Goal: Information Seeking & Learning: Learn about a topic

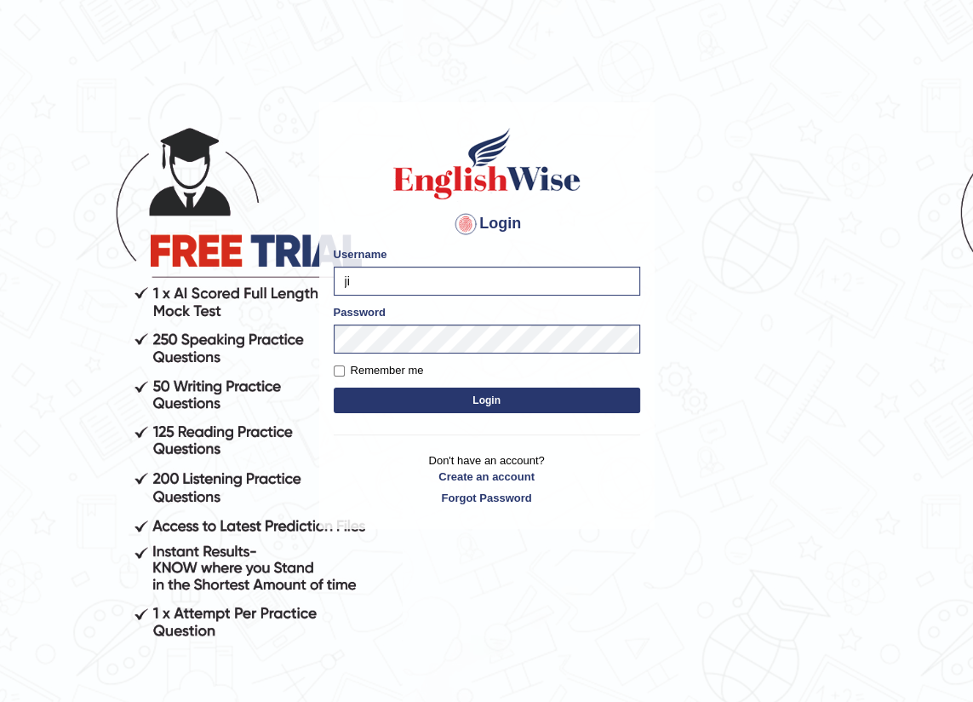
type input "j"
type input "manpreetk_parramatta"
click at [402, 397] on button "Login" at bounding box center [487, 400] width 306 height 26
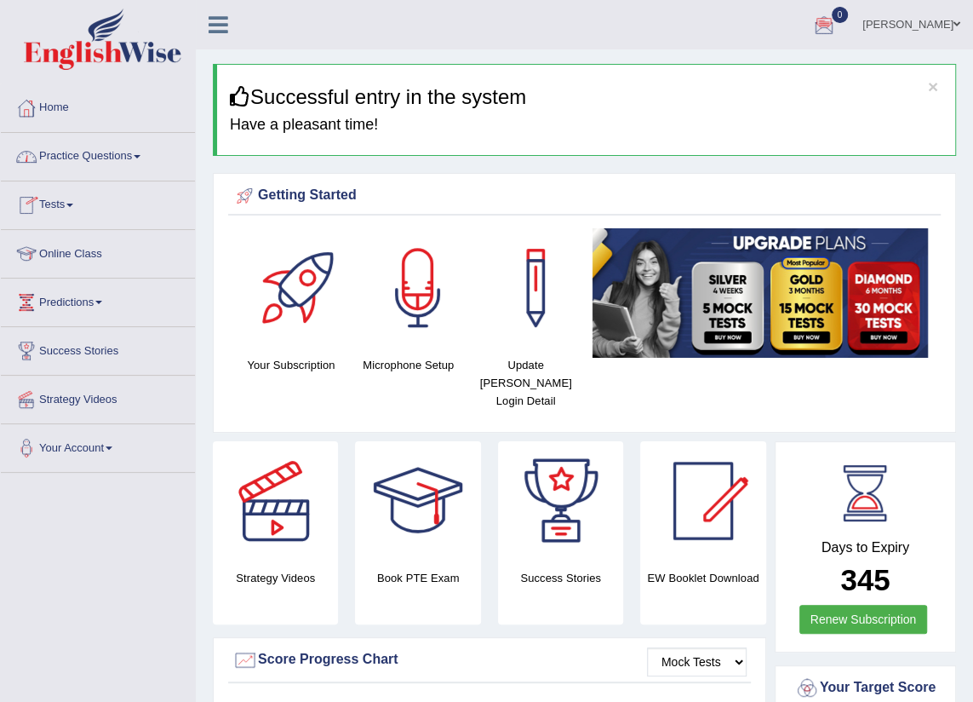
click at [98, 153] on link "Practice Questions" at bounding box center [98, 154] width 194 height 43
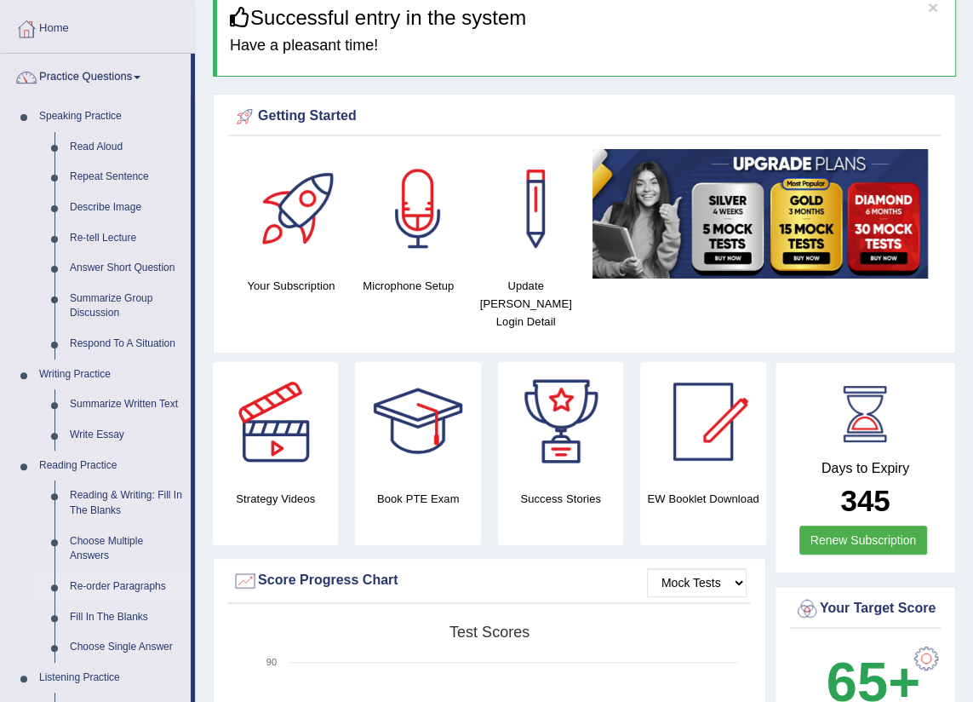
scroll to position [154, 0]
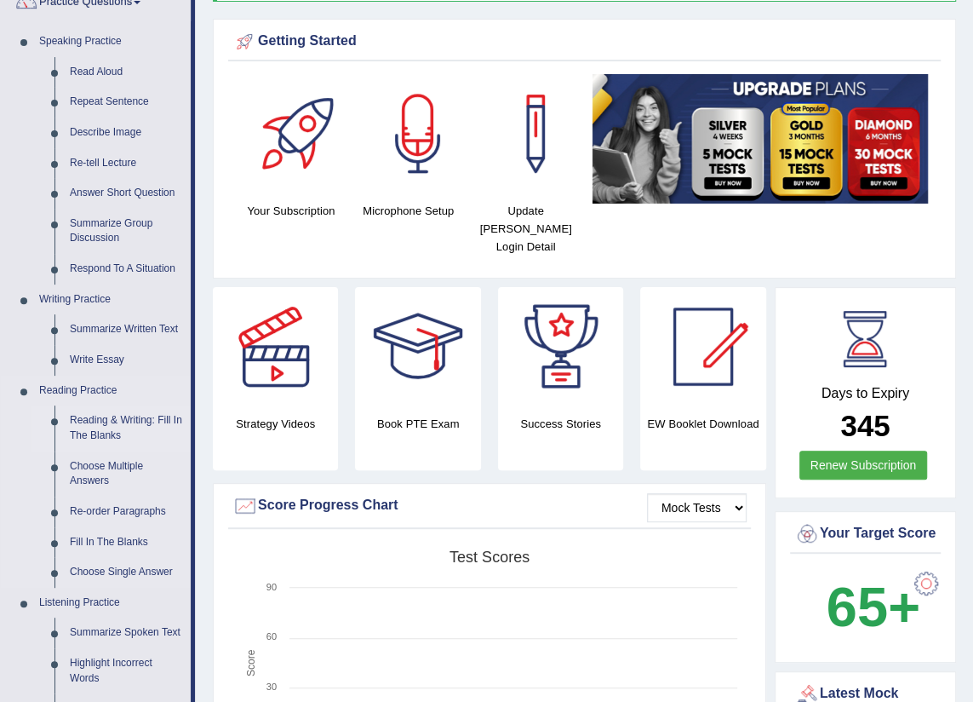
click at [106, 431] on link "Reading & Writing: Fill In The Blanks" at bounding box center [126, 427] width 129 height 45
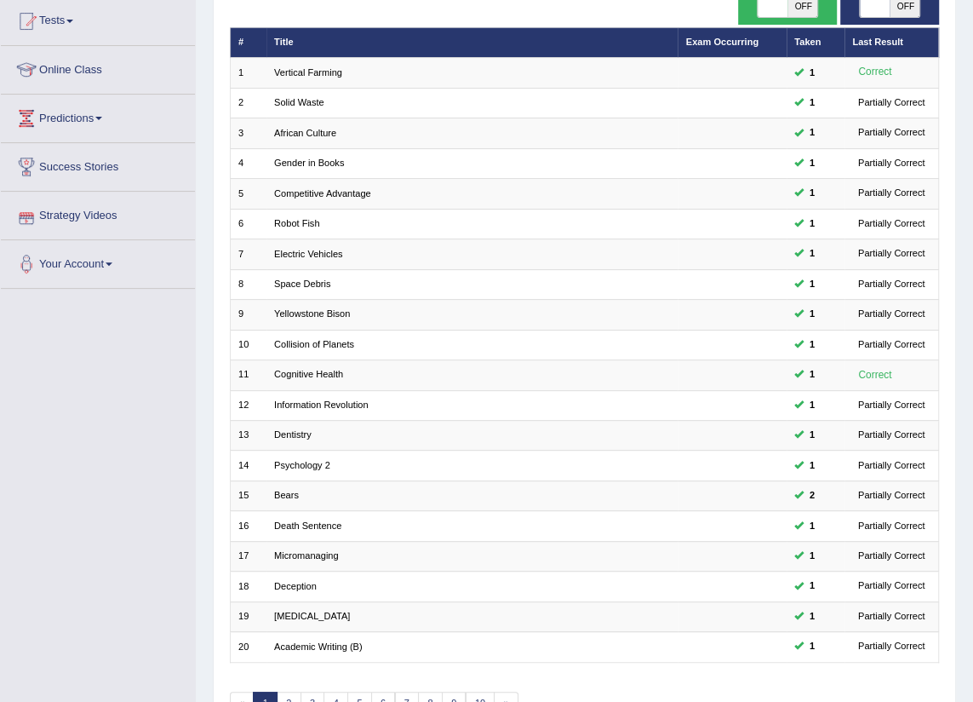
scroll to position [280, 0]
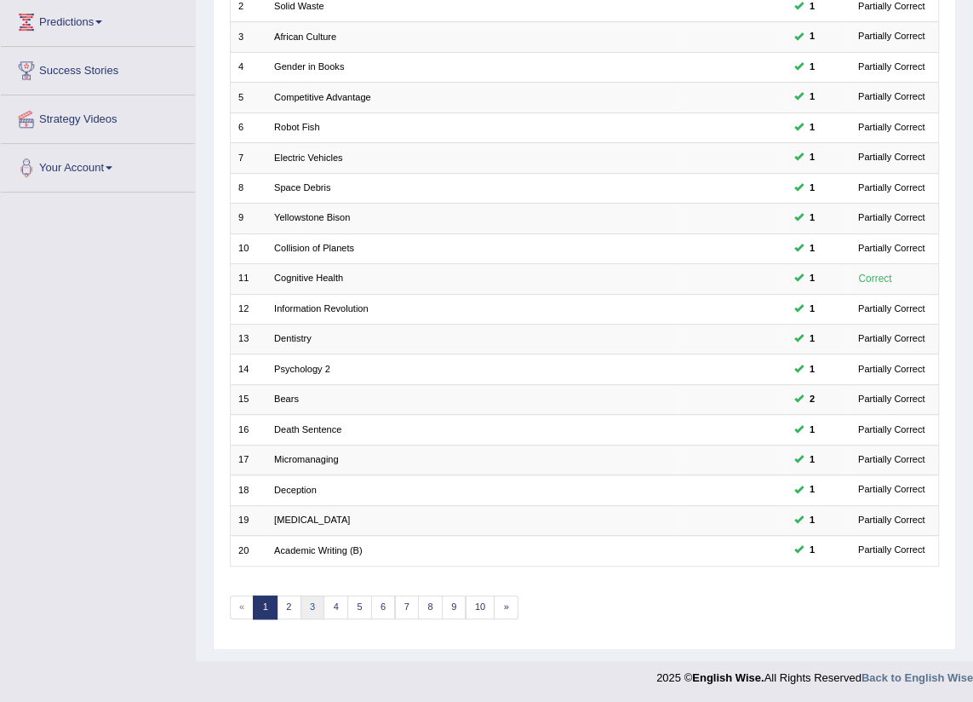
click at [301, 611] on link "3" at bounding box center [313, 607] width 25 height 24
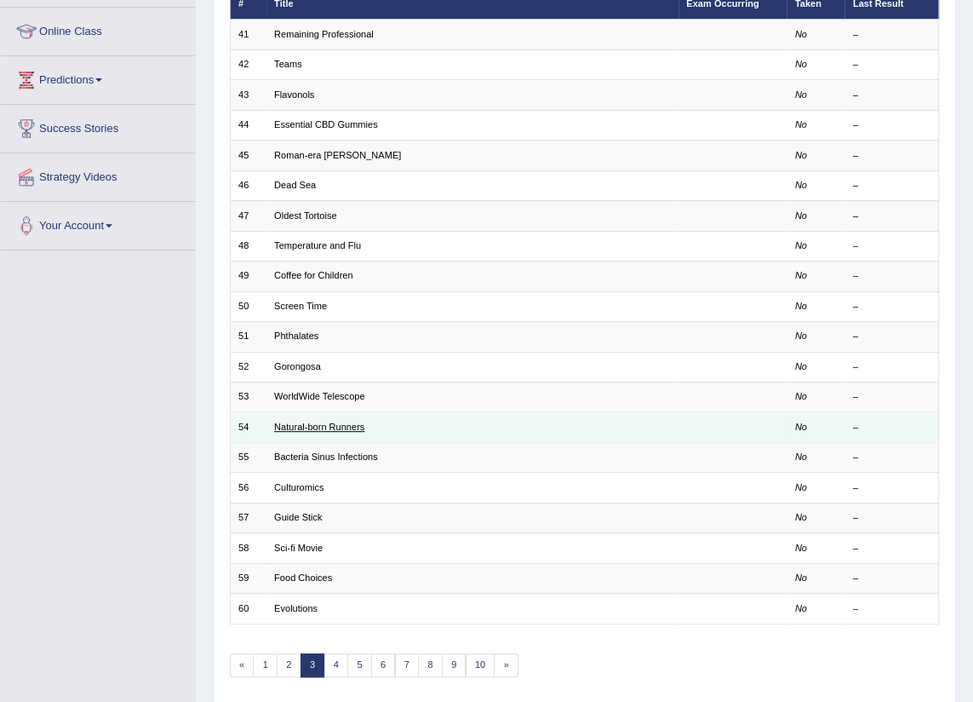
scroll to position [232, 0]
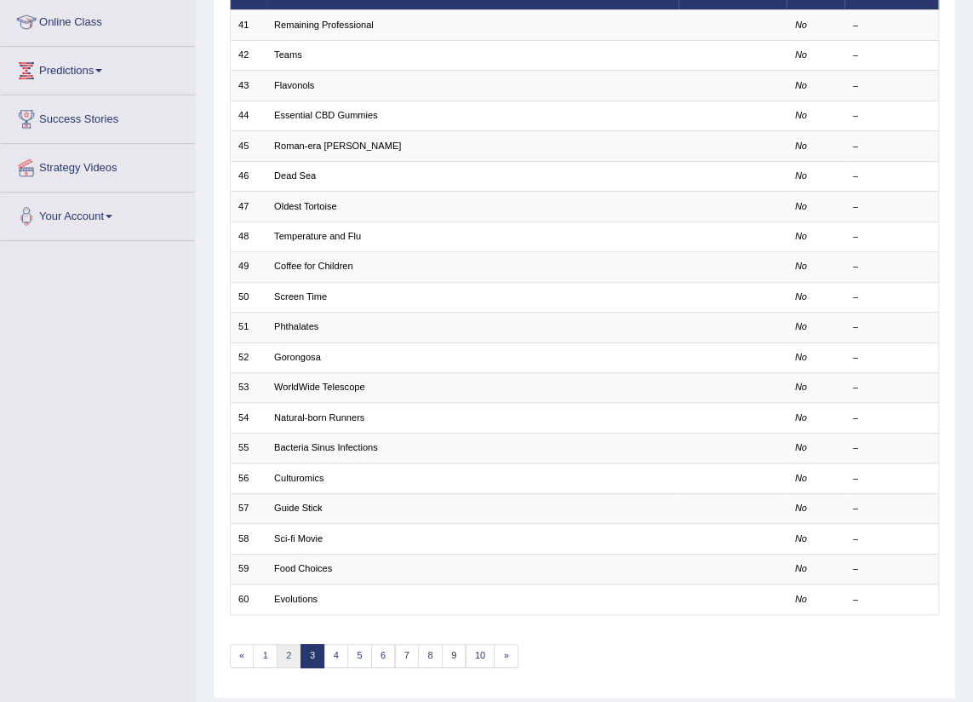
click at [281, 646] on link "2" at bounding box center [289, 656] width 25 height 24
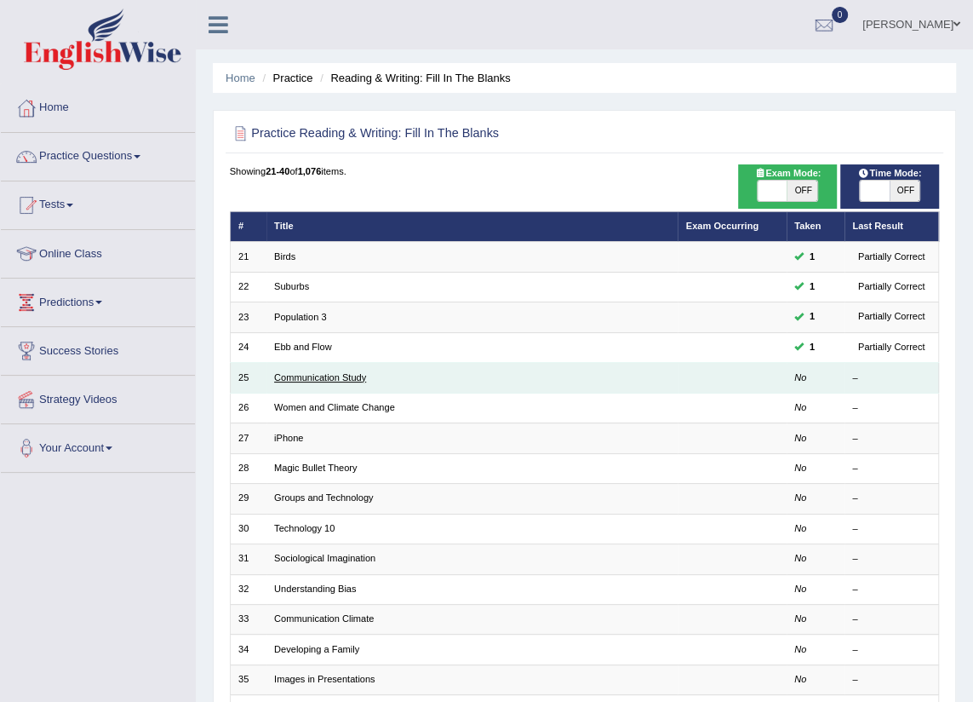
click at [330, 380] on link "Communication Study" at bounding box center [320, 377] width 92 height 10
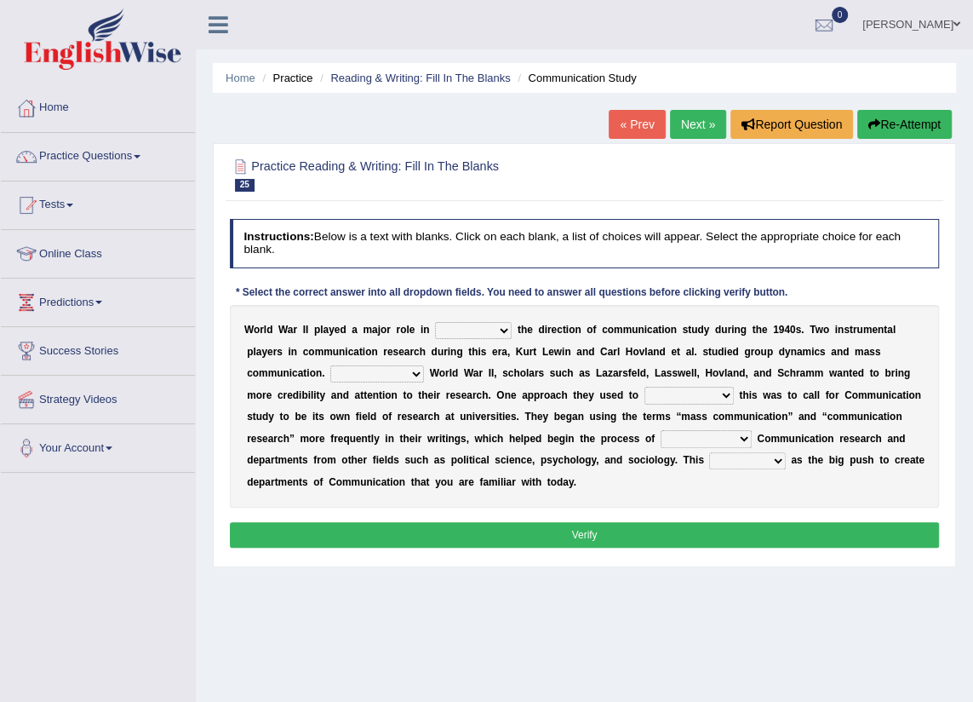
click at [487, 330] on select "shaping sharpening shunning shivering" at bounding box center [473, 330] width 77 height 17
click at [435, 322] on select "shaping sharpening shunning shivering" at bounding box center [473, 330] width 77 height 17
click at [484, 332] on select "shaping sharpening shunning shivering" at bounding box center [473, 330] width 77 height 17
select select "sharpening"
click at [435, 322] on select "shaping sharpening shunning shivering" at bounding box center [473, 330] width 77 height 17
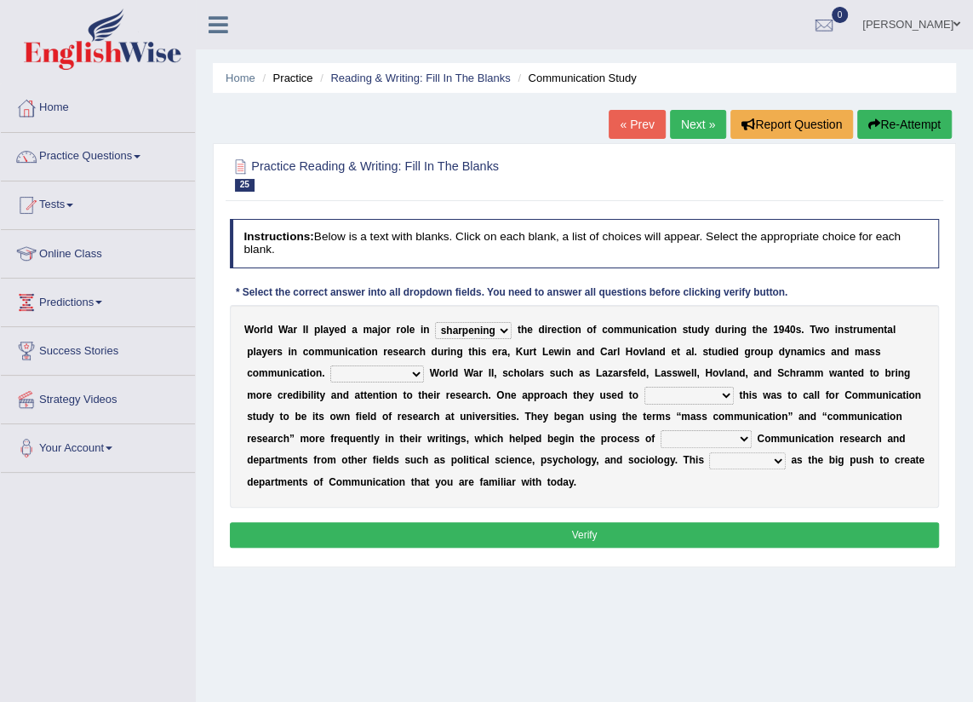
click at [330, 374] on select "Being followed To be followed Following Followed" at bounding box center [377, 373] width 94 height 17
select select "To be followed"
click at [330, 365] on select "Being followed To be followed Following Followed" at bounding box center [377, 373] width 94 height 17
click at [644, 398] on select "accompany accomplish acknowledge accommodate" at bounding box center [688, 395] width 89 height 17
select select "accommodate"
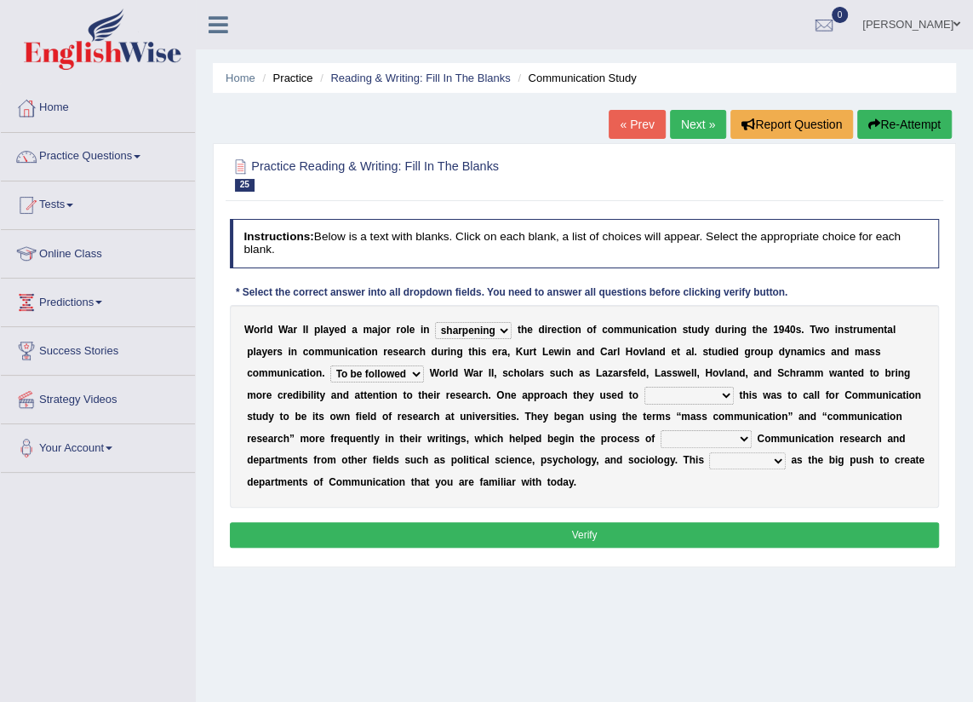
click at [644, 387] on select "accompany accomplish acknowledge accommodate" at bounding box center [688, 395] width 89 height 17
click at [644, 393] on select "accompany accomplish acknowledge accommodate" at bounding box center [688, 395] width 89 height 17
click at [644, 395] on select "accompany accomplish acknowledge accommodate" at bounding box center [688, 395] width 89 height 17
click at [661, 439] on select "discharging distinguishing disputing displaying" at bounding box center [706, 438] width 91 height 17
click at [661, 430] on select "discharging distinguishing disputing displaying" at bounding box center [706, 438] width 91 height 17
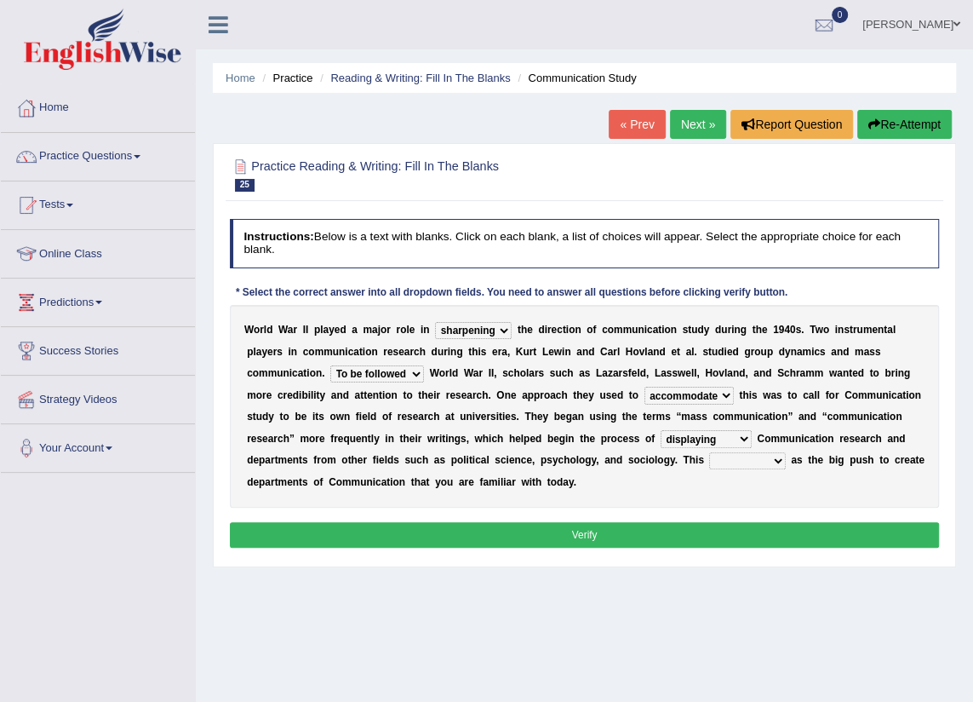
click at [661, 443] on select "discharging distinguishing disputing displaying" at bounding box center [706, 438] width 91 height 17
select select "distinguishing"
click at [661, 430] on select "discharging distinguishing disputing displaying" at bounding box center [706, 438] width 91 height 17
click at [709, 462] on select "served considered regarded provided" at bounding box center [747, 460] width 76 height 17
select select "considered"
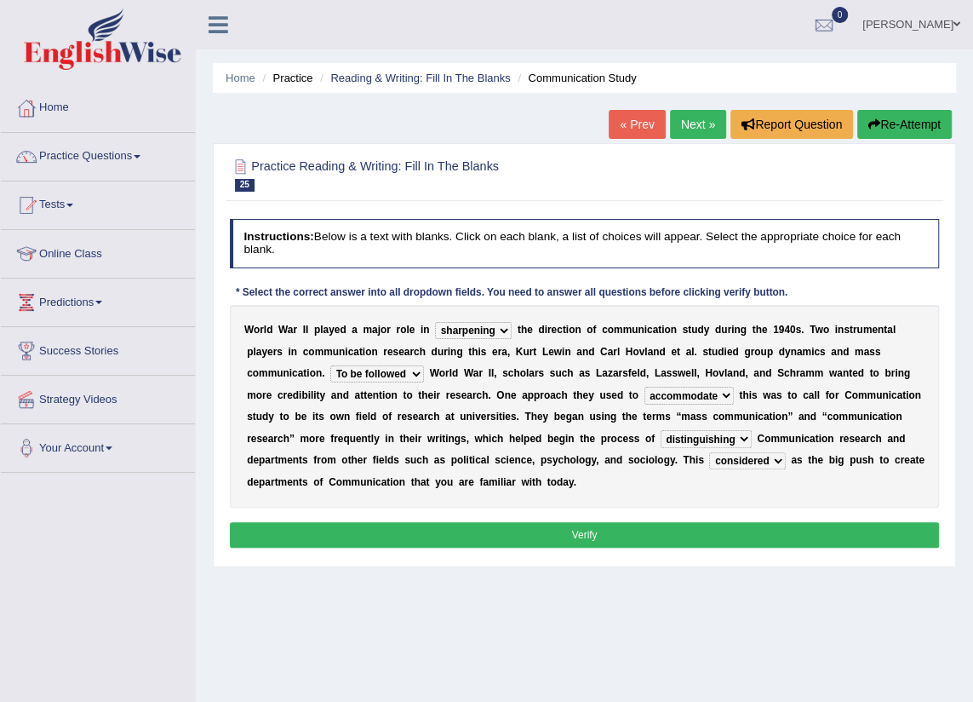
click at [709, 452] on select "served considered regarded provided" at bounding box center [747, 460] width 76 height 17
click at [510, 529] on button "Verify" at bounding box center [585, 534] width 710 height 25
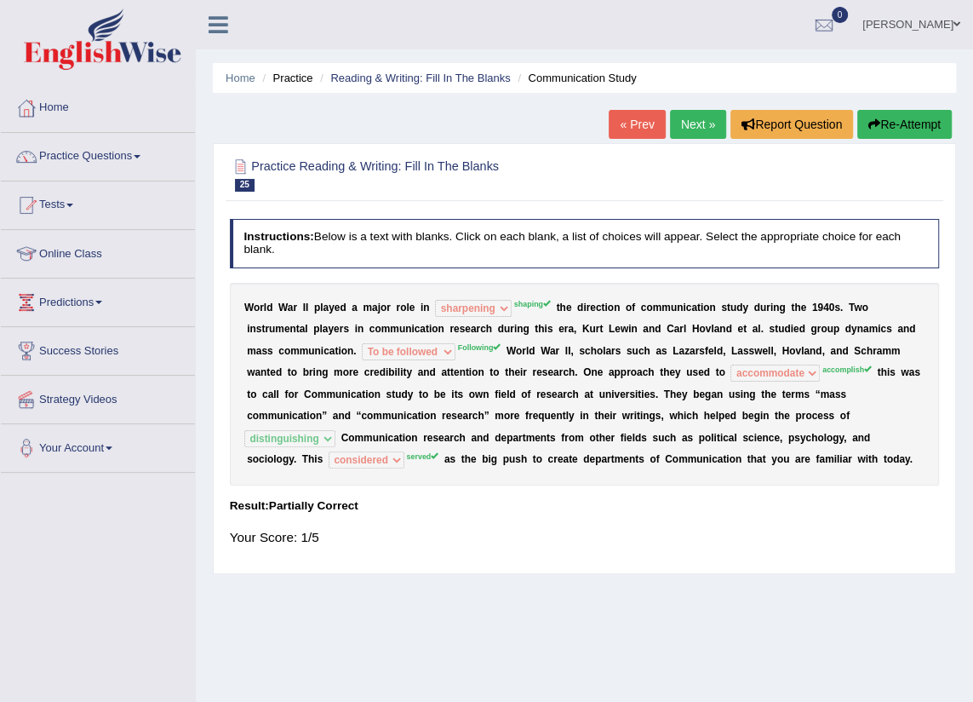
click at [633, 374] on div "W o r l d W a r I I p l a y e d a m a j o r r o l e i n shaping sharpening shun…" at bounding box center [585, 384] width 710 height 203
drag, startPoint x: 633, startPoint y: 374, endPoint x: 620, endPoint y: 372, distance: 13.7
click at [629, 374] on div "W o r l d W a r I I p l a y e d a m a j o r r o l e i n shaping sharpening shun…" at bounding box center [585, 384] width 710 height 203
click at [689, 119] on link "Next »" at bounding box center [698, 124] width 56 height 29
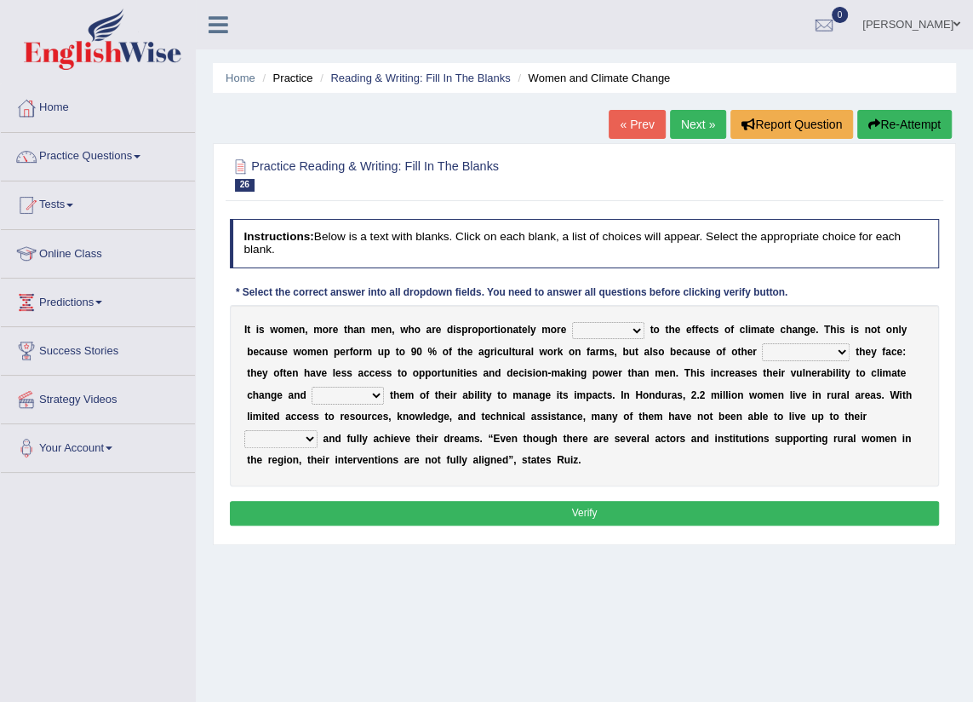
click at [615, 328] on select "defensive beatable vulnerable defective" at bounding box center [608, 330] width 72 height 17
click at [572, 322] on select "defensive beatable vulnerable defective" at bounding box center [608, 330] width 72 height 17
click at [609, 331] on select "defensive beatable vulnerable defective" at bounding box center [608, 330] width 72 height 17
select select "defensive"
click at [572, 322] on select "defensive beatable vulnerable defective" at bounding box center [608, 330] width 72 height 17
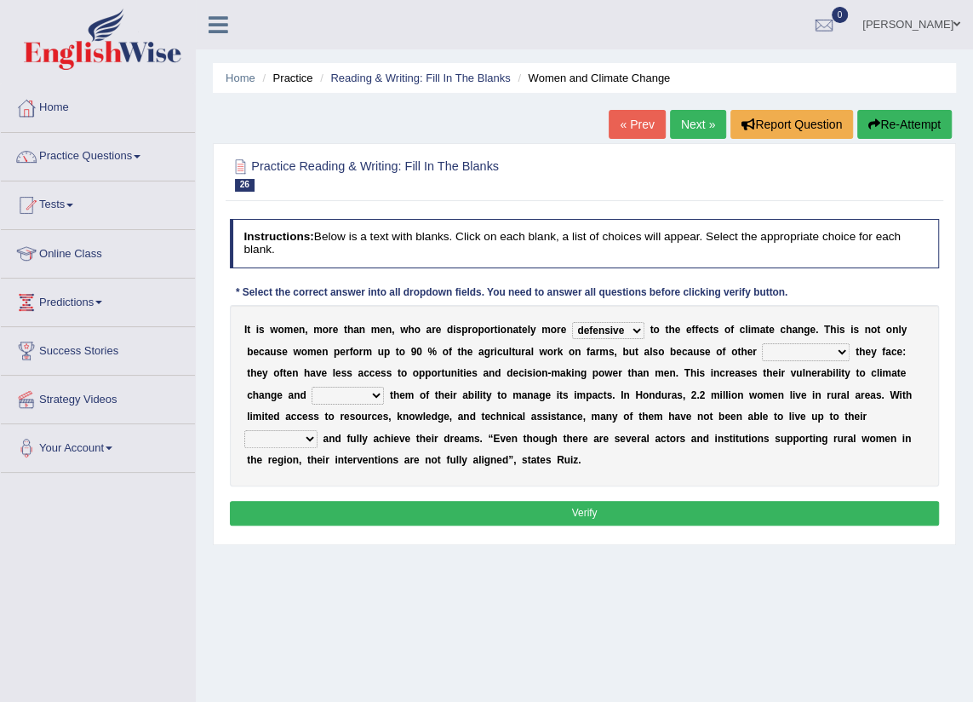
click at [577, 512] on button "Verify" at bounding box center [585, 513] width 710 height 25
click at [762, 353] on select "chances challenges awkwardness changes" at bounding box center [806, 351] width 88 height 17
select select "challenges"
click at [762, 343] on select "chances challenges awkwardness changes" at bounding box center [806, 351] width 88 height 17
click at [384, 387] on select "deprives caprices deposits thrives" at bounding box center [348, 395] width 72 height 17
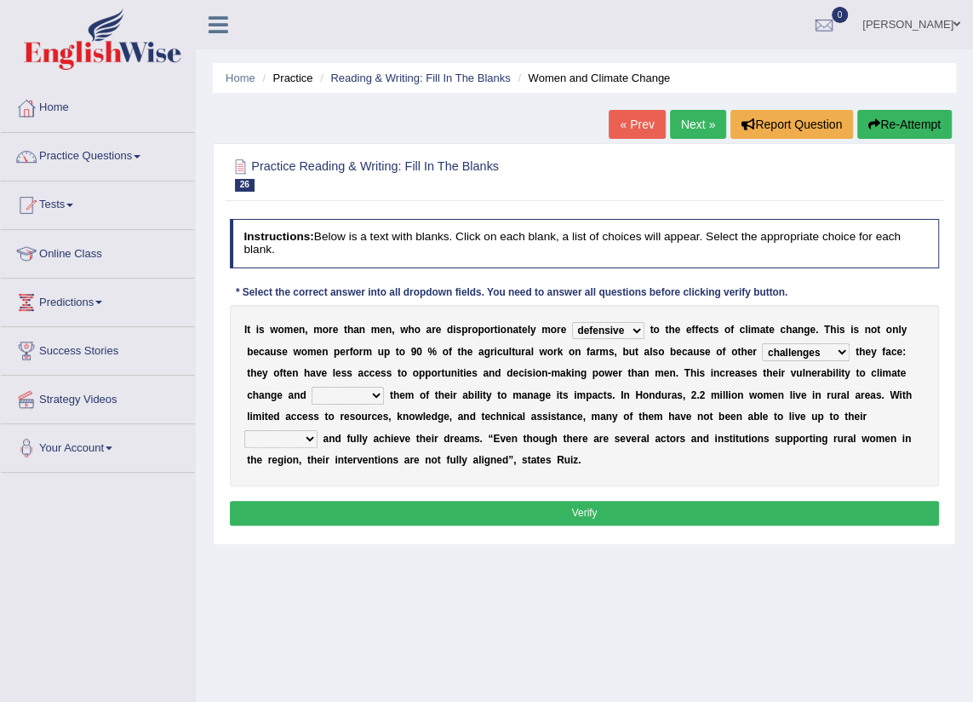
select select "thrives"
click at [384, 387] on select "deprives caprices deposits thrives" at bounding box center [348, 395] width 72 height 17
click at [318, 430] on select "endurance patience capacities publicity" at bounding box center [280, 438] width 73 height 17
select select "capacities"
click at [318, 430] on select "endurance patience capacities publicity" at bounding box center [280, 438] width 73 height 17
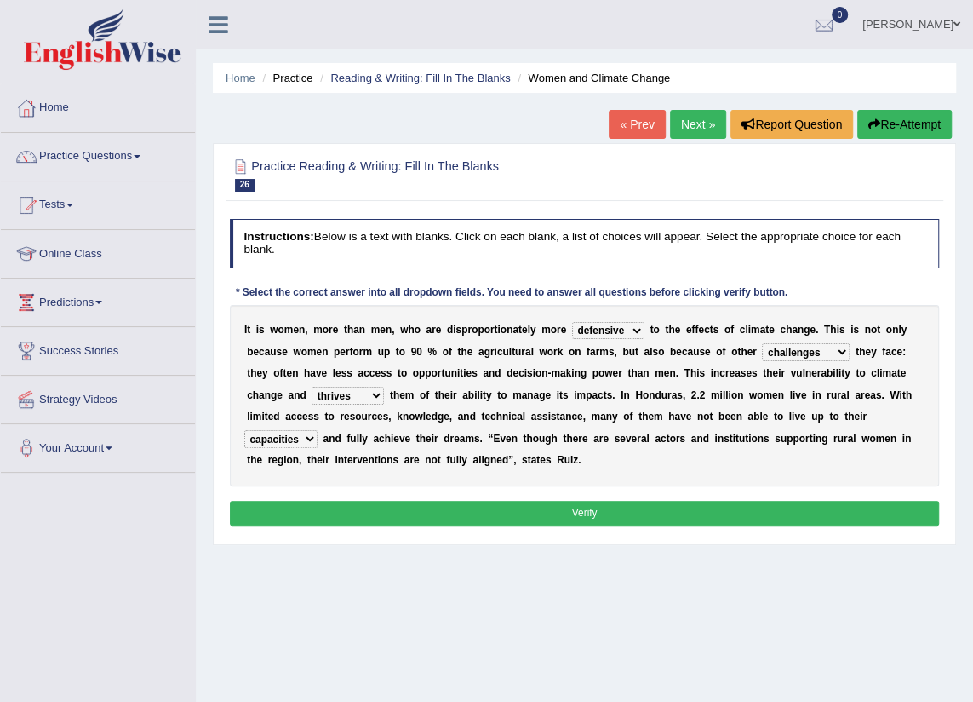
click at [715, 519] on button "Verify" at bounding box center [585, 513] width 710 height 25
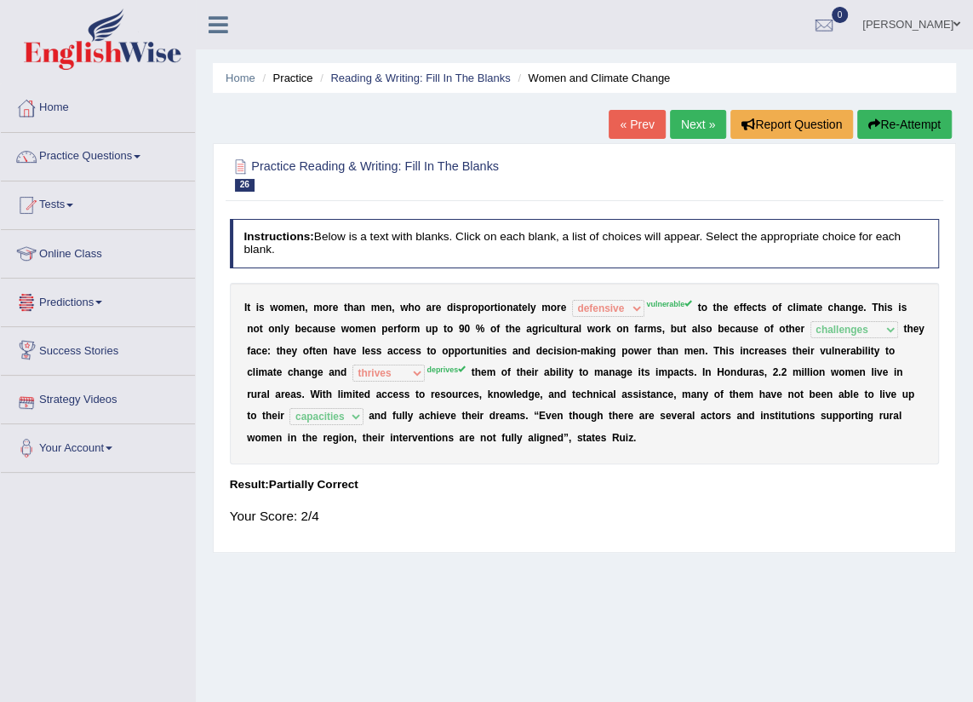
click at [686, 129] on link "Next »" at bounding box center [698, 124] width 56 height 29
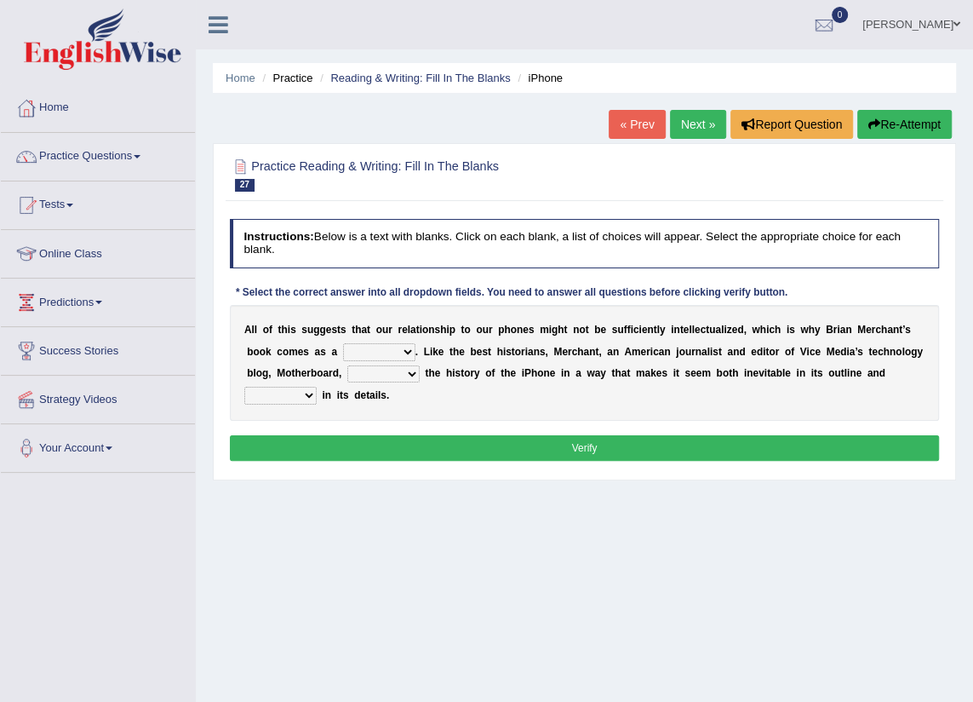
click at [374, 357] on select "privilege relief demotion flash" at bounding box center [379, 351] width 72 height 17
select select "relief"
click at [343, 343] on select "privilege relief demotion flash" at bounding box center [379, 351] width 72 height 17
click at [375, 374] on select "enriches unpacks detours contorts" at bounding box center [383, 373] width 72 height 17
click at [347, 365] on select "enriches unpacks detours contorts" at bounding box center [383, 373] width 72 height 17
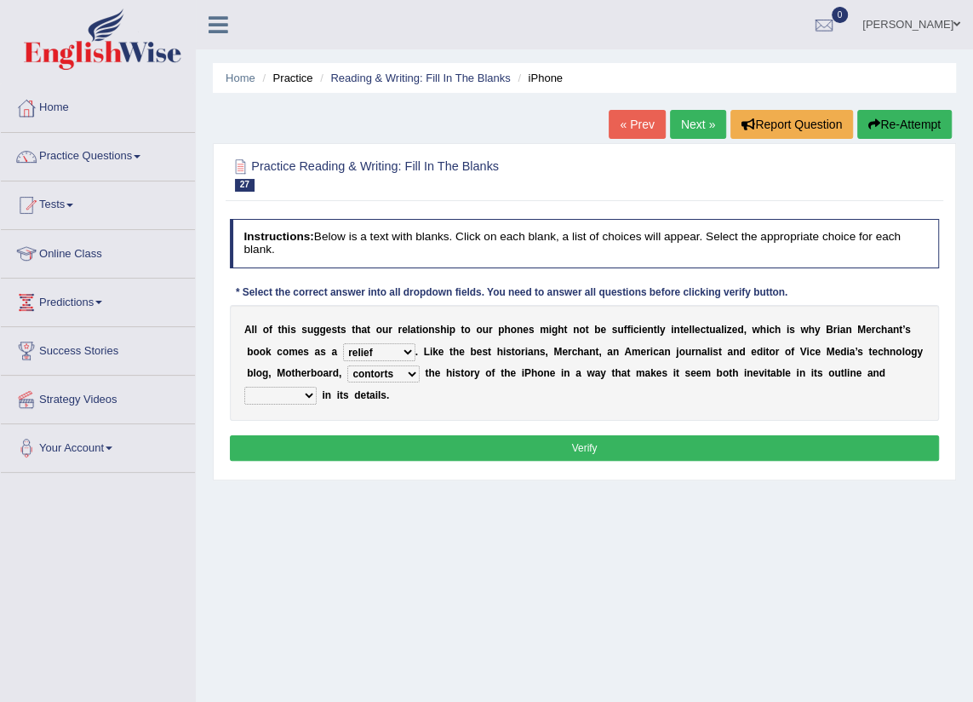
click at [365, 375] on select "enriches unpacks detours contorts" at bounding box center [383, 373] width 72 height 17
select select "enriches"
click at [347, 365] on select "enriches unpacks detours contorts" at bounding box center [383, 373] width 72 height 17
click at [317, 387] on select "surprises surprised surprising surprise" at bounding box center [280, 395] width 72 height 17
select select "surprising"
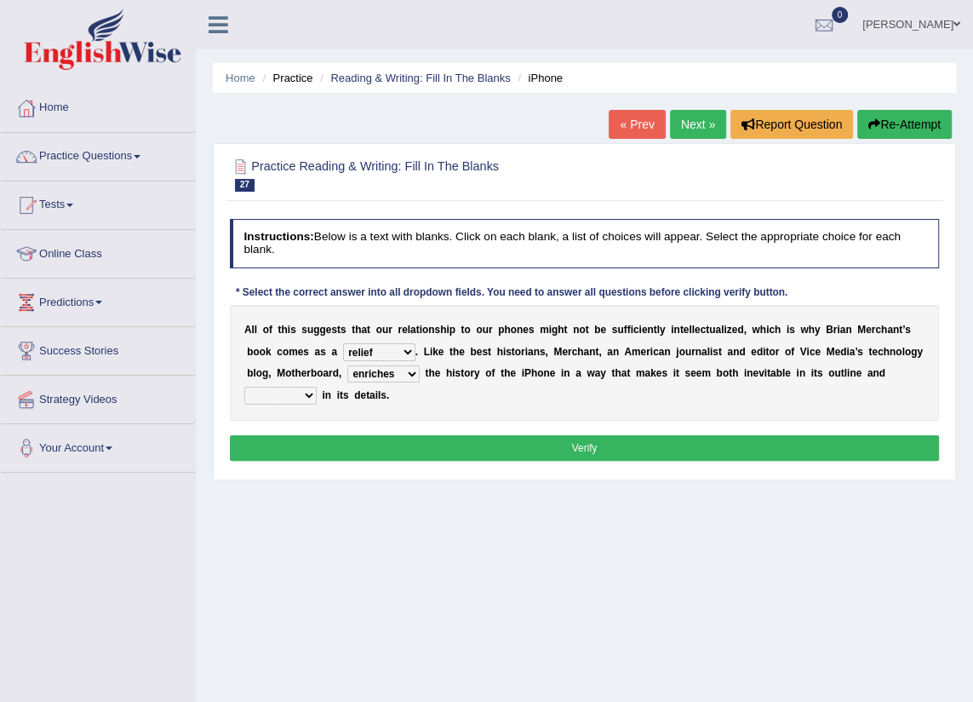
click at [317, 387] on select "surprises surprised surprising surprise" at bounding box center [280, 395] width 72 height 17
click at [868, 451] on button "Verify" at bounding box center [585, 447] width 710 height 25
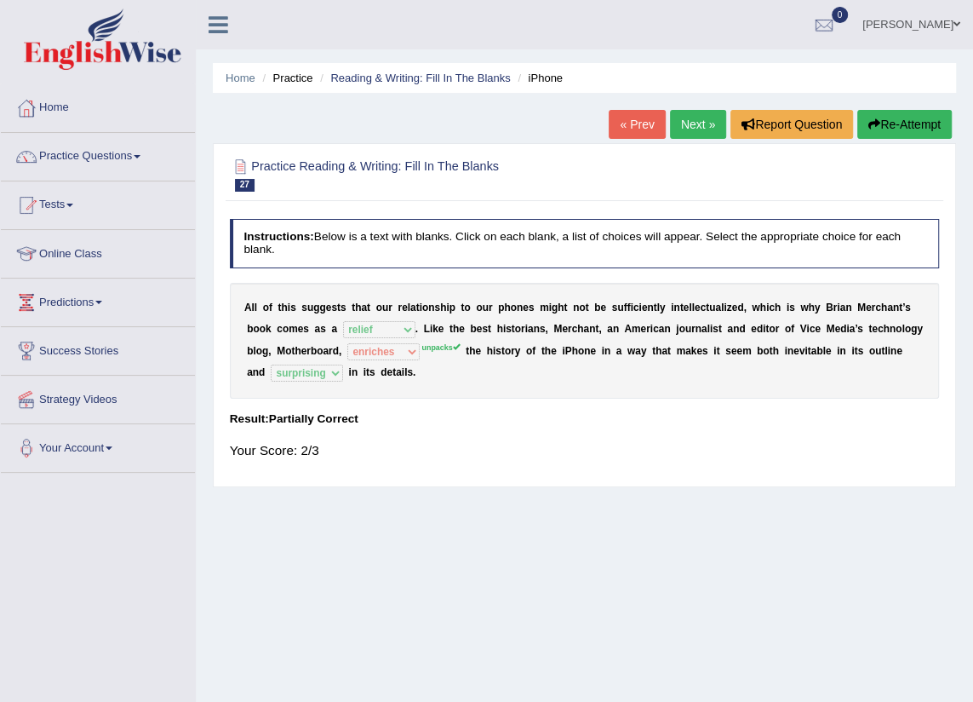
click at [685, 120] on link "Next »" at bounding box center [698, 124] width 56 height 29
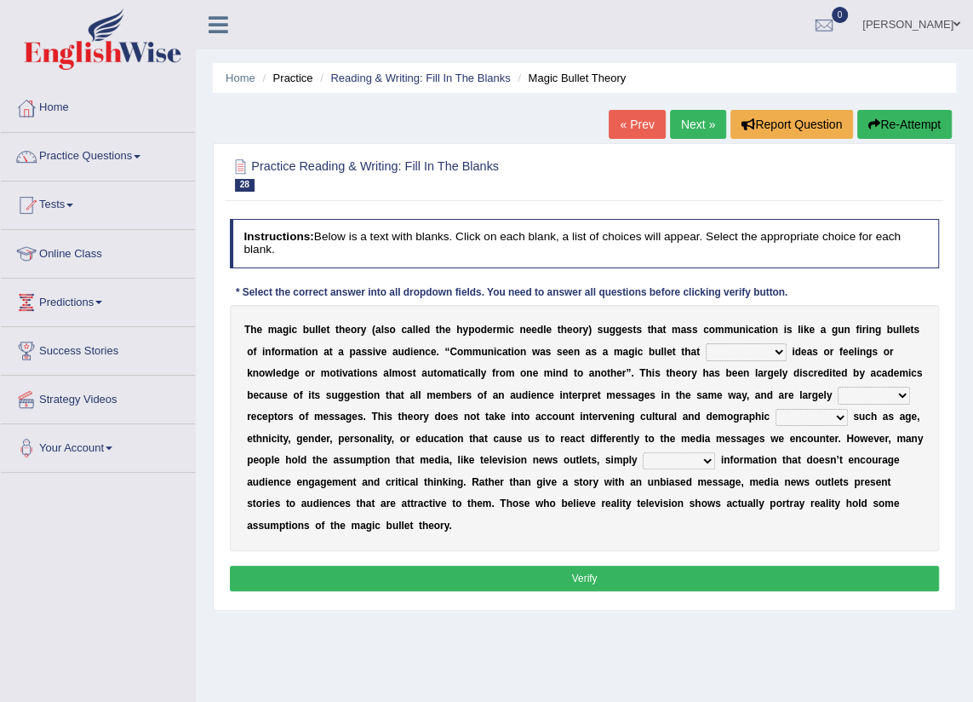
click at [729, 353] on select "transported translated transferred transformed" at bounding box center [746, 351] width 81 height 17
select select "transferred"
click at [706, 343] on select "transported translated transferred transformed" at bounding box center [746, 351] width 81 height 17
click at [736, 353] on select "transported translated transferred transformed" at bounding box center [746, 351] width 81 height 17
click at [617, 406] on div "T h e m a g i c b u l l e t t h e o r y ( a l s o c a l l e d t h e h y p o d e…" at bounding box center [585, 428] width 710 height 246
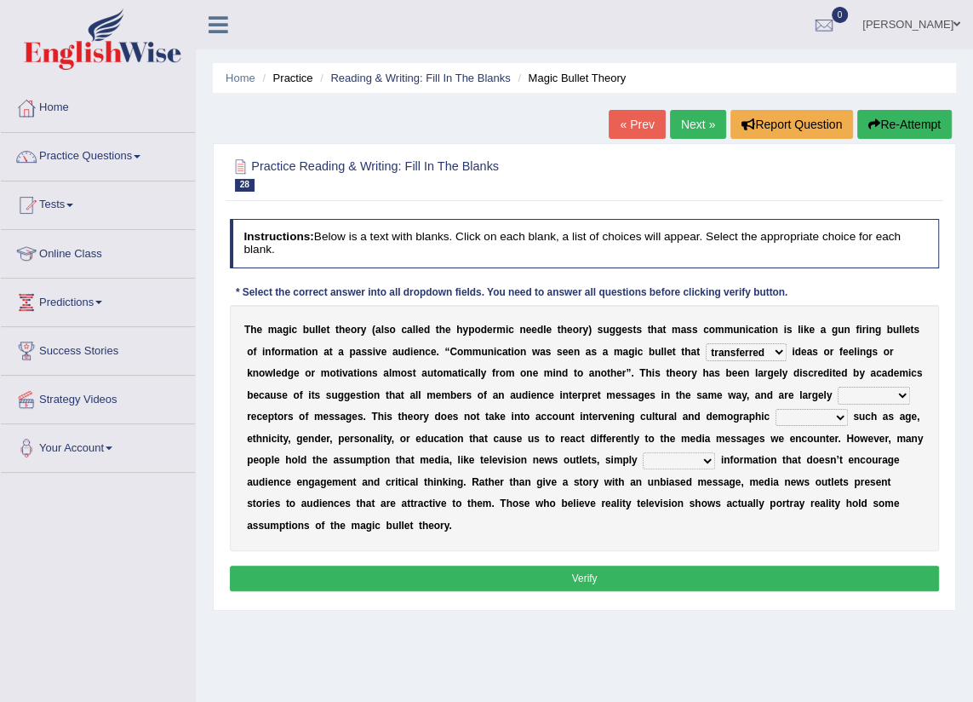
click at [838, 397] on select "negative active positive passive" at bounding box center [874, 395] width 72 height 17
select select "negative"
click at [838, 387] on select "negative active positive passive" at bounding box center [874, 395] width 72 height 17
click at [776, 417] on select "variables varies varieties variations" at bounding box center [812, 417] width 72 height 17
select select "variations"
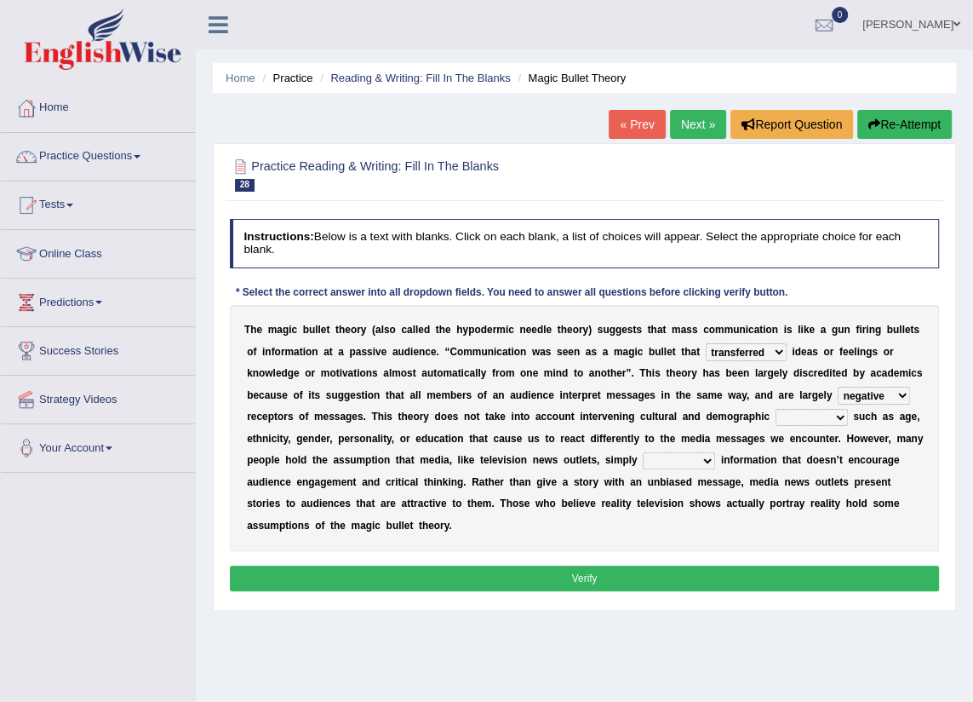
click at [776, 409] on select "variables varies varieties variations" at bounding box center [812, 417] width 72 height 17
click at [643, 458] on select "respond resume release request" at bounding box center [679, 460] width 72 height 17
select select "release"
click at [643, 452] on select "respond resume release request" at bounding box center [679, 460] width 72 height 17
click at [623, 565] on button "Verify" at bounding box center [585, 577] width 710 height 25
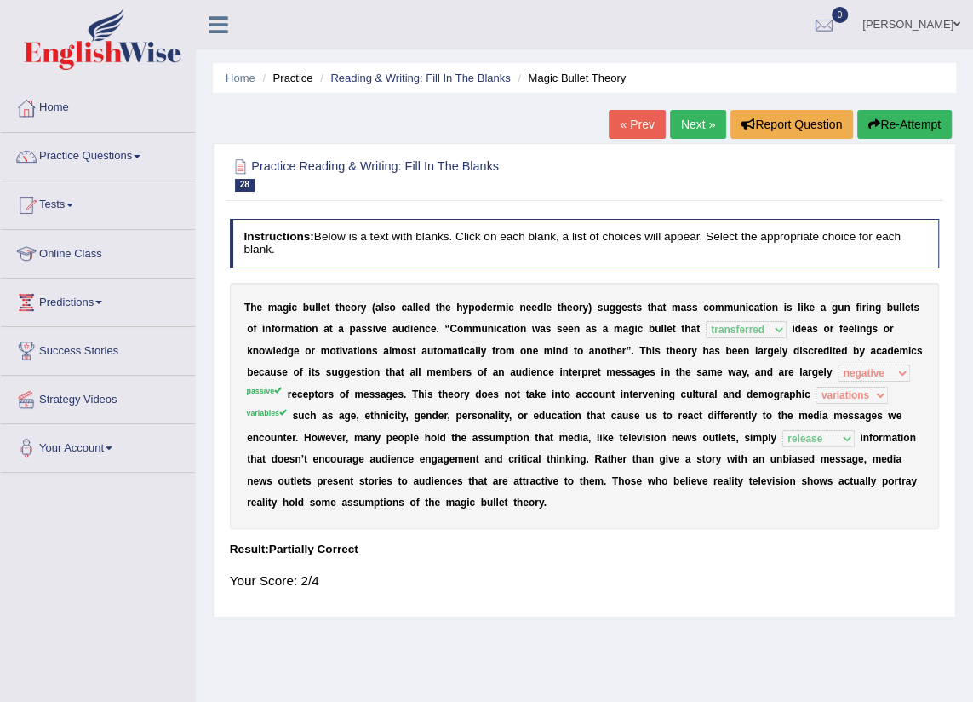
click at [695, 119] on link "Next »" at bounding box center [698, 124] width 56 height 29
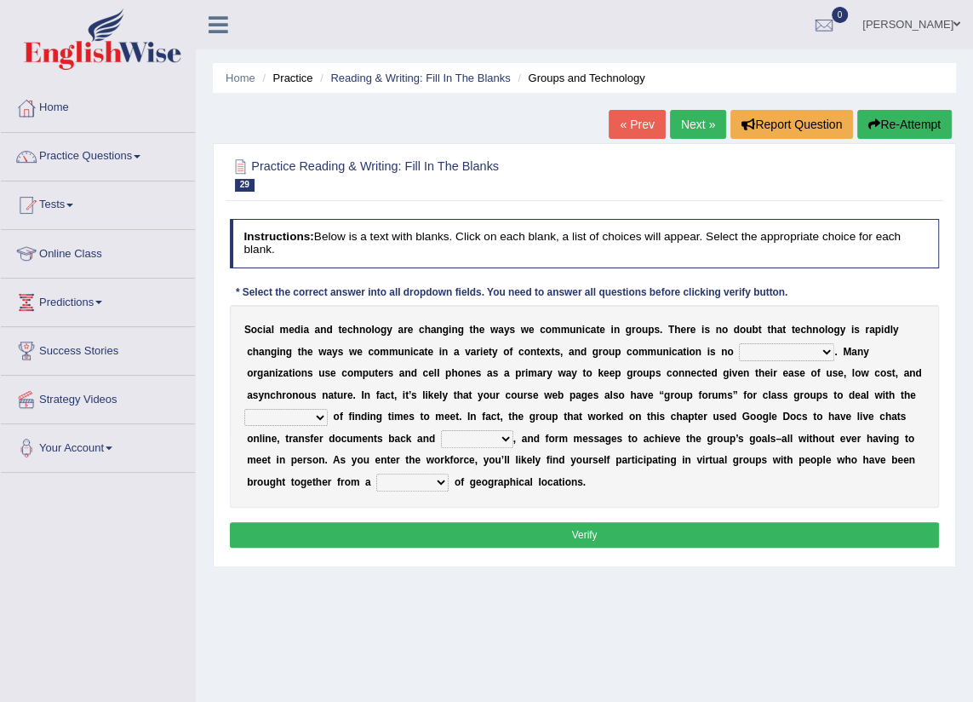
click at [739, 351] on select "exception exemplification extradition excursion" at bounding box center [786, 351] width 95 height 17
select select "exception"
click at [739, 343] on select "exception exemplification extradition excursion" at bounding box center [786, 351] width 95 height 17
click at [739, 352] on select "exception exemplification extradition excursion" at bounding box center [786, 351] width 95 height 17
click at [334, 389] on b "a" at bounding box center [331, 395] width 6 height 12
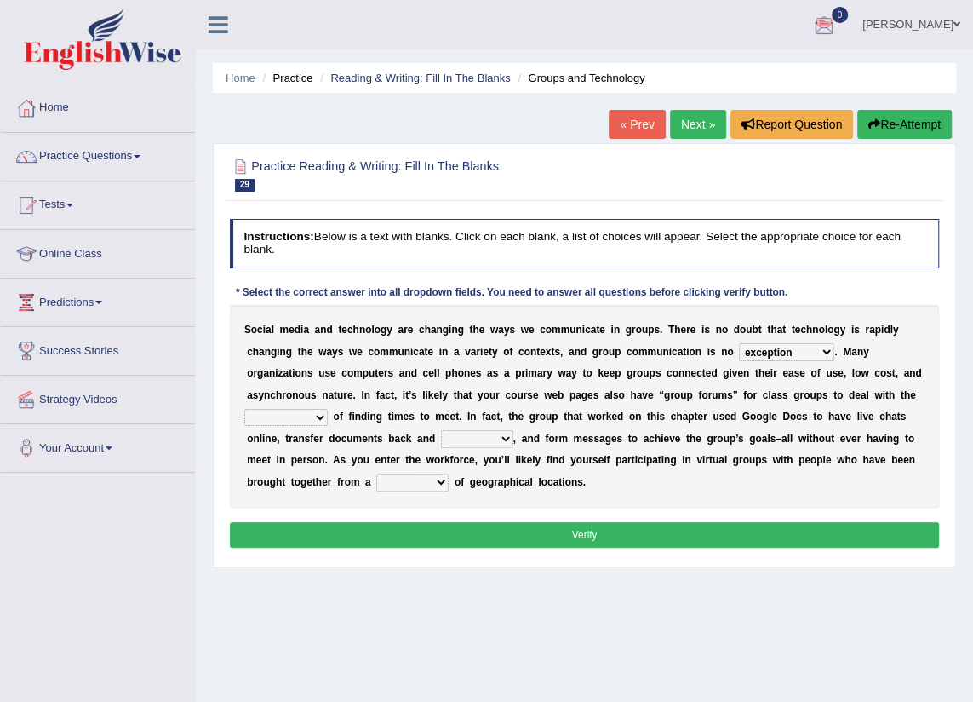
click at [328, 409] on select "localities liabilities complexities causalities" at bounding box center [285, 417] width 83 height 17
select select "liabilities"
click at [328, 409] on select "localities liabilities complexities causalities" at bounding box center [285, 417] width 83 height 17
click at [545, 422] on div "S o c i a l m e d i a a n d t e c h n o l o g y a r e c h a n g i n g t h e w a…" at bounding box center [585, 406] width 710 height 203
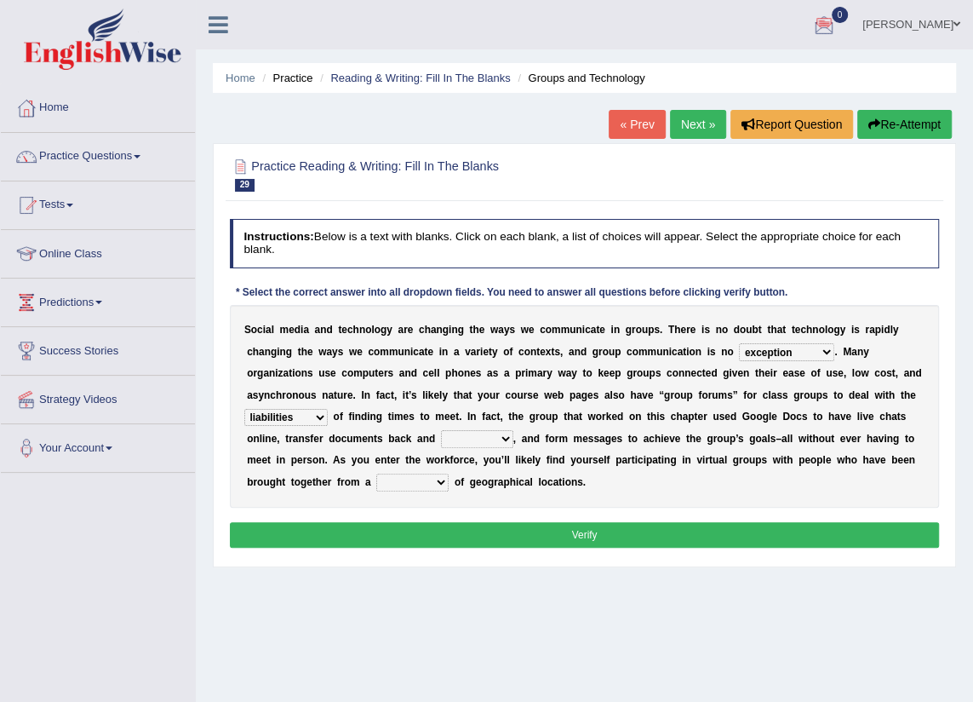
click at [513, 430] on select "fill forth toward beyond" at bounding box center [477, 438] width 72 height 17
select select "forth"
click at [513, 430] on select "fill forth toward beyond" at bounding box center [477, 438] width 72 height 17
click at [449, 473] on select "form variety kind variation" at bounding box center [412, 481] width 72 height 17
select select "variety"
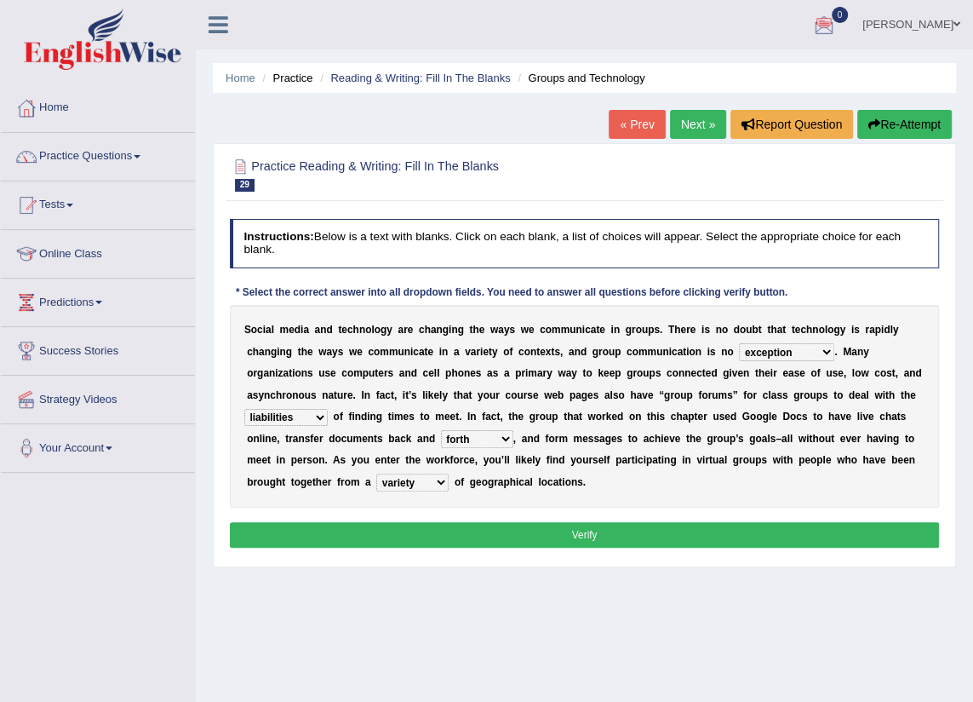
click at [449, 473] on select "form variety kind variation" at bounding box center [412, 481] width 72 height 17
click at [690, 522] on button "Verify" at bounding box center [585, 534] width 710 height 25
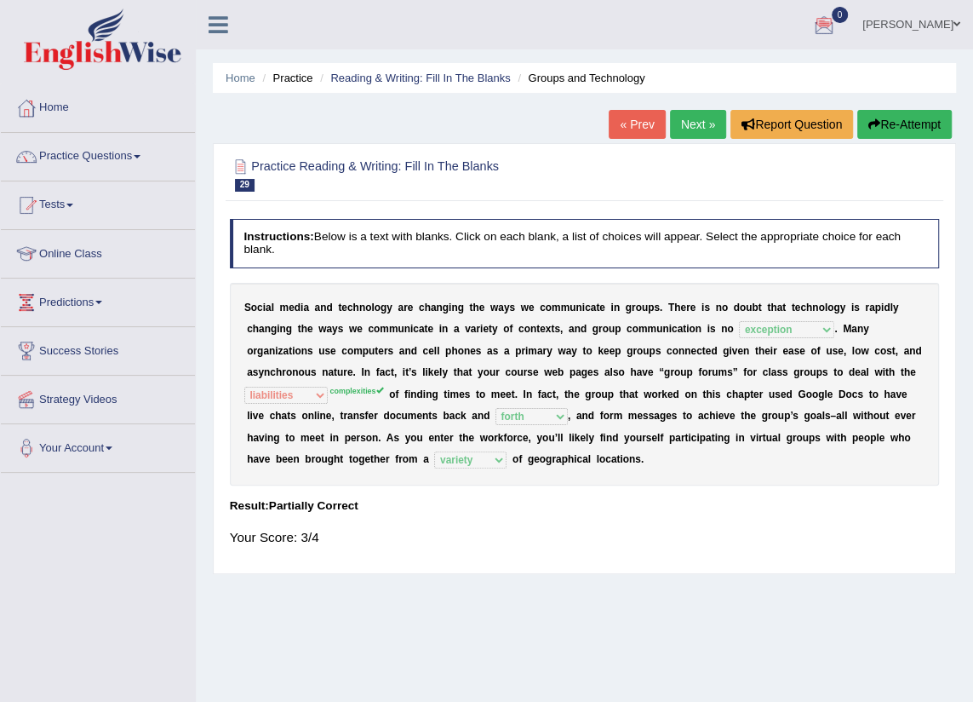
click at [685, 116] on link "Next »" at bounding box center [698, 124] width 56 height 29
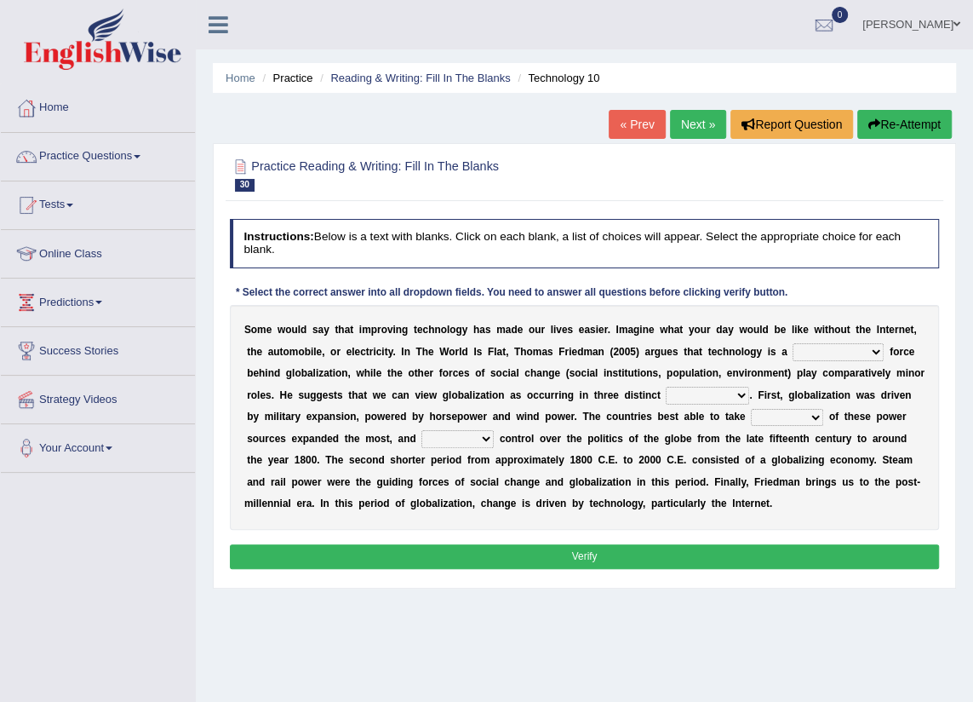
click at [813, 355] on select "driving demeaning distinguishing demanding" at bounding box center [838, 351] width 91 height 17
select select "driving"
click at [793, 343] on select "driving demeaning distinguishing demanding" at bounding box center [838, 351] width 91 height 17
click at [673, 403] on div "S o m e w o u l d s a y t h a t i m p r o v i n g t e c h n o l o g y h a s m a…" at bounding box center [585, 417] width 710 height 225
click at [666, 391] on select "periods periodicals perspectives perceptions" at bounding box center [707, 395] width 83 height 17
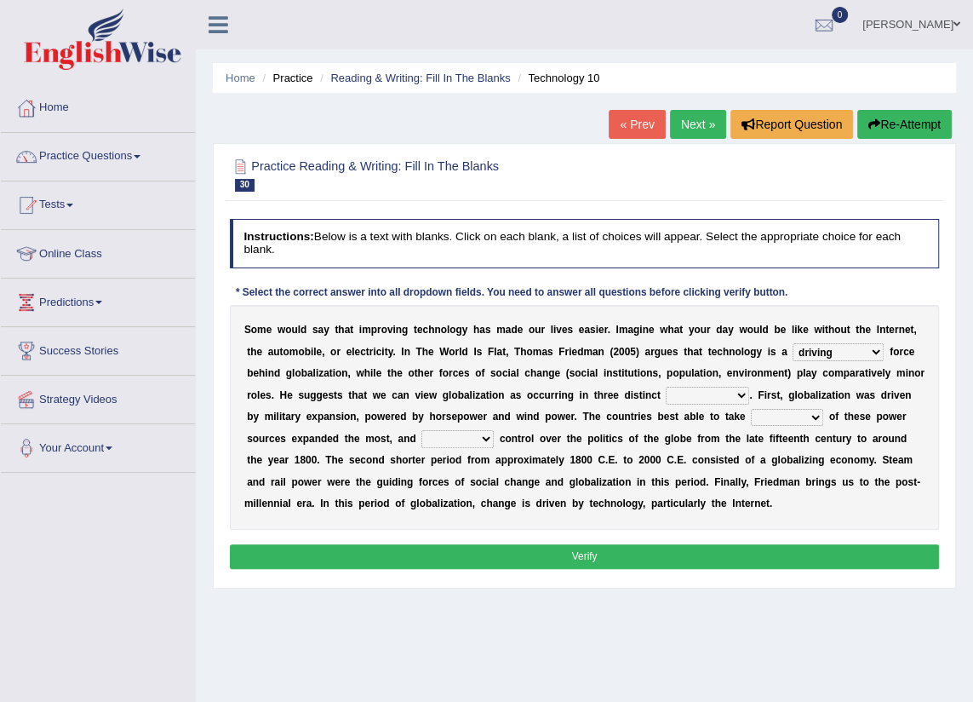
select select "periods"
click at [666, 387] on select "periods periodicals perspectives perceptions" at bounding box center [707, 395] width 83 height 17
click at [751, 417] on select "action advantage account care" at bounding box center [787, 417] width 72 height 17
select select "action"
click at [751, 409] on select "action advantage account care" at bounding box center [787, 417] width 72 height 17
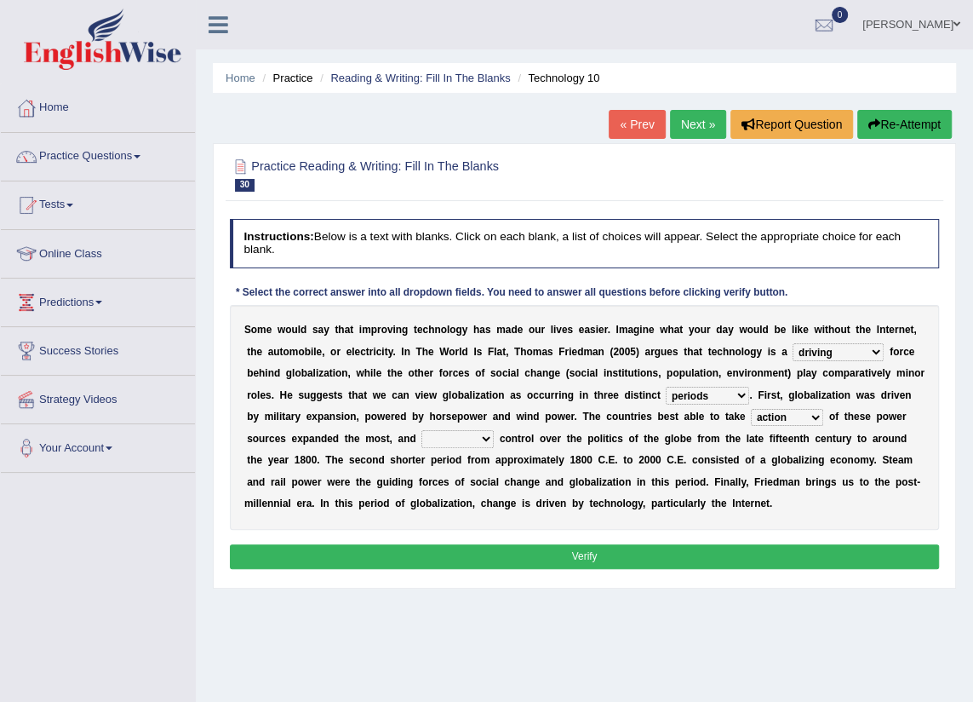
click at [421, 441] on select "exist extract exert expect" at bounding box center [457, 438] width 72 height 17
select select "extract"
click at [421, 430] on select "exist extract exert expect" at bounding box center [457, 438] width 72 height 17
click at [379, 552] on button "Verify" at bounding box center [585, 556] width 710 height 25
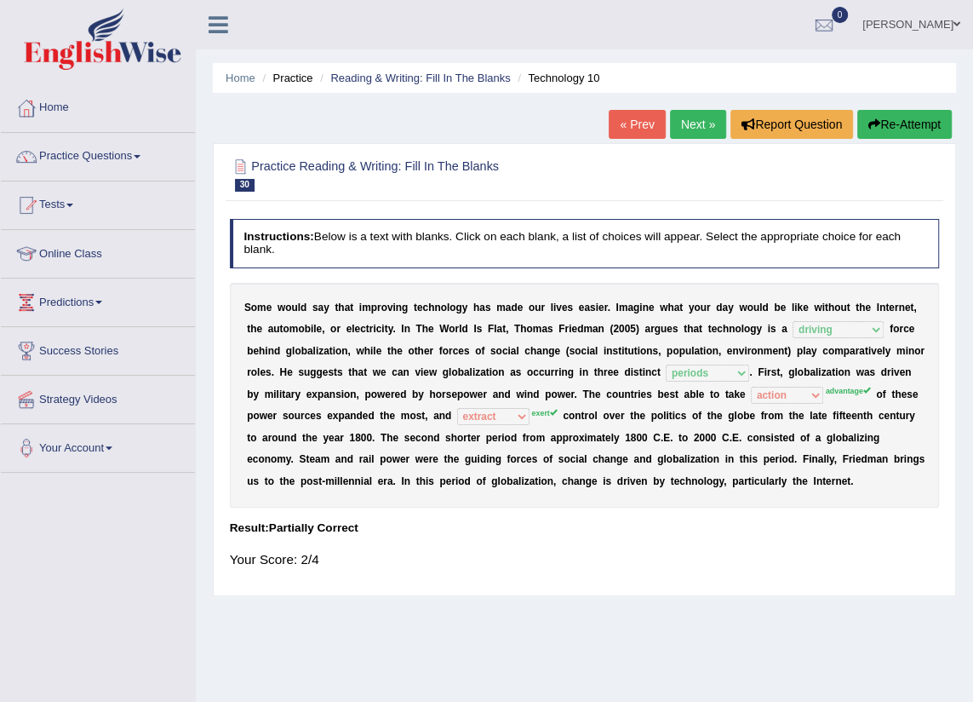
click at [699, 127] on link "Next »" at bounding box center [698, 124] width 56 height 29
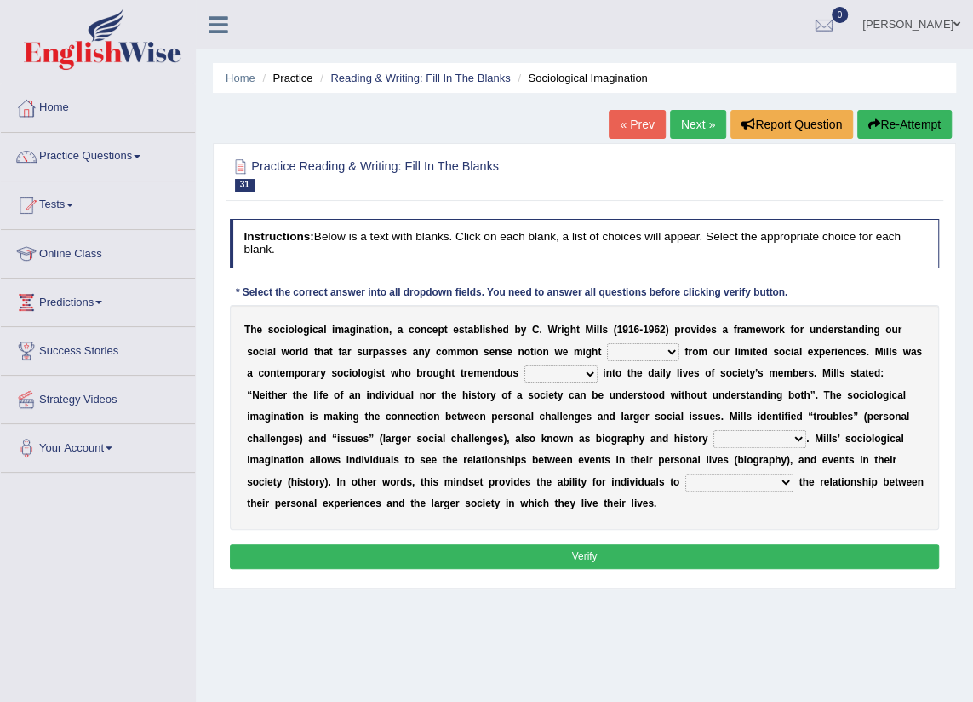
click at [610, 352] on select "depart derive describe deprive" at bounding box center [643, 351] width 72 height 17
select select "deprive"
click at [607, 343] on select "depart derive describe deprive" at bounding box center [643, 351] width 72 height 17
click at [607, 352] on select "depart derive describe deprive" at bounding box center [643, 351] width 72 height 17
click at [534, 379] on select "sight insight comment interaction" at bounding box center [560, 373] width 73 height 17
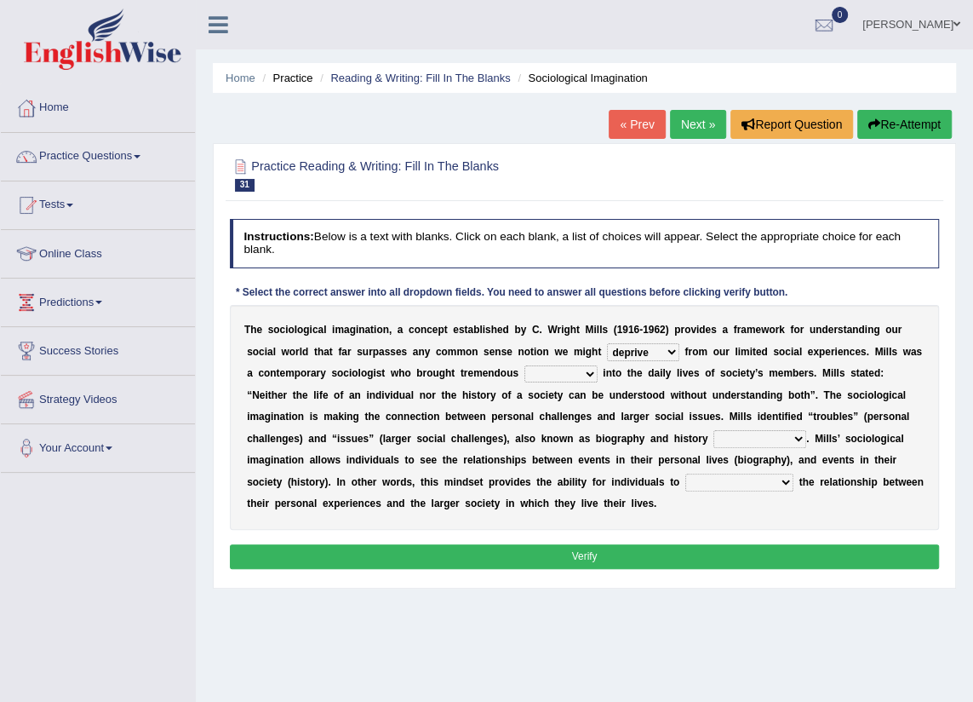
select select "interaction"
click at [524, 365] on select "sight insight comment interaction" at bounding box center [560, 373] width 73 height 17
click at [713, 443] on select "accordingly collectively respectively spontaneously" at bounding box center [759, 438] width 93 height 17
select select "collectively"
click at [713, 430] on select "accordingly collectively respectively spontaneously" at bounding box center [759, 438] width 93 height 17
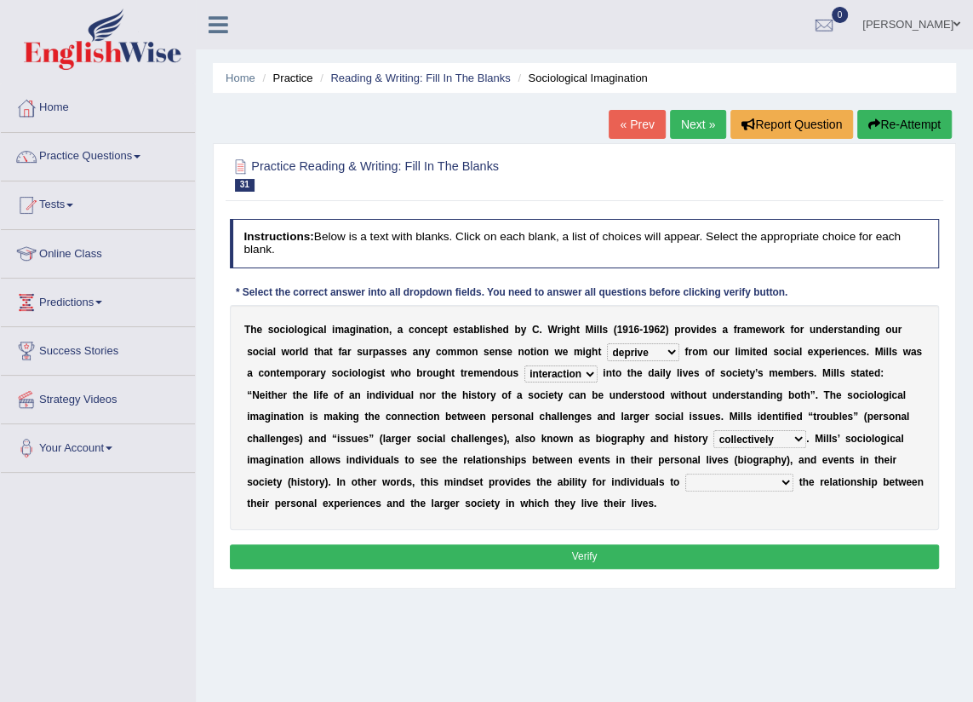
click at [685, 476] on select "commercialize capitalize realize compartmentalize" at bounding box center [739, 481] width 108 height 17
select select "commercialize"
click at [685, 473] on select "commercialize capitalize realize compartmentalize" at bounding box center [739, 481] width 108 height 17
click at [685, 481] on select "commercialize capitalize realize compartmentalize" at bounding box center [739, 481] width 108 height 17
click at [555, 563] on button "Verify" at bounding box center [585, 556] width 710 height 25
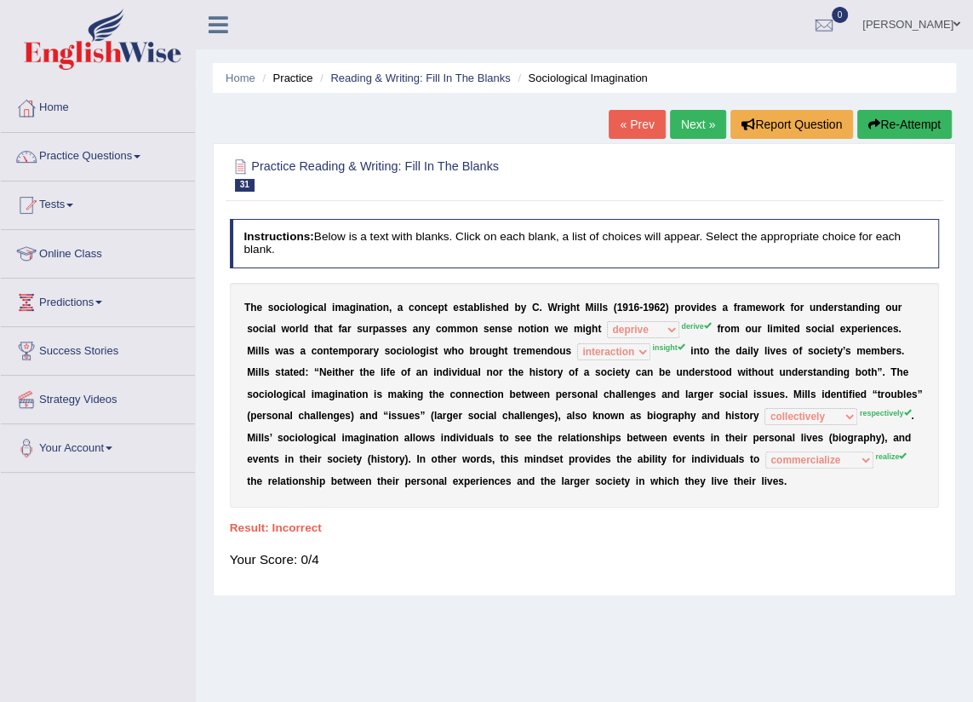
click at [693, 119] on link "Next »" at bounding box center [698, 124] width 56 height 29
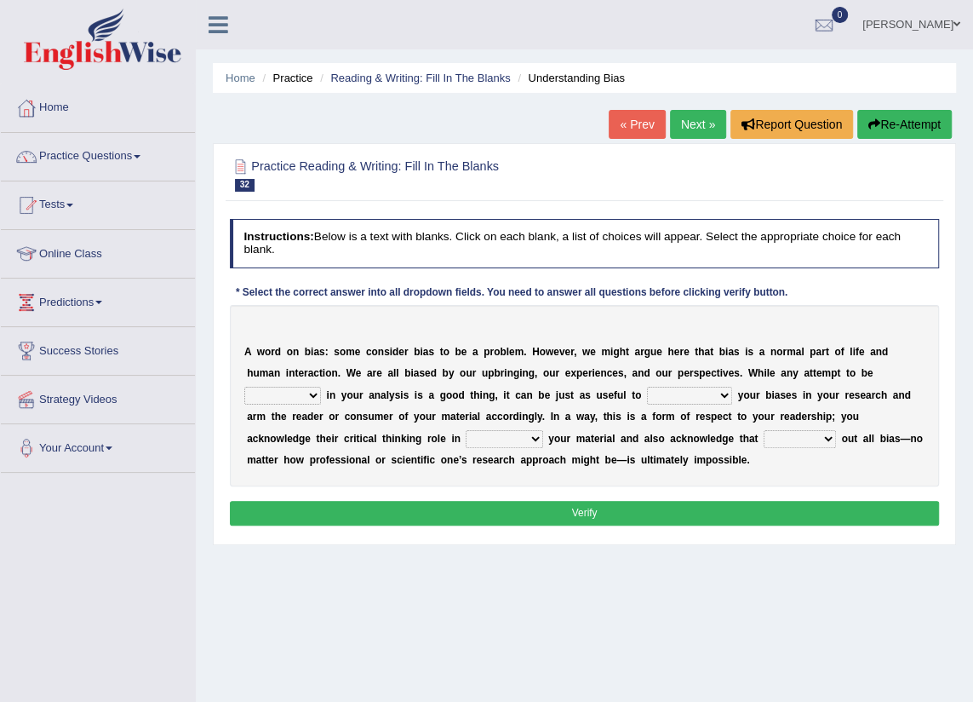
click at [321, 387] on select "objective optimistic subjective pessimistic" at bounding box center [282, 395] width 77 height 17
select select "optimistic"
click at [321, 387] on select "objective optimistic subjective pessimistic" at bounding box center [282, 395] width 77 height 17
click at [647, 392] on select "assume achieve acquire acknowledge" at bounding box center [689, 395] width 85 height 17
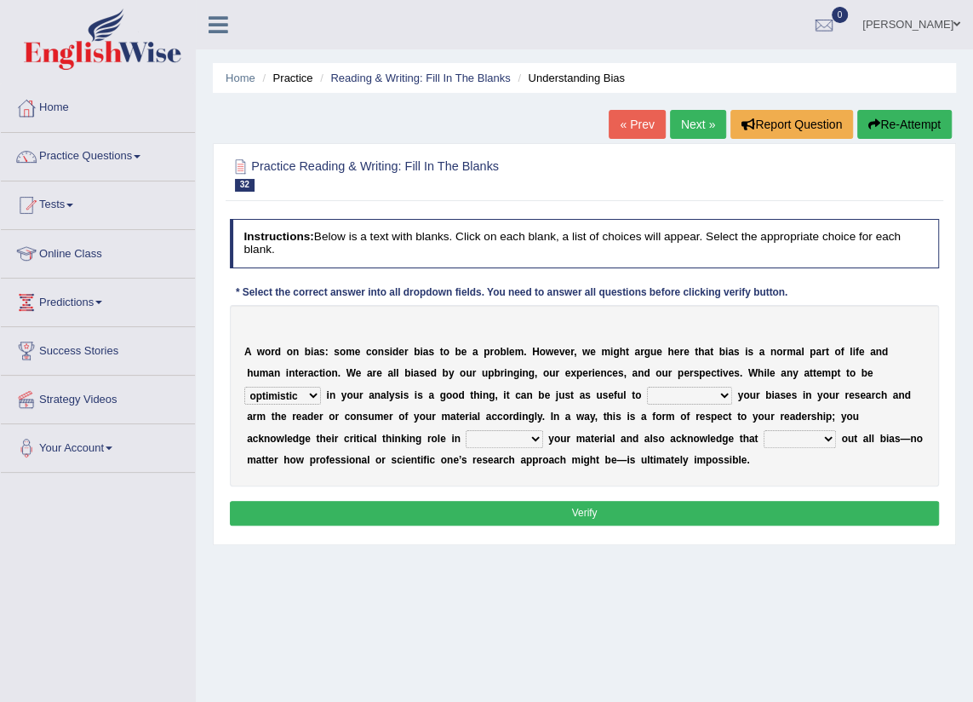
select select "acknowledge"
click at [647, 387] on select "assume achieve acquire acknowledge" at bounding box center [689, 395] width 85 height 17
click at [466, 444] on select "contacting consuming conducting confirming" at bounding box center [504, 438] width 77 height 17
select select "consuming"
click at [466, 430] on select "contacting consuming conducting confirming" at bounding box center [504, 438] width 77 height 17
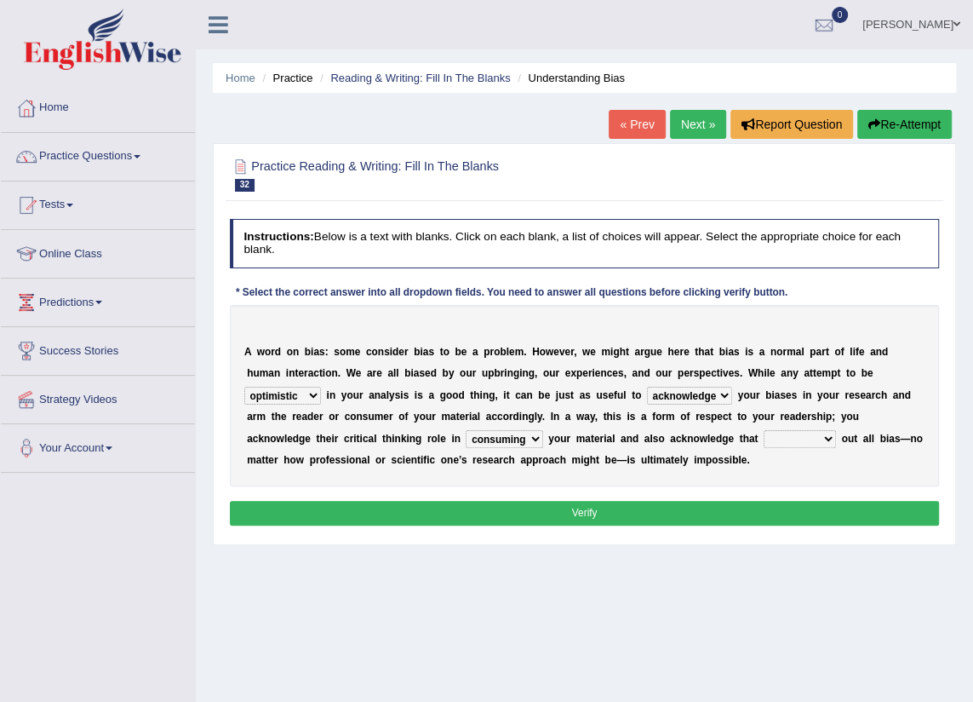
click at [764, 440] on select "phasing building ruling pushing" at bounding box center [800, 438] width 72 height 17
click at [764, 430] on select "phasing building ruling pushing" at bounding box center [800, 438] width 72 height 17
click at [764, 433] on select "phasing building ruling pushing" at bounding box center [800, 438] width 72 height 17
click at [764, 430] on select "phasing building ruling pushing" at bounding box center [800, 438] width 72 height 17
click at [764, 439] on select "phasing building ruling pushing" at bounding box center [800, 438] width 72 height 17
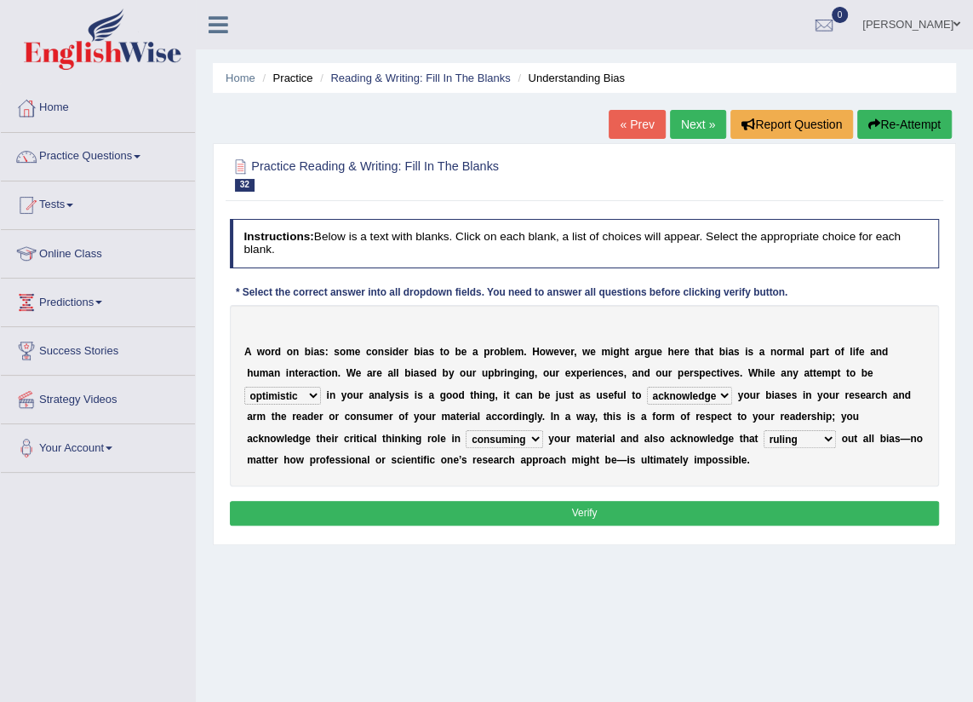
select select "building"
click at [764, 430] on select "phasing building ruling pushing" at bounding box center [800, 438] width 72 height 17
click at [616, 502] on button "Verify" at bounding box center [585, 513] width 710 height 25
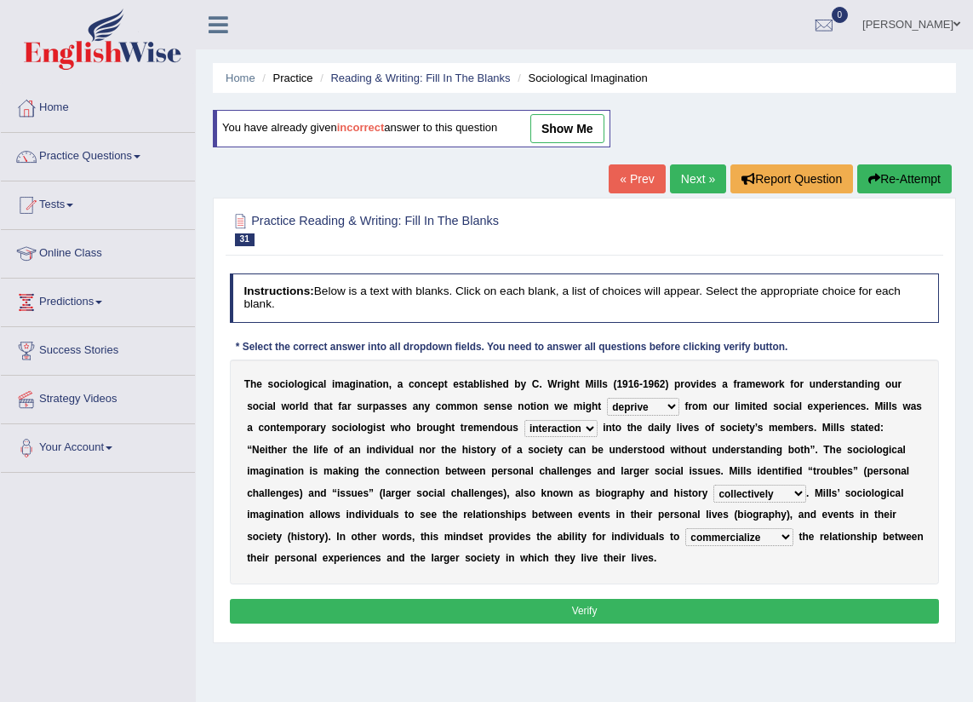
select select "deprive"
select select "interaction"
select select "collectively"
select select "commercialize"
click at [549, 436] on select "sight insight comment interaction" at bounding box center [560, 428] width 73 height 17
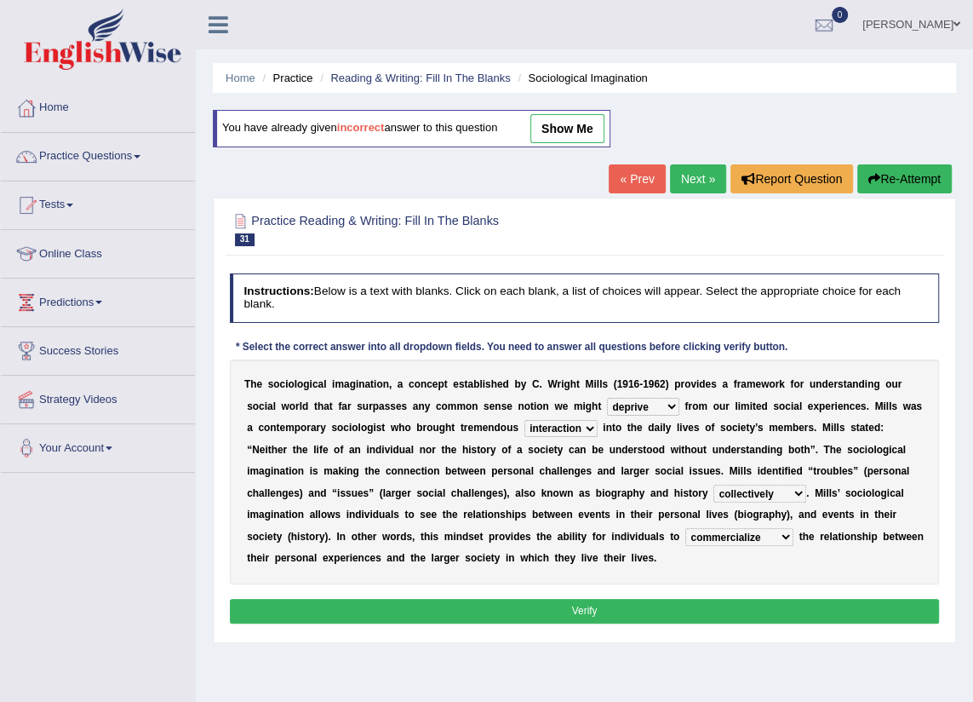
click at [559, 121] on link "show me" at bounding box center [567, 128] width 74 height 29
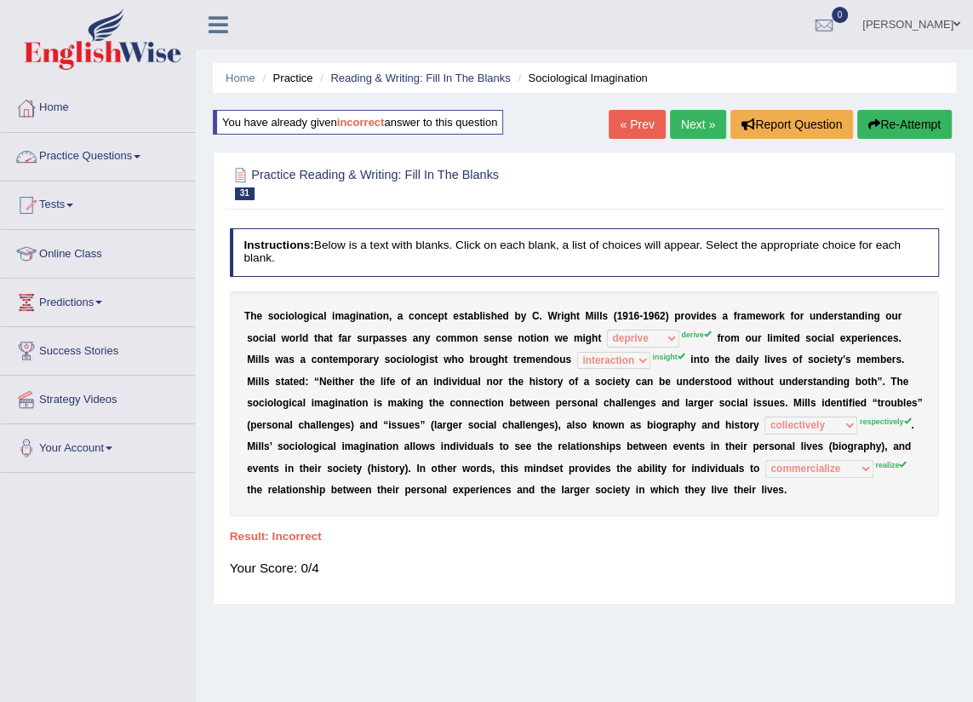
click at [97, 119] on link "Home" at bounding box center [98, 105] width 194 height 43
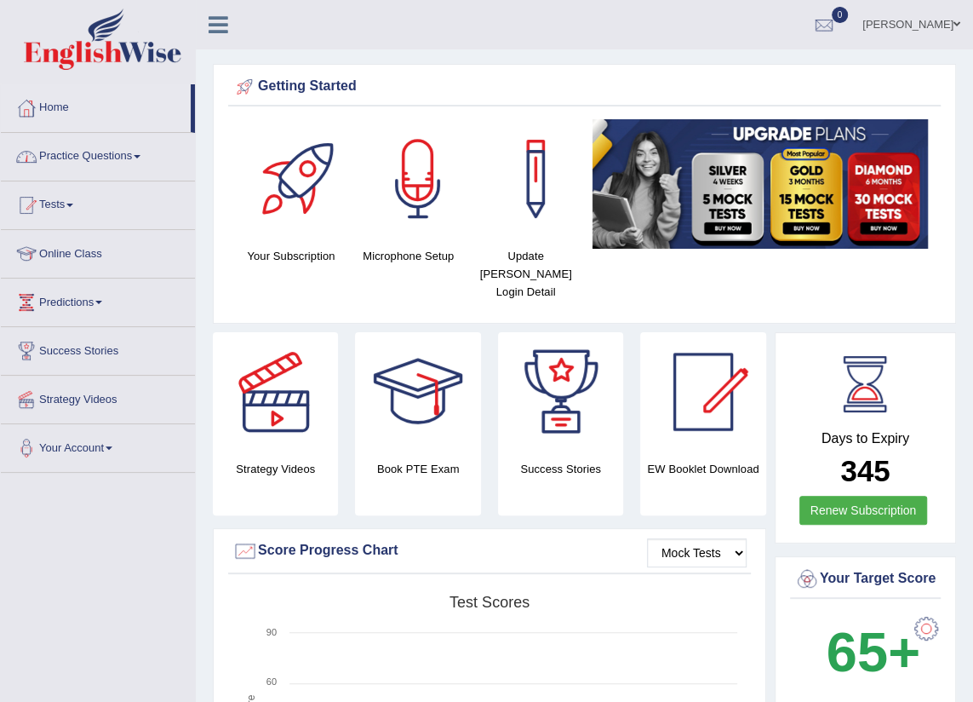
click at [127, 170] on link "Practice Questions" at bounding box center [98, 154] width 194 height 43
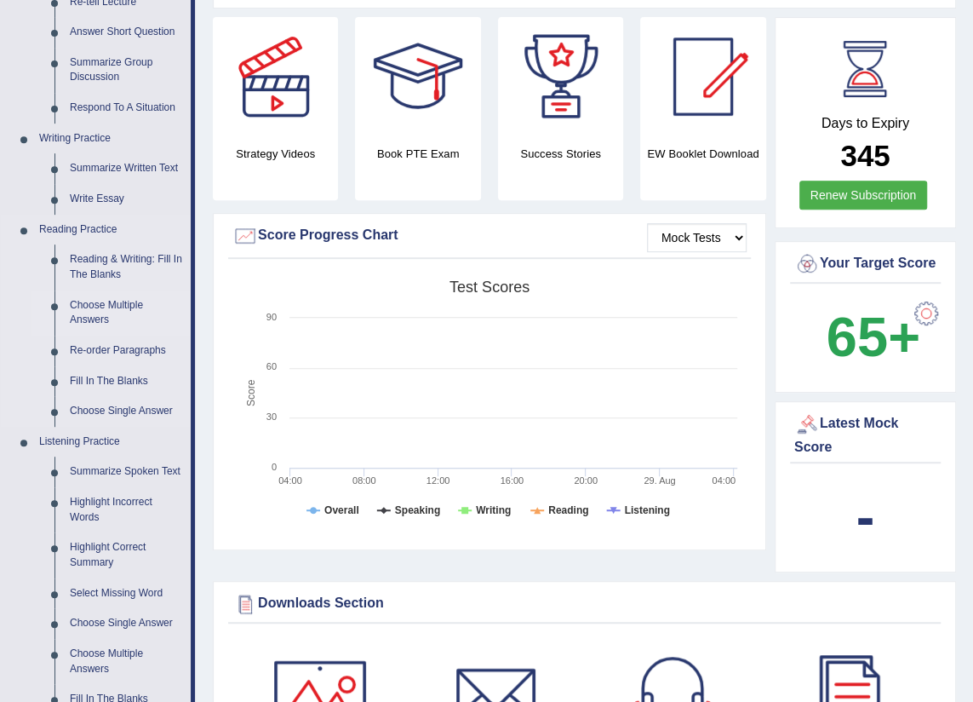
scroll to position [309, 0]
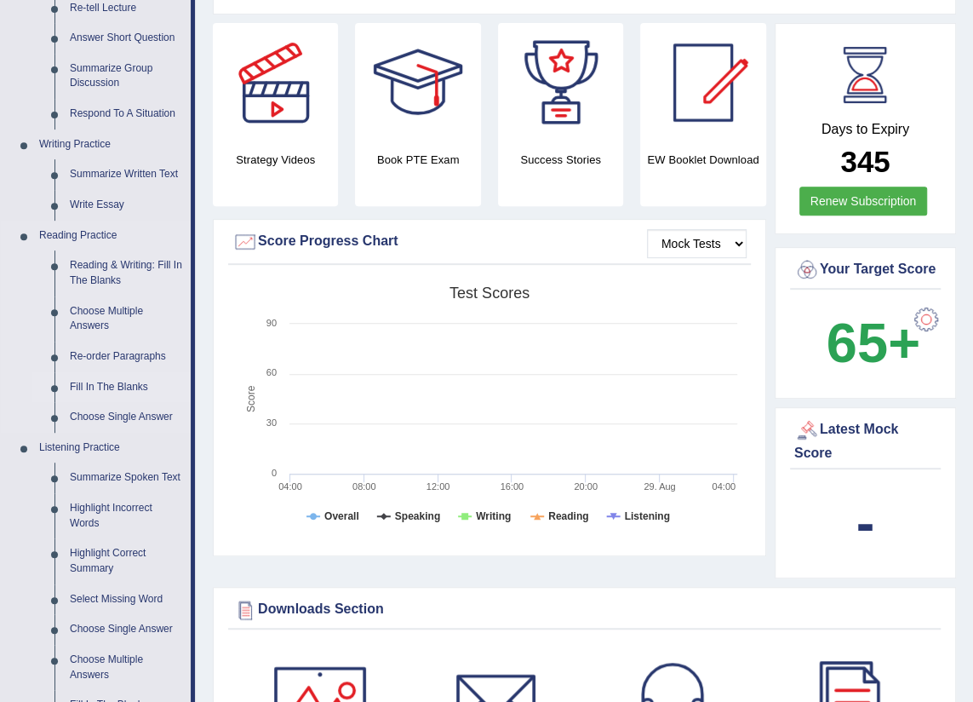
click at [107, 379] on link "Fill In The Blanks" at bounding box center [126, 387] width 129 height 31
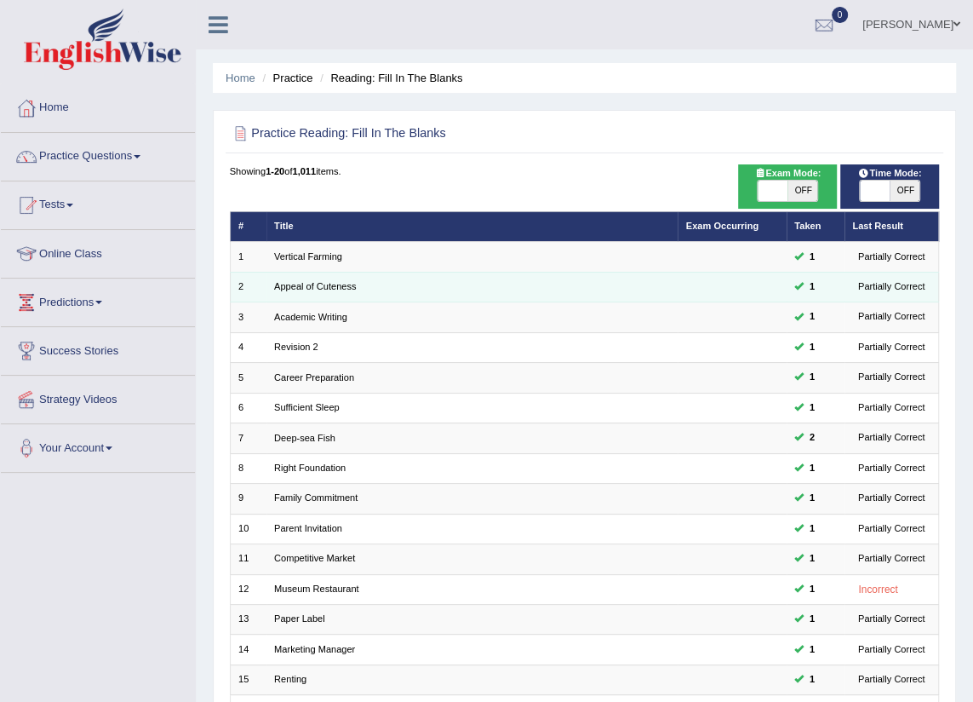
scroll to position [280, 0]
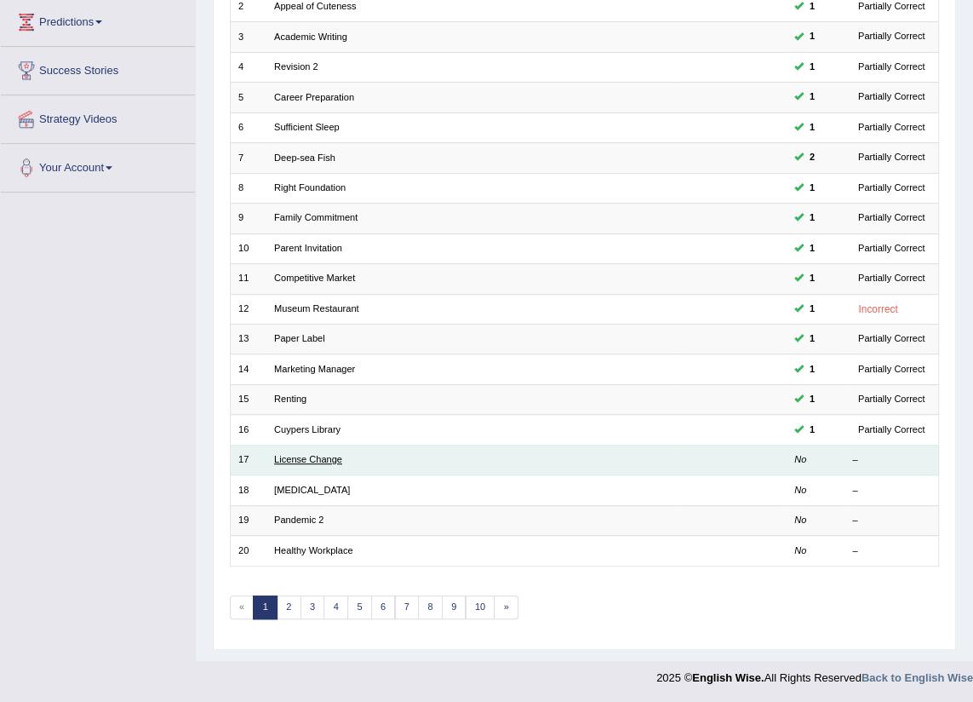
click at [296, 461] on link "License Change" at bounding box center [308, 459] width 68 height 10
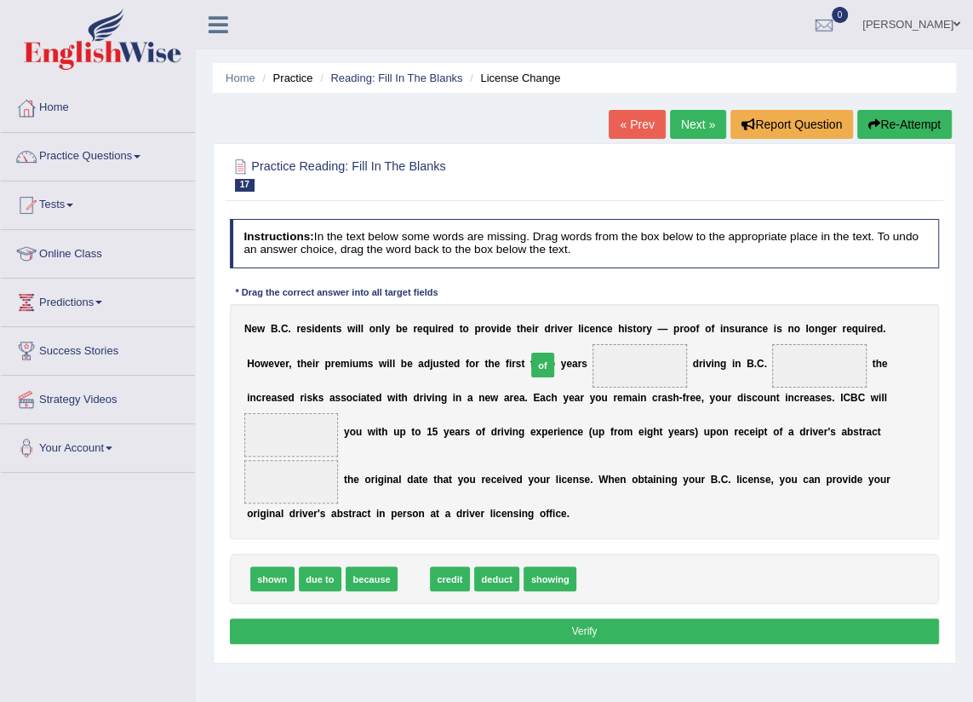
drag, startPoint x: 404, startPoint y: 579, endPoint x: 556, endPoint y: 327, distance: 294.1
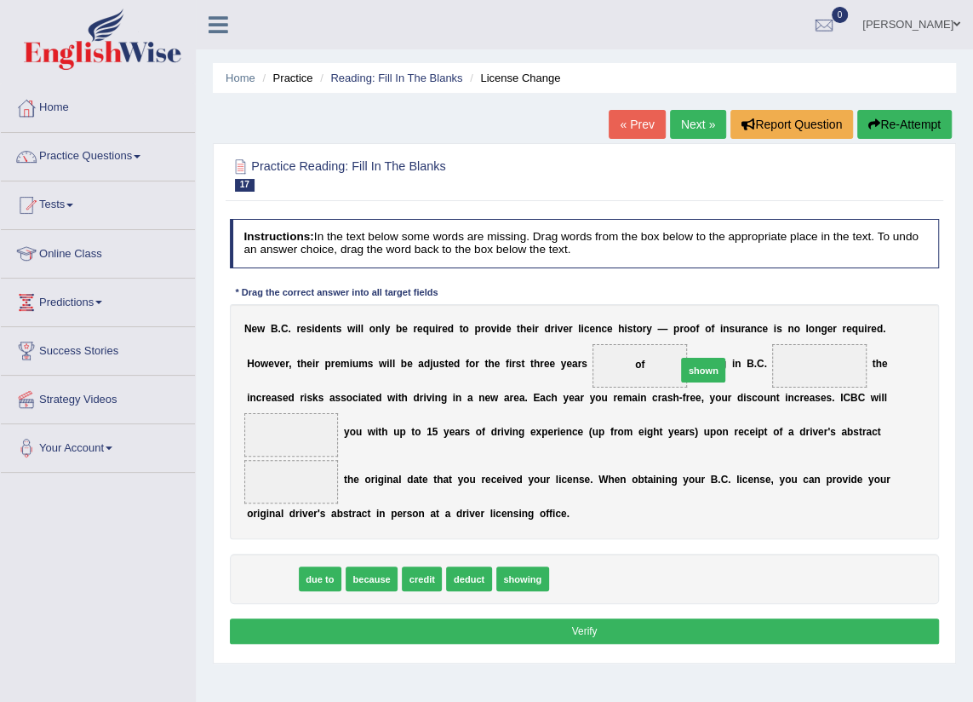
drag, startPoint x: 284, startPoint y: 584, endPoint x: 799, endPoint y: 335, distance: 573.1
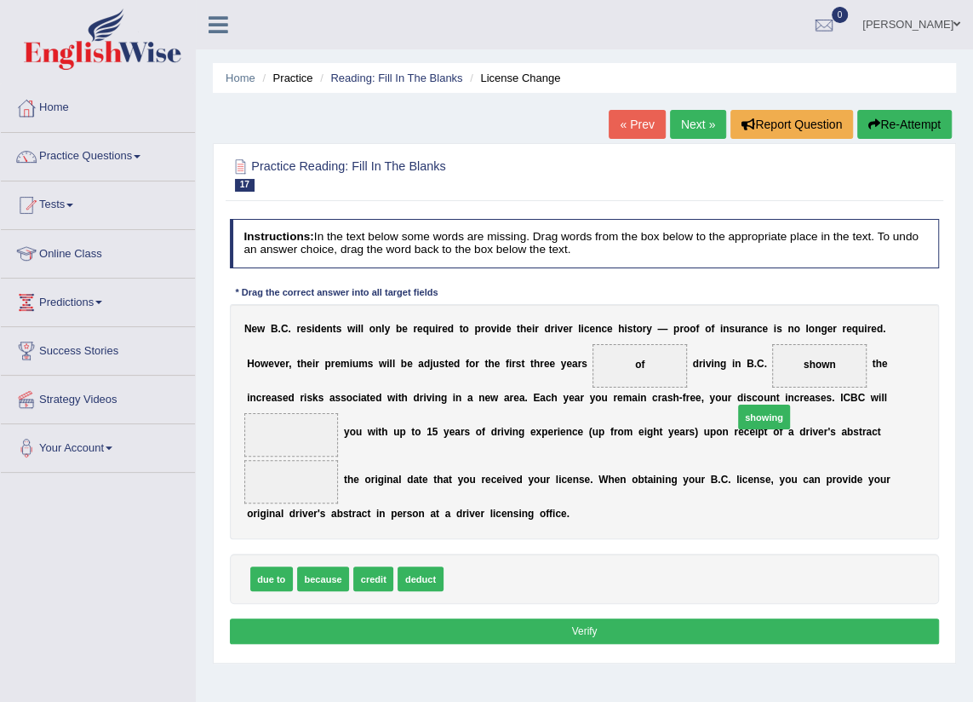
drag, startPoint x: 472, startPoint y: 576, endPoint x: 813, endPoint y: 386, distance: 391.1
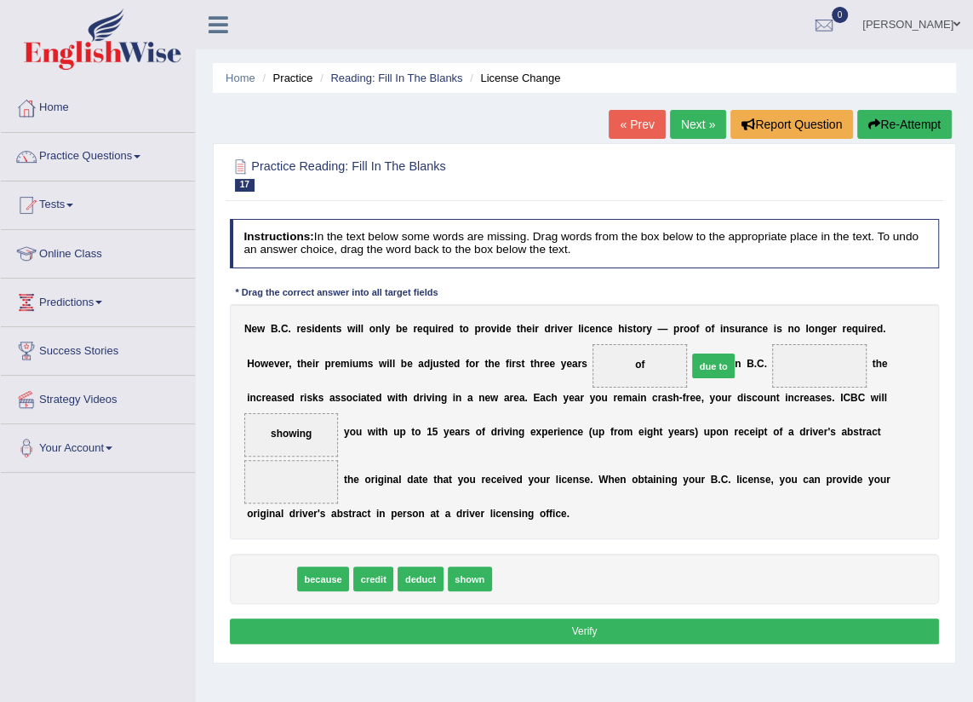
drag, startPoint x: 278, startPoint y: 585, endPoint x: 798, endPoint y: 334, distance: 577.6
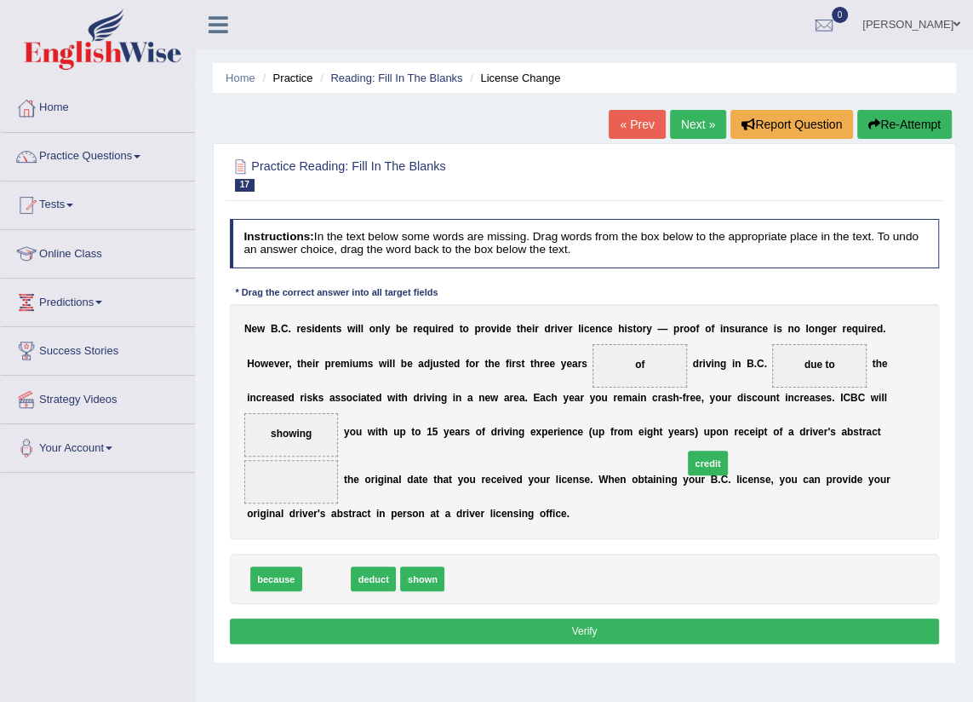
drag, startPoint x: 324, startPoint y: 580, endPoint x: 772, endPoint y: 444, distance: 468.9
drag, startPoint x: 442, startPoint y: 576, endPoint x: 782, endPoint y: 438, distance: 367.4
drag, startPoint x: 307, startPoint y: 585, endPoint x: 793, endPoint y: 397, distance: 520.5
click at [440, 630] on button "Verify" at bounding box center [585, 630] width 710 height 25
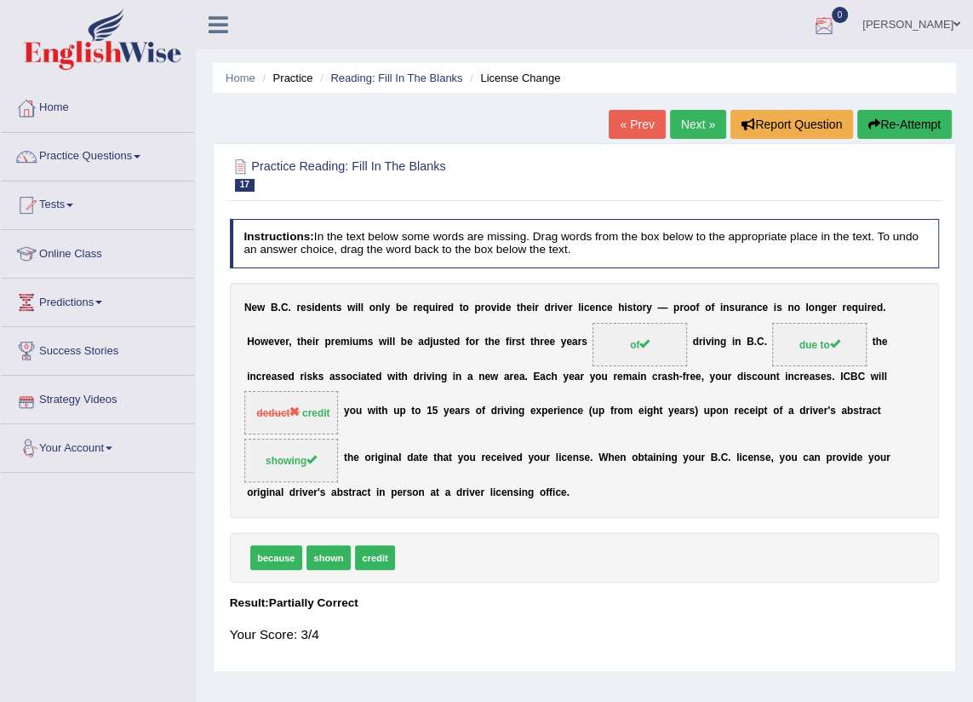
click at [682, 122] on link "Next »" at bounding box center [698, 124] width 56 height 29
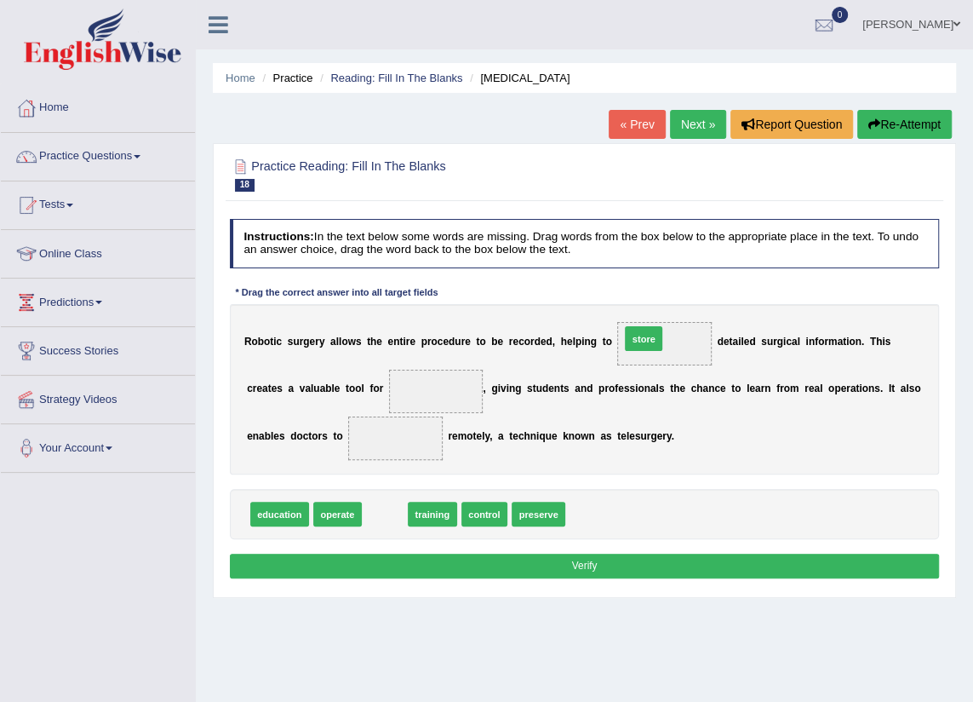
drag, startPoint x: 371, startPoint y: 514, endPoint x: 676, endPoint y: 308, distance: 367.9
drag, startPoint x: 481, startPoint y: 511, endPoint x: 662, endPoint y: 307, distance: 272.6
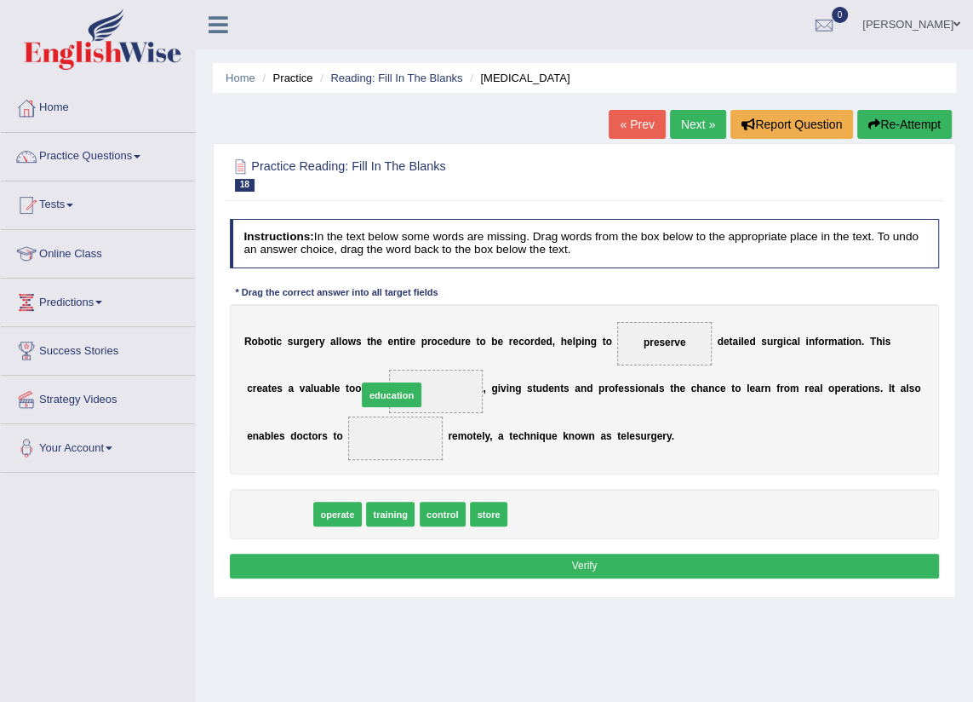
drag, startPoint x: 282, startPoint y: 516, endPoint x: 414, endPoint y: 375, distance: 192.7
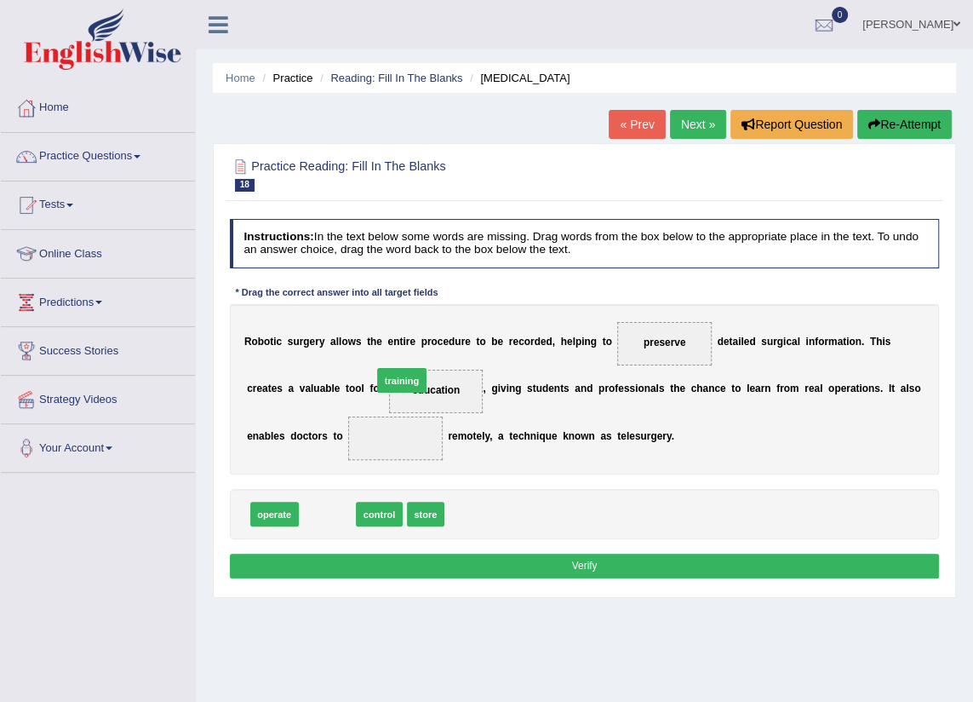
drag, startPoint x: 323, startPoint y: 505, endPoint x: 402, endPoint y: 363, distance: 162.7
click at [311, 516] on span "control" at bounding box center [326, 513] width 46 height 25
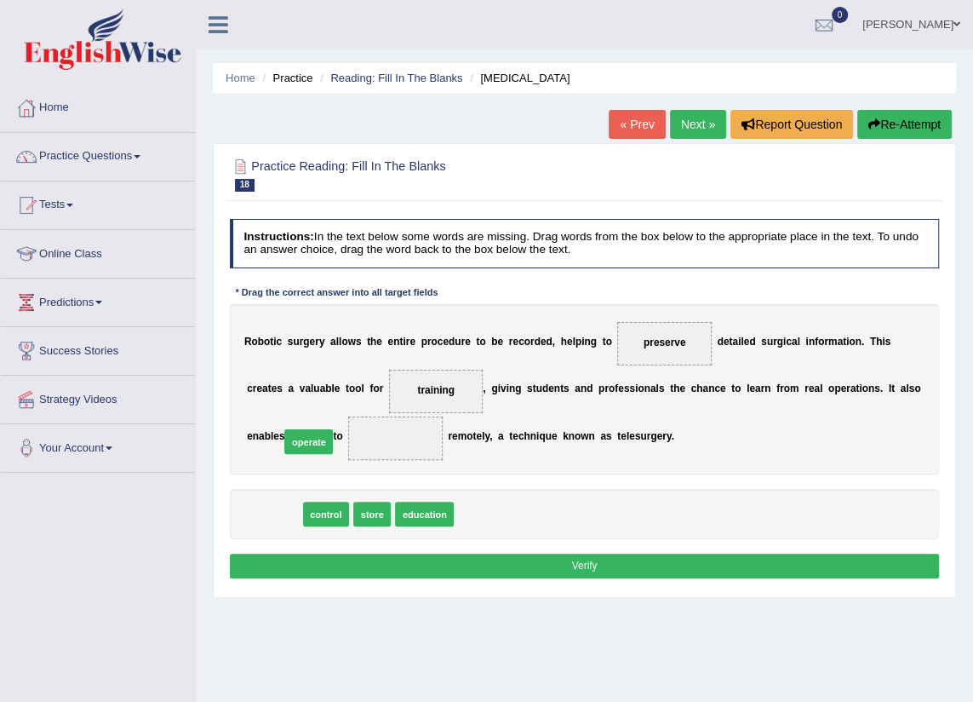
drag, startPoint x: 279, startPoint y: 508, endPoint x: 320, endPoint y: 423, distance: 94.4
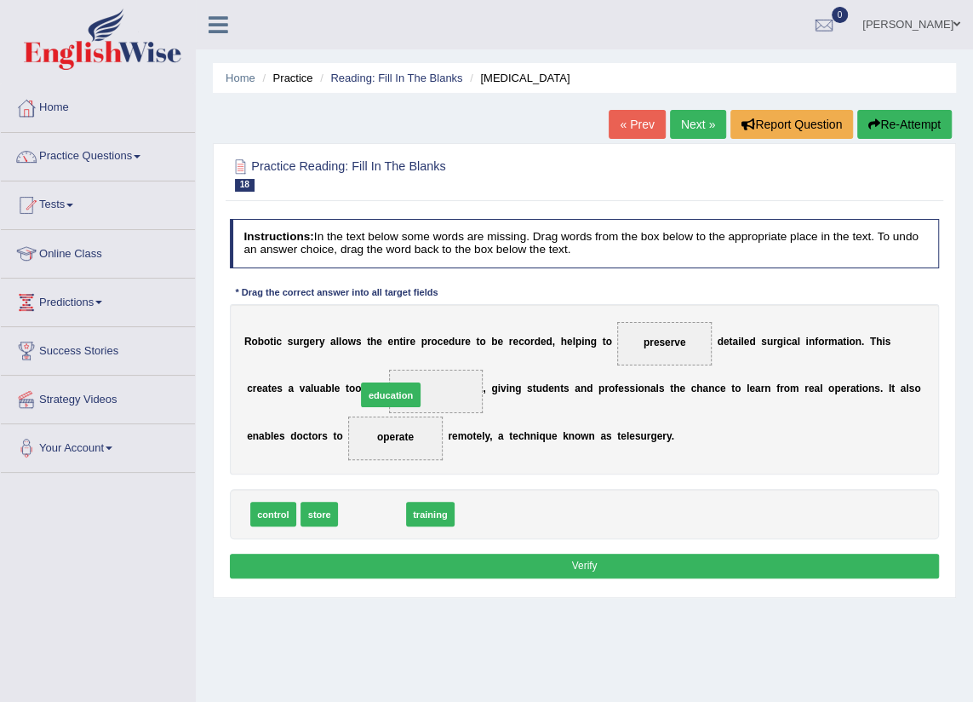
drag, startPoint x: 383, startPoint y: 477, endPoint x: 399, endPoint y: 365, distance: 112.7
click at [370, 557] on button "Verify" at bounding box center [585, 565] width 710 height 25
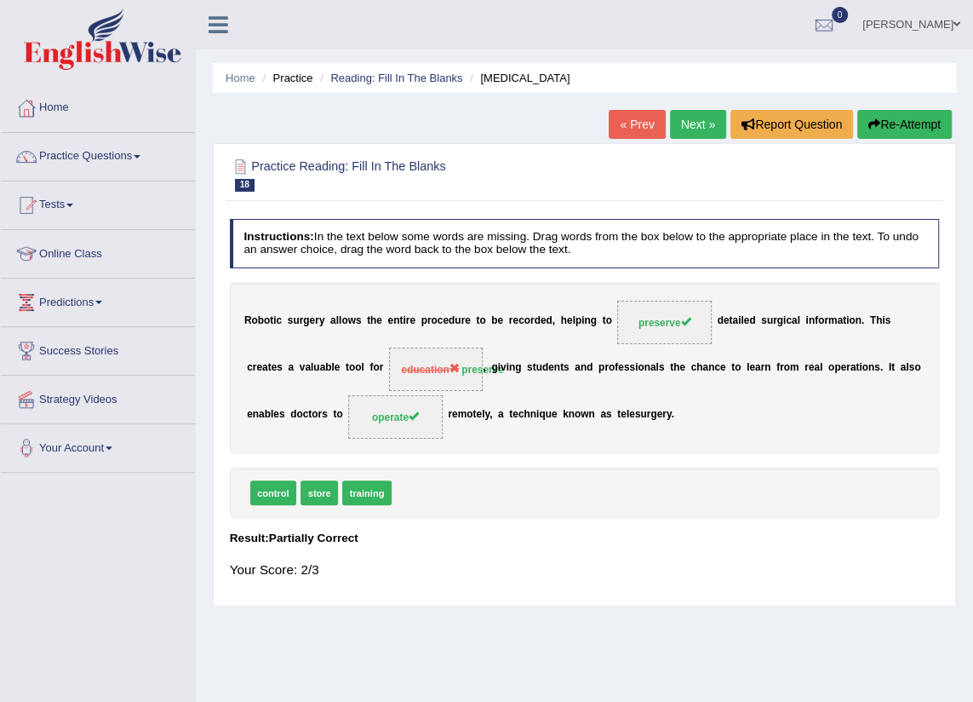
click at [643, 123] on link "« Prev" at bounding box center [637, 124] width 56 height 29
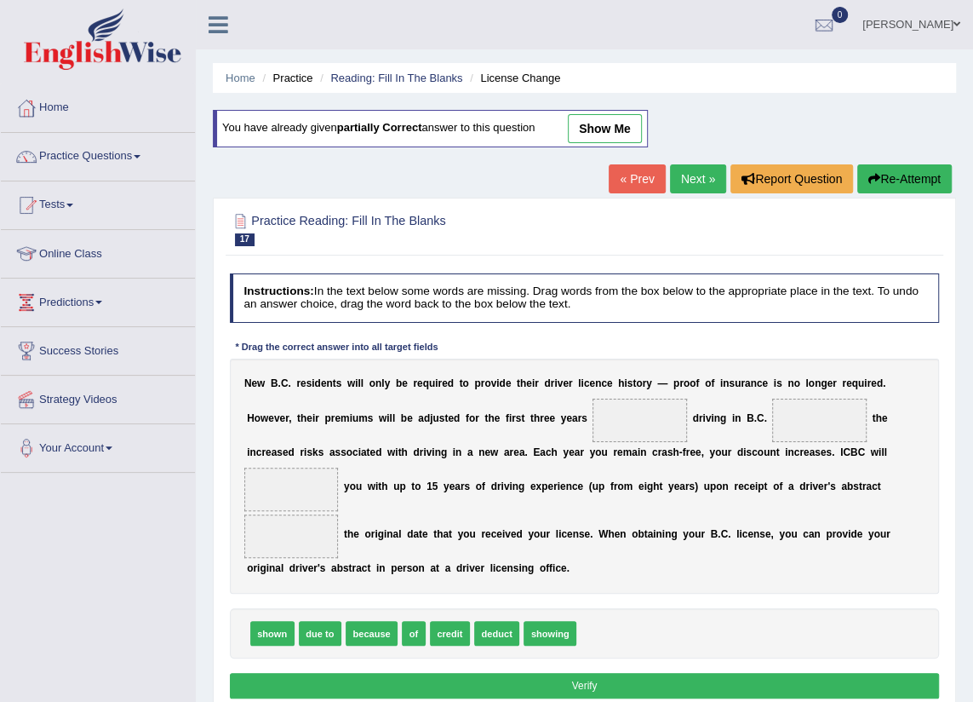
click at [684, 180] on link "Next »" at bounding box center [698, 178] width 56 height 29
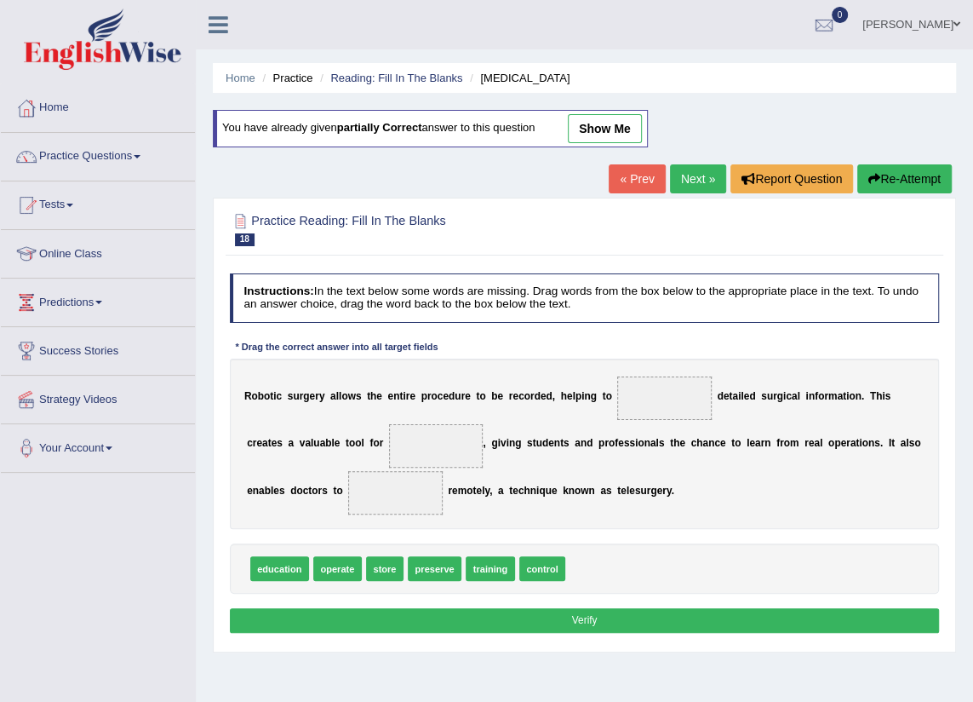
click at [599, 123] on link "show me" at bounding box center [605, 128] width 74 height 29
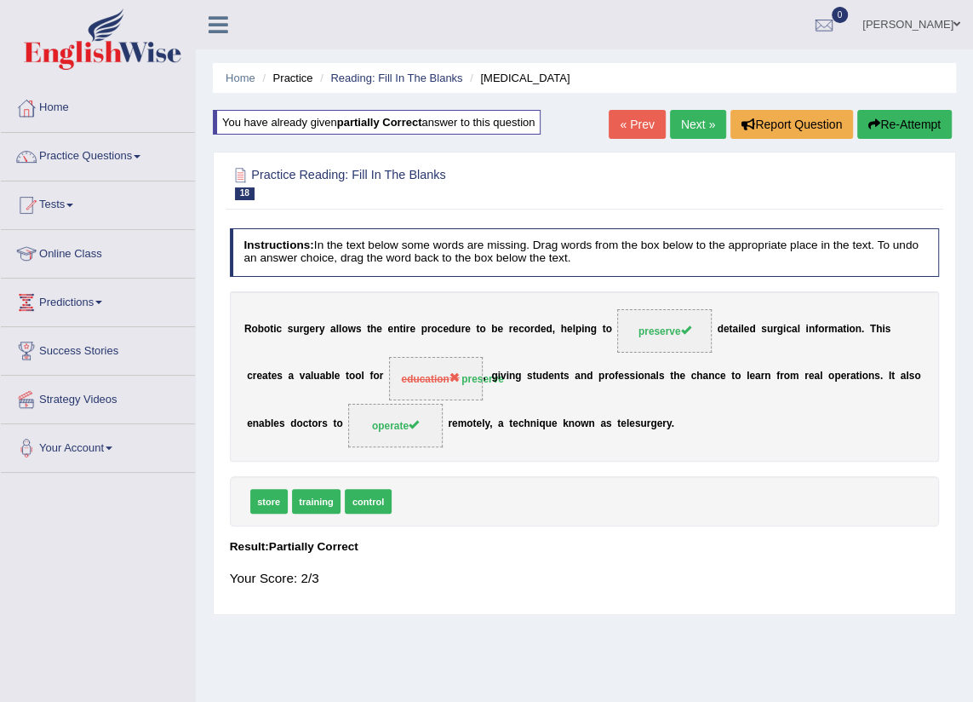
click at [671, 128] on link "Next »" at bounding box center [698, 124] width 56 height 29
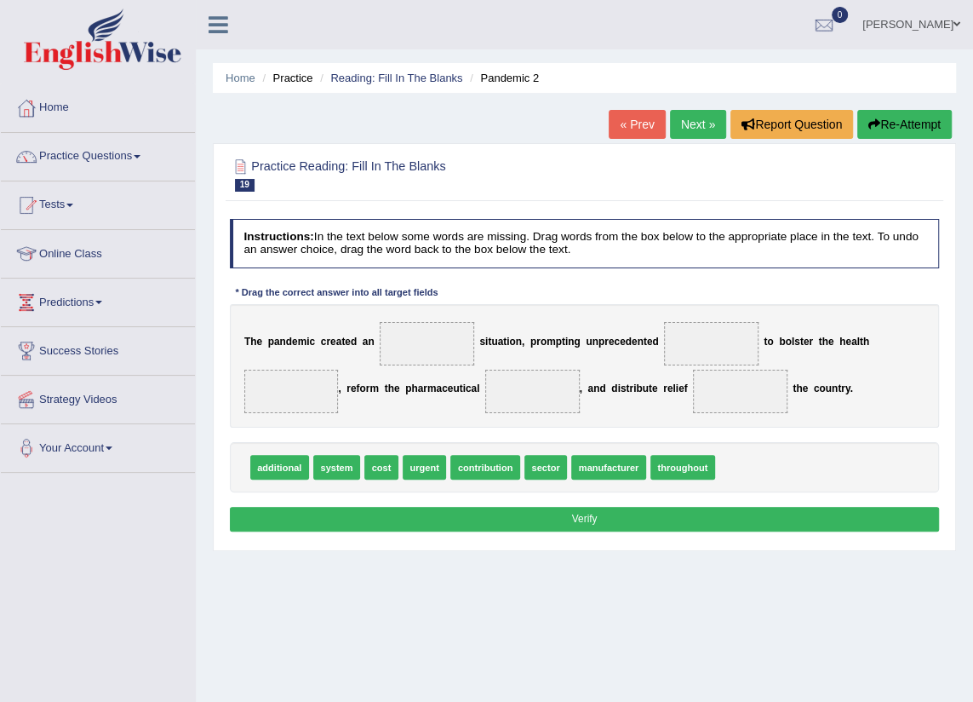
click at [618, 129] on link "« Prev" at bounding box center [637, 124] width 56 height 29
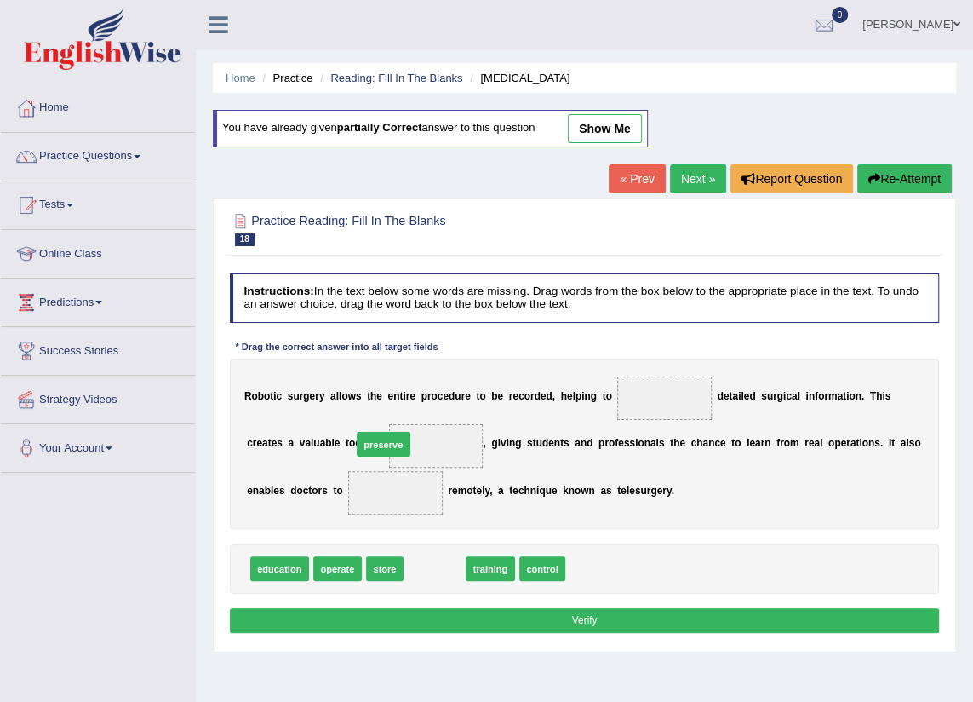
drag, startPoint x: 426, startPoint y: 560, endPoint x: 365, endPoint y: 414, distance: 158.4
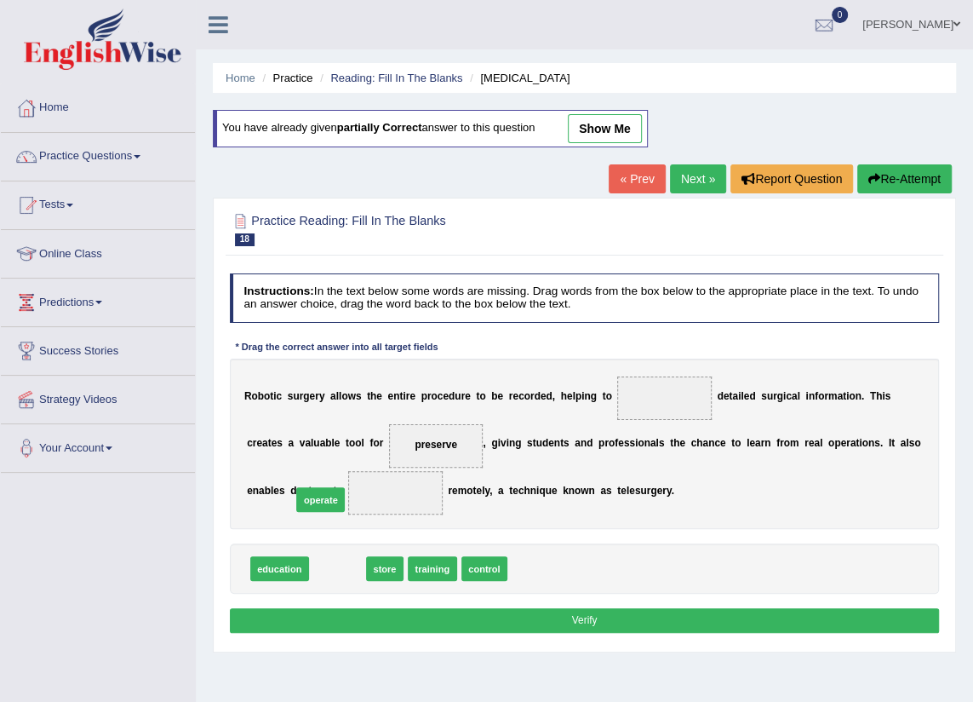
drag, startPoint x: 339, startPoint y: 553, endPoint x: 319, endPoint y: 480, distance: 75.0
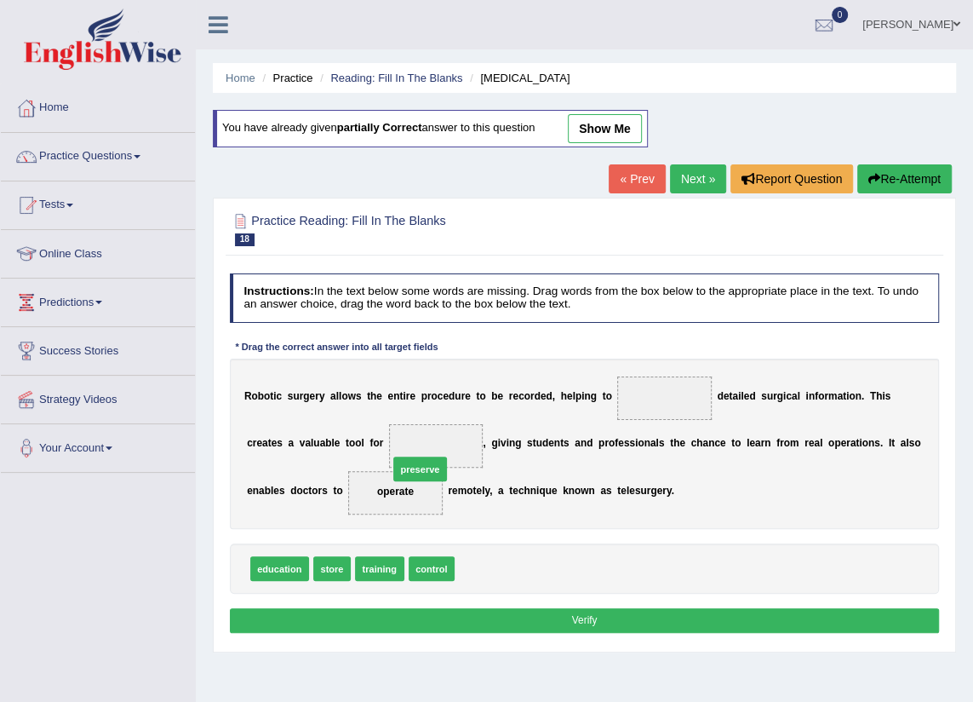
drag, startPoint x: 494, startPoint y: 564, endPoint x: 415, endPoint y: 443, distance: 144.1
drag, startPoint x: 335, startPoint y: 569, endPoint x: 713, endPoint y: 390, distance: 418.2
click at [528, 618] on button "Verify" at bounding box center [585, 620] width 710 height 25
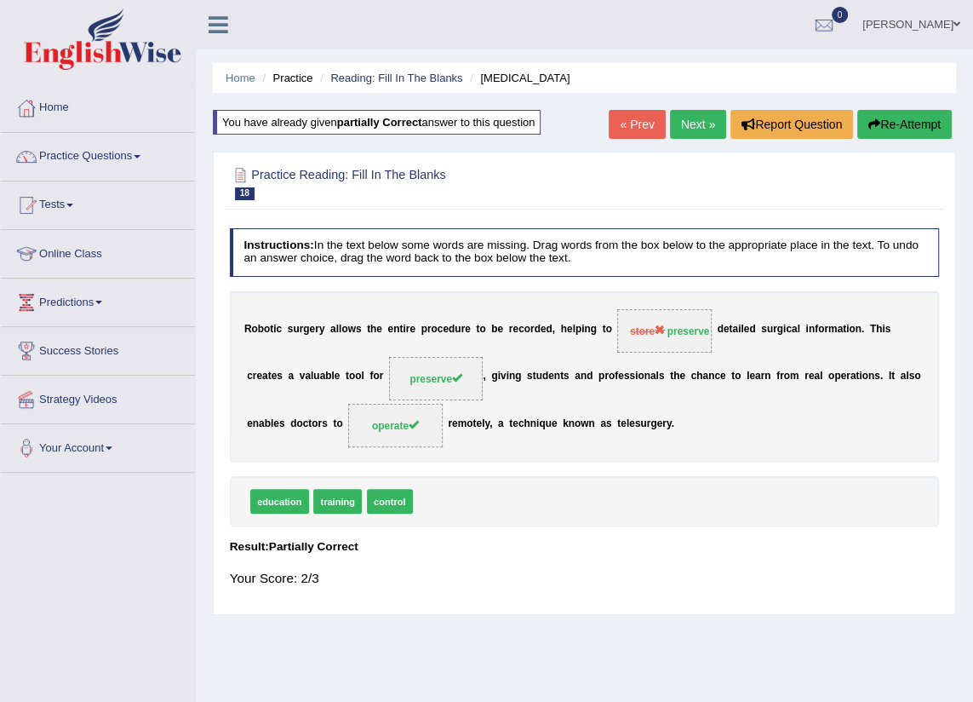
click at [687, 117] on link "Next »" at bounding box center [698, 124] width 56 height 29
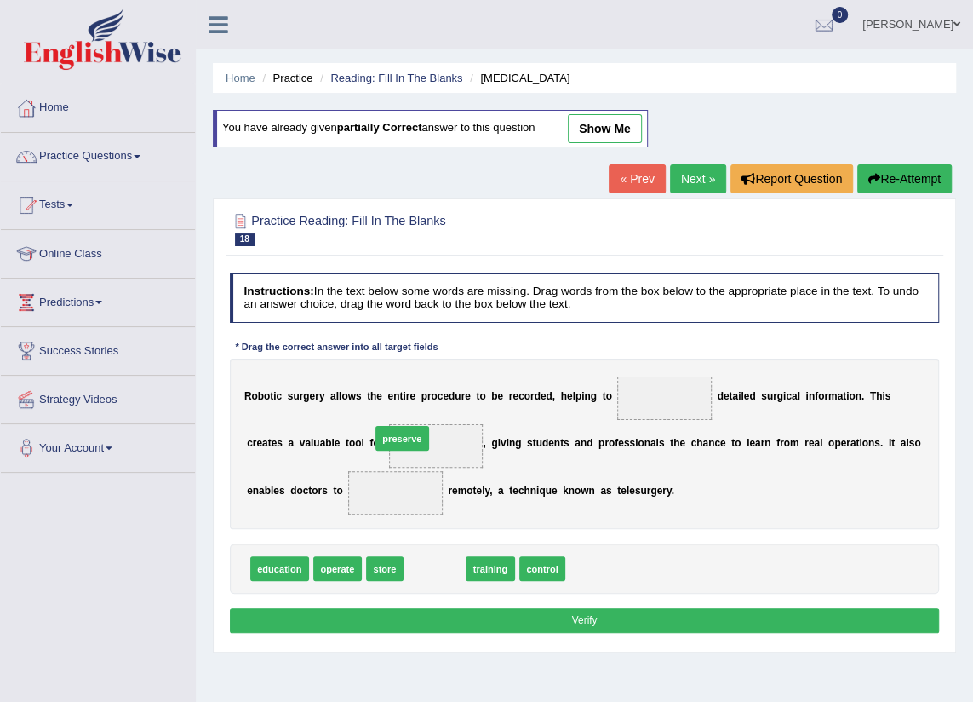
drag, startPoint x: 421, startPoint y: 553, endPoint x: 377, endPoint y: 413, distance: 147.3
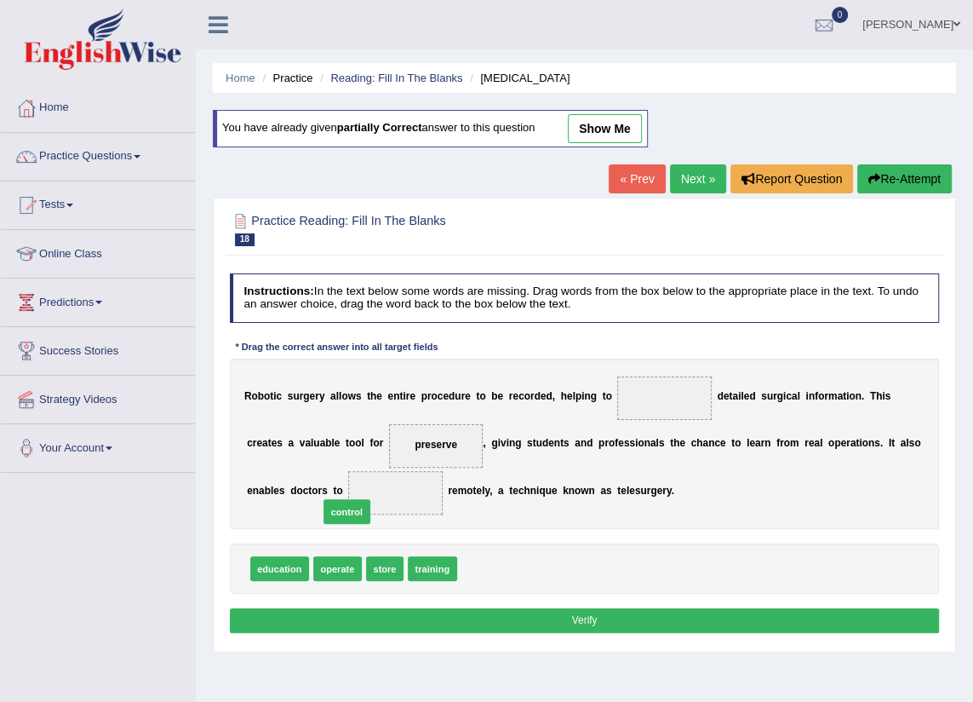
drag, startPoint x: 468, startPoint y: 568, endPoint x: 305, endPoint y: 501, distance: 176.8
drag, startPoint x: 324, startPoint y: 566, endPoint x: 606, endPoint y: 400, distance: 327.1
click at [408, 627] on button "Verify" at bounding box center [585, 620] width 710 height 25
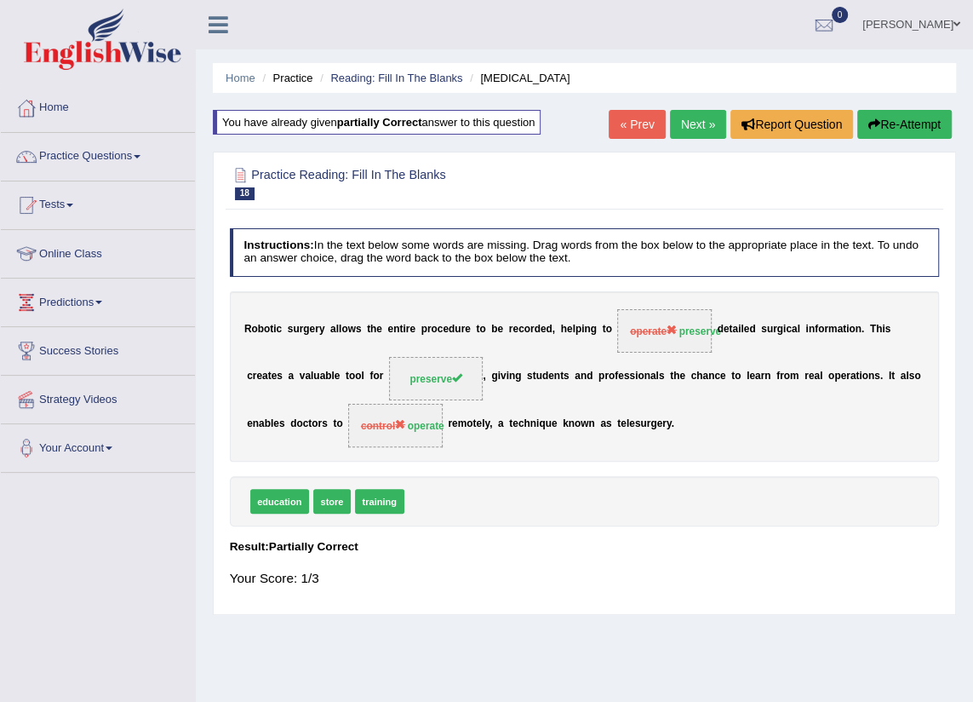
click at [692, 130] on link "Next »" at bounding box center [698, 124] width 56 height 29
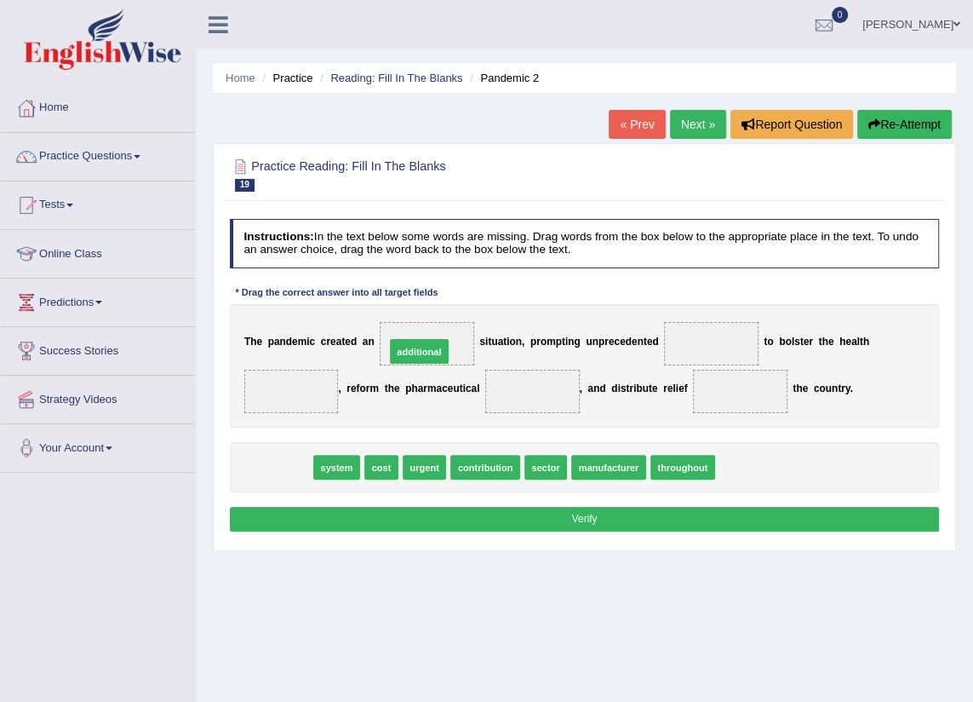
drag, startPoint x: 271, startPoint y: 472, endPoint x: 435, endPoint y: 336, distance: 212.9
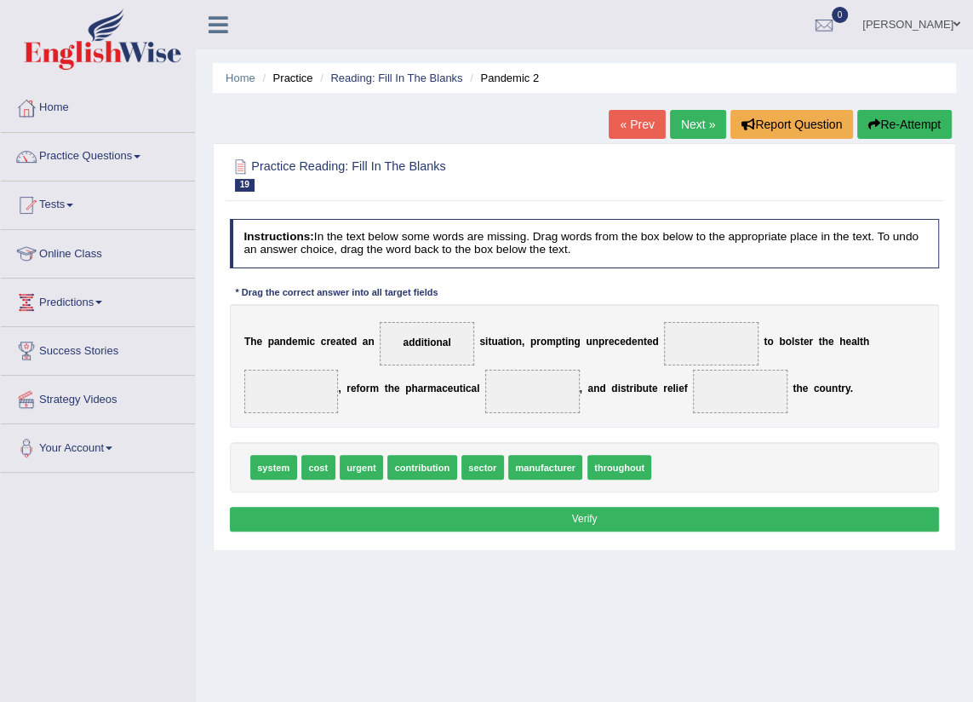
click at [356, 470] on span "urgent" at bounding box center [361, 467] width 43 height 25
drag, startPoint x: 357, startPoint y: 460, endPoint x: 447, endPoint y: 334, distance: 155.0
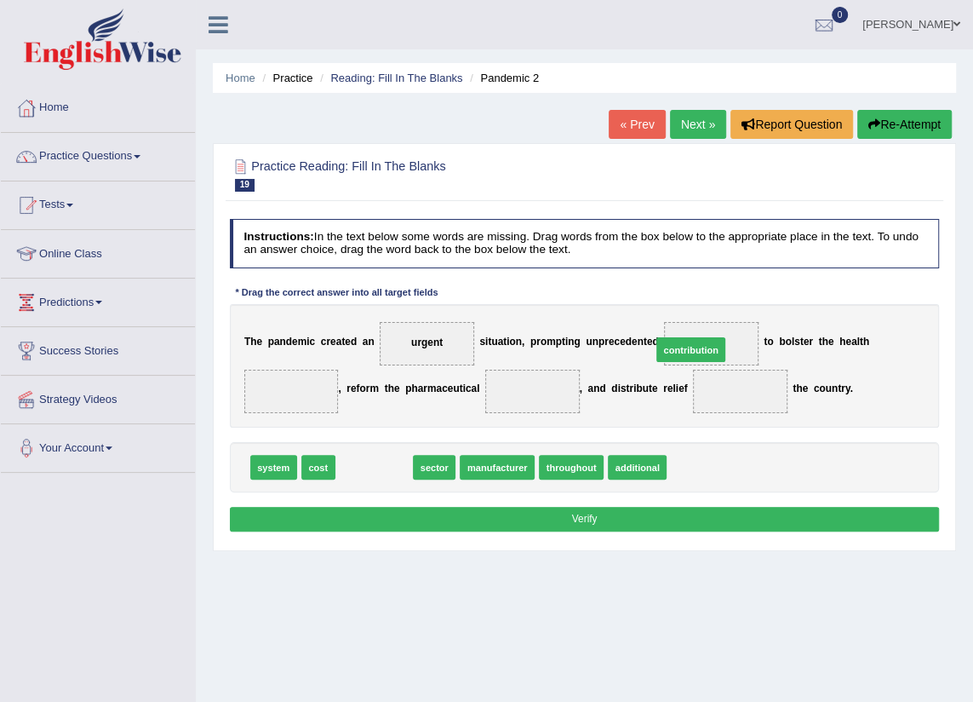
drag, startPoint x: 388, startPoint y: 465, endPoint x: 761, endPoint y: 327, distance: 397.6
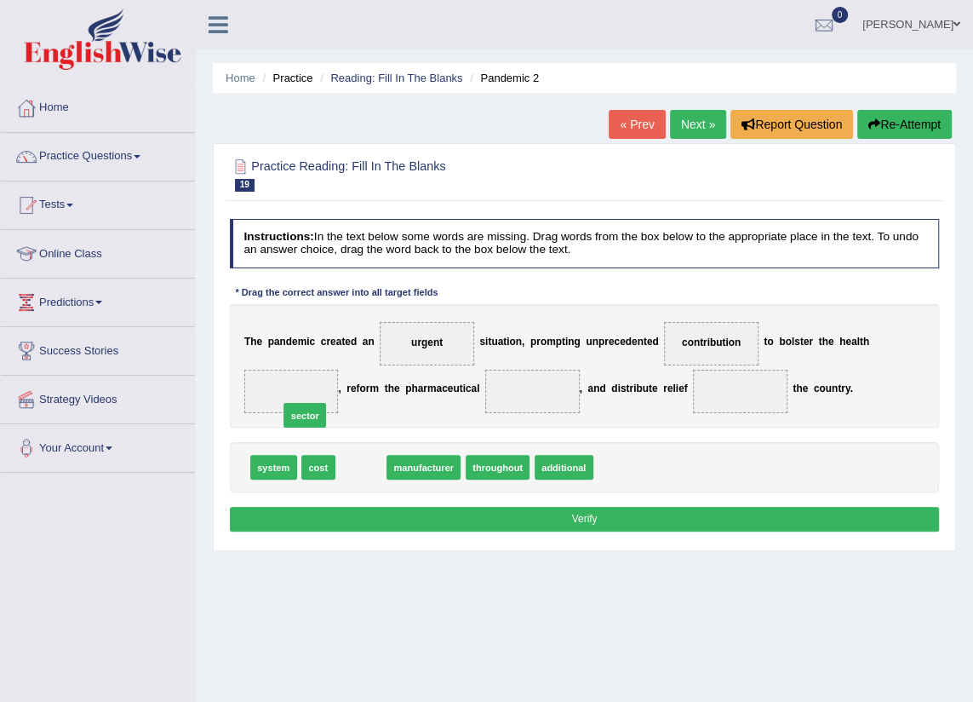
drag, startPoint x: 349, startPoint y: 468, endPoint x: 281, endPoint y: 399, distance: 96.9
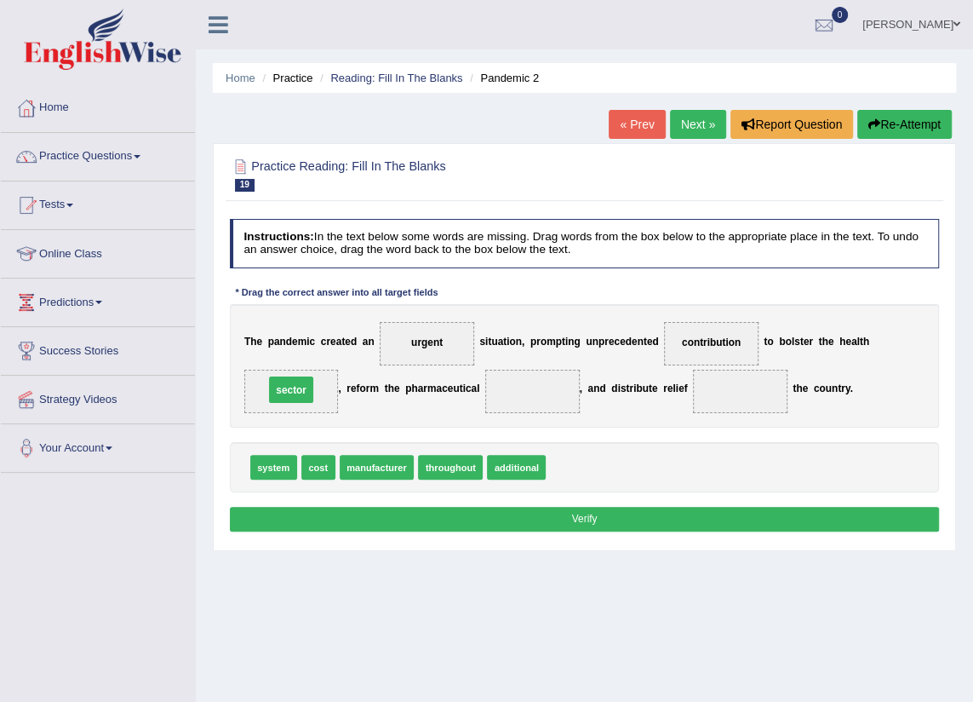
click at [281, 399] on span "sector" at bounding box center [291, 389] width 45 height 26
drag, startPoint x: 267, startPoint y: 467, endPoint x: 570, endPoint y: 391, distance: 311.8
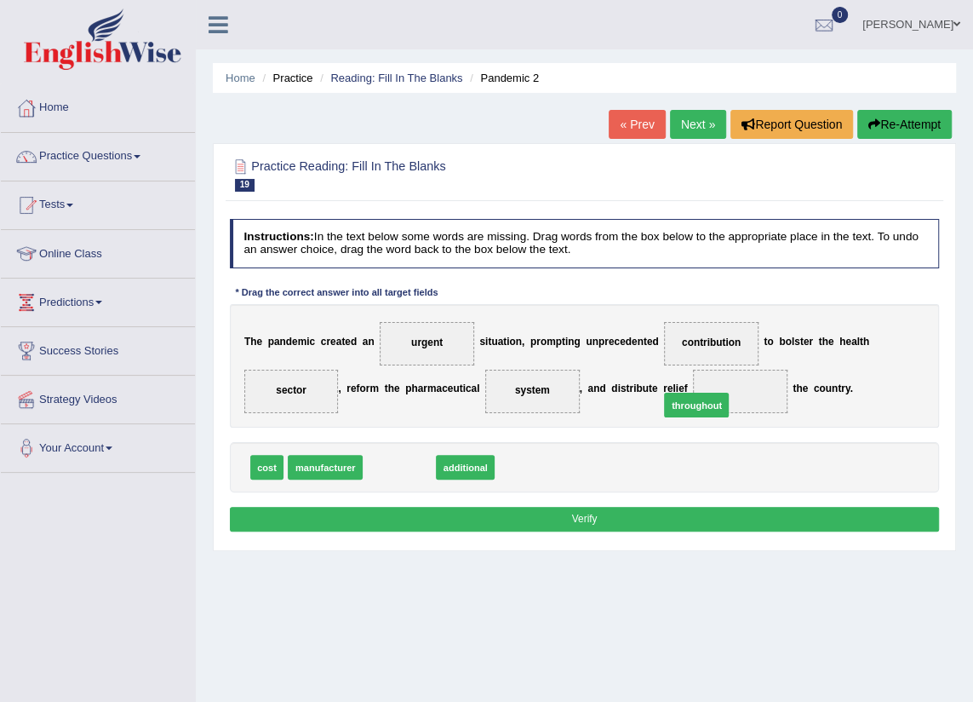
drag, startPoint x: 404, startPoint y: 473, endPoint x: 778, endPoint y: 390, distance: 382.8
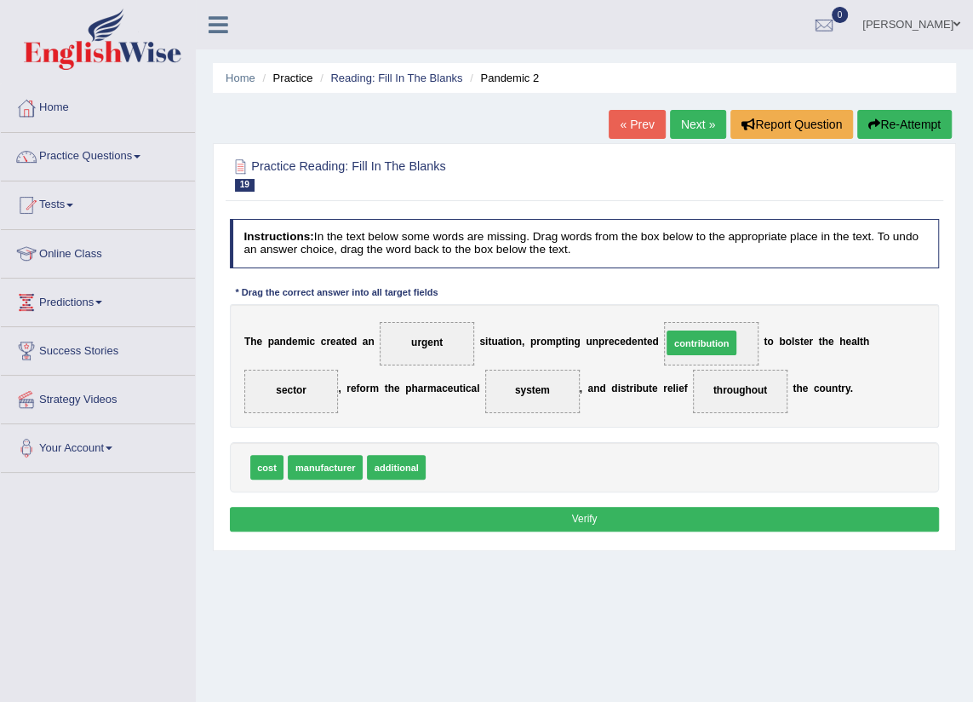
drag, startPoint x: 514, startPoint y: 457, endPoint x: 754, endPoint y: 315, distance: 279.0
click at [347, 511] on button "Verify" at bounding box center [585, 519] width 710 height 25
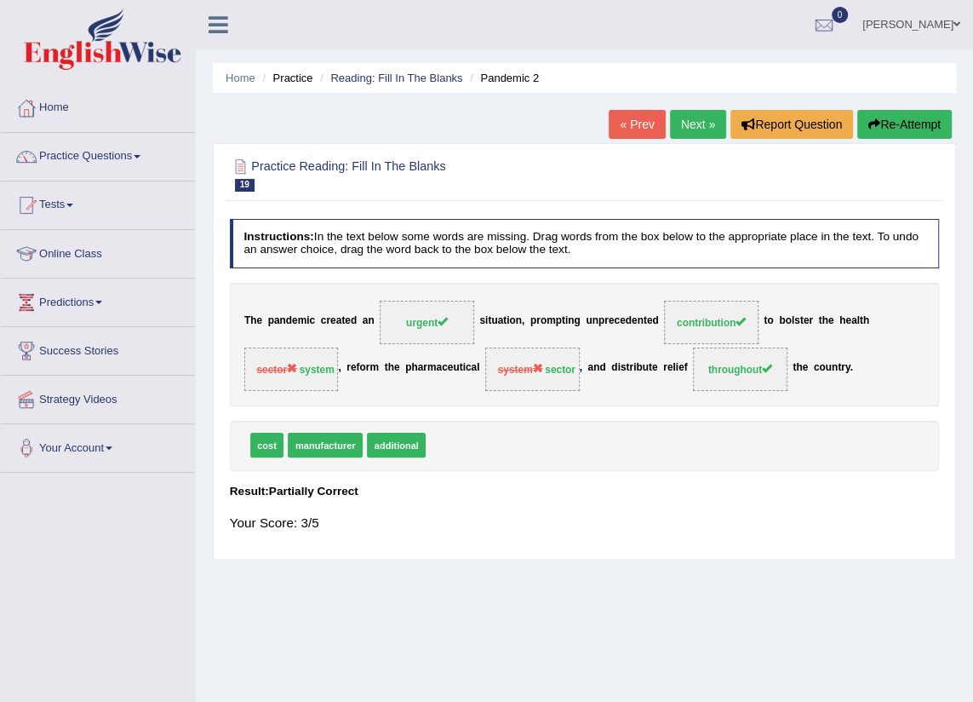
click at [690, 129] on link "Next »" at bounding box center [698, 124] width 56 height 29
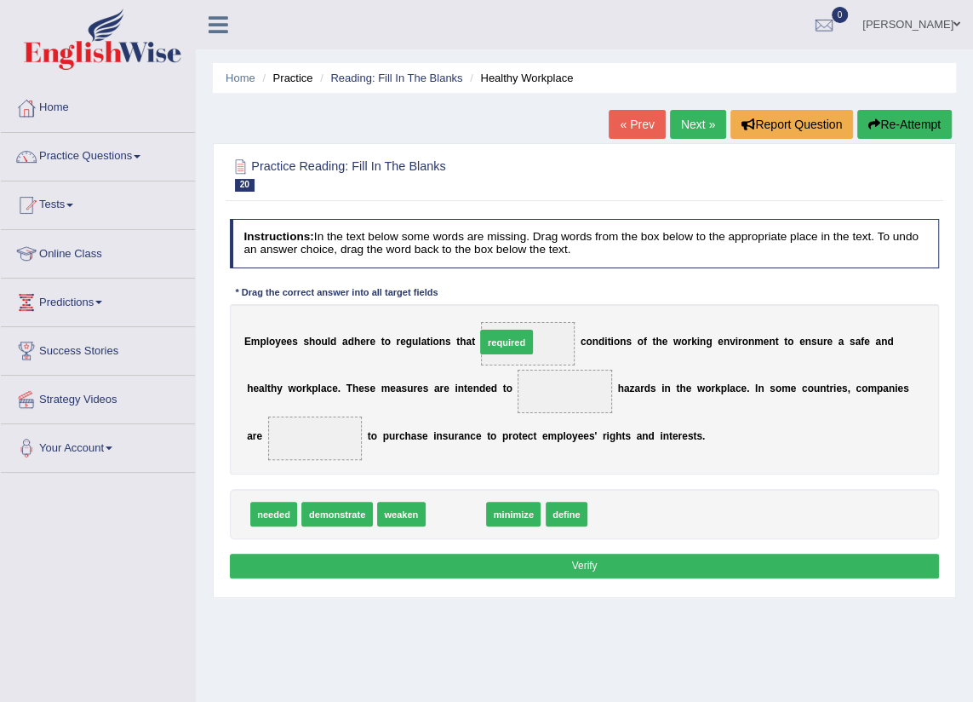
drag, startPoint x: 451, startPoint y: 511, endPoint x: 511, endPoint y: 309, distance: 210.4
drag, startPoint x: 518, startPoint y: 457, endPoint x: 526, endPoint y: 375, distance: 82.9
click at [526, 375] on div "Instructions: In the text below some words are missing. Drag words from the box…" at bounding box center [584, 401] width 717 height 378
drag, startPoint x: 515, startPoint y: 508, endPoint x: 530, endPoint y: 502, distance: 16.4
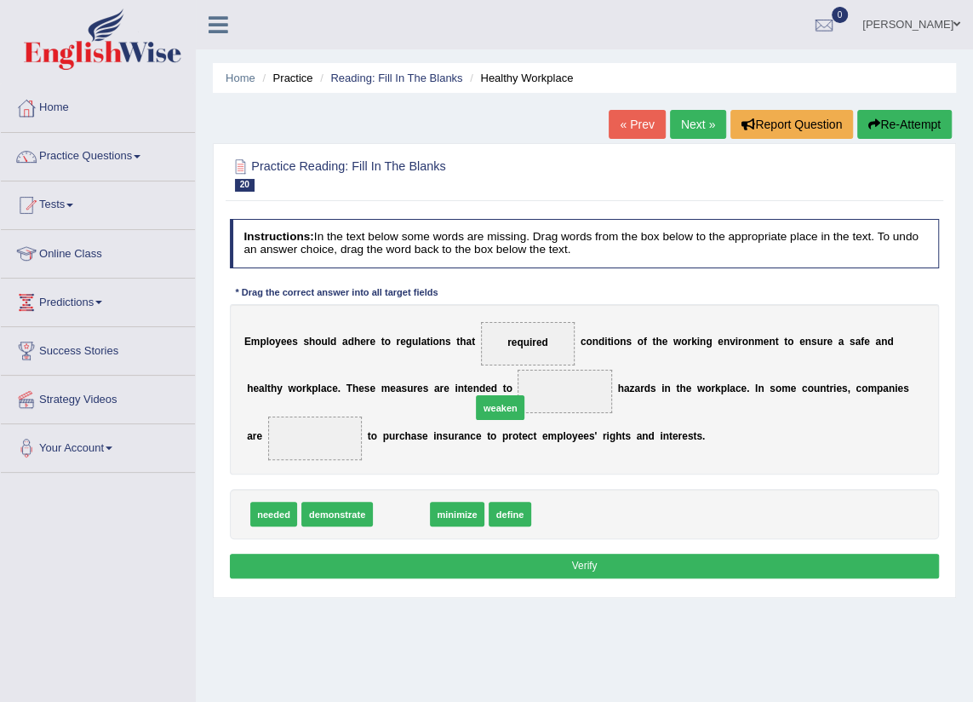
drag, startPoint x: 396, startPoint y: 518, endPoint x: 513, endPoint y: 393, distance: 171.1
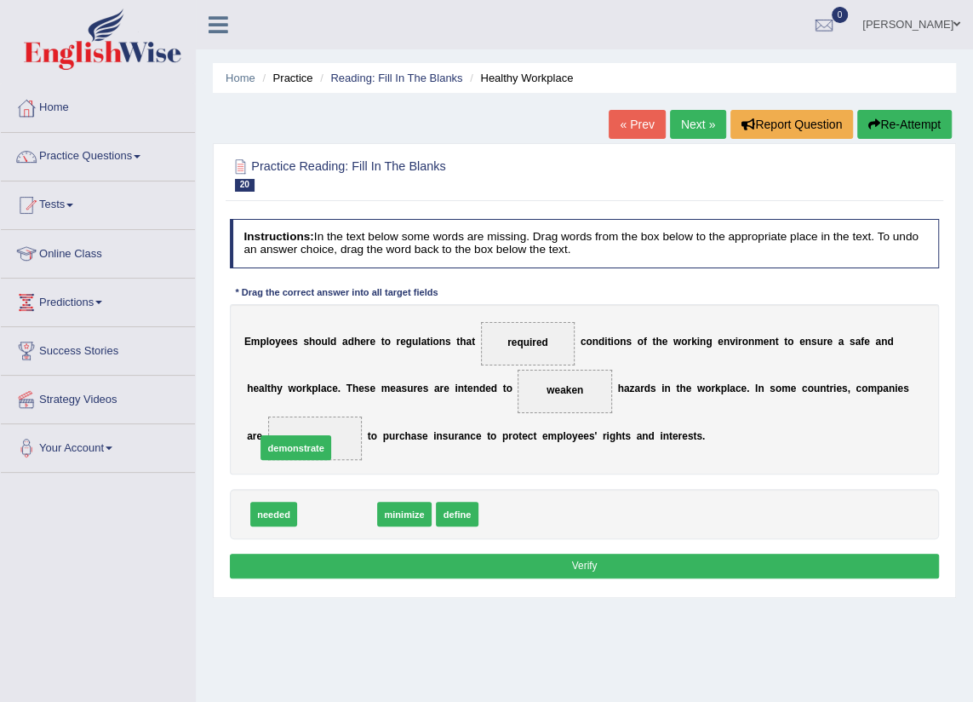
drag, startPoint x: 325, startPoint y: 514, endPoint x: 277, endPoint y: 437, distance: 91.4
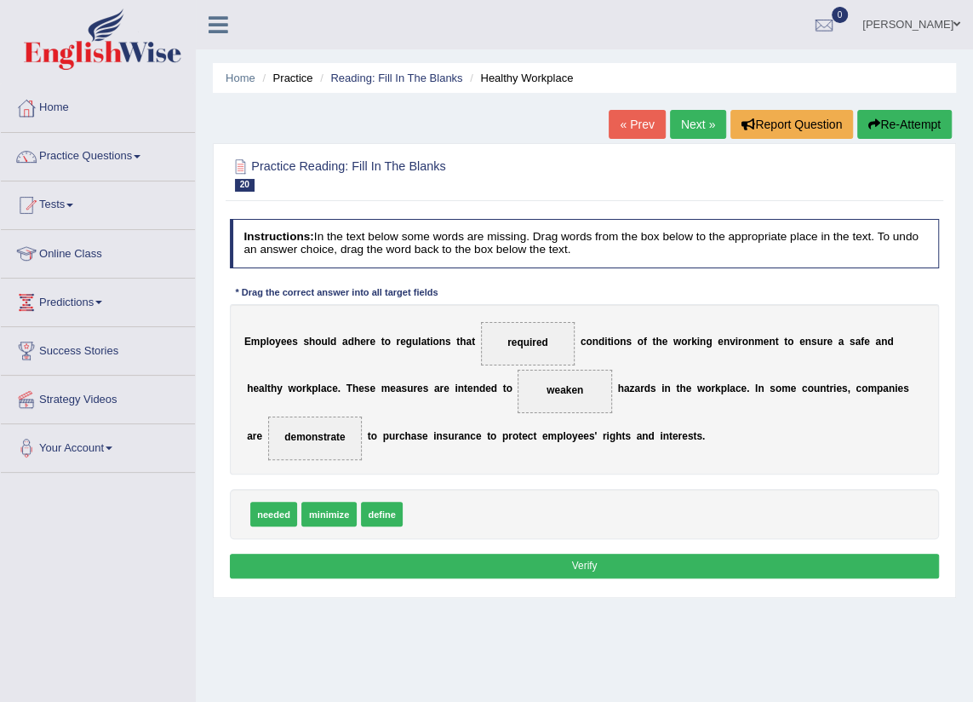
click at [324, 560] on button "Verify" at bounding box center [585, 565] width 710 height 25
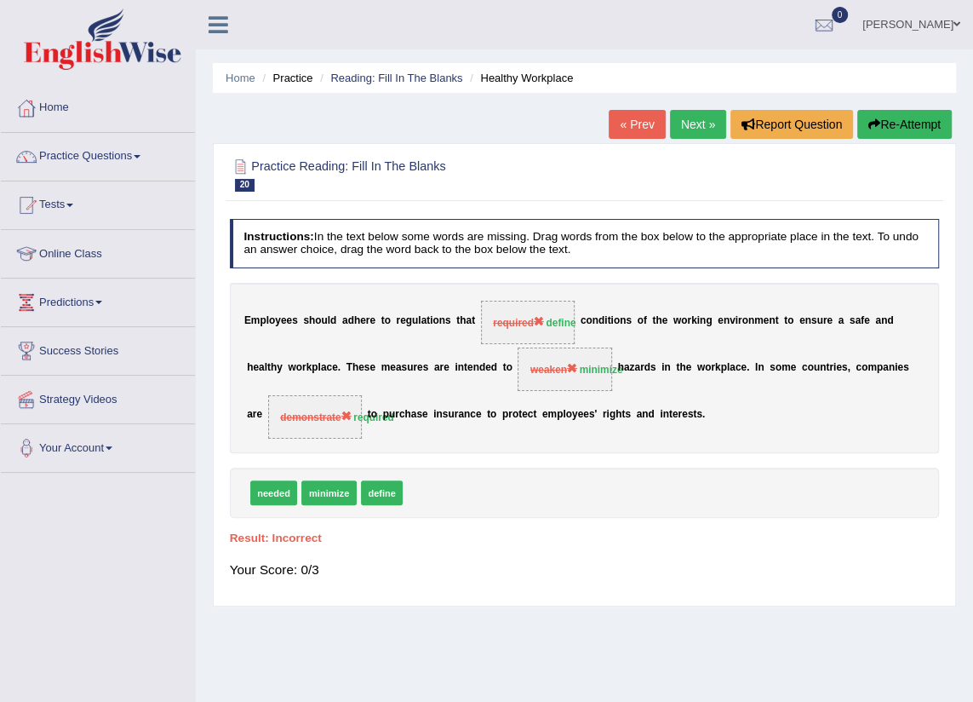
click at [701, 120] on link "Next »" at bounding box center [698, 124] width 56 height 29
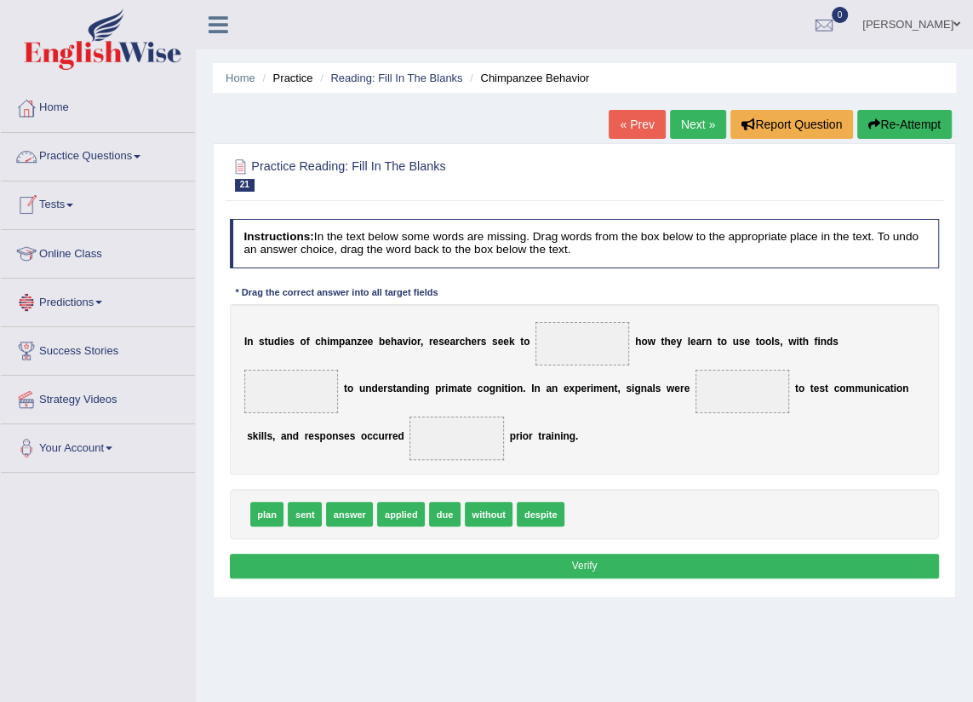
click at [136, 162] on link "Practice Questions" at bounding box center [98, 154] width 194 height 43
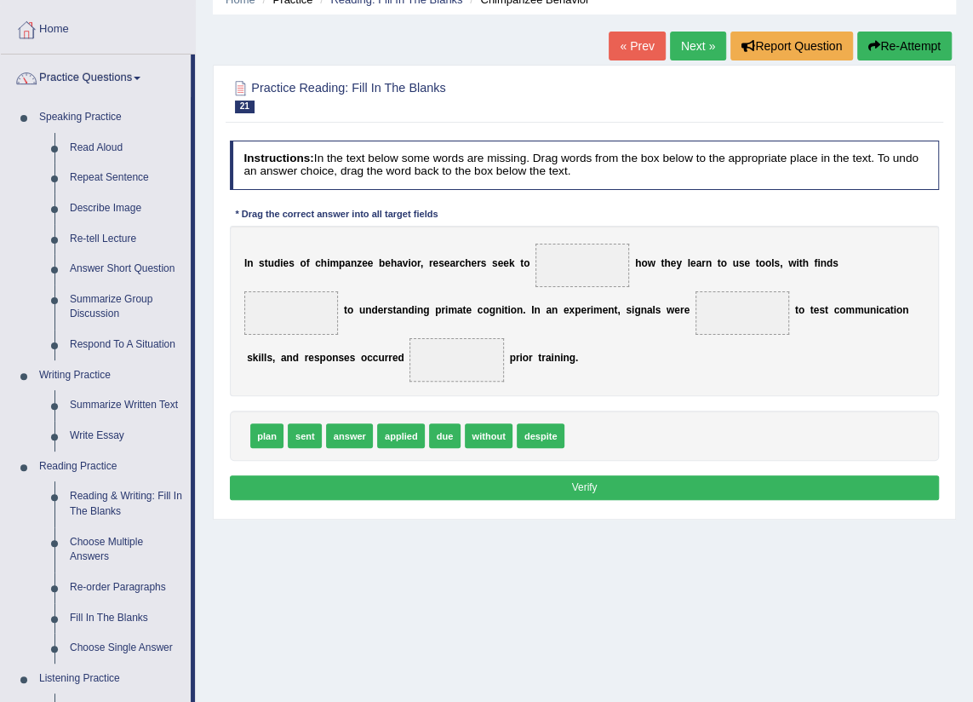
scroll to position [77, 0]
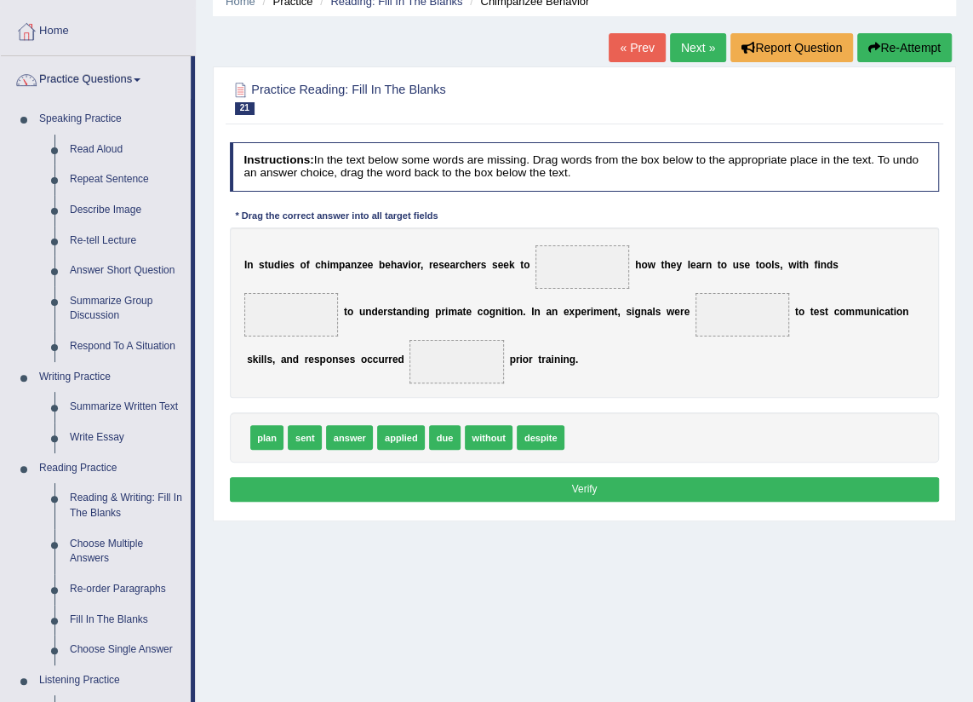
click at [260, 444] on span "plan" at bounding box center [267, 437] width 34 height 25
drag, startPoint x: 265, startPoint y: 443, endPoint x: 580, endPoint y: 271, distance: 358.9
drag, startPoint x: 399, startPoint y: 442, endPoint x: 956, endPoint y: 258, distance: 586.4
click at [956, 258] on div "Home Practice Reading: Fill In The Blanks Chimpanzee Behavior « Prev Next » Rep…" at bounding box center [584, 348] width 777 height 851
drag, startPoint x: 574, startPoint y: 270, endPoint x: 625, endPoint y: 251, distance: 54.4
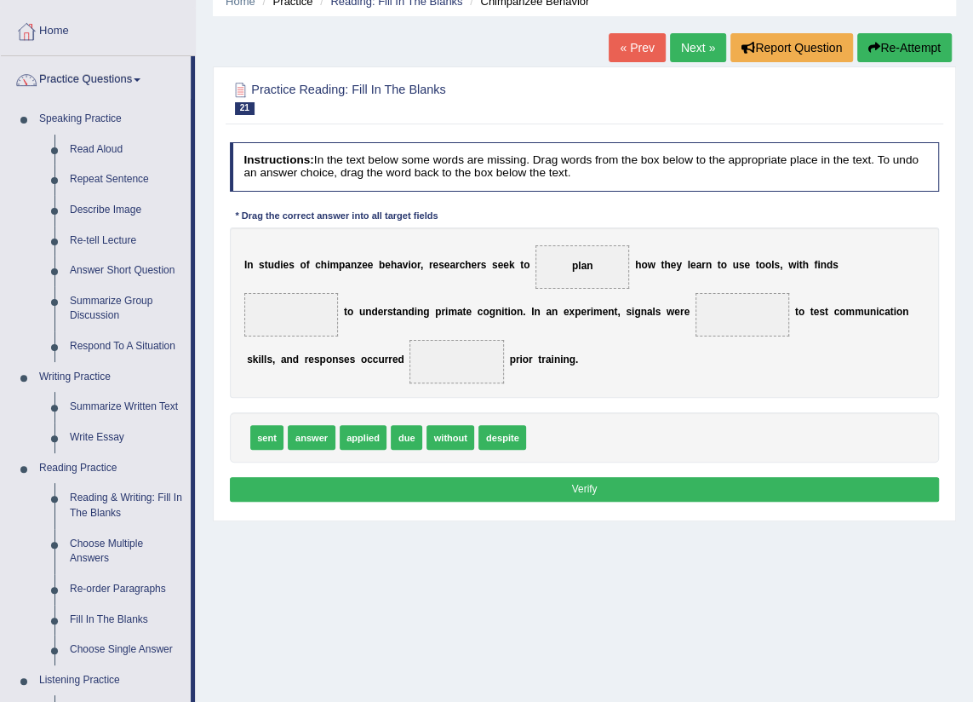
click at [824, 261] on div "I n s t u d i e s o f c h i m p a n z e e b e h a v i o r , r e s e a r c h e r…" at bounding box center [585, 312] width 710 height 170
click at [572, 254] on span "plan" at bounding box center [583, 266] width 95 height 43
drag, startPoint x: 572, startPoint y: 266, endPoint x: 594, endPoint y: 272, distance: 23.2
drag, startPoint x: 357, startPoint y: 425, endPoint x: 923, endPoint y: 234, distance: 597.4
drag, startPoint x: 304, startPoint y: 438, endPoint x: 656, endPoint y: 297, distance: 379.0
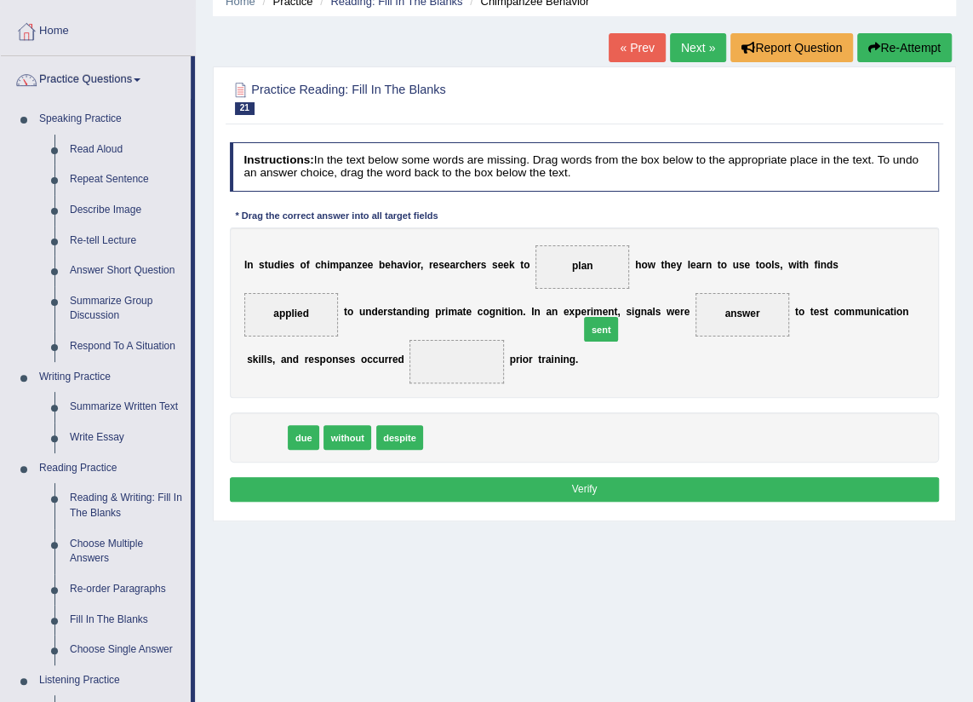
drag, startPoint x: 272, startPoint y: 431, endPoint x: 666, endPoint y: 304, distance: 413.3
drag, startPoint x: 276, startPoint y: 430, endPoint x: 300, endPoint y: 347, distance: 86.0
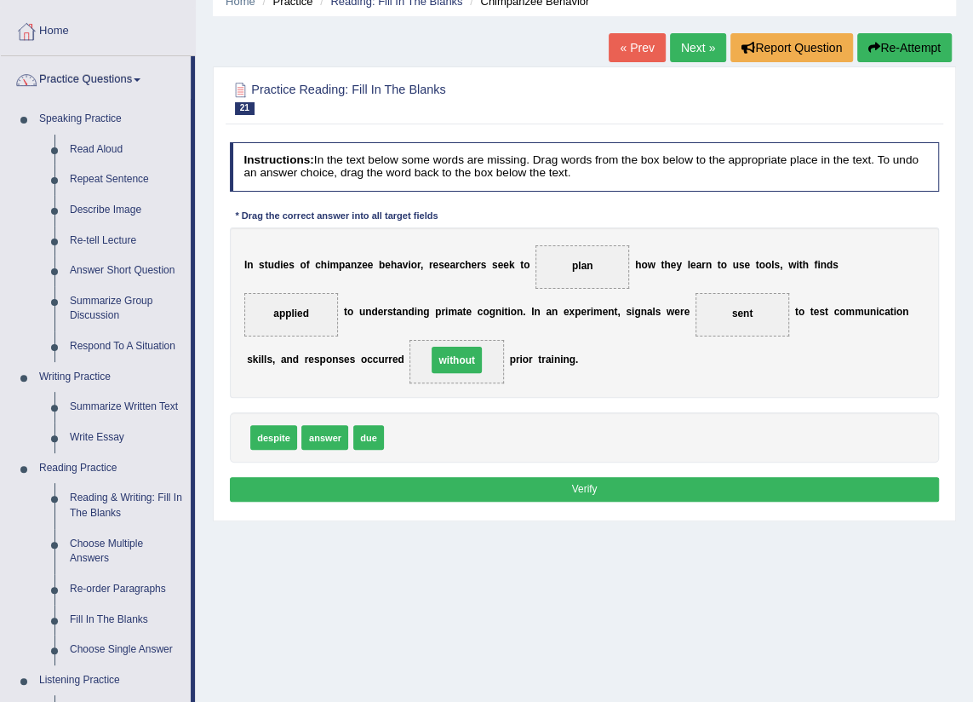
click at [355, 489] on button "Verify" at bounding box center [585, 489] width 710 height 25
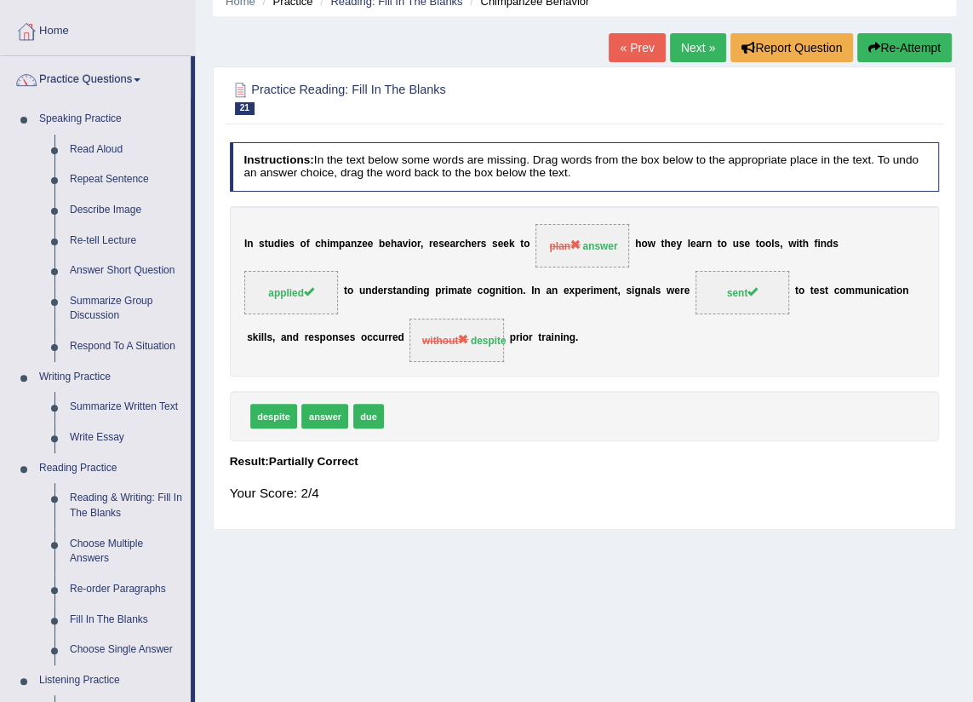
click at [697, 49] on link "Next »" at bounding box center [698, 47] width 56 height 29
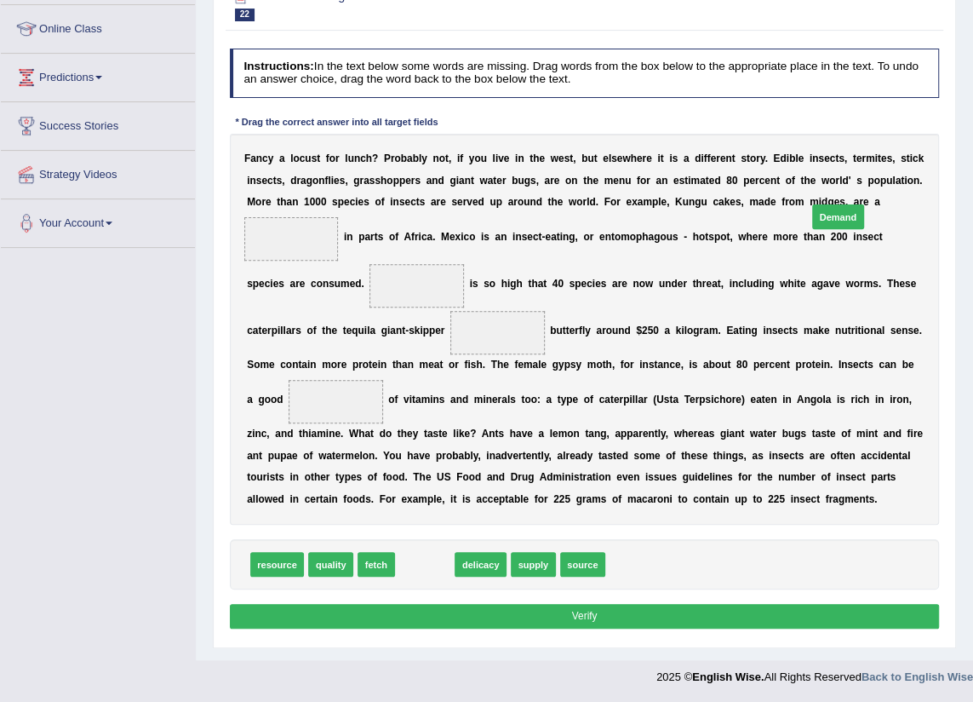
drag, startPoint x: 416, startPoint y: 565, endPoint x: 902, endPoint y: 157, distance: 635.1
click at [902, 157] on div "Instructions: In the text below some words are missing. Drag words from the box…" at bounding box center [584, 341] width 717 height 599
drag, startPoint x: 289, startPoint y: 569, endPoint x: 824, endPoint y: 218, distance: 639.5
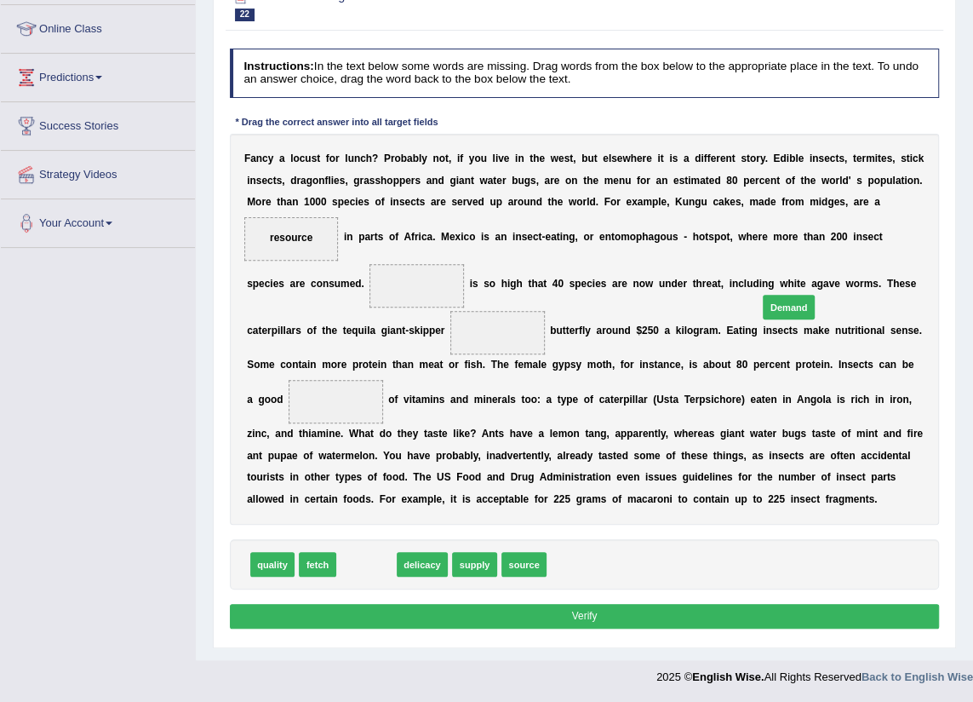
drag, startPoint x: 376, startPoint y: 553, endPoint x: 874, endPoint y: 252, distance: 581.4
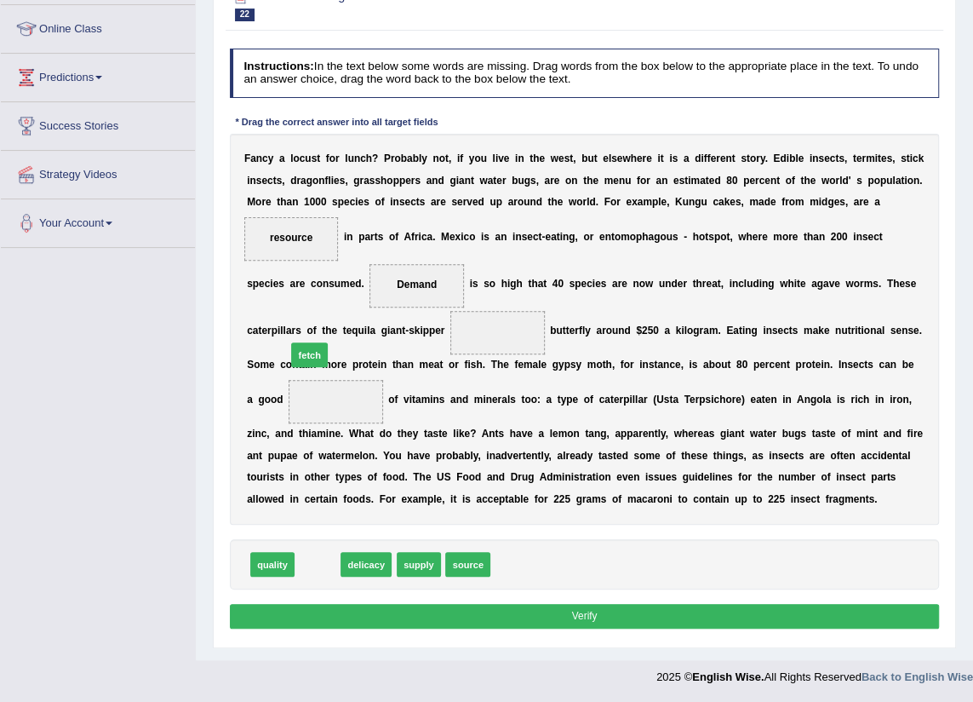
drag, startPoint x: 318, startPoint y: 558, endPoint x: 308, endPoint y: 311, distance: 247.1
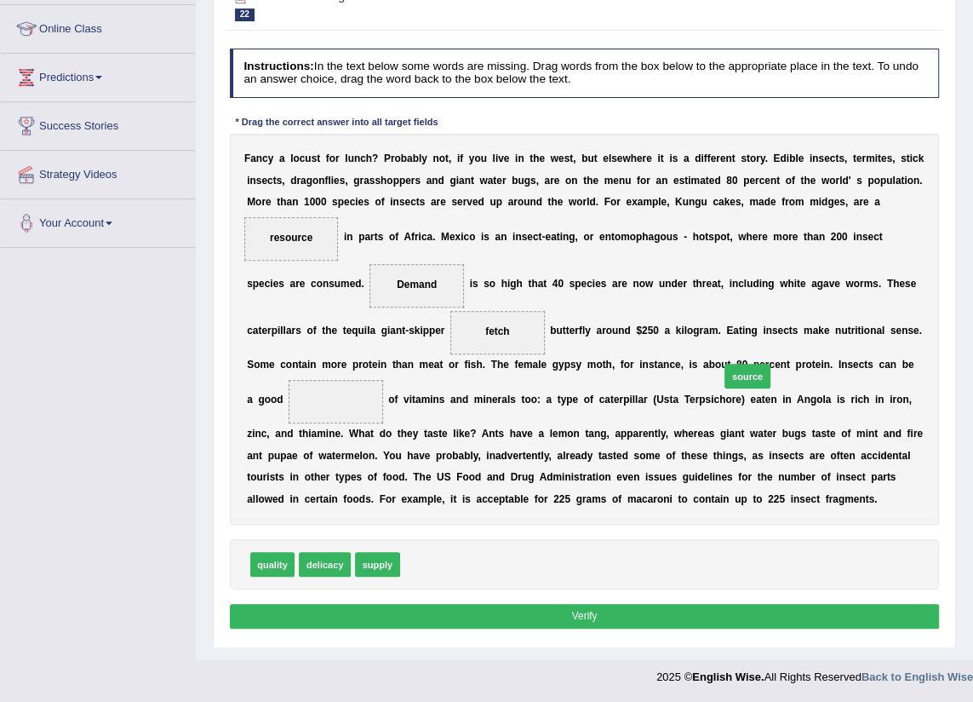
drag, startPoint x: 419, startPoint y: 566, endPoint x: 796, endPoint y: 345, distance: 437.3
drag, startPoint x: 789, startPoint y: 213, endPoint x: 803, endPoint y: 217, distance: 14.3
click at [791, 243] on div "F a n c y a l o c u s t f o r l u n c h ? P r o b a b l y n o t , i f y o u l i…" at bounding box center [585, 329] width 710 height 391
drag, startPoint x: 803, startPoint y: 216, endPoint x: 723, endPoint y: 414, distance: 213.1
drag, startPoint x: 323, startPoint y: 565, endPoint x: 879, endPoint y: 182, distance: 675.9
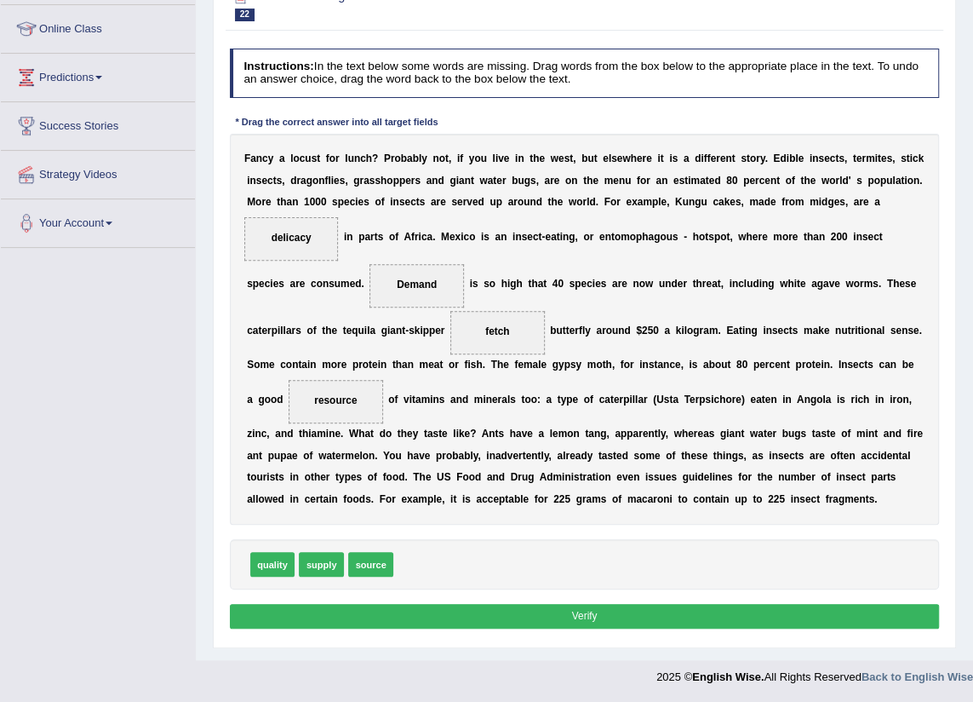
click at [576, 598] on div "Instructions: In the text below some words are missing. Drag words from the box…" at bounding box center [584, 341] width 717 height 599
click at [576, 604] on button "Verify" at bounding box center [585, 616] width 710 height 25
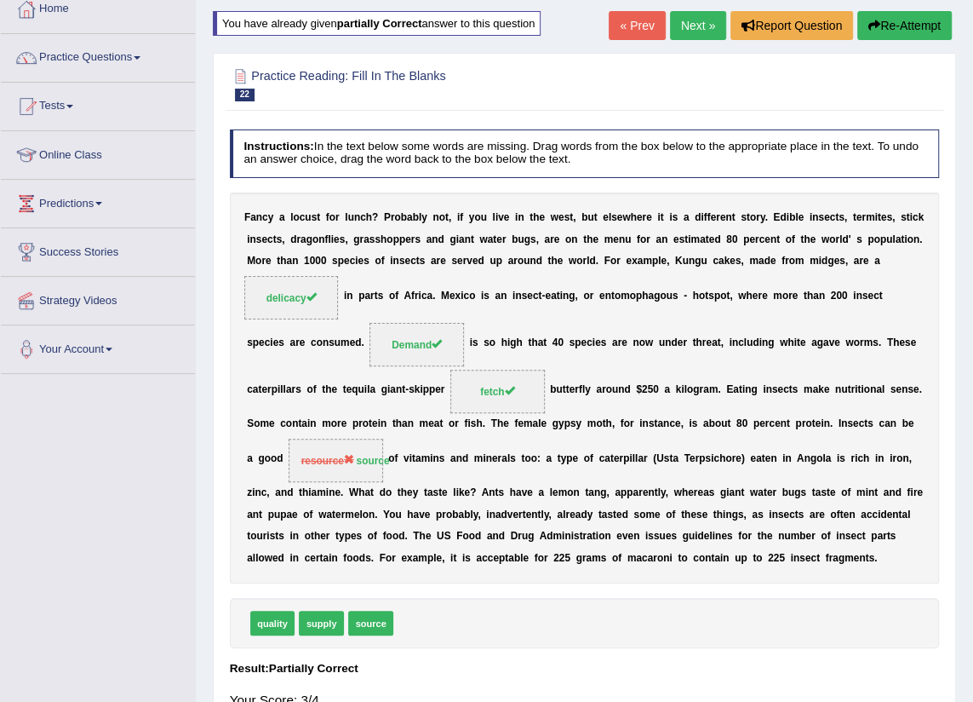
scroll to position [37, 0]
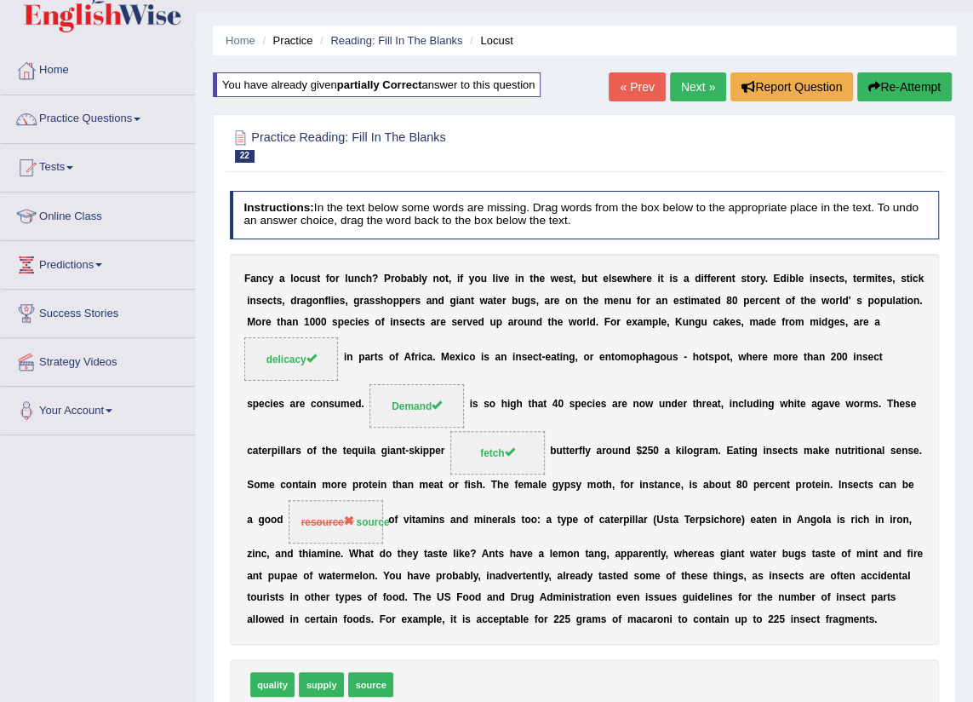
click at [695, 78] on link "Next »" at bounding box center [698, 86] width 56 height 29
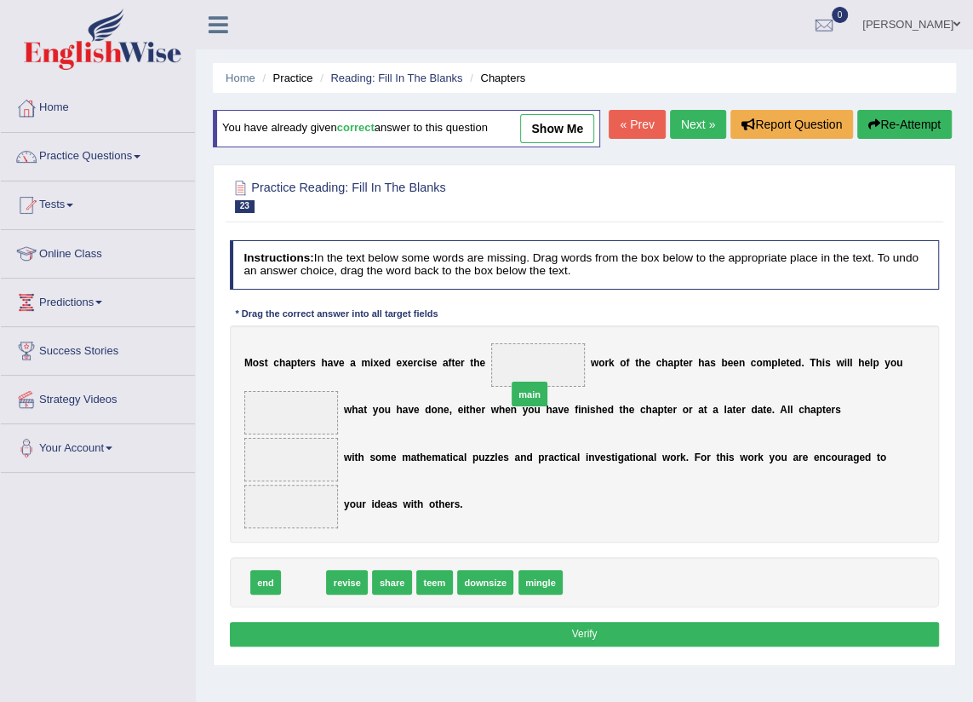
drag, startPoint x: 288, startPoint y: 559, endPoint x: 553, endPoint y: 338, distance: 345.8
drag, startPoint x: 292, startPoint y: 564, endPoint x: 269, endPoint y: 396, distance: 169.3
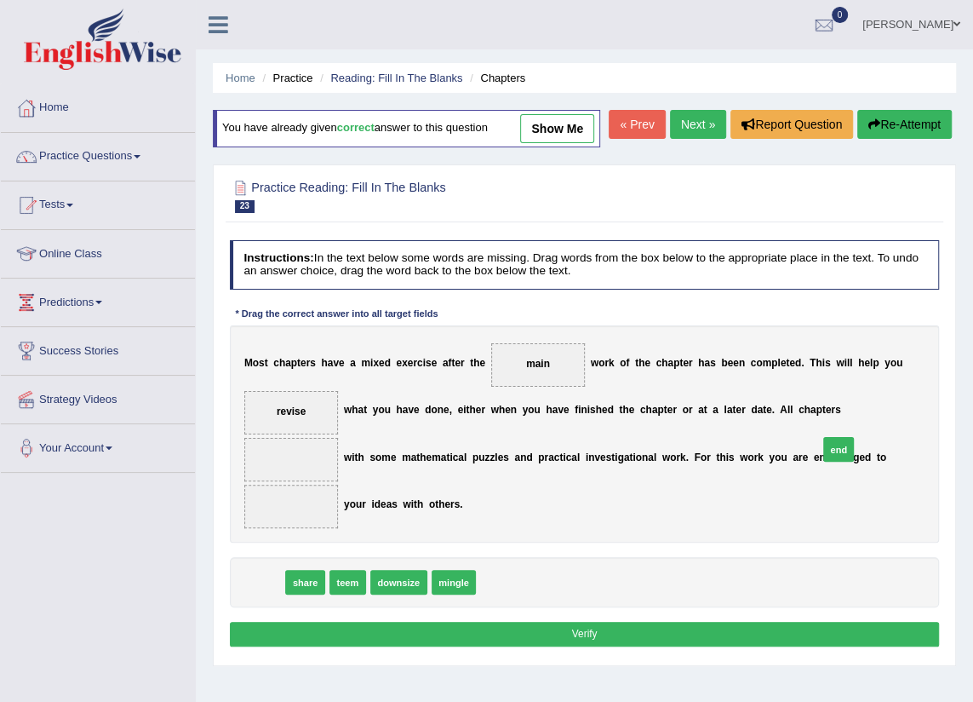
drag, startPoint x: 259, startPoint y: 564, endPoint x: 933, endPoint y: 407, distance: 692.2
drag, startPoint x: 266, startPoint y: 553, endPoint x: 920, endPoint y: 444, distance: 663.9
click at [442, 622] on button "Verify" at bounding box center [585, 634] width 710 height 25
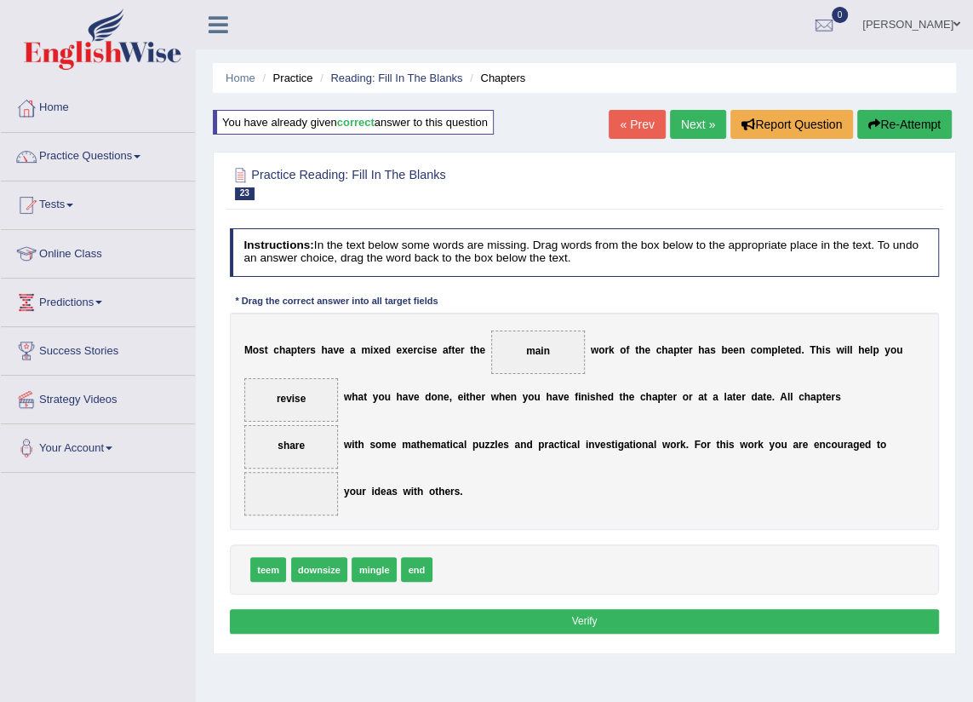
drag, startPoint x: 868, startPoint y: 404, endPoint x: 826, endPoint y: 413, distance: 42.6
click at [801, 433] on div "M o s t c h a p t e r s h a v e a m i x e d e x e r c i s e a f t e r t h e mai…" at bounding box center [585, 420] width 710 height 217
drag, startPoint x: 868, startPoint y: 386, endPoint x: 840, endPoint y: 418, distance: 42.8
click at [339, 425] on span "share" at bounding box center [291, 446] width 95 height 43
drag, startPoint x: 868, startPoint y: 393, endPoint x: 853, endPoint y: 411, distance: 23.5
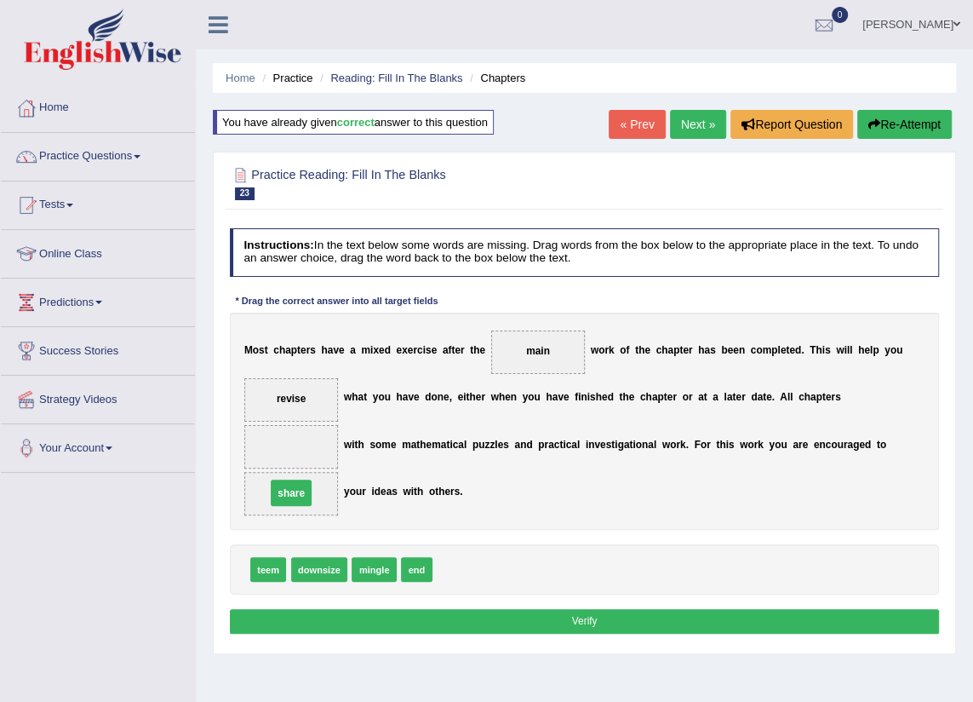
drag, startPoint x: 853, startPoint y: 411, endPoint x: 829, endPoint y: 442, distance: 38.8
click at [829, 442] on div "M o s t c h a p t e r s h a v e a m i x e d e x e r c i s e a f t e r t h e mai…" at bounding box center [585, 420] width 710 height 217
drag, startPoint x: 413, startPoint y: 553, endPoint x: 877, endPoint y: 408, distance: 486.3
click at [635, 609] on button "Verify" at bounding box center [585, 621] width 710 height 25
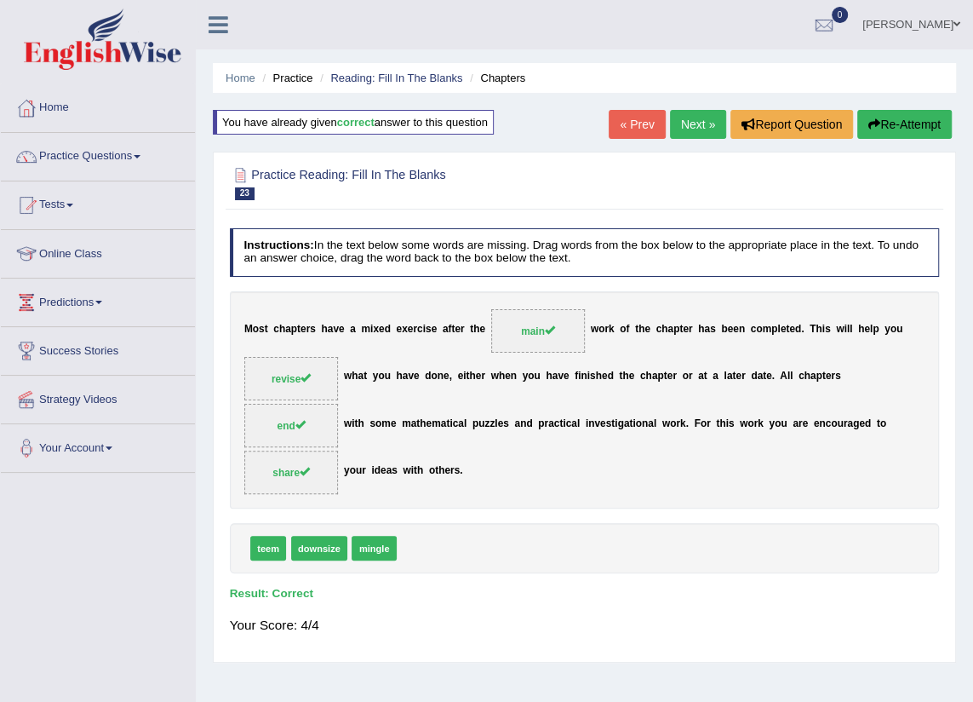
click at [690, 129] on link "Next »" at bounding box center [698, 124] width 56 height 29
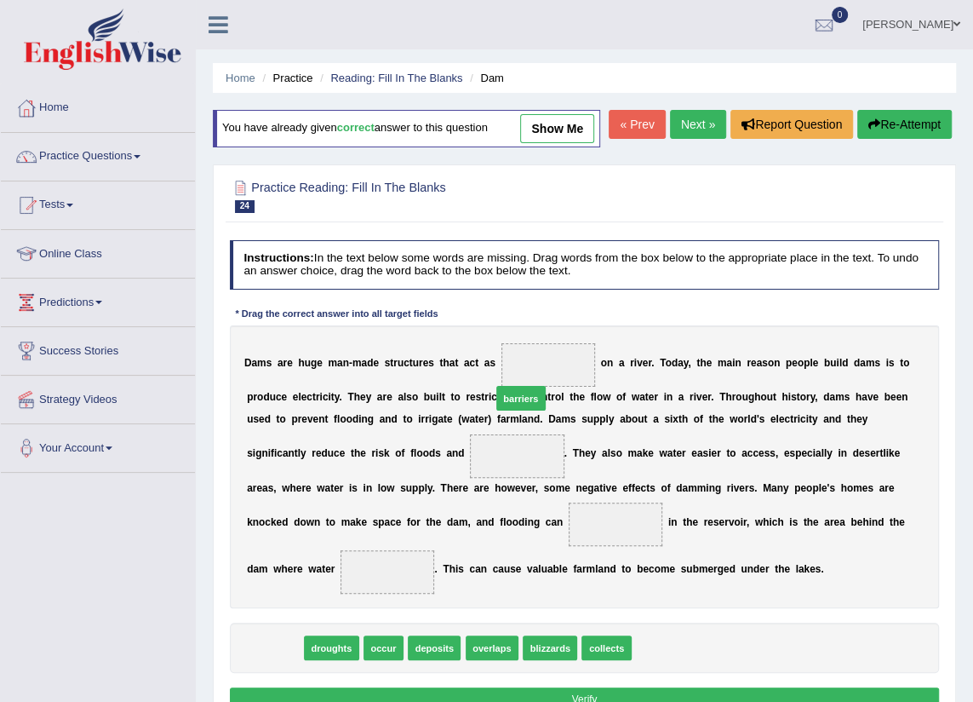
drag, startPoint x: 264, startPoint y: 616, endPoint x: 553, endPoint y: 324, distance: 411.8
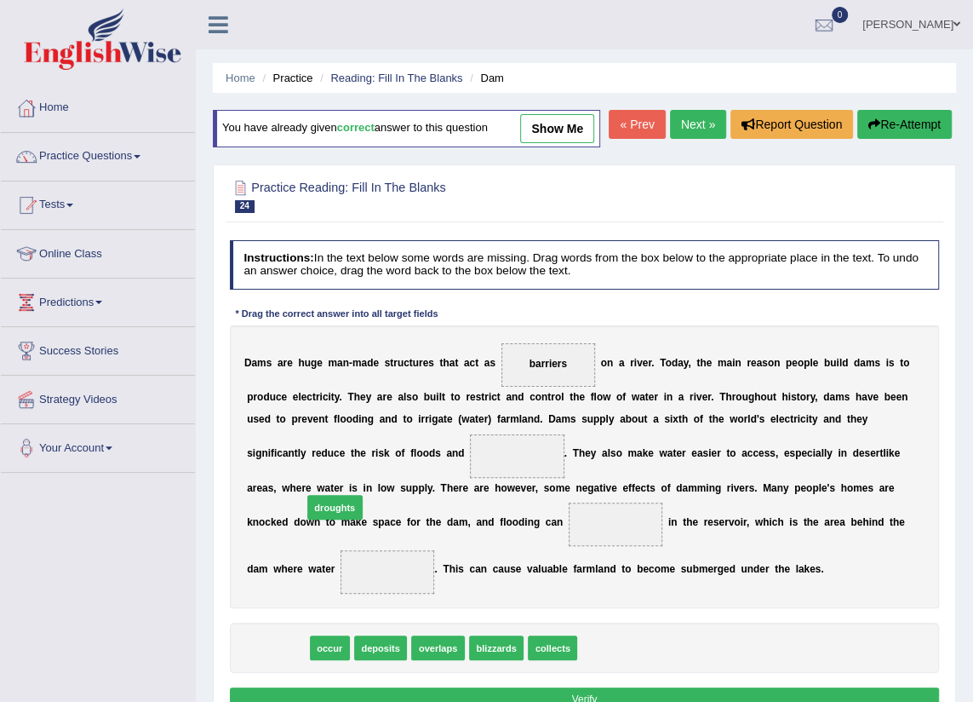
drag, startPoint x: 285, startPoint y: 622, endPoint x: 352, endPoint y: 456, distance: 178.3
drag, startPoint x: 282, startPoint y: 622, endPoint x: 361, endPoint y: 522, distance: 127.2
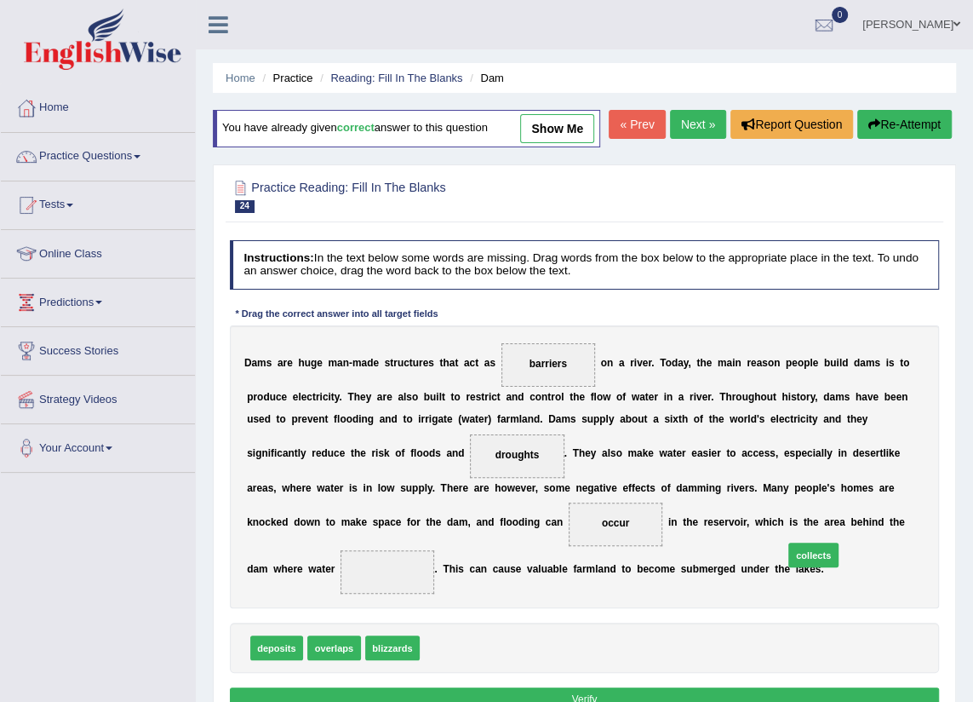
drag, startPoint x: 448, startPoint y: 622, endPoint x: 842, endPoint y: 518, distance: 407.6
click at [627, 687] on button "Verify" at bounding box center [585, 699] width 710 height 25
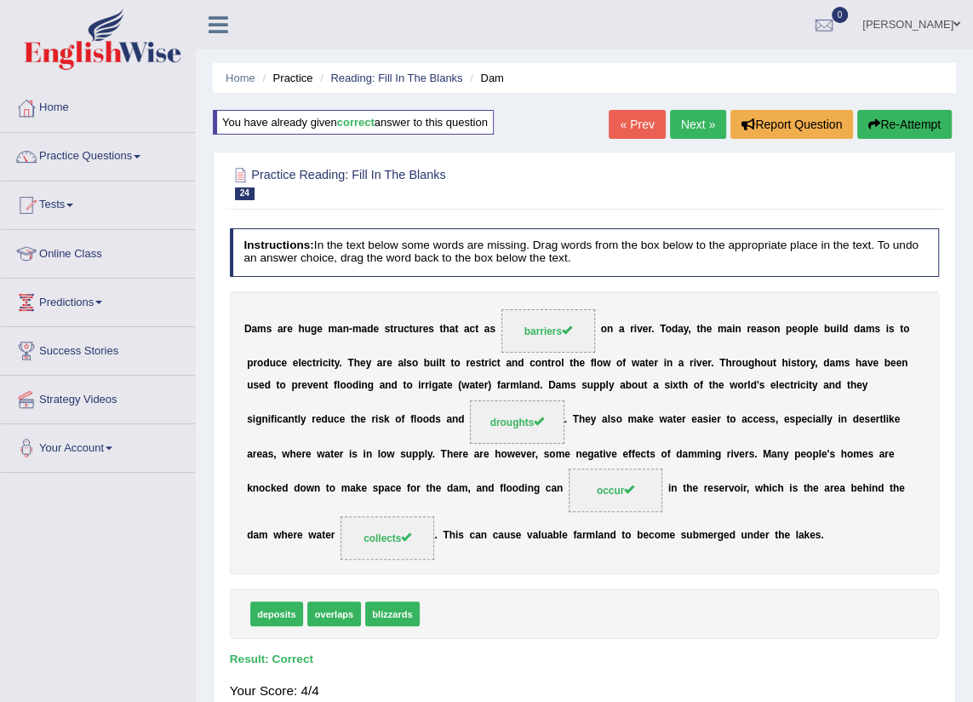
click at [707, 116] on link "Next »" at bounding box center [698, 124] width 56 height 29
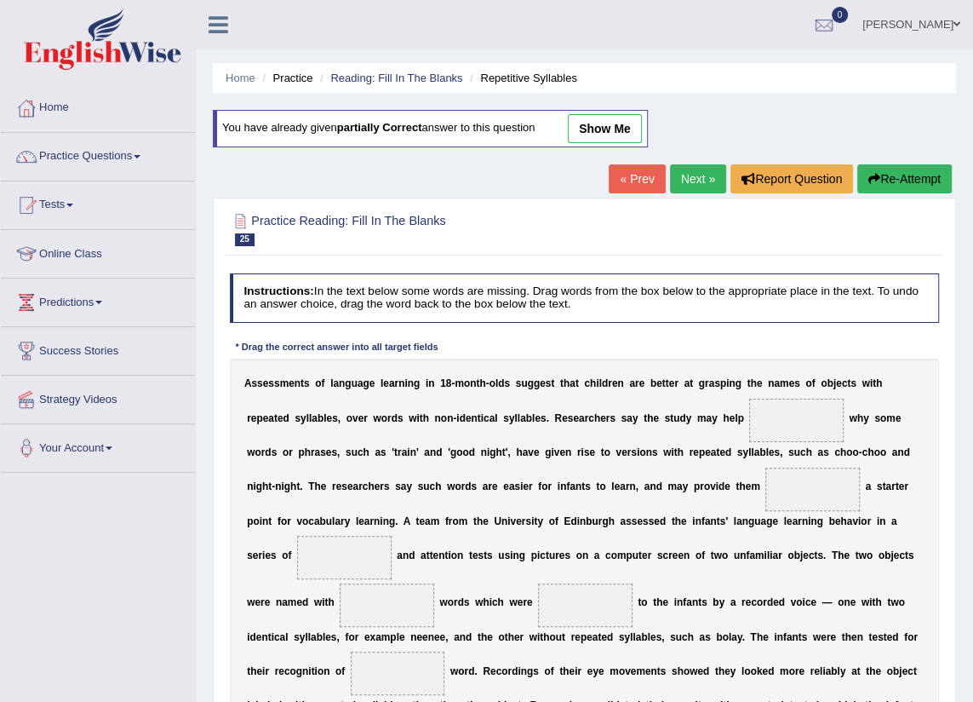
click at [149, 155] on link "Practice Questions" at bounding box center [98, 154] width 194 height 43
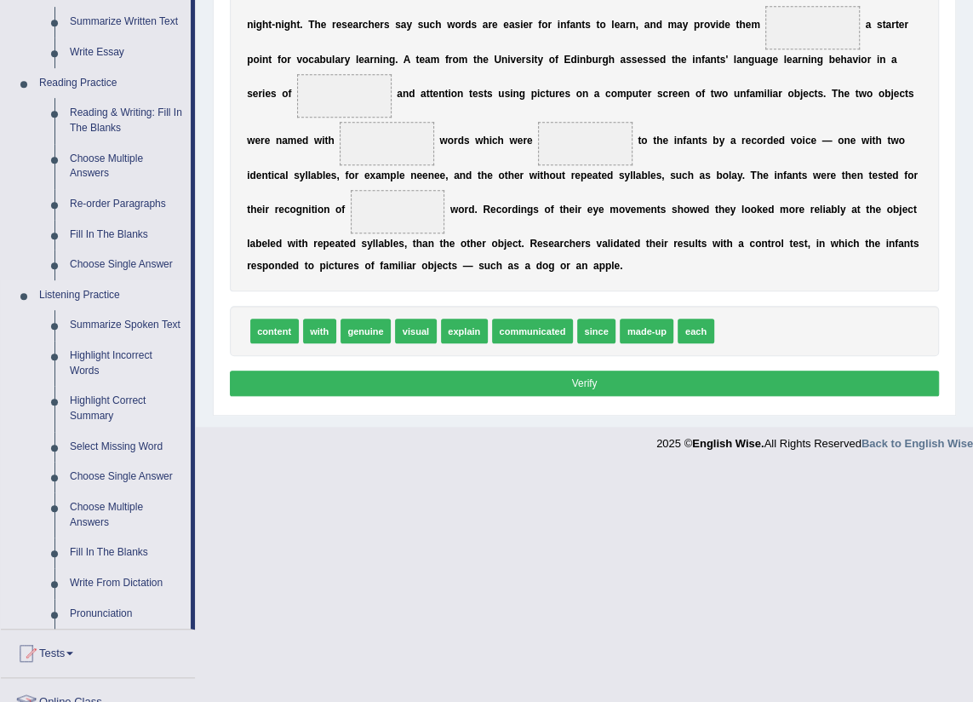
scroll to position [464, 0]
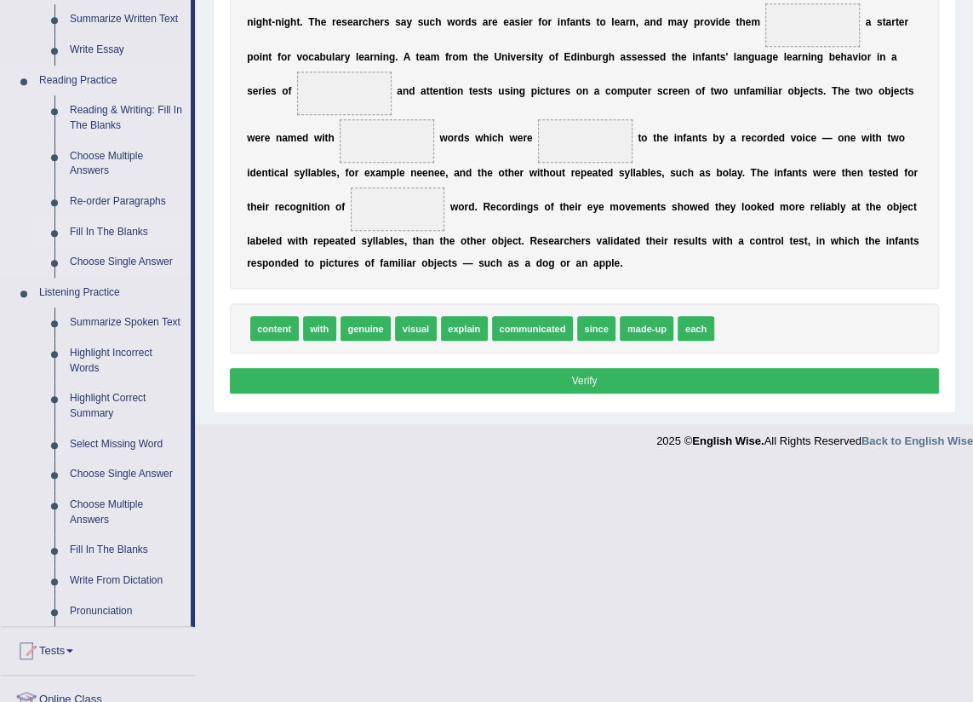
click at [111, 226] on link "Fill In The Blanks" at bounding box center [126, 232] width 129 height 31
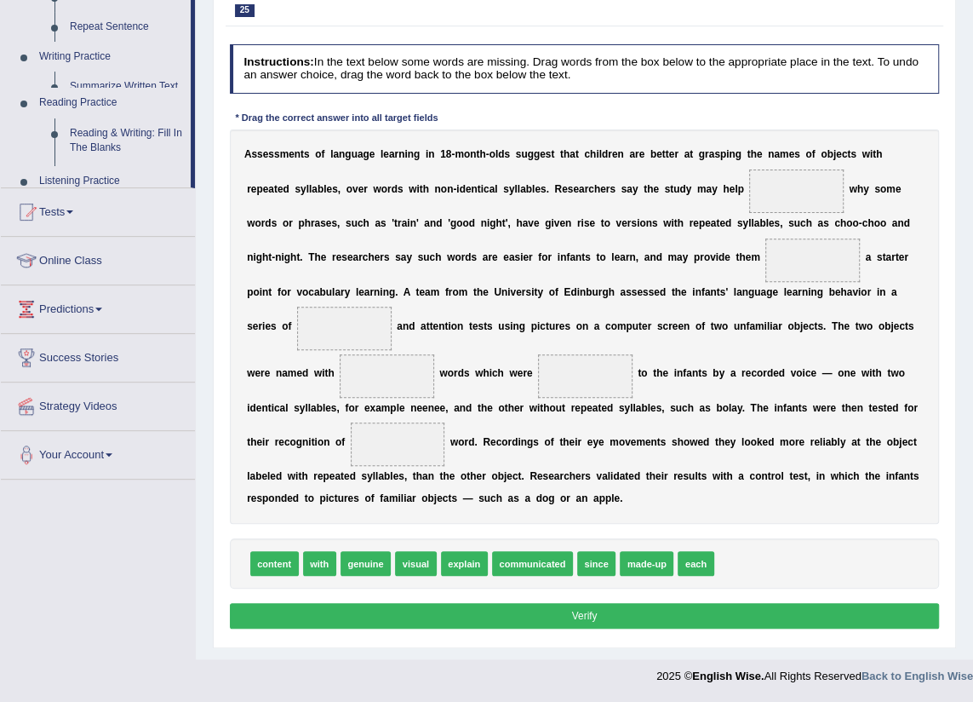
scroll to position [232, 0]
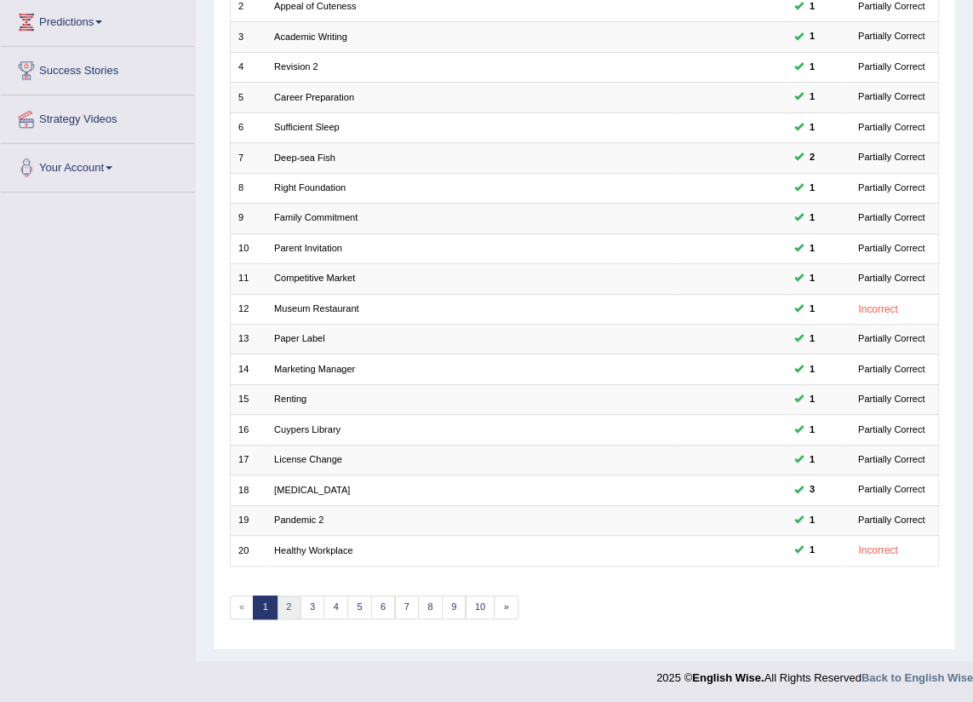
click at [289, 609] on link "2" at bounding box center [289, 607] width 25 height 24
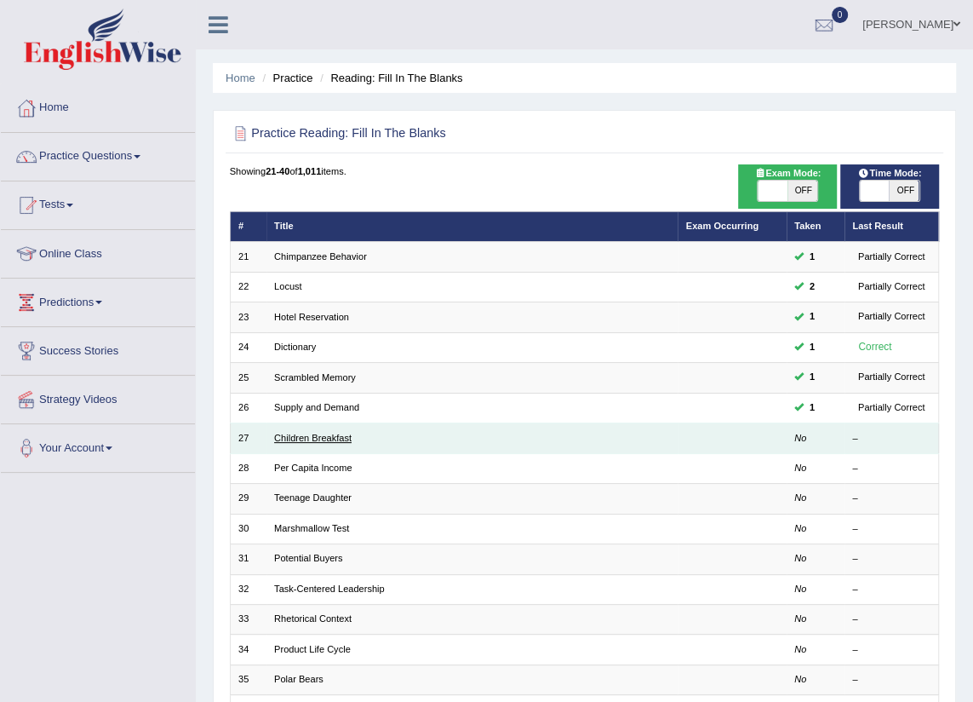
click at [322, 438] on link "Children Breakfast" at bounding box center [312, 438] width 77 height 10
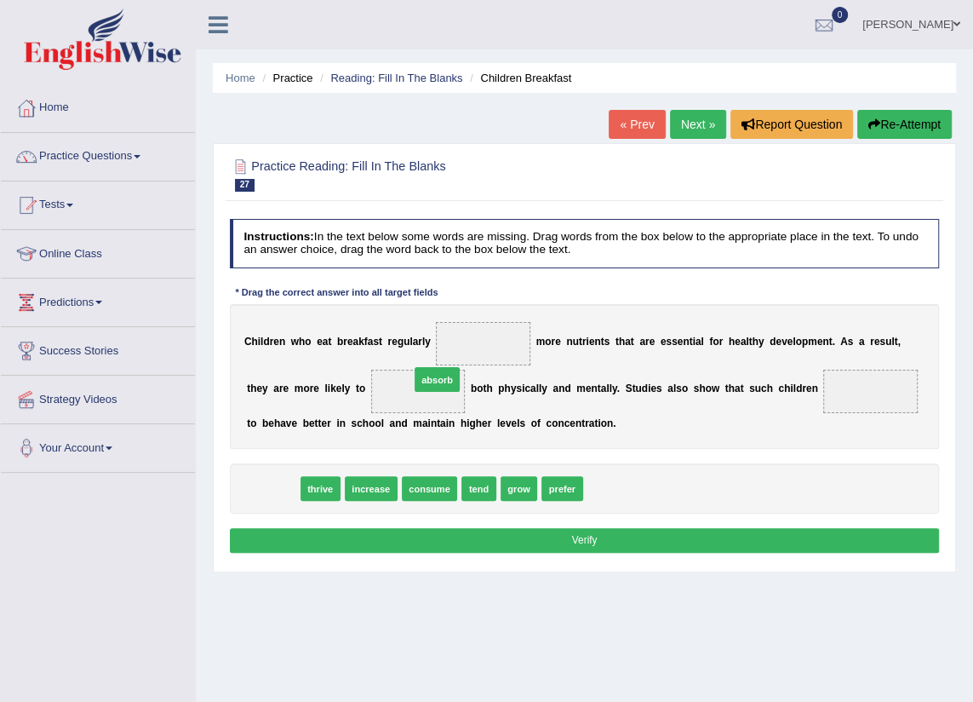
drag, startPoint x: 278, startPoint y: 490, endPoint x: 472, endPoint y: 361, distance: 232.1
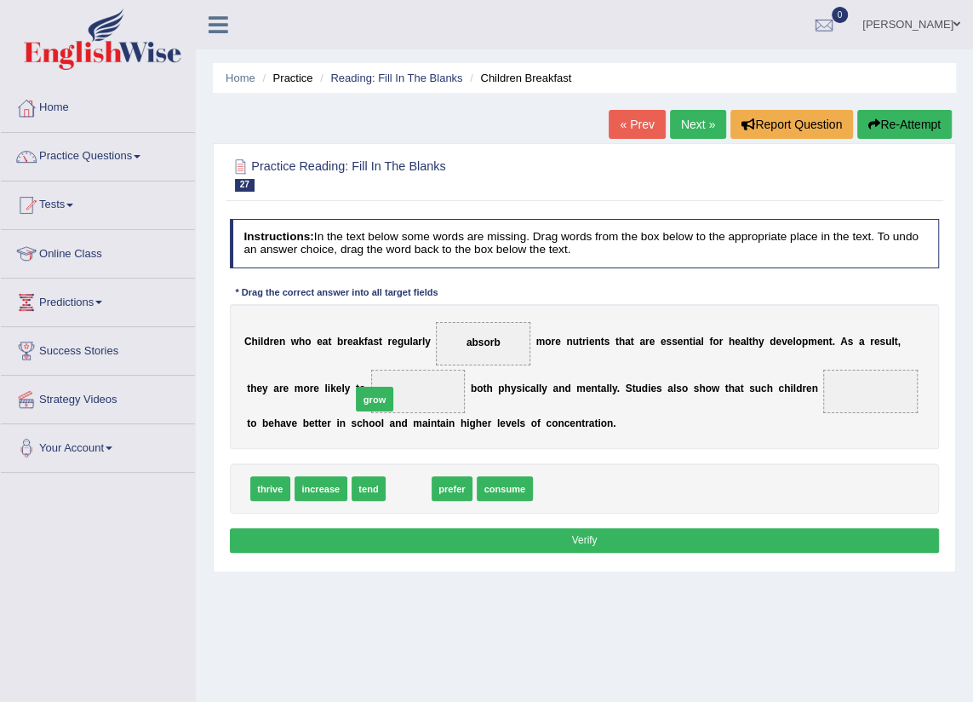
drag, startPoint x: 403, startPoint y: 490, endPoint x: 363, endPoint y: 385, distance: 112.1
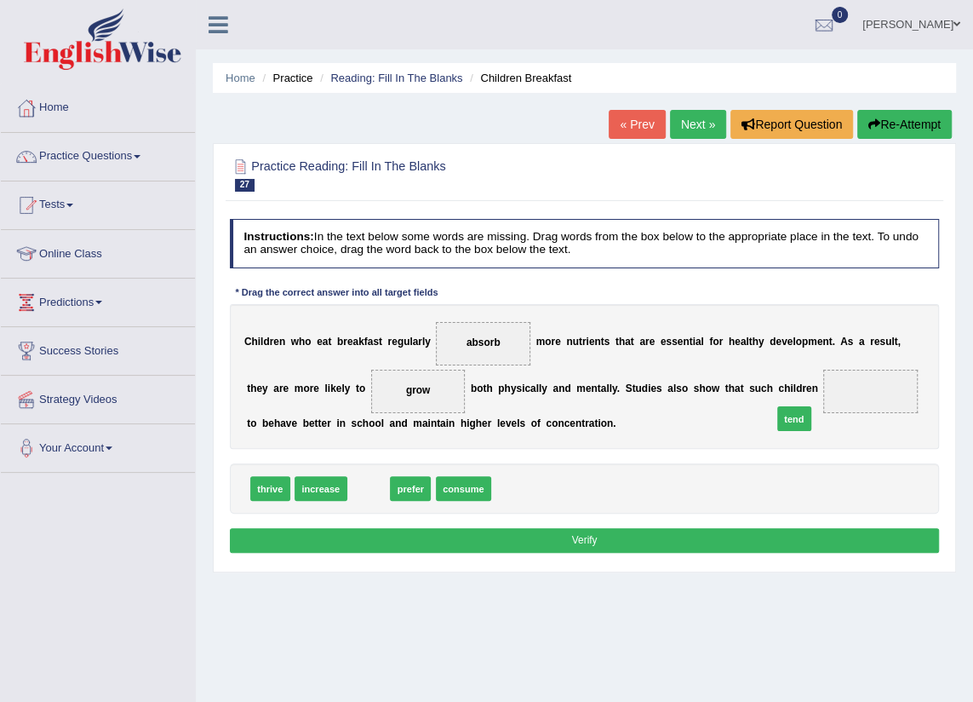
drag, startPoint x: 409, startPoint y: 477, endPoint x: 859, endPoint y: 404, distance: 456.2
click at [567, 537] on button "Verify" at bounding box center [585, 540] width 710 height 25
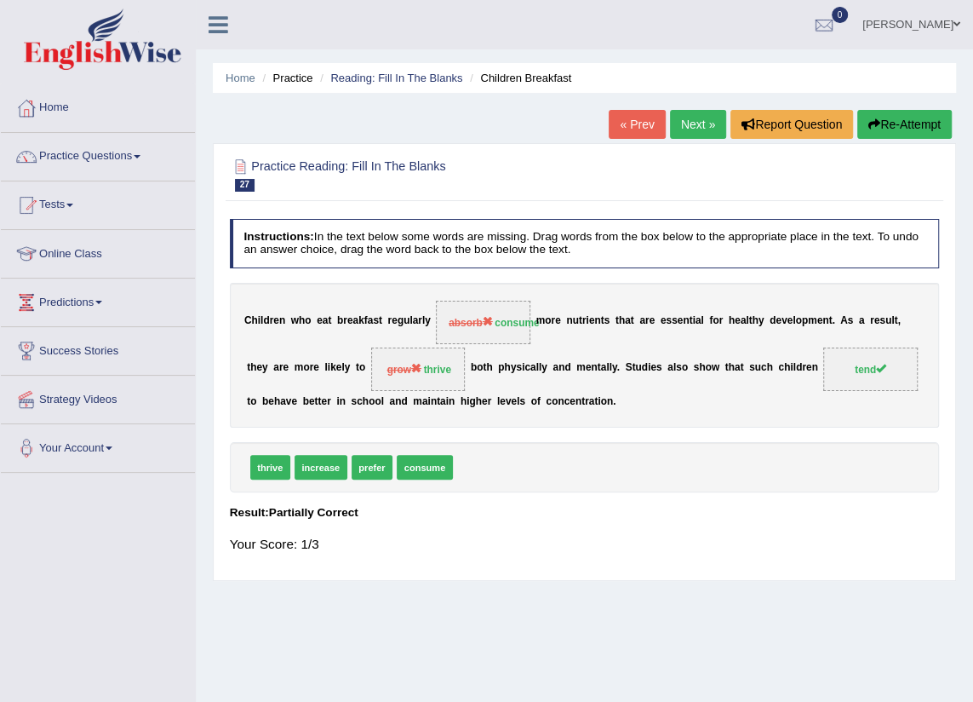
click at [677, 139] on div "« Prev Next » Report Question Re-Attempt" at bounding box center [782, 126] width 347 height 33
click at [685, 133] on link "Next »" at bounding box center [698, 124] width 56 height 29
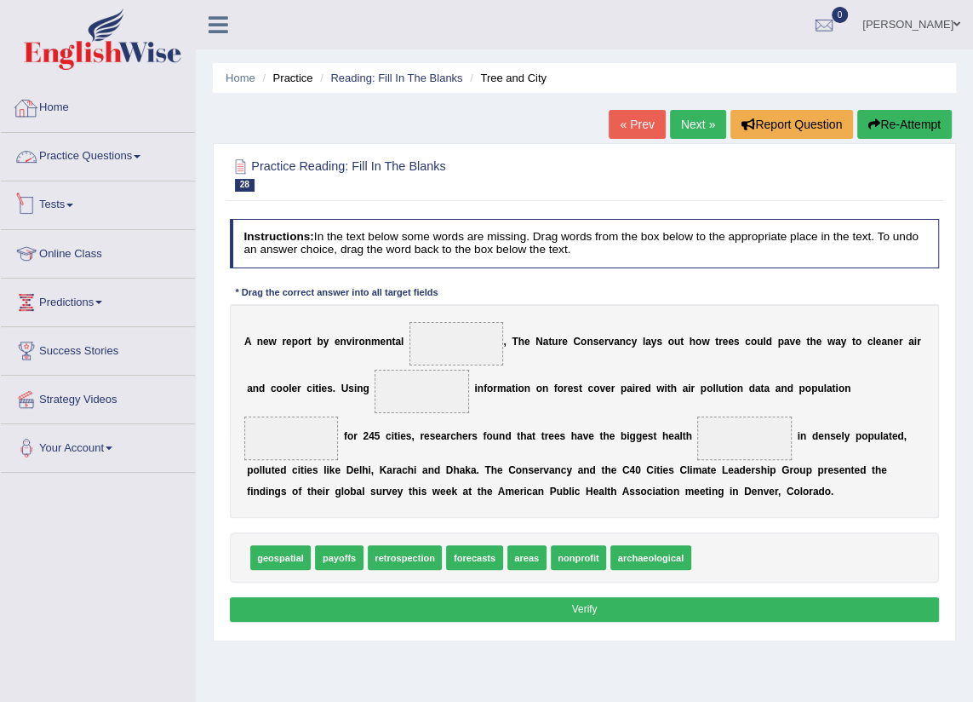
click at [131, 158] on link "Practice Questions" at bounding box center [98, 154] width 194 height 43
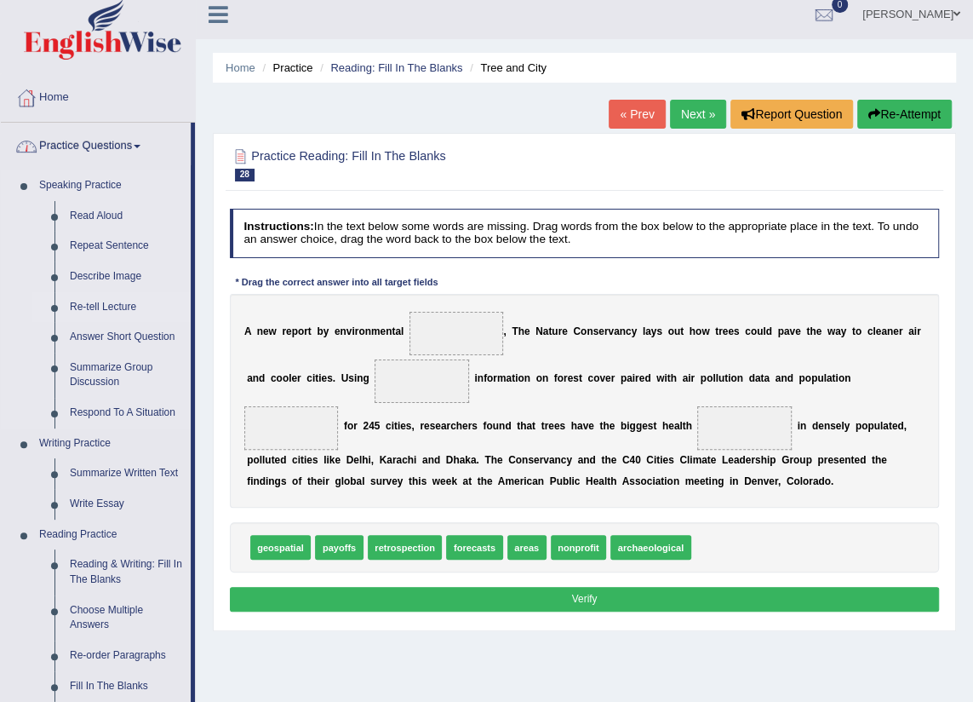
scroll to position [232, 0]
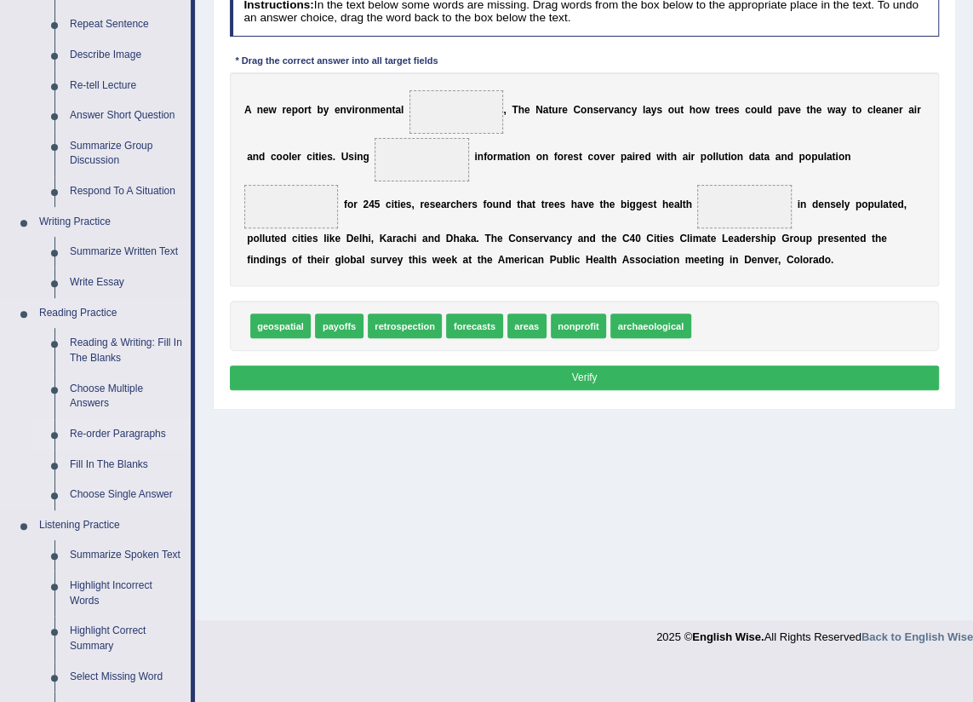
click at [114, 435] on link "Re-order Paragraphs" at bounding box center [126, 434] width 129 height 31
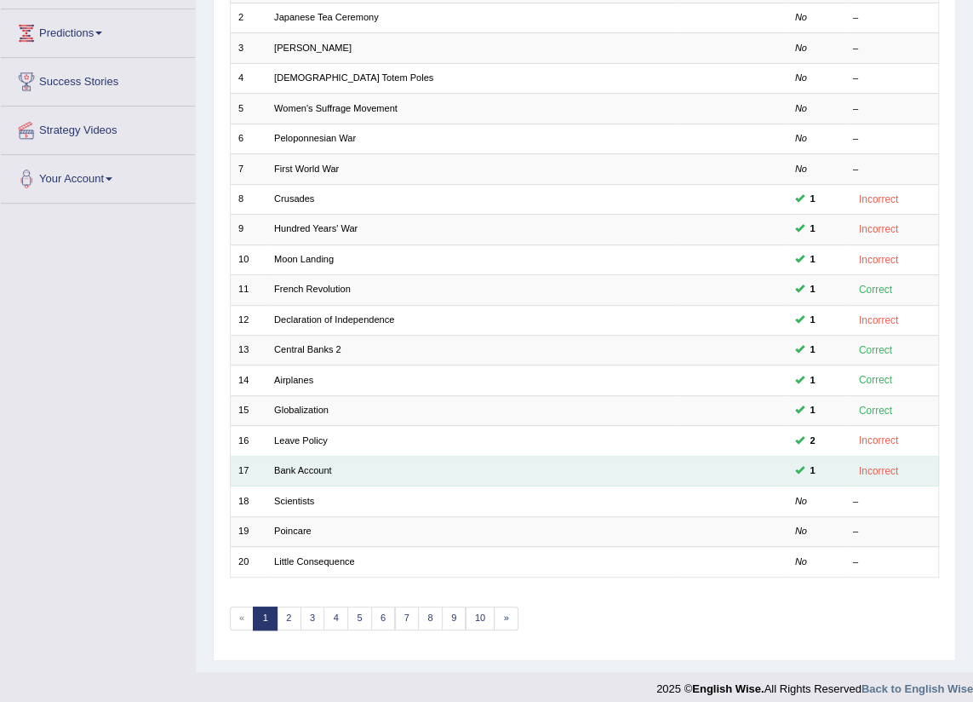
scroll to position [280, 0]
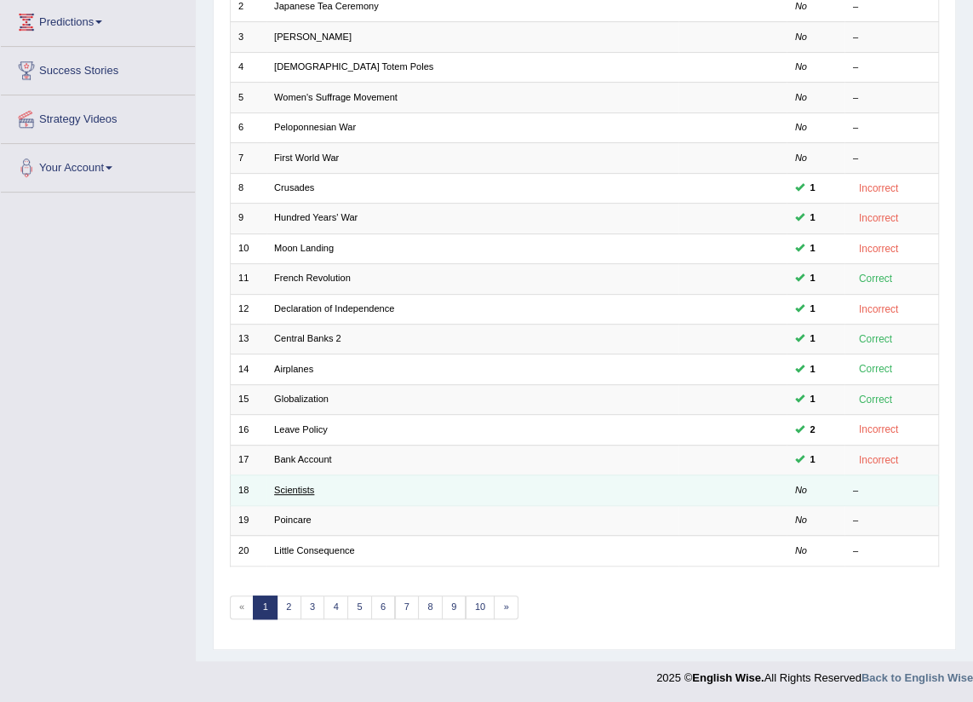
click at [289, 488] on link "Scientists" at bounding box center [294, 489] width 40 height 10
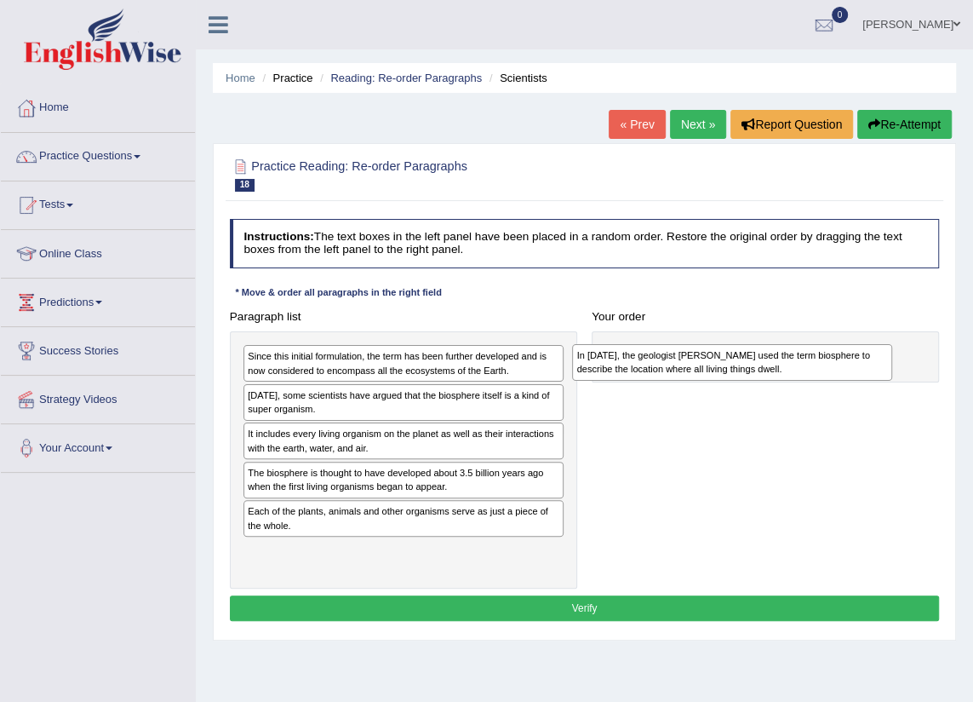
drag, startPoint x: 451, startPoint y: 406, endPoint x: 842, endPoint y: 374, distance: 392.1
click at [842, 374] on div "In [DATE], the geologist [PERSON_NAME] used the term biosphere to describe the …" at bounding box center [732, 362] width 320 height 37
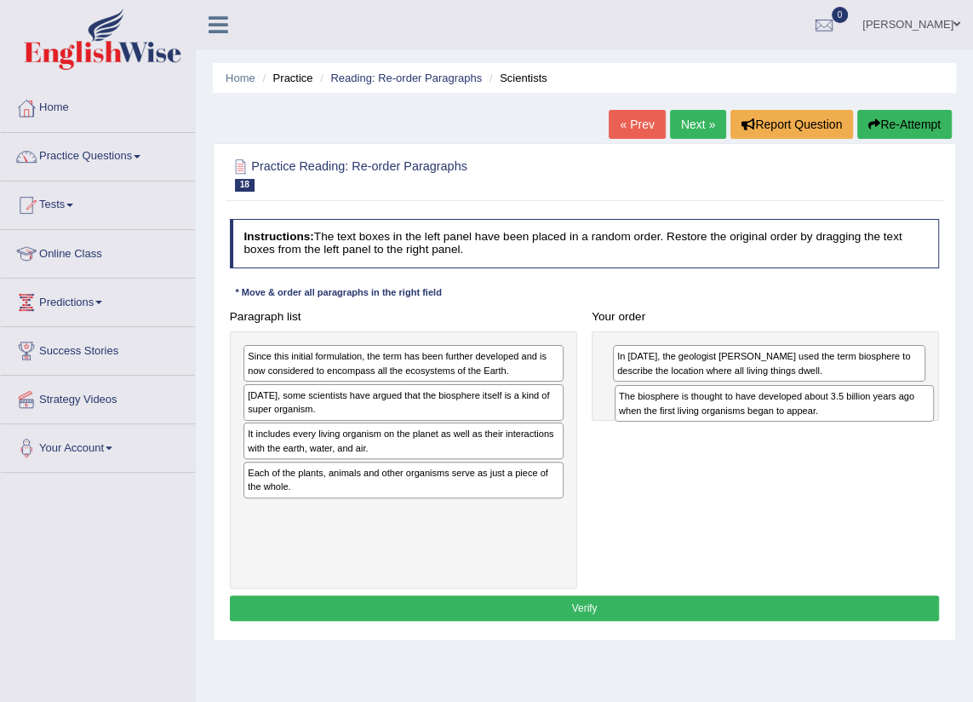
drag, startPoint x: 325, startPoint y: 487, endPoint x: 765, endPoint y: 426, distance: 444.4
click at [765, 426] on div "Paragraph list Since this initial formulation, the term has been further develo…" at bounding box center [584, 446] width 725 height 284
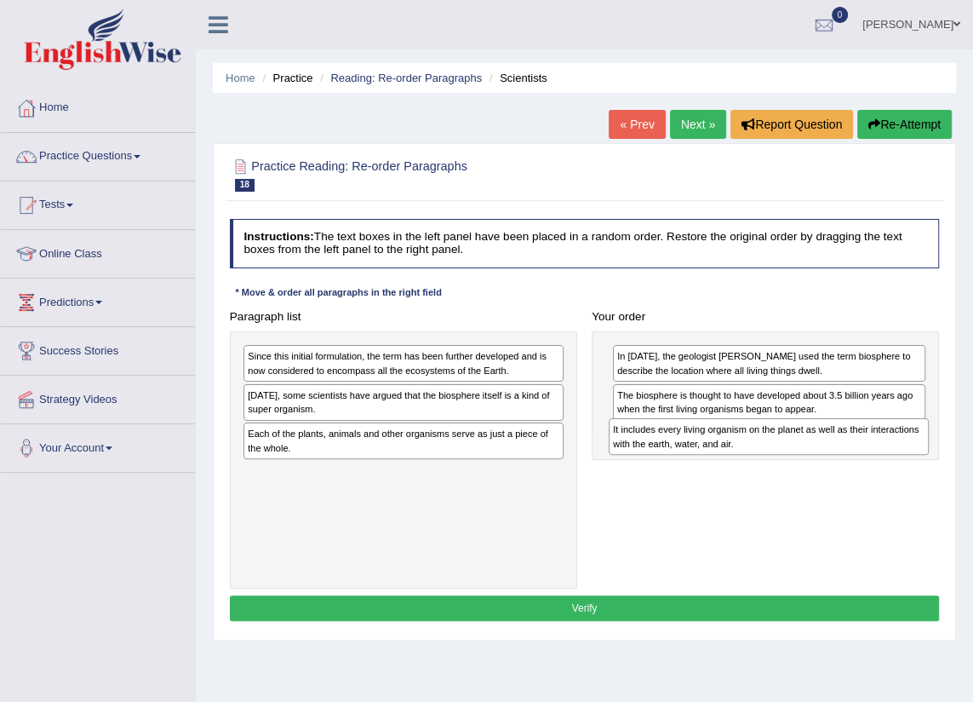
drag, startPoint x: 310, startPoint y: 454, endPoint x: 743, endPoint y: 470, distance: 433.7
click at [743, 470] on div "Paragraph list Since this initial formulation, the term has been further develo…" at bounding box center [584, 446] width 725 height 284
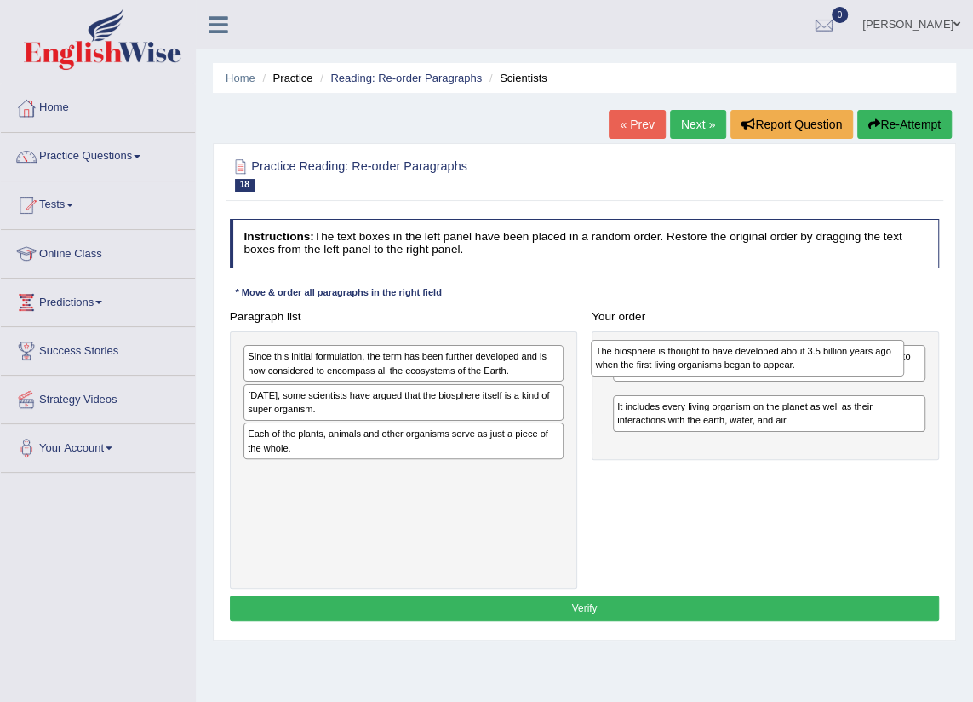
drag, startPoint x: 708, startPoint y: 408, endPoint x: 688, endPoint y: 370, distance: 42.7
click at [688, 370] on div "The biosphere is thought to have developed about 3.5 billion years ago when the…" at bounding box center [747, 358] width 312 height 37
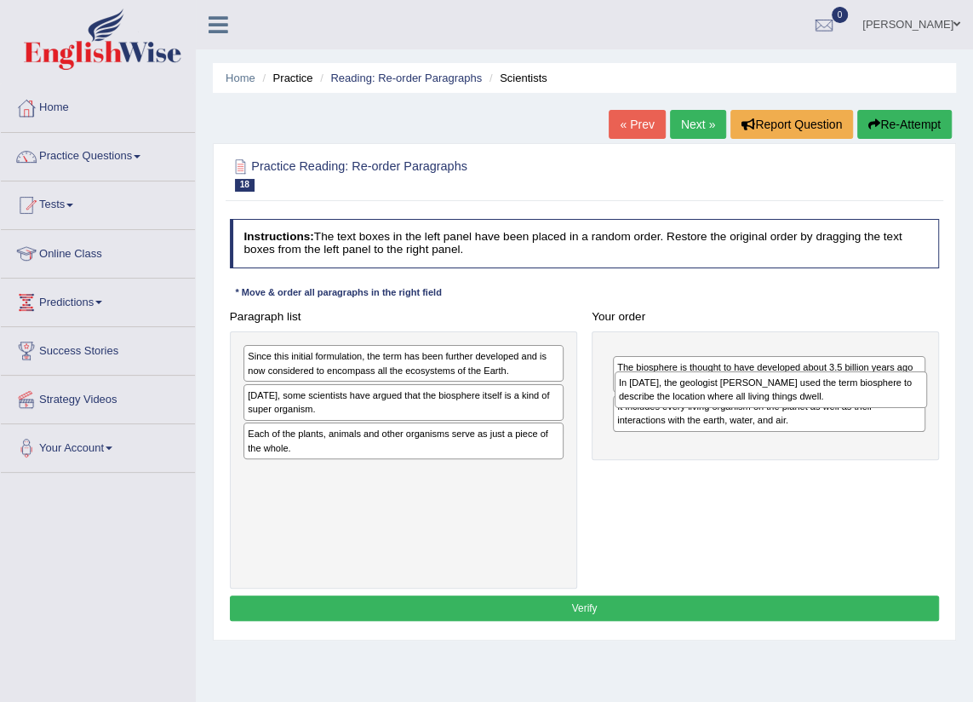
drag, startPoint x: 689, startPoint y: 364, endPoint x: 696, endPoint y: 403, distance: 38.9
click at [696, 403] on div "In 1875, the geologist Eduard Suess used the term biosphere to describe the loc…" at bounding box center [771, 389] width 312 height 37
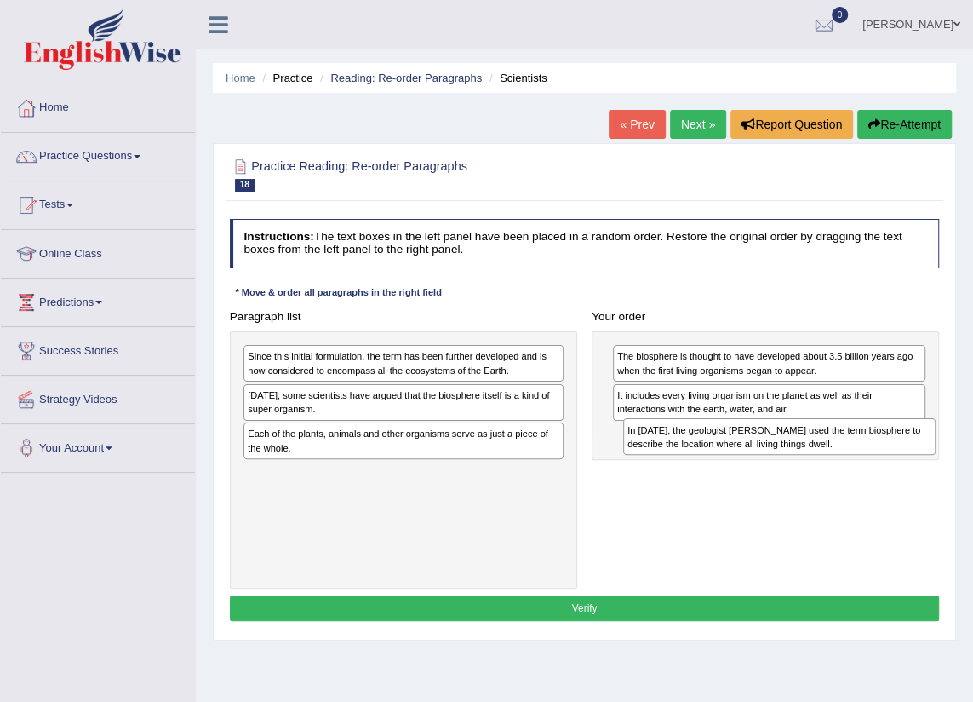
drag, startPoint x: 675, startPoint y: 365, endPoint x: 691, endPoint y: 452, distance: 88.3
click at [691, 452] on div "In 1875, the geologist Eduard Suess used the term biosphere to describe the loc…" at bounding box center [765, 395] width 347 height 129
drag, startPoint x: 713, startPoint y: 443, endPoint x: 715, endPoint y: 460, distance: 17.2
click at [715, 460] on div "Paragraph list Since this initial formulation, the term has been further develo…" at bounding box center [584, 446] width 725 height 284
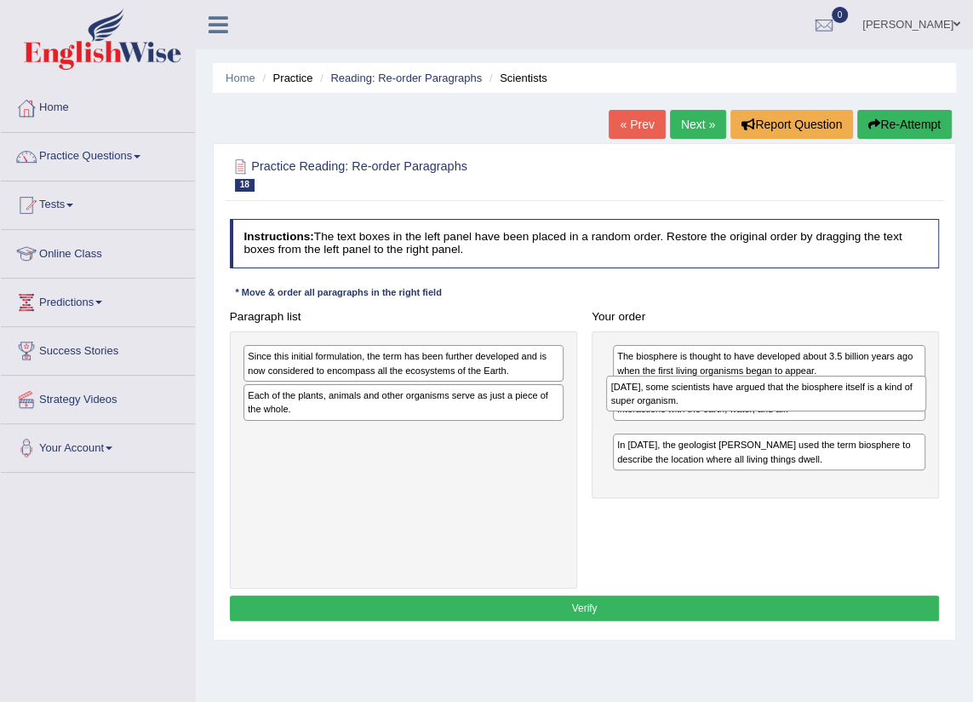
drag, startPoint x: 455, startPoint y: 412, endPoint x: 885, endPoint y: 416, distance: 430.8
click at [885, 416] on div "Paragraph list Since this initial formulation, the term has been further develo…" at bounding box center [584, 446] width 725 height 284
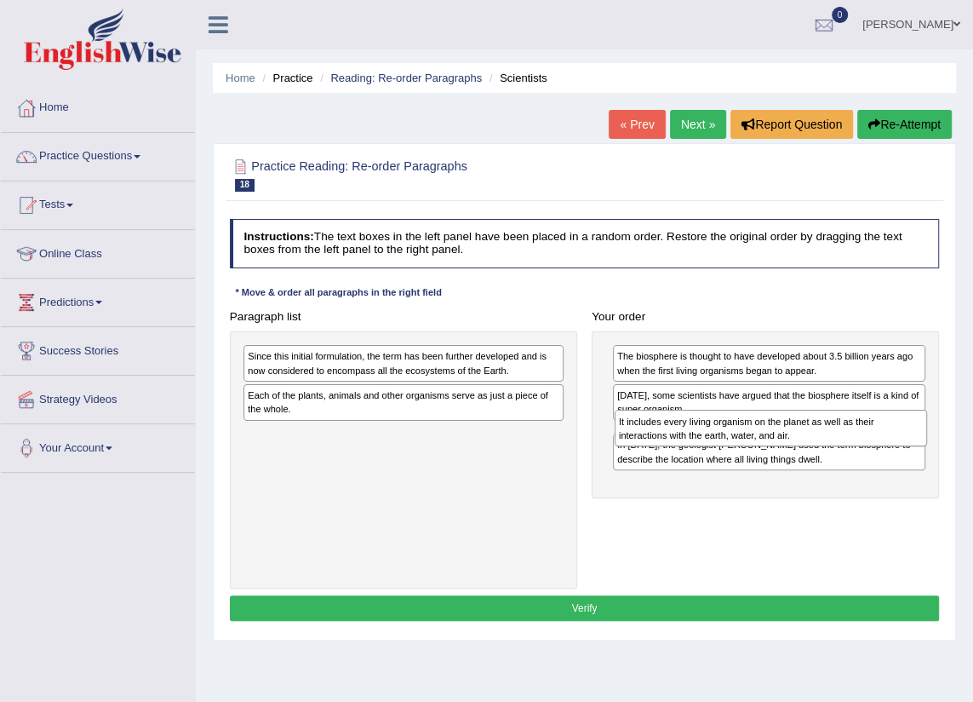
drag, startPoint x: 794, startPoint y: 407, endPoint x: 801, endPoint y: 452, distance: 45.6
click at [801, 452] on div "The biosphere is thought to have developed about 3.5 billion years ago when the…" at bounding box center [765, 415] width 347 height 168
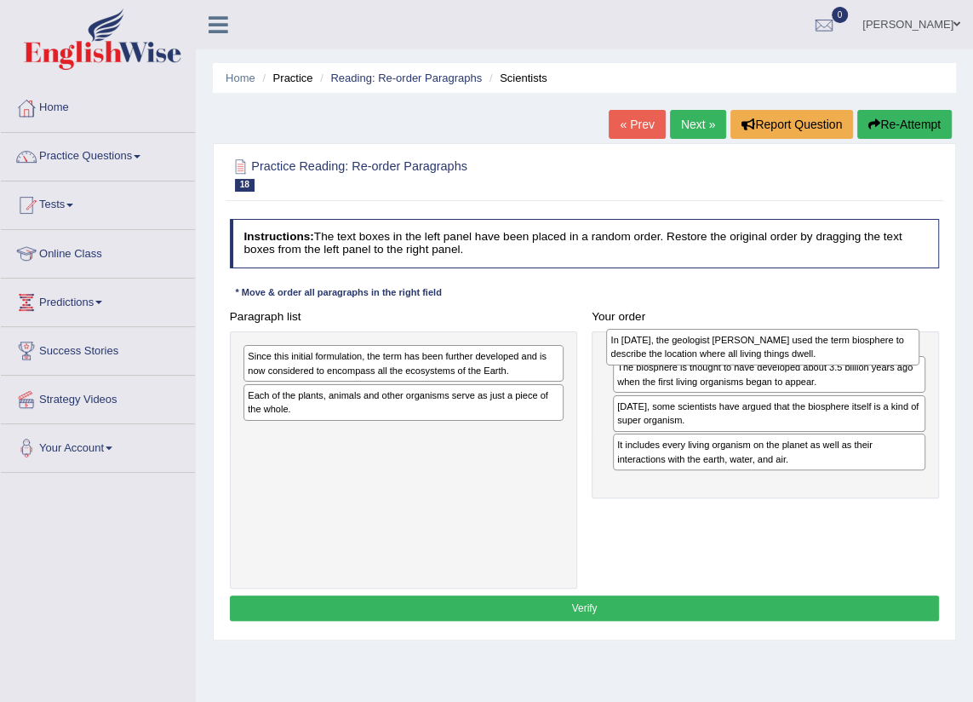
drag, startPoint x: 726, startPoint y: 474, endPoint x: 720, endPoint y: 354, distance: 120.2
click at [720, 354] on div "In 1875, the geologist Eduard Suess used the term biosphere to describe the loc…" at bounding box center [762, 347] width 312 height 37
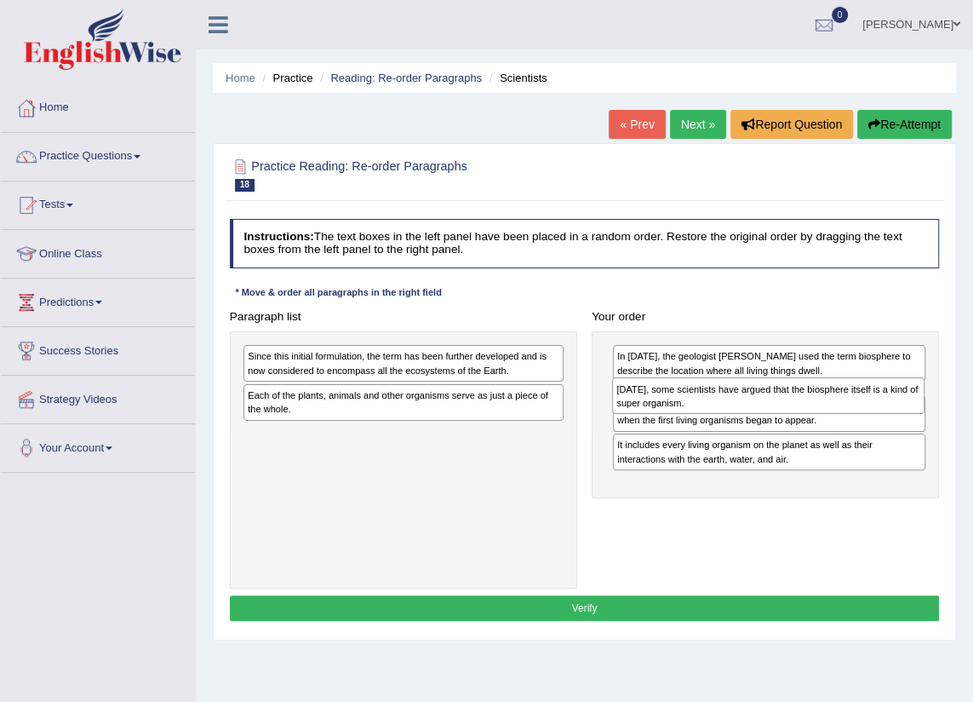
drag, startPoint x: 719, startPoint y: 433, endPoint x: 724, endPoint y: 402, distance: 31.8
click at [724, 402] on div "Today, some scientists have argued that the biosphere itself is a kind of super…" at bounding box center [768, 395] width 312 height 37
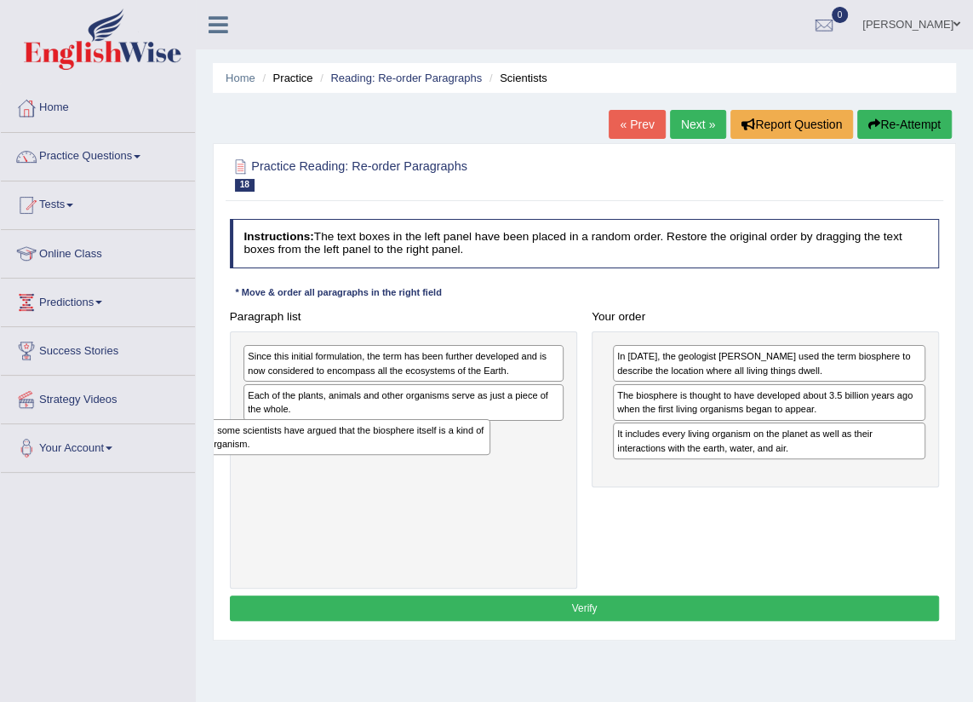
drag, startPoint x: 647, startPoint y: 383, endPoint x: 138, endPoint y: 438, distance: 512.1
click at [138, 438] on div "Toggle navigation Home Practice Questions Speaking Practice Read Aloud Repeat S…" at bounding box center [486, 442] width 973 height 885
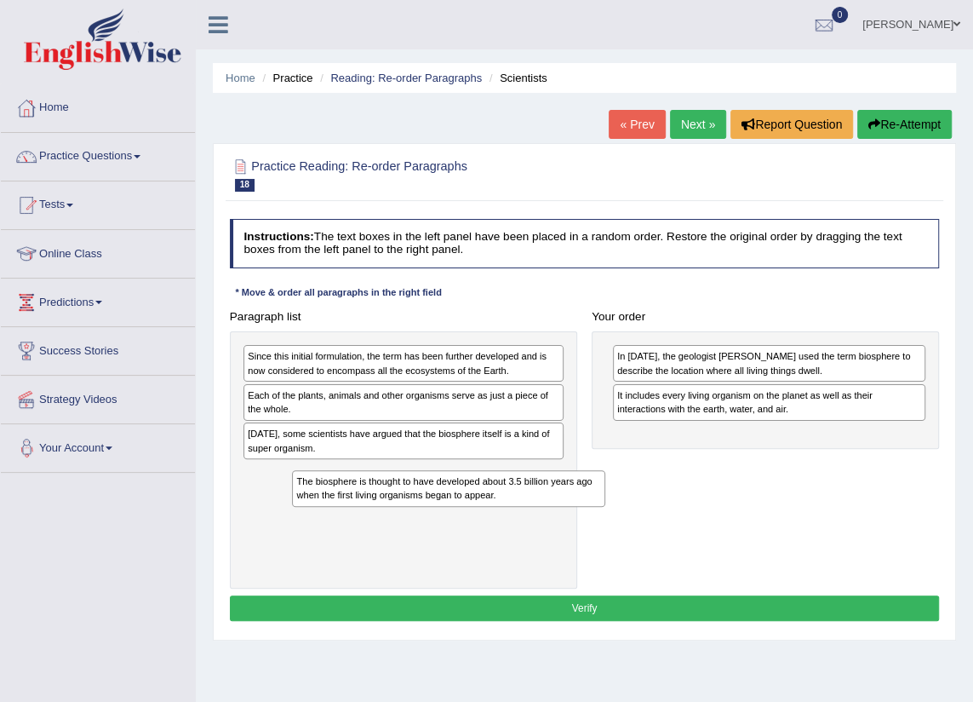
drag, startPoint x: 673, startPoint y: 414, endPoint x: 289, endPoint y: 531, distance: 402.4
click at [289, 531] on div "Paragraph list Since this initial formulation, the term has been further develo…" at bounding box center [584, 446] width 725 height 284
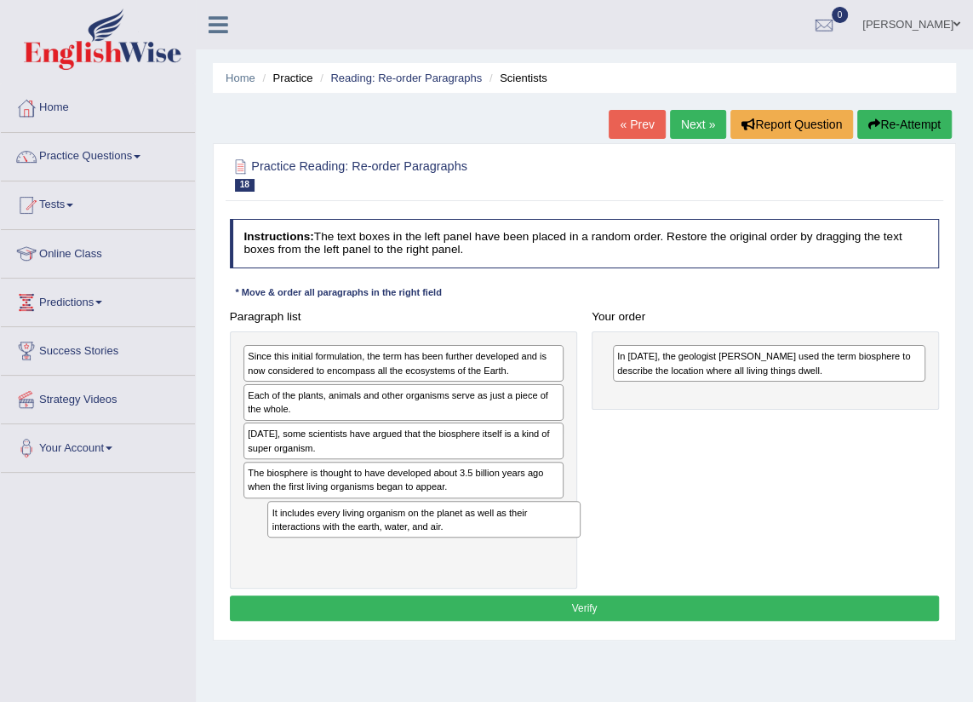
drag, startPoint x: 664, startPoint y: 408, endPoint x: 212, endPoint y: 543, distance: 471.9
click at [233, 556] on div "Paragraph list Since this initial formulation, the term has been further develo…" at bounding box center [584, 446] width 725 height 284
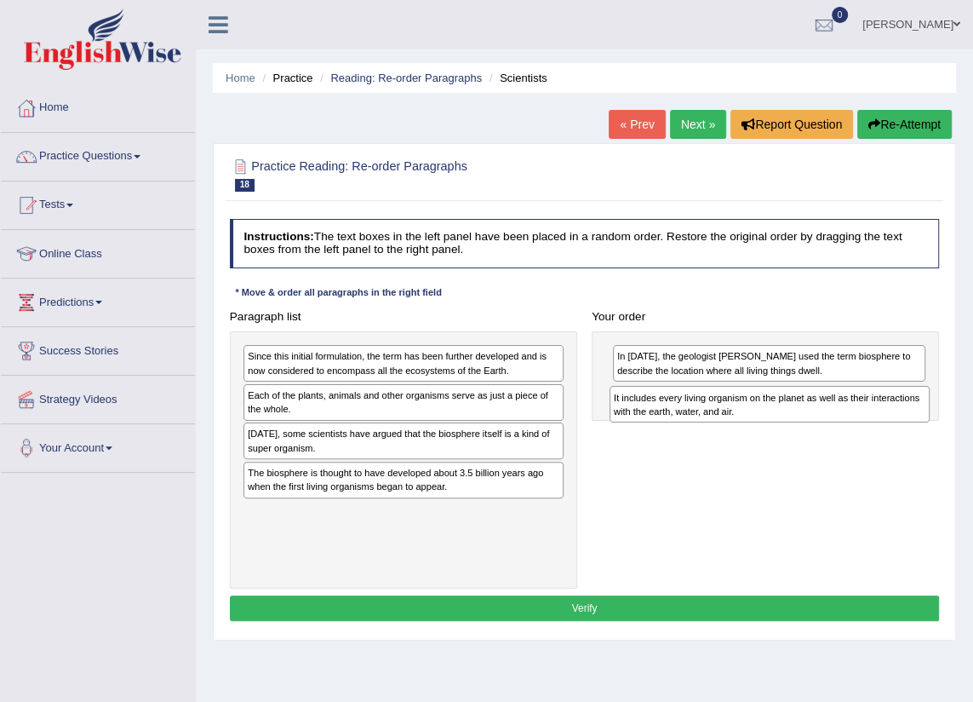
drag, startPoint x: 364, startPoint y: 519, endPoint x: 799, endPoint y: 421, distance: 445.3
click at [799, 421] on div "It includes every living organism on the planet as well as their interactions w…" at bounding box center [770, 404] width 320 height 37
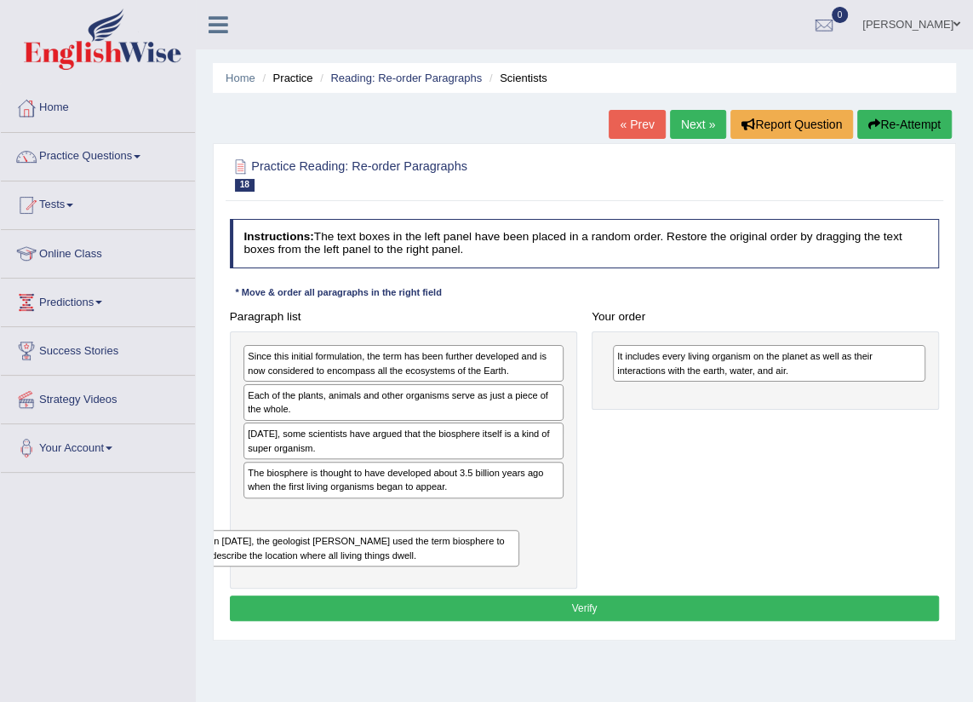
drag, startPoint x: 680, startPoint y: 374, endPoint x: 286, endPoint y: 564, distance: 437.5
click at [286, 564] on div "Paragraph list Since this initial formulation, the term has been further develo…" at bounding box center [584, 446] width 725 height 284
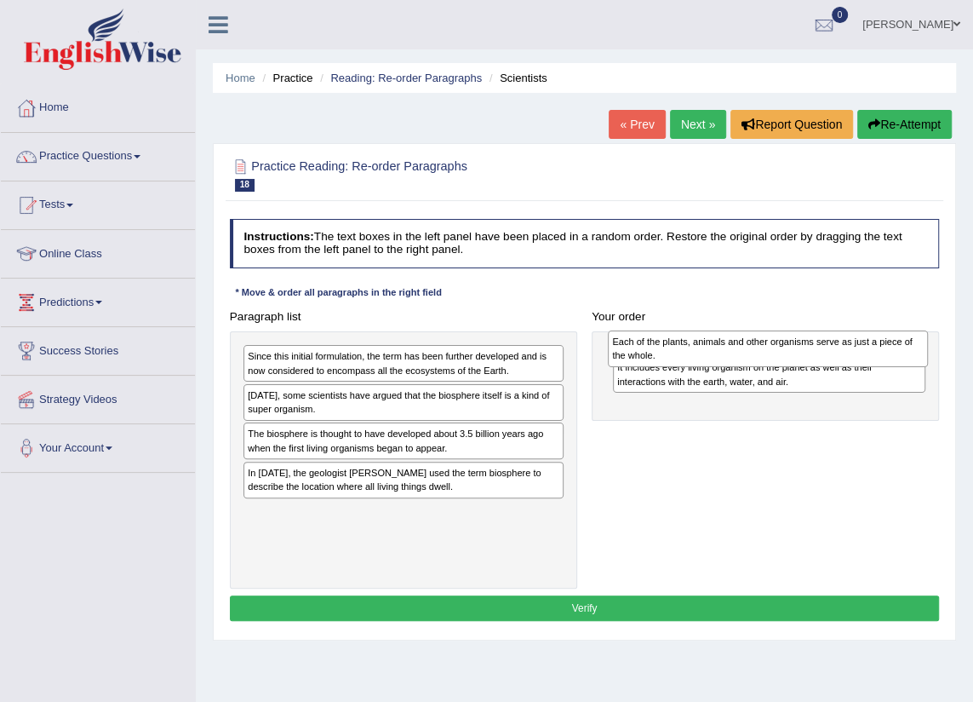
drag, startPoint x: 302, startPoint y: 406, endPoint x: 735, endPoint y: 358, distance: 435.2
click at [735, 358] on div "Each of the plants, animals and other organisms serve as just a piece of the wh…" at bounding box center [768, 348] width 320 height 37
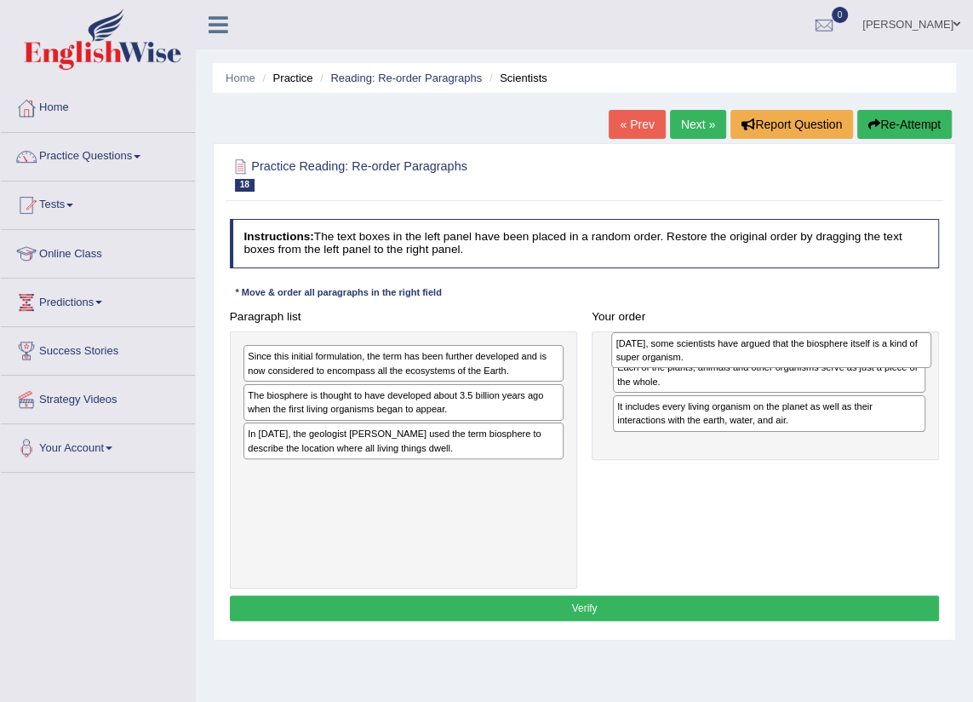
drag, startPoint x: 359, startPoint y: 404, endPoint x: 796, endPoint y: 357, distance: 439.3
click at [796, 357] on div "Today, some scientists have argued that the biosphere itself is a kind of super…" at bounding box center [771, 350] width 320 height 37
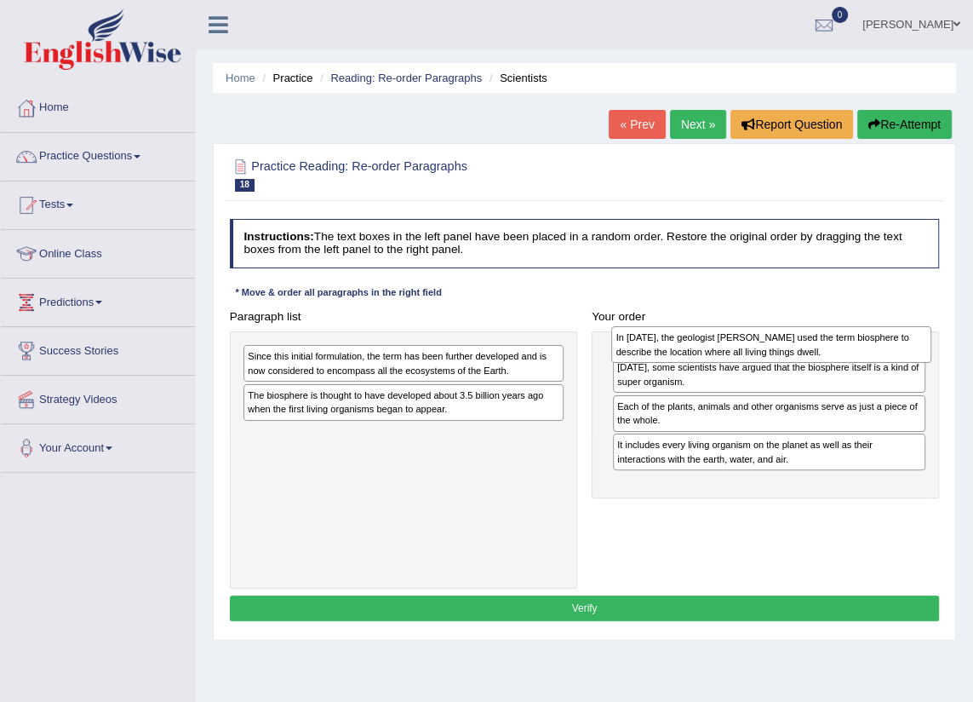
drag, startPoint x: 416, startPoint y: 441, endPoint x: 857, endPoint y: 349, distance: 450.5
click at [857, 349] on div "In 1875, the geologist Eduard Suess used the term biosphere to describe the loc…" at bounding box center [771, 344] width 320 height 37
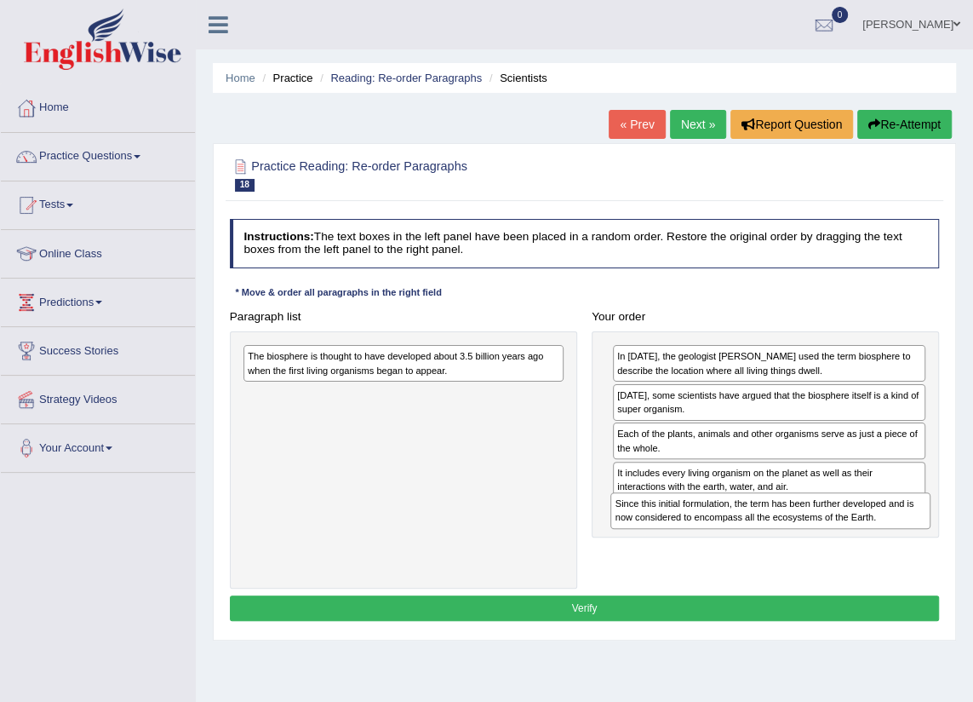
drag, startPoint x: 381, startPoint y: 361, endPoint x: 816, endPoint y: 541, distance: 471.0
click at [816, 541] on div "Paragraph list Since this initial formulation, the term has been further develo…" at bounding box center [584, 446] width 725 height 284
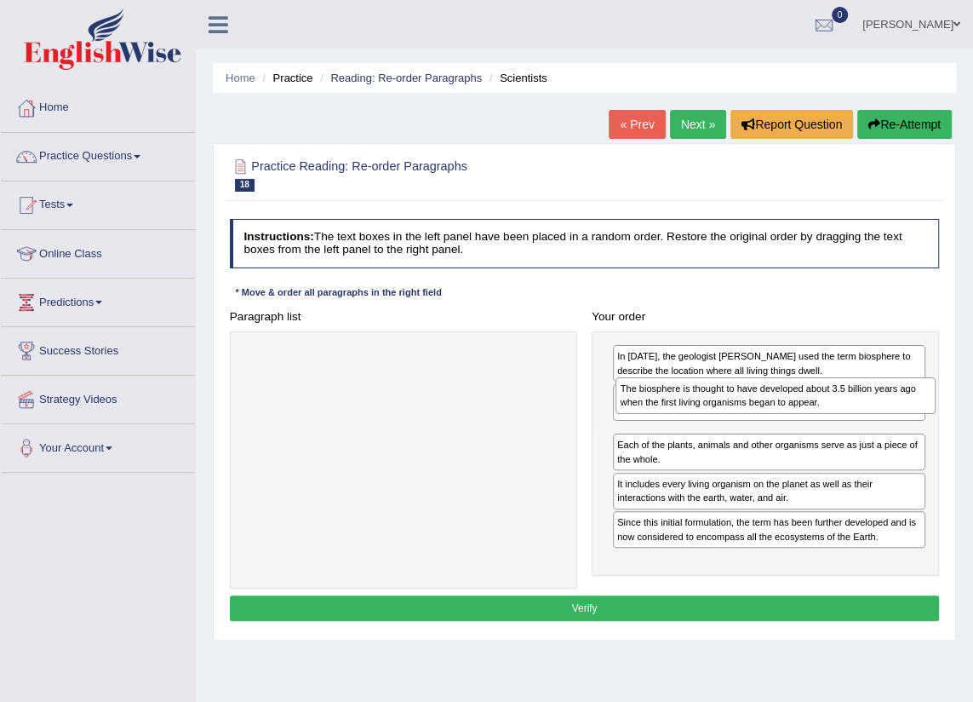
drag, startPoint x: 414, startPoint y: 387, endPoint x: 799, endPoint y: 421, distance: 387.1
click at [799, 421] on div "Paragraph list The biosphere is thought to have developed about 3.5 billion yea…" at bounding box center [584, 446] width 725 height 284
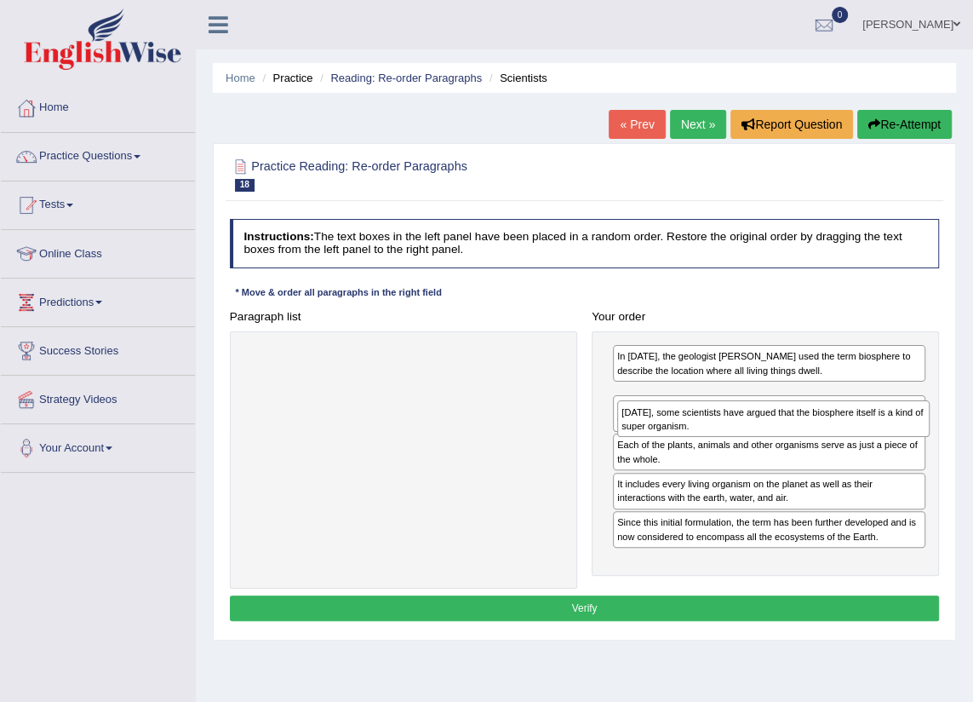
drag, startPoint x: 736, startPoint y: 400, endPoint x: 747, endPoint y: 434, distance: 35.6
click at [747, 434] on div "Today, some scientists have argued that the biosphere itself is a kind of super…" at bounding box center [773, 418] width 312 height 37
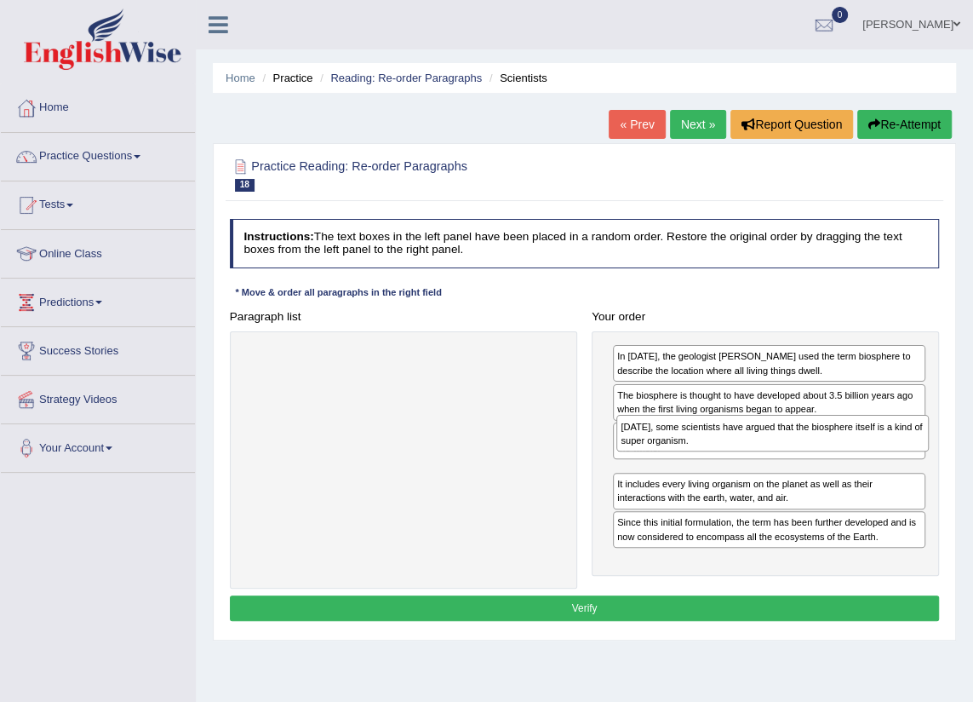
drag, startPoint x: 691, startPoint y: 408, endPoint x: 701, endPoint y: 459, distance: 51.9
click at [701, 459] on div "In 1875, the geologist Eduard Suess used the term biosphere to describe the loc…" at bounding box center [765, 453] width 347 height 245
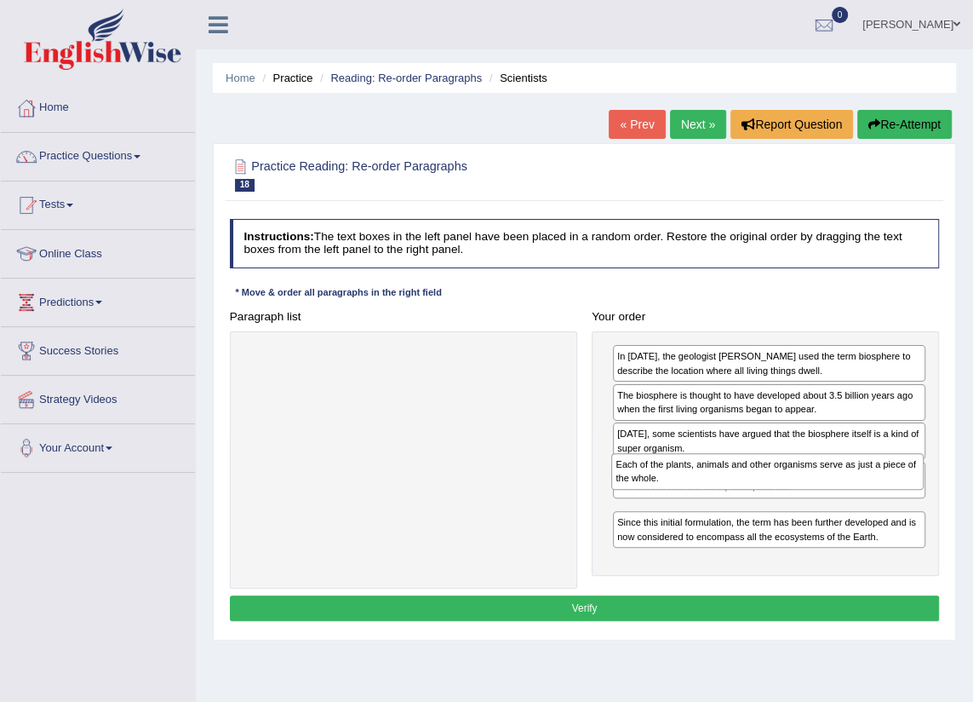
drag, startPoint x: 723, startPoint y: 440, endPoint x: 726, endPoint y: 497, distance: 57.1
click at [726, 497] on div "In 1875, the geologist Eduard Suess used the term biosphere to describe the loc…" at bounding box center [765, 453] width 347 height 245
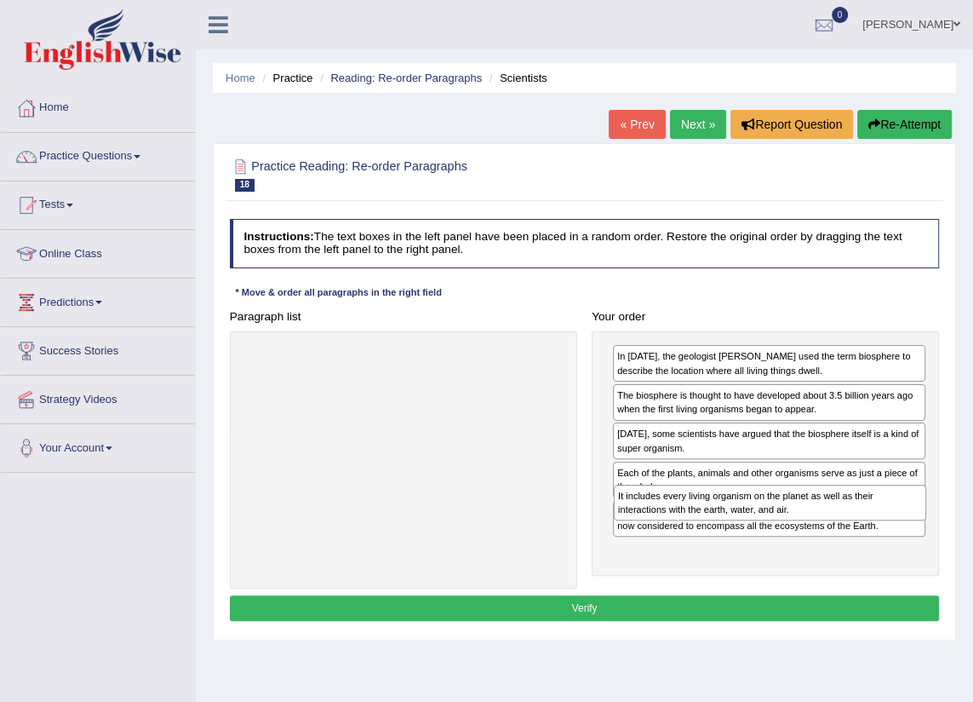
drag, startPoint x: 700, startPoint y: 487, endPoint x: 706, endPoint y: 543, distance: 56.5
click at [706, 543] on div "In 1875, the geologist Eduard Suess used the term biosphere to describe the loc…" at bounding box center [765, 453] width 347 height 245
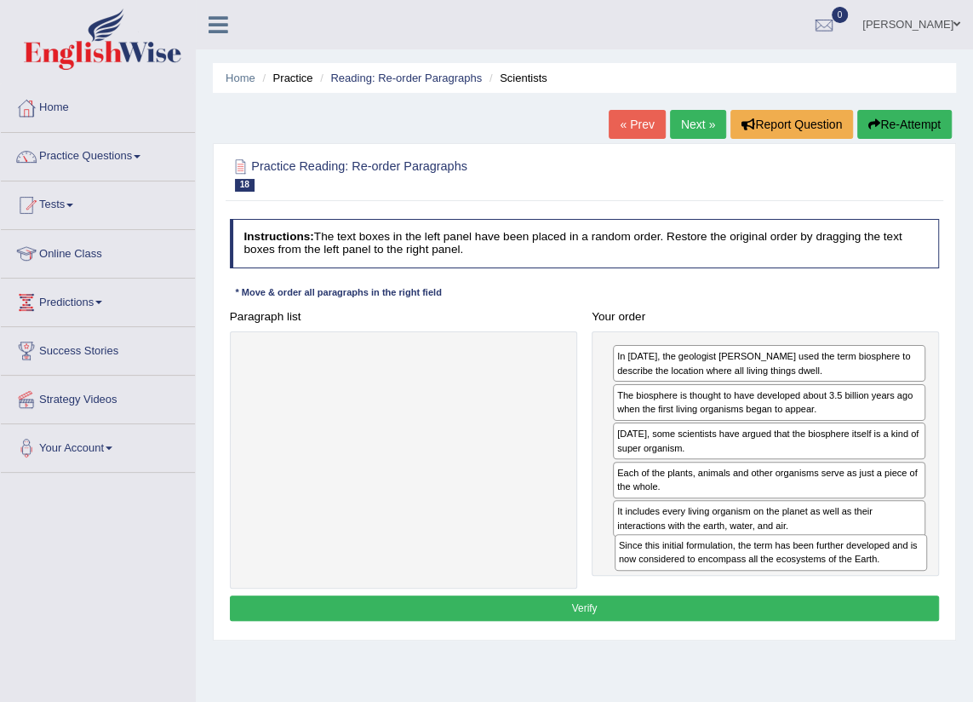
drag, startPoint x: 696, startPoint y: 525, endPoint x: 702, endPoint y: 600, distance: 75.2
click at [702, 600] on div "Instructions: The text boxes in the left panel have been placed in a random ord…" at bounding box center [584, 422] width 717 height 420
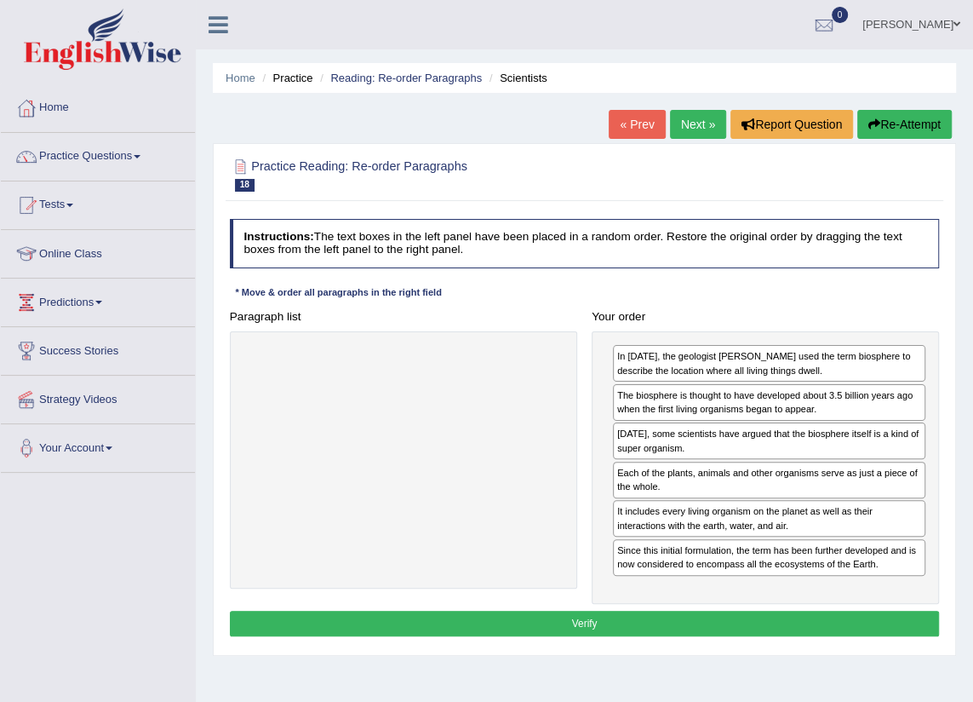
click at [668, 622] on button "Verify" at bounding box center [585, 622] width 710 height 25
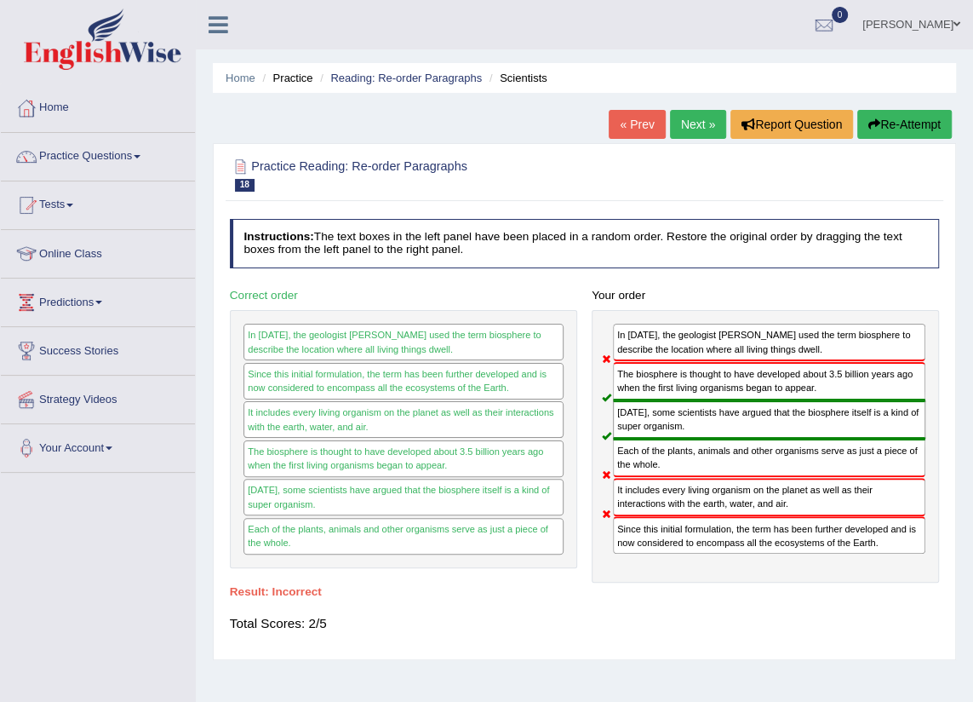
click at [690, 133] on link "Next »" at bounding box center [698, 124] width 56 height 29
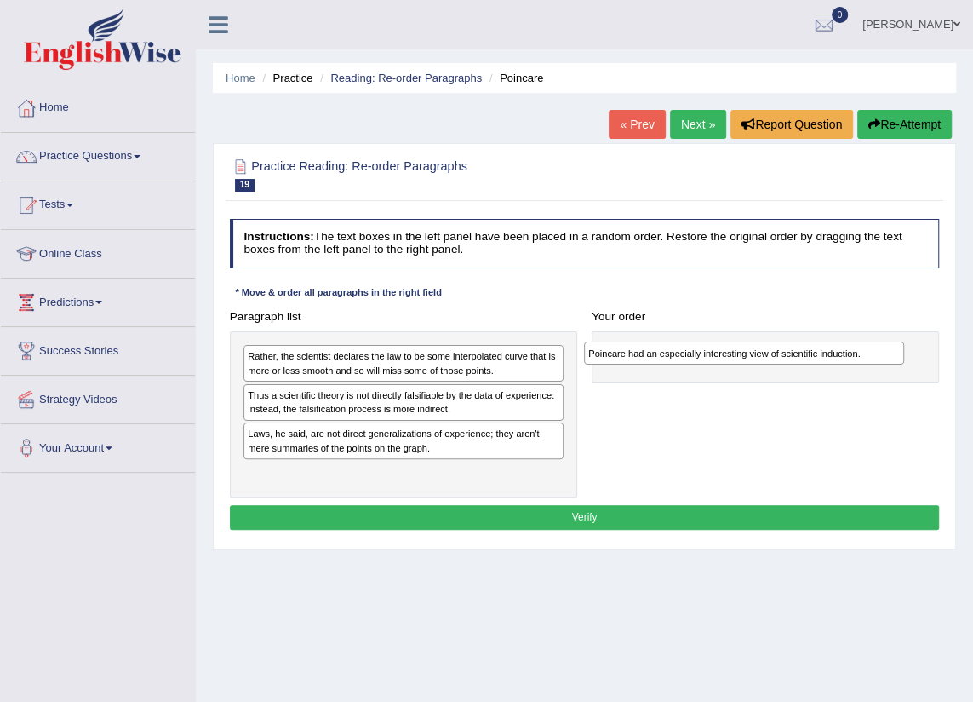
drag, startPoint x: 342, startPoint y: 396, endPoint x: 747, endPoint y: 361, distance: 405.9
click at [747, 361] on div "Poincare had an especially interesting view of scientific induction." at bounding box center [744, 352] width 320 height 23
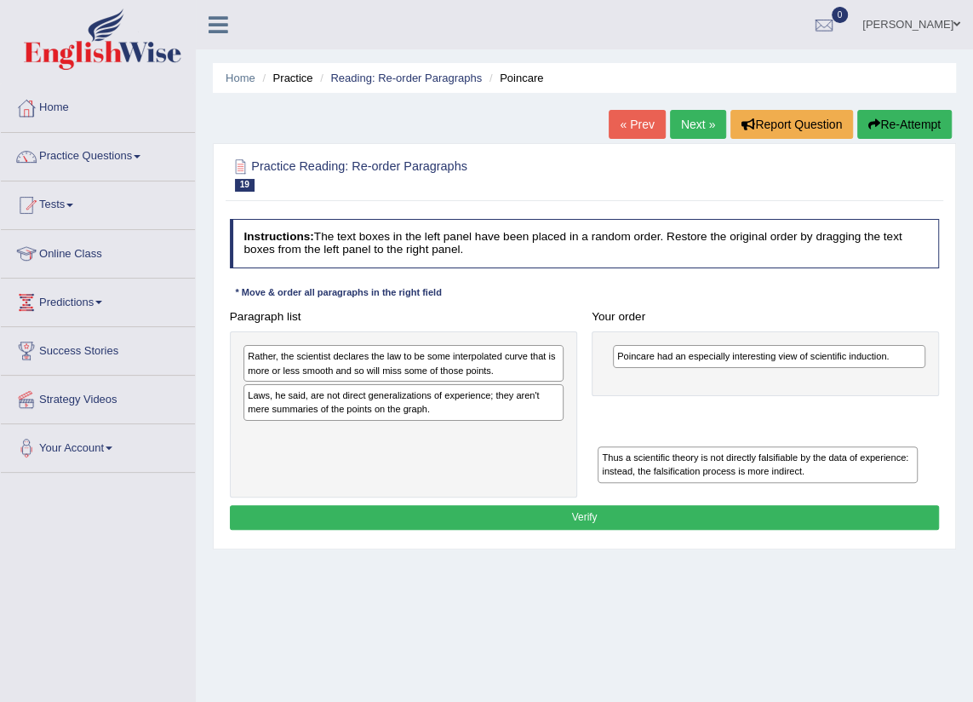
drag, startPoint x: 336, startPoint y: 406, endPoint x: 757, endPoint y: 494, distance: 429.6
click at [757, 494] on div "Paragraph list Rather, the scientist declares the law to be some interpolated c…" at bounding box center [584, 400] width 725 height 193
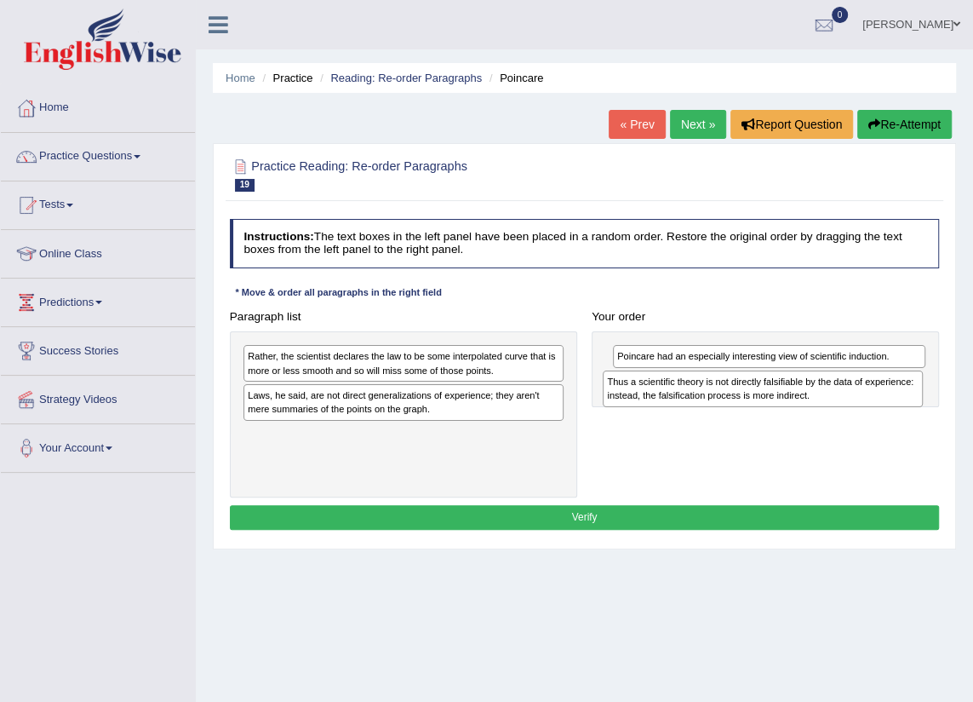
drag, startPoint x: 673, startPoint y: 443, endPoint x: 865, endPoint y: 409, distance: 195.4
click at [865, 409] on div "Paragraph list Rather, the scientist declares the law to be some interpolated c…" at bounding box center [584, 400] width 725 height 193
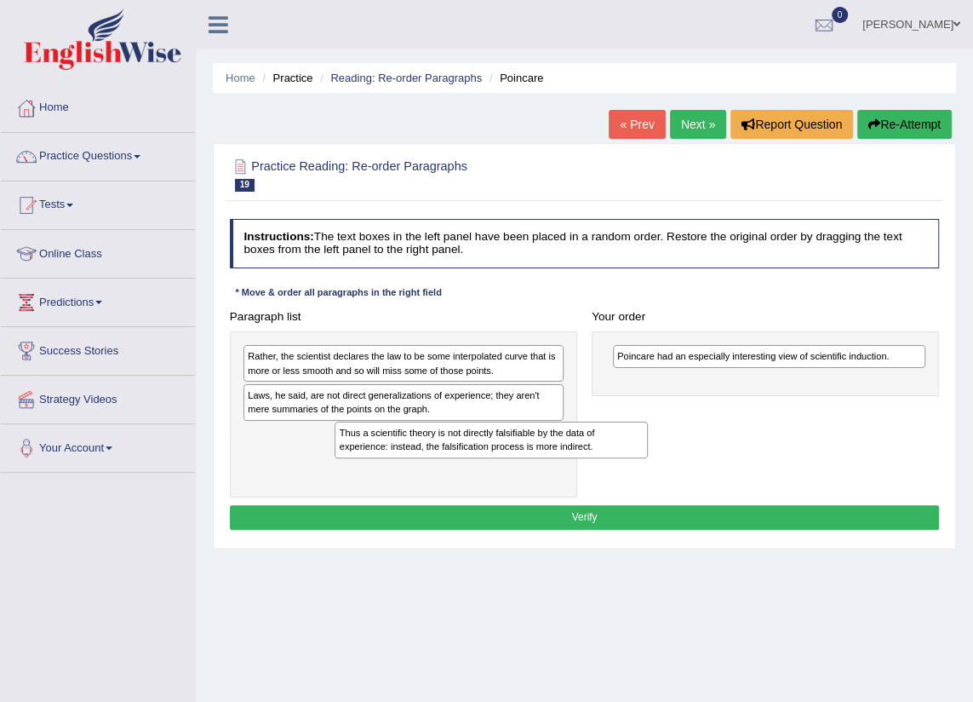
drag, startPoint x: 721, startPoint y: 393, endPoint x: 402, endPoint y: 465, distance: 327.2
click at [402, 465] on div "Paragraph list Rather, the scientist declares the law to be some interpolated c…" at bounding box center [584, 400] width 725 height 193
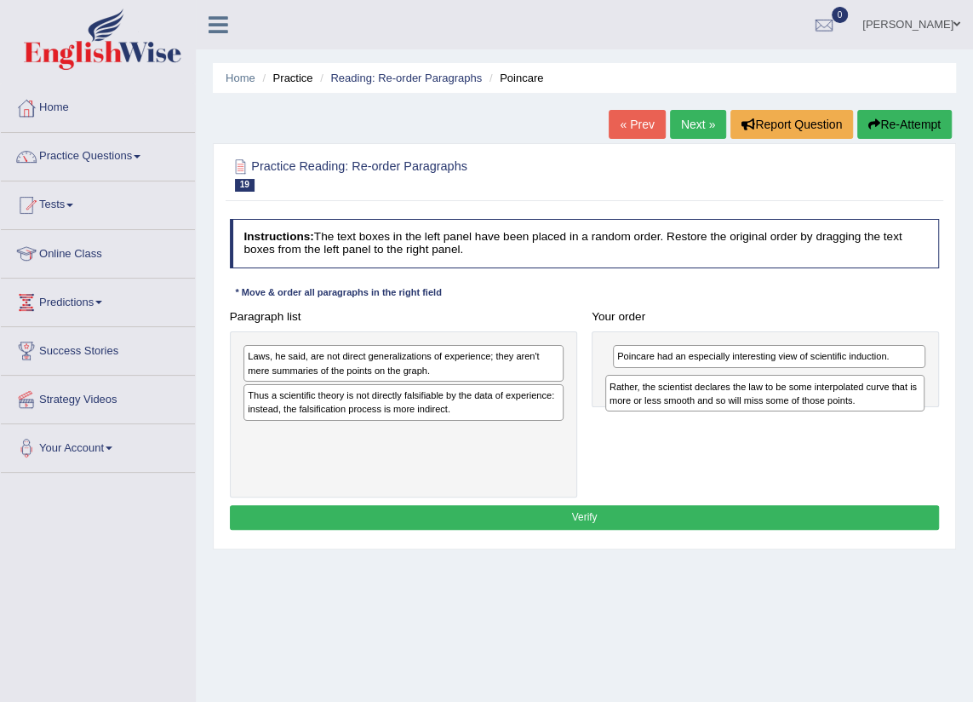
drag, startPoint x: 324, startPoint y: 369, endPoint x: 753, endPoint y: 412, distance: 431.2
click at [753, 412] on div "Paragraph list Rather, the scientist declares the law to be some interpolated c…" at bounding box center [584, 400] width 725 height 193
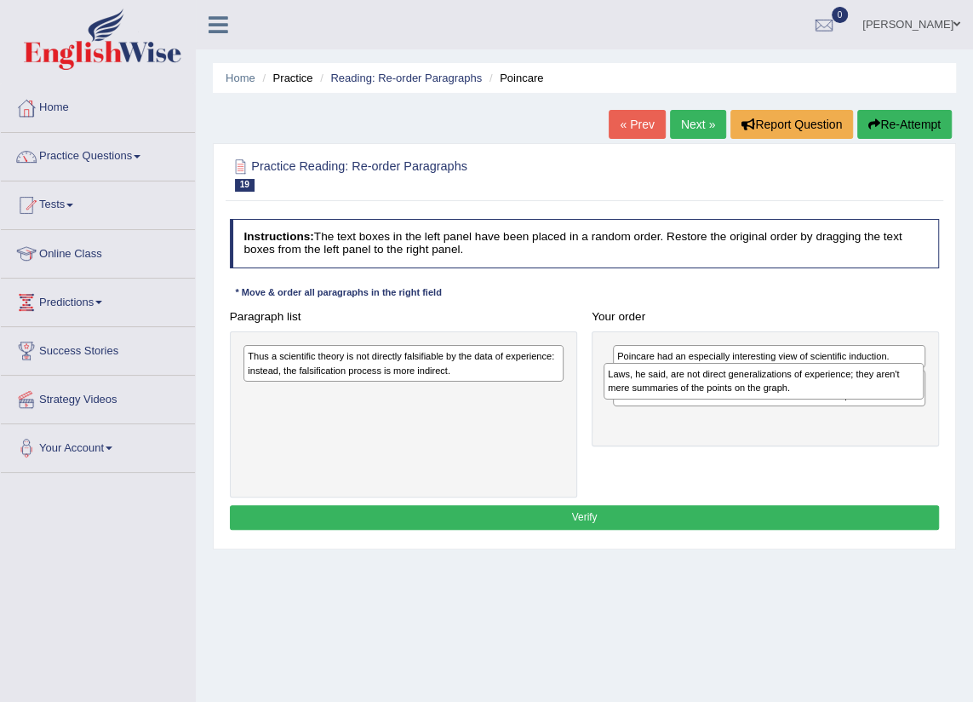
drag, startPoint x: 406, startPoint y: 371, endPoint x: 727, endPoint y: 396, distance: 321.9
click at [727, 396] on div "Laws, he said, are not direct generalizations of experience; they aren't mere s…" at bounding box center [764, 381] width 320 height 37
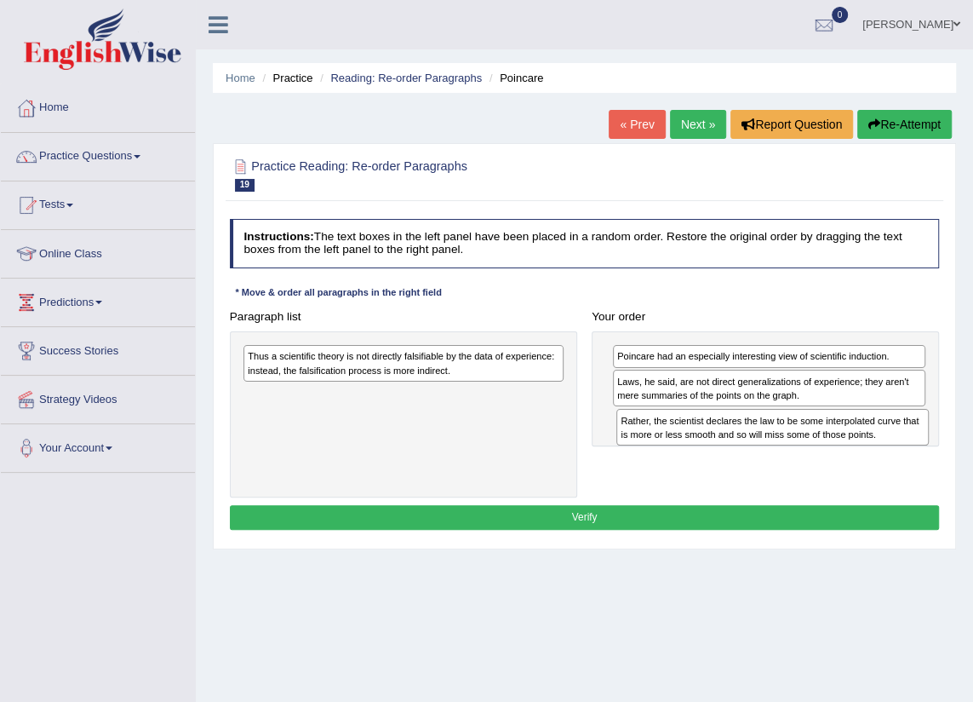
drag, startPoint x: 724, startPoint y: 391, endPoint x: 733, endPoint y: 449, distance: 58.6
click at [733, 449] on div "Paragraph list Thus a scientific theory is not directly falsifiable by the data…" at bounding box center [584, 400] width 725 height 193
drag, startPoint x: 492, startPoint y: 396, endPoint x: 721, endPoint y: 461, distance: 238.0
click at [721, 461] on div "Paragraph list Thus a scientific theory is not directly falsifiable by the data…" at bounding box center [584, 400] width 725 height 193
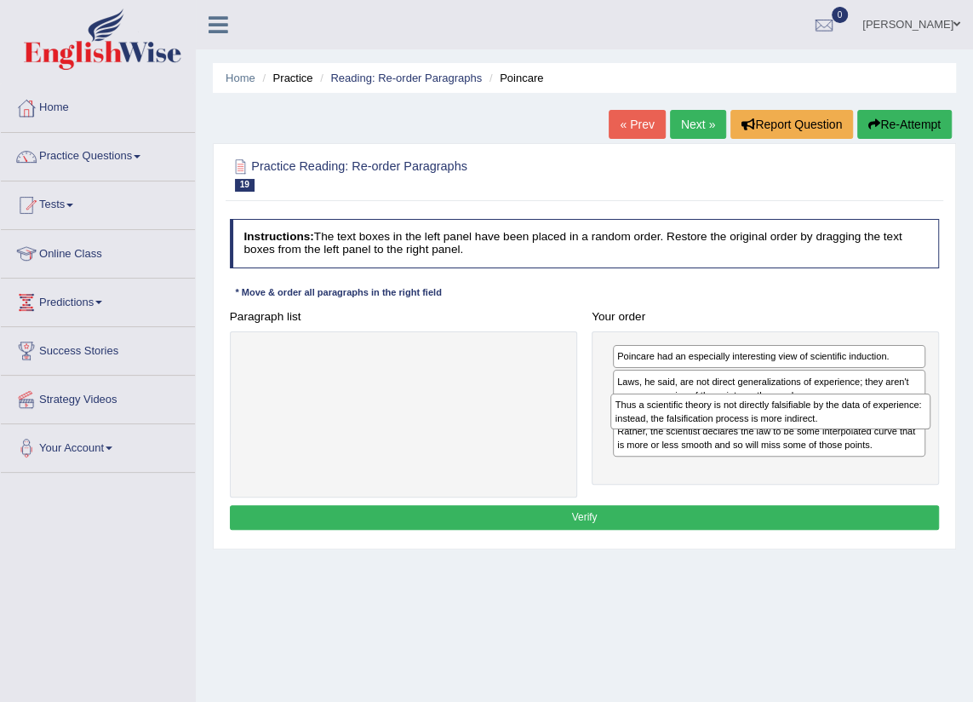
drag, startPoint x: 281, startPoint y: 365, endPoint x: 717, endPoint y: 429, distance: 440.6
click at [717, 429] on div "Paragraph list Thus a scientific theory is not directly falsifiable by the data…" at bounding box center [584, 400] width 725 height 193
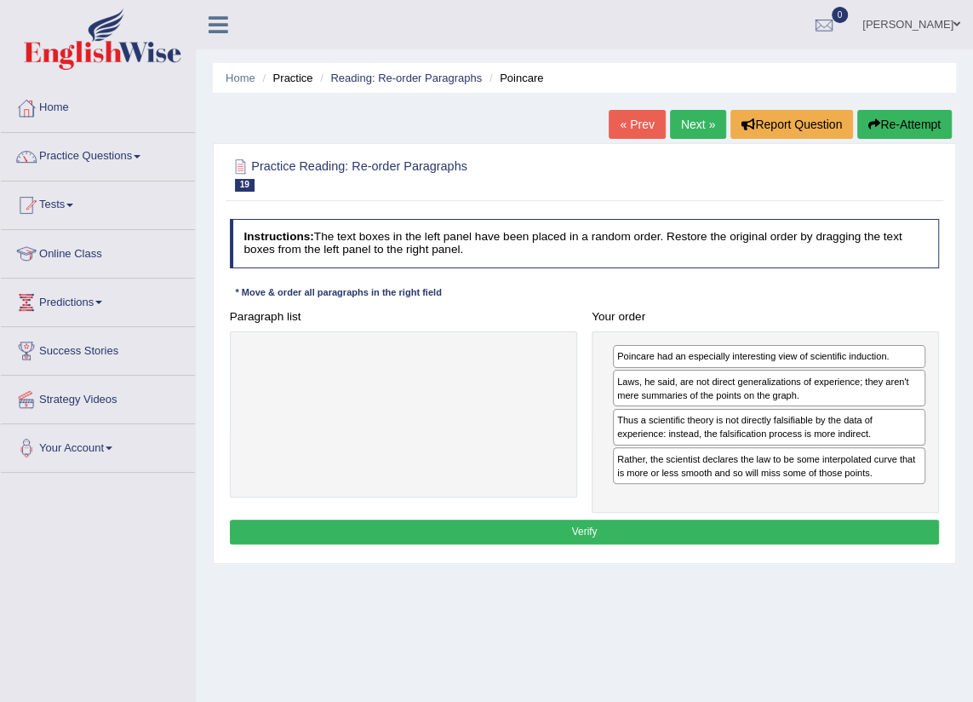
click at [681, 523] on button "Verify" at bounding box center [585, 531] width 710 height 25
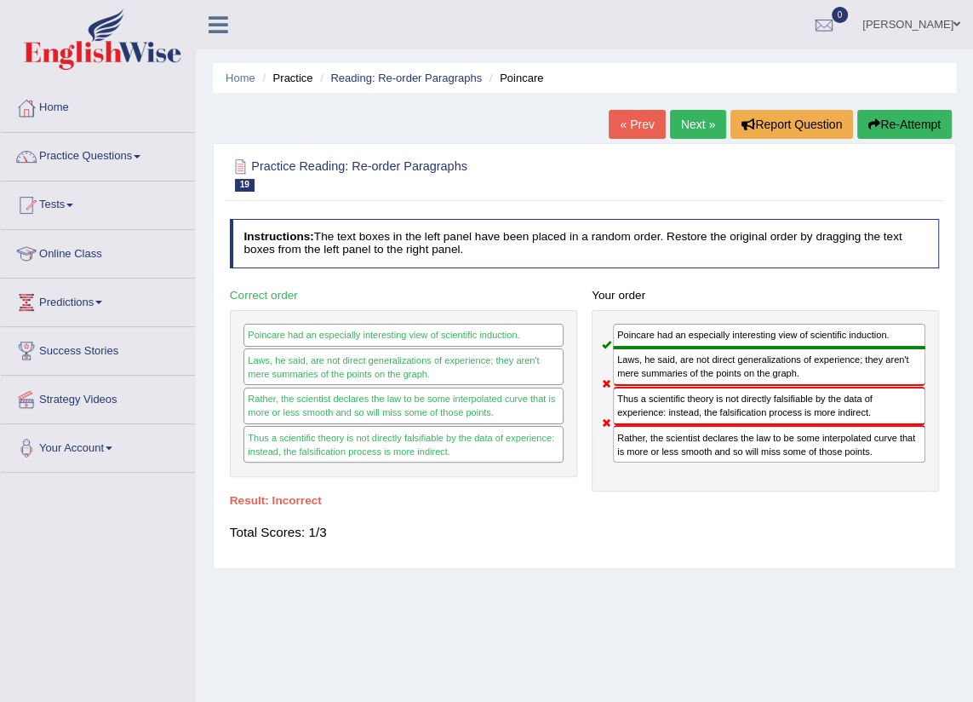
click at [686, 116] on link "Next »" at bounding box center [698, 124] width 56 height 29
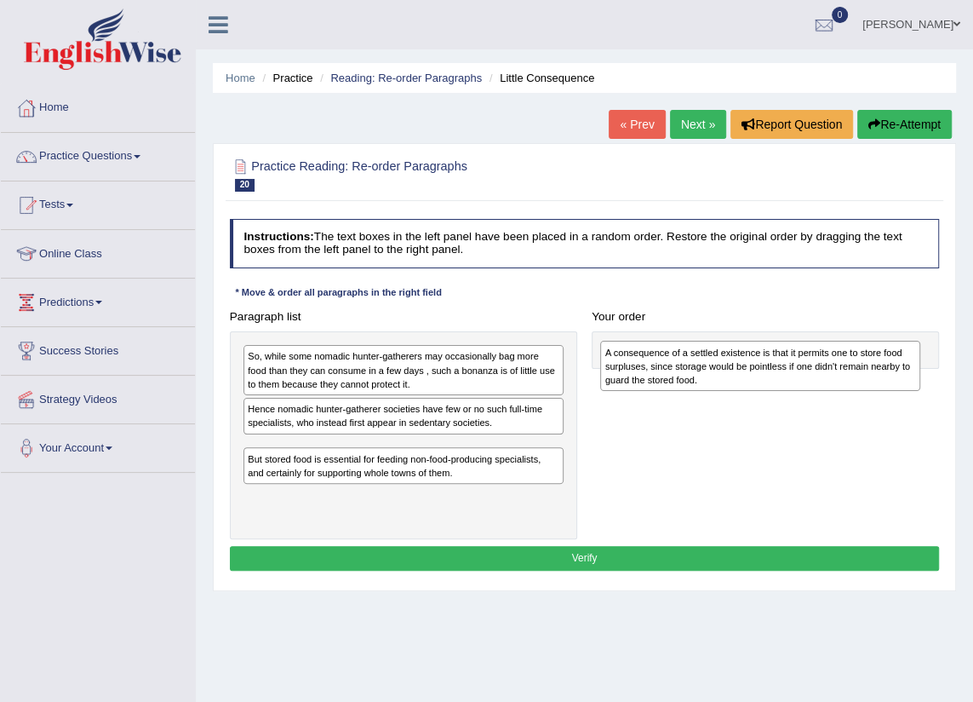
drag, startPoint x: 291, startPoint y: 469, endPoint x: 713, endPoint y: 381, distance: 431.3
click at [713, 381] on div "A consequence of a settled existence is that it permits one to store food surpl…" at bounding box center [760, 366] width 320 height 50
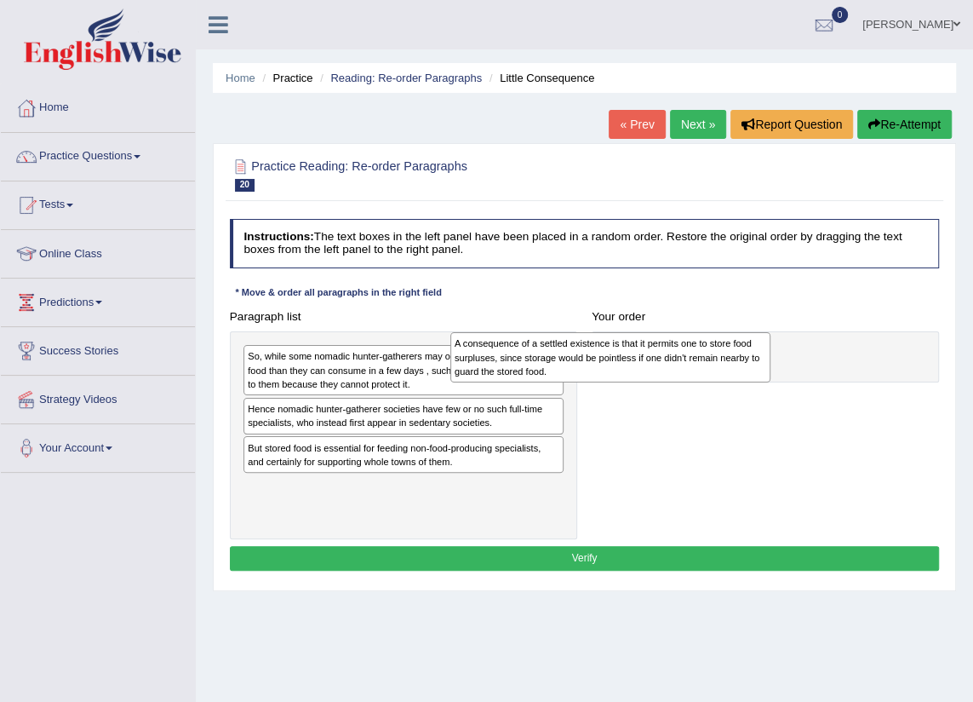
drag, startPoint x: 493, startPoint y: 458, endPoint x: 740, endPoint y: 359, distance: 265.9
click at [740, 359] on div "A consequence of a settled existence is that it permits one to store food surpl…" at bounding box center [610, 357] width 320 height 50
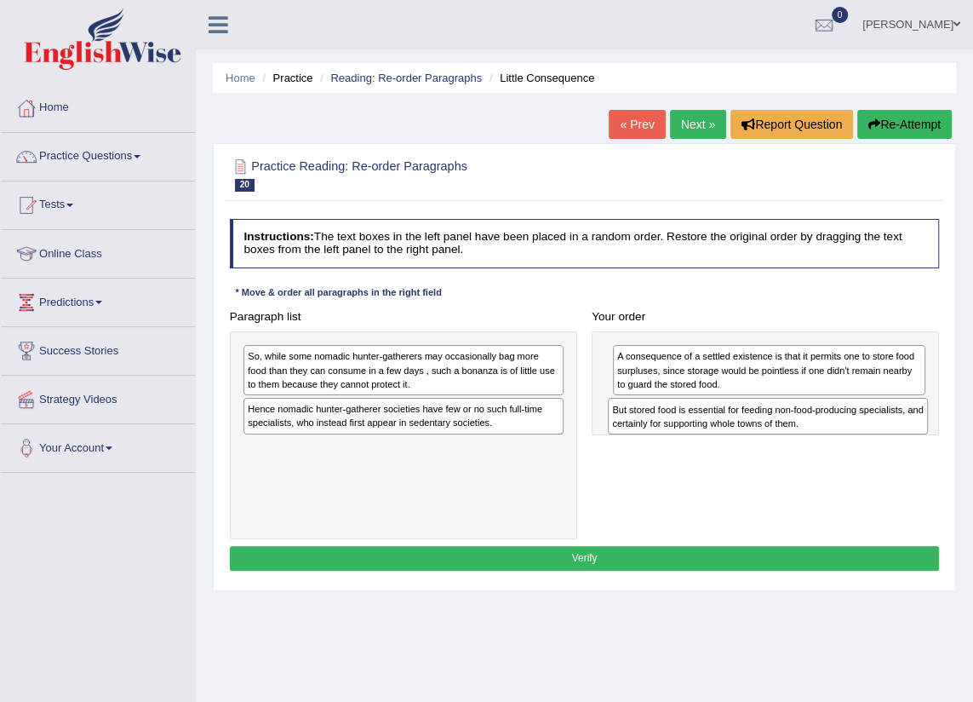
drag, startPoint x: 393, startPoint y: 464, endPoint x: 826, endPoint y: 443, distance: 433.0
click at [826, 443] on div "Paragraph list So, while some nomadic hunter-gatherers may occasionally bag mor…" at bounding box center [584, 421] width 725 height 235
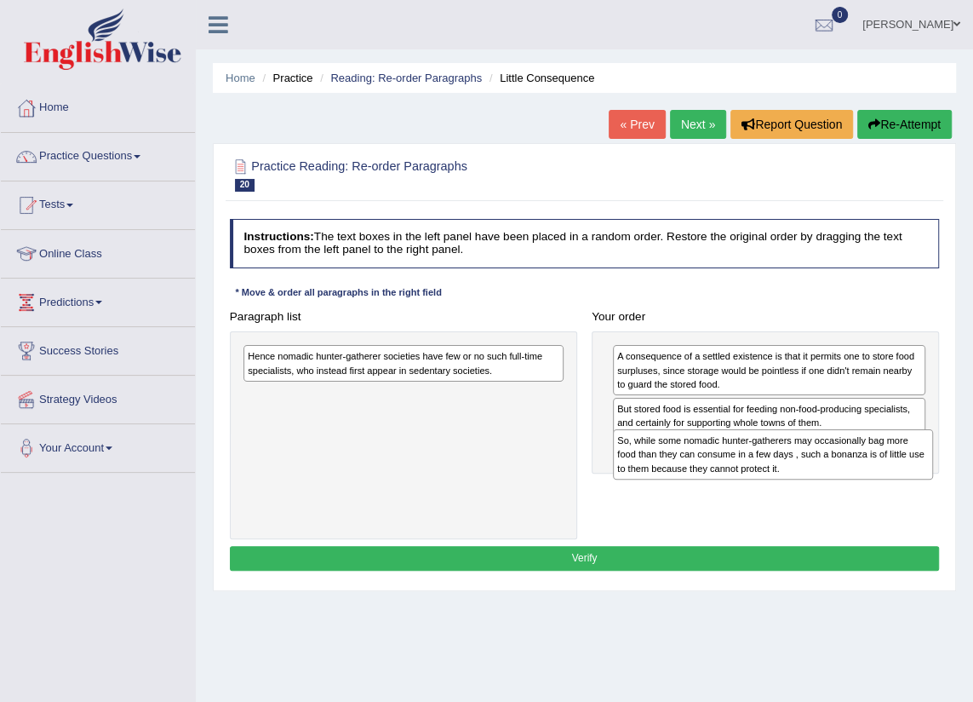
drag, startPoint x: 421, startPoint y: 388, endPoint x: 860, endPoint y: 495, distance: 451.2
click at [860, 495] on div "Paragraph list So, while some nomadic hunter-gatherers may occasionally bag mor…" at bounding box center [584, 421] width 725 height 235
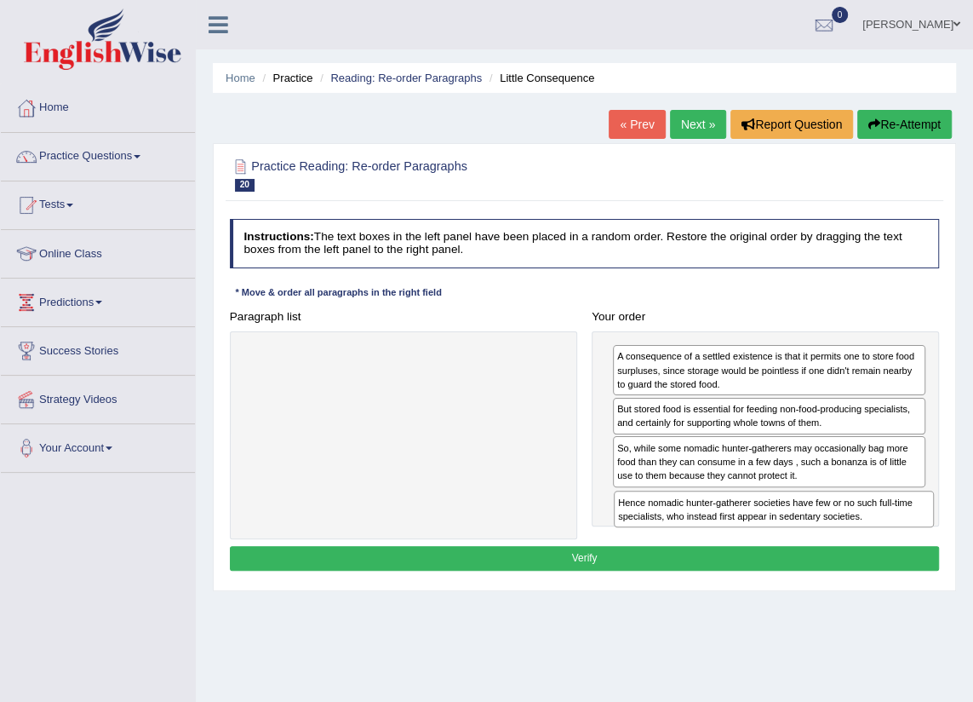
drag, startPoint x: 306, startPoint y: 360, endPoint x: 741, endPoint y: 538, distance: 469.2
click at [741, 538] on div "Instructions: The text boxes in the left panel have been placed in a random ord…" at bounding box center [584, 397] width 717 height 370
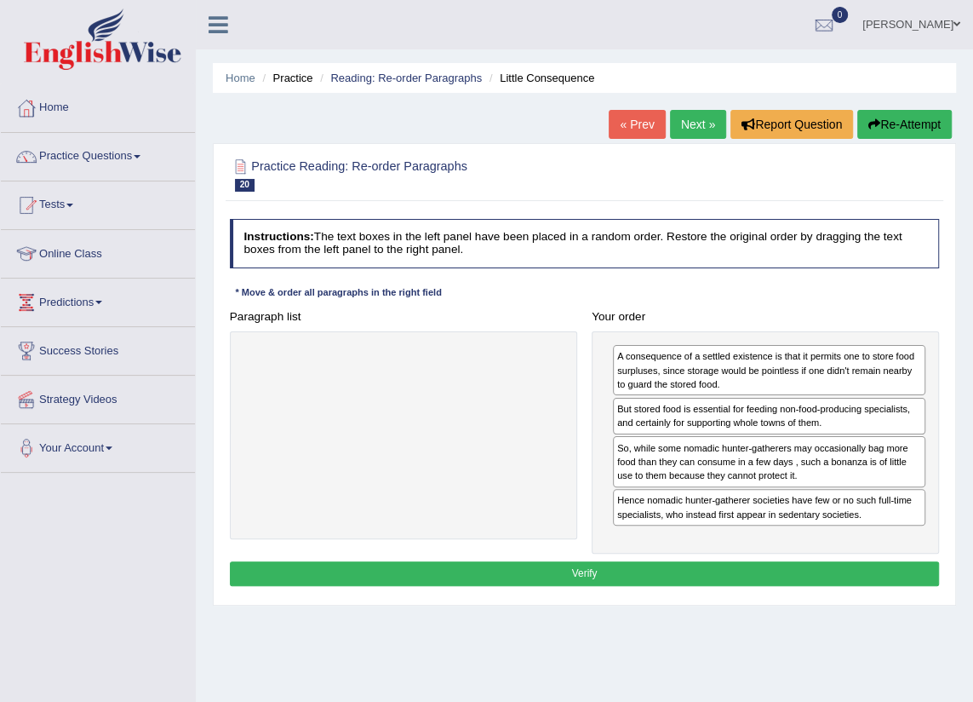
click at [726, 569] on button "Verify" at bounding box center [585, 573] width 710 height 25
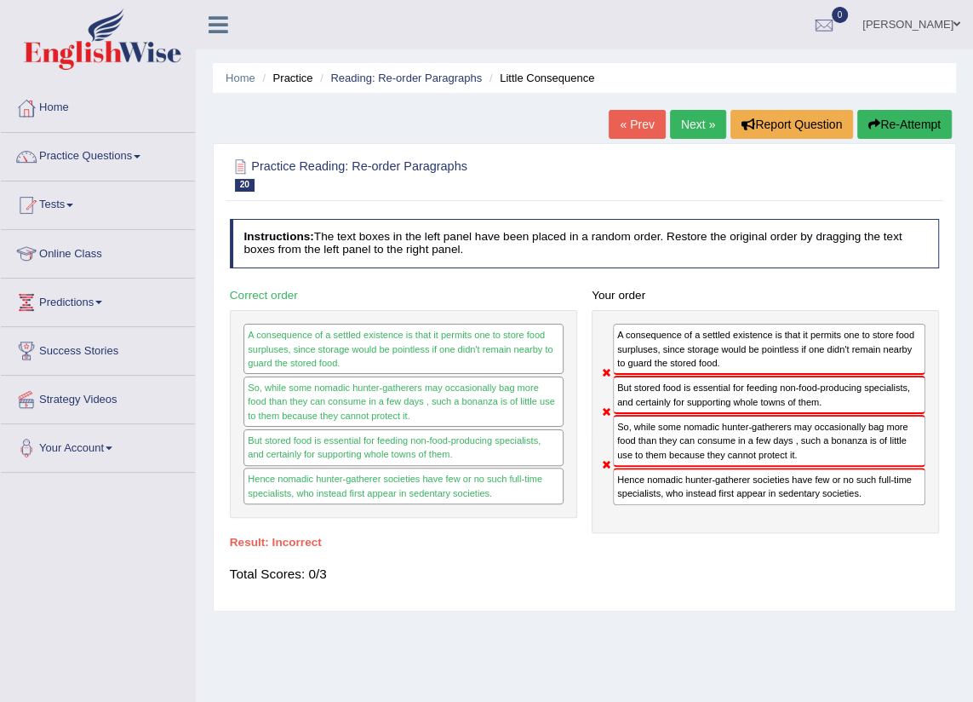
click at [672, 124] on link "Next »" at bounding box center [698, 124] width 56 height 29
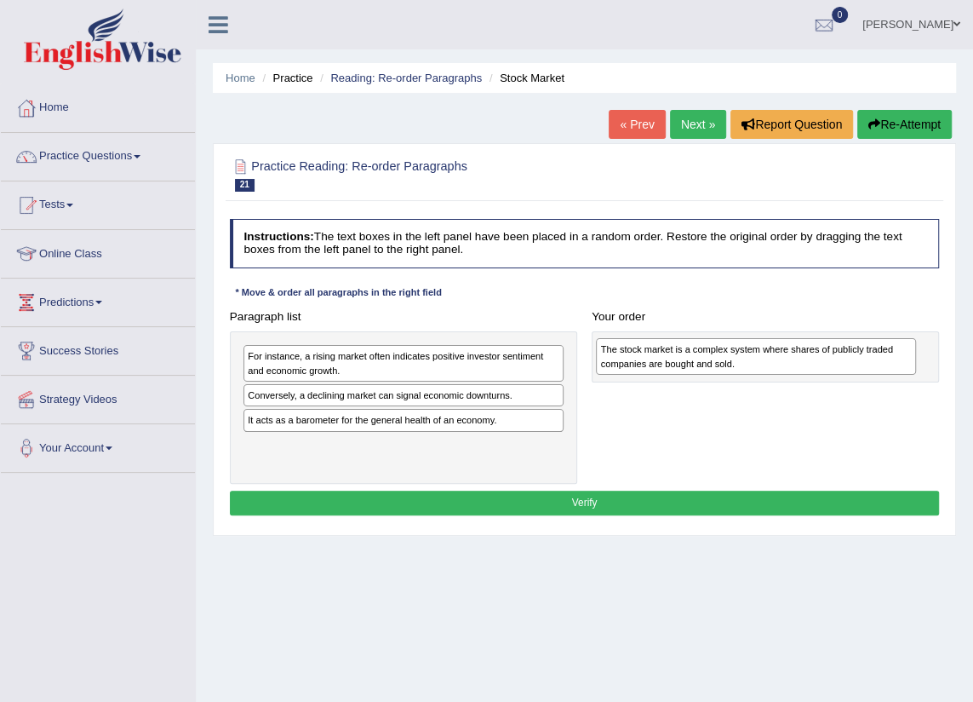
drag, startPoint x: 307, startPoint y: 407, endPoint x: 722, endPoint y: 367, distance: 416.5
click at [722, 367] on div "The stock market is a complex system where shares of publicly traded companies …" at bounding box center [756, 356] width 320 height 37
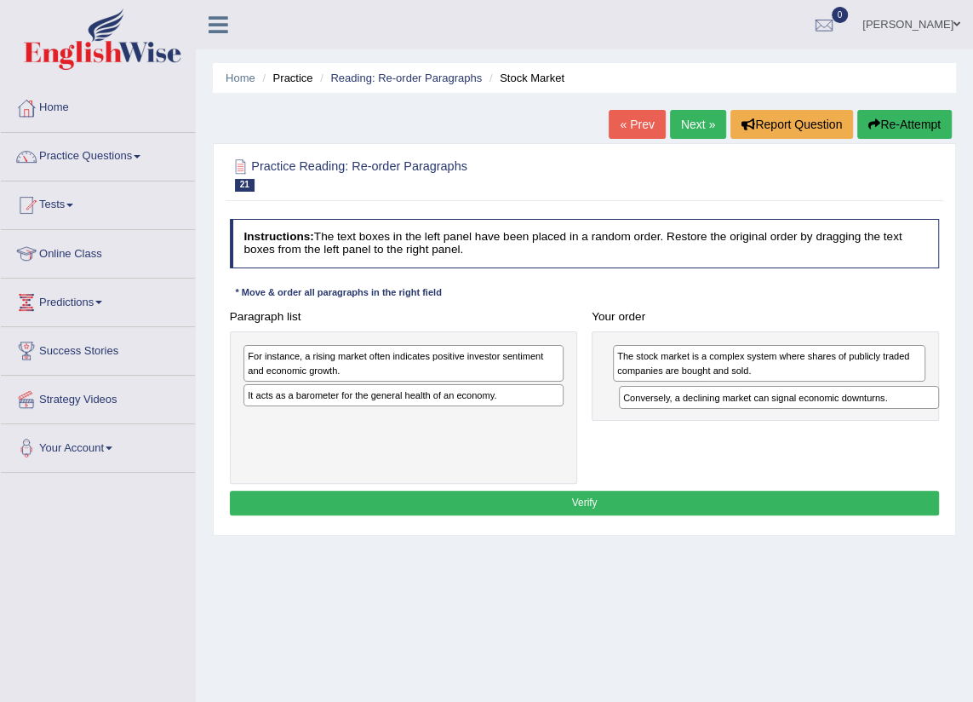
drag, startPoint x: 289, startPoint y: 399, endPoint x: 734, endPoint y: 416, distance: 445.6
click at [734, 416] on div "Paragraph list For instance, a rising market often indicates positive investor …" at bounding box center [584, 394] width 725 height 180
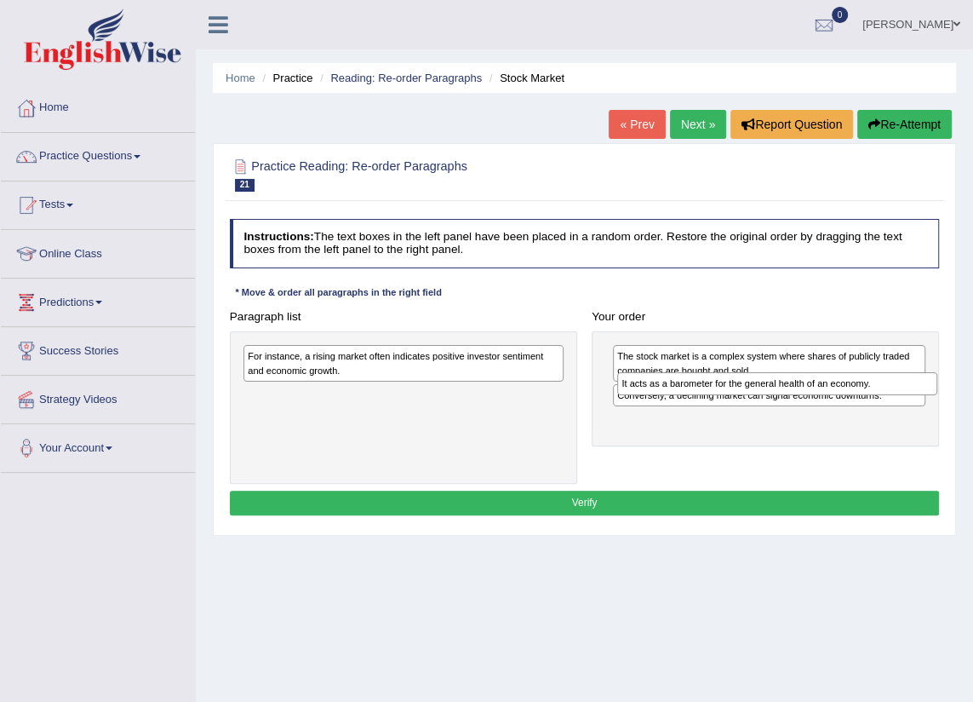
drag, startPoint x: 326, startPoint y: 404, endPoint x: 770, endPoint y: 404, distance: 443.6
click at [770, 404] on div "Paragraph list For instance, a rising market often indicates positive investor …" at bounding box center [584, 394] width 725 height 180
drag, startPoint x: 770, startPoint y: 400, endPoint x: 776, endPoint y: 442, distance: 42.3
click at [776, 442] on div "The stock market is a complex system where shares of publicly traded companies …" at bounding box center [765, 388] width 347 height 115
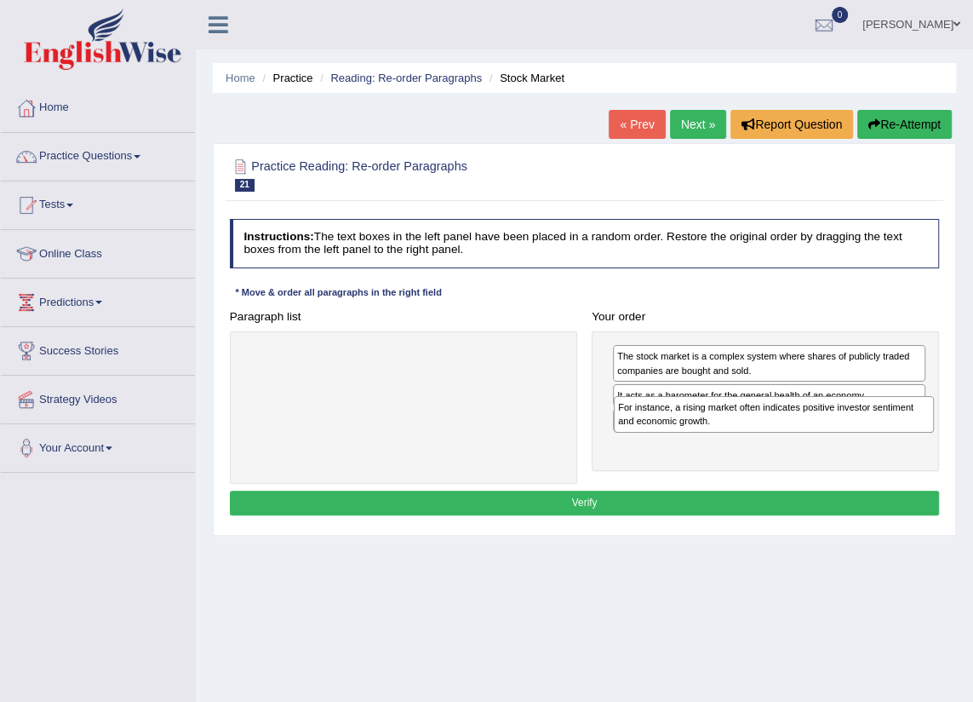
drag, startPoint x: 381, startPoint y: 364, endPoint x: 821, endPoint y: 433, distance: 444.8
click at [821, 433] on div "For instance, a rising market often indicates positive investor sentiment and e…" at bounding box center [774, 414] width 320 height 37
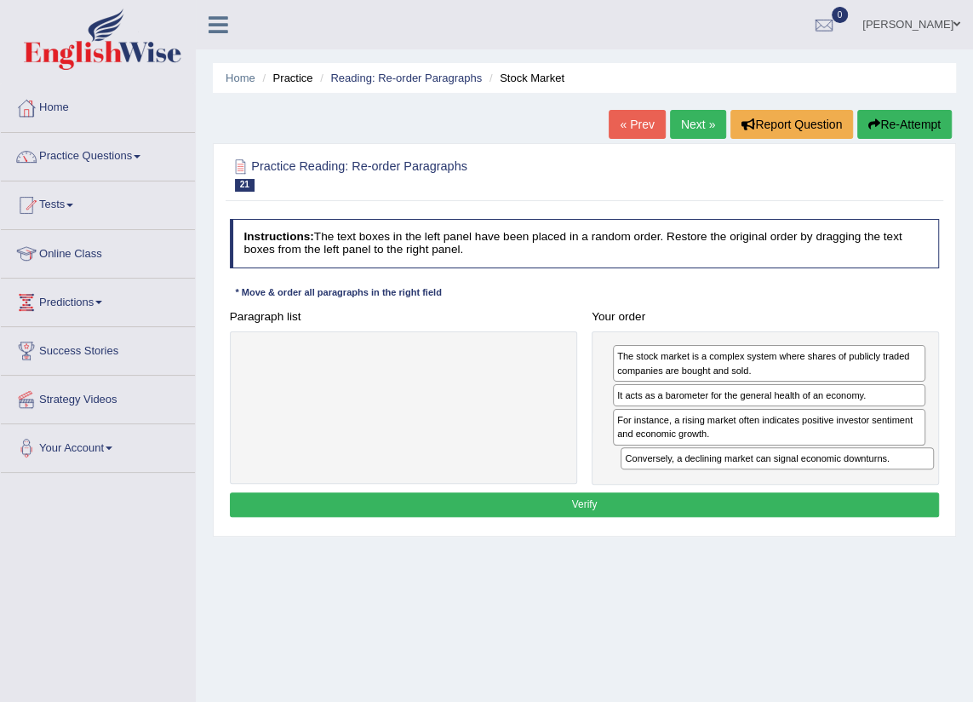
drag, startPoint x: 810, startPoint y: 425, endPoint x: 822, endPoint y: 485, distance: 61.8
click at [822, 486] on div "Instructions: The text boxes in the left panel have been placed in a random ord…" at bounding box center [584, 370] width 717 height 317
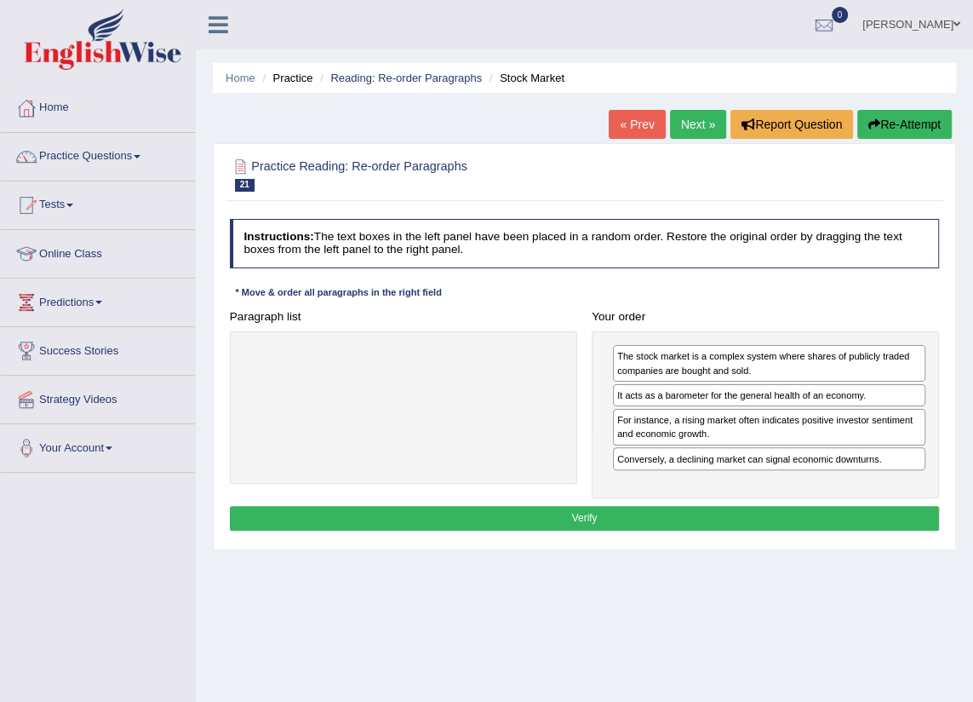
click at [764, 520] on button "Verify" at bounding box center [585, 518] width 710 height 25
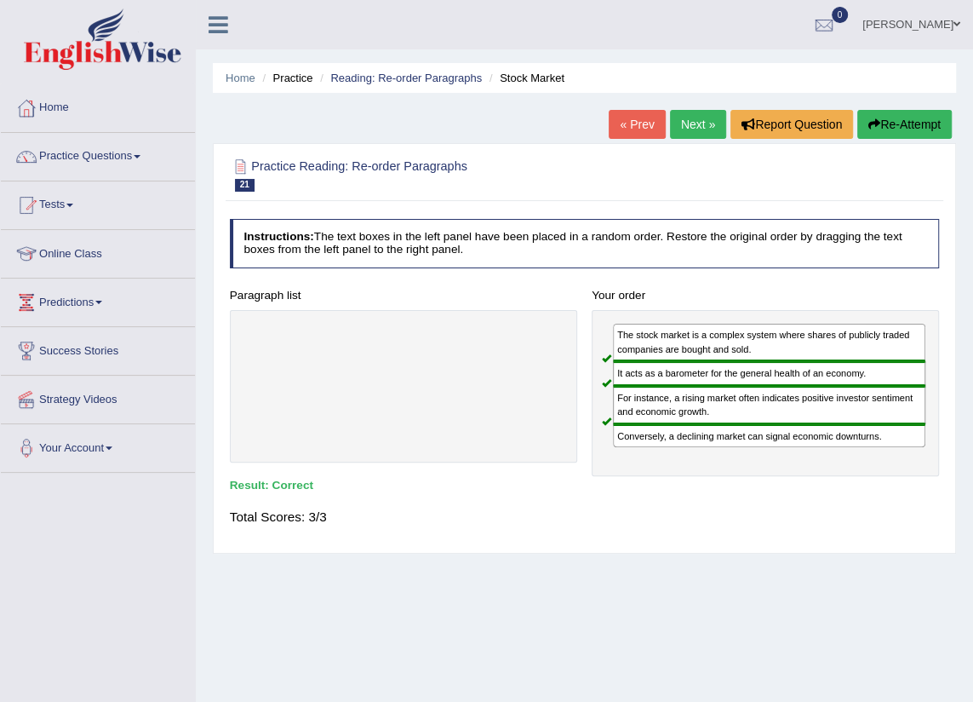
click at [703, 117] on link "Next »" at bounding box center [698, 124] width 56 height 29
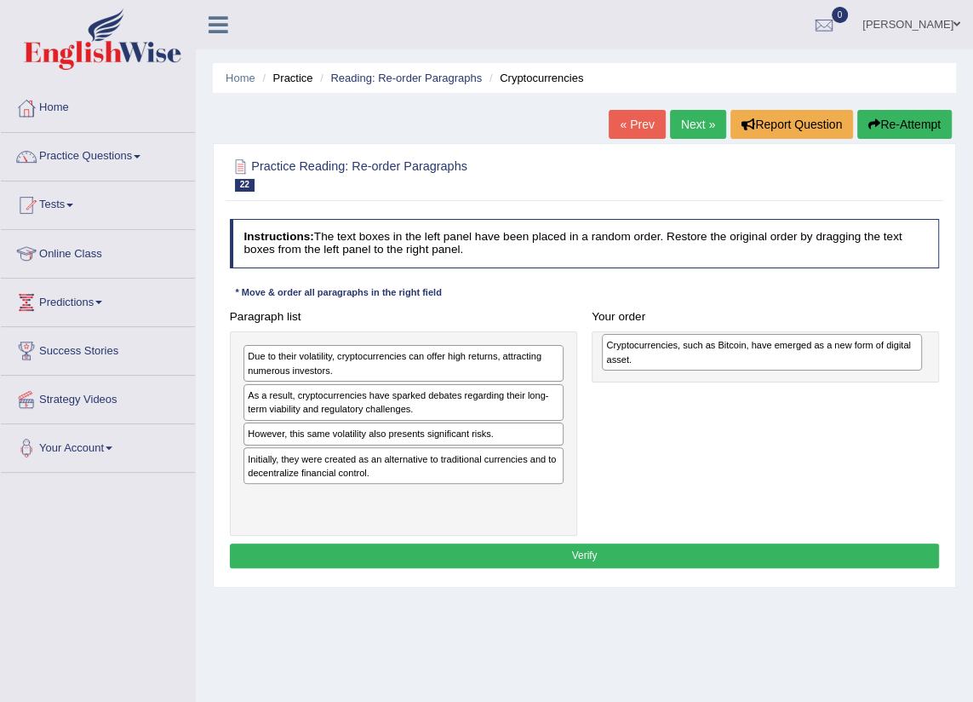
drag, startPoint x: 421, startPoint y: 405, endPoint x: 846, endPoint y: 361, distance: 428.0
click at [846, 361] on div "Cryptocurrencies, such as Bitcoin, have emerged as a new form of digital asset." at bounding box center [762, 352] width 320 height 37
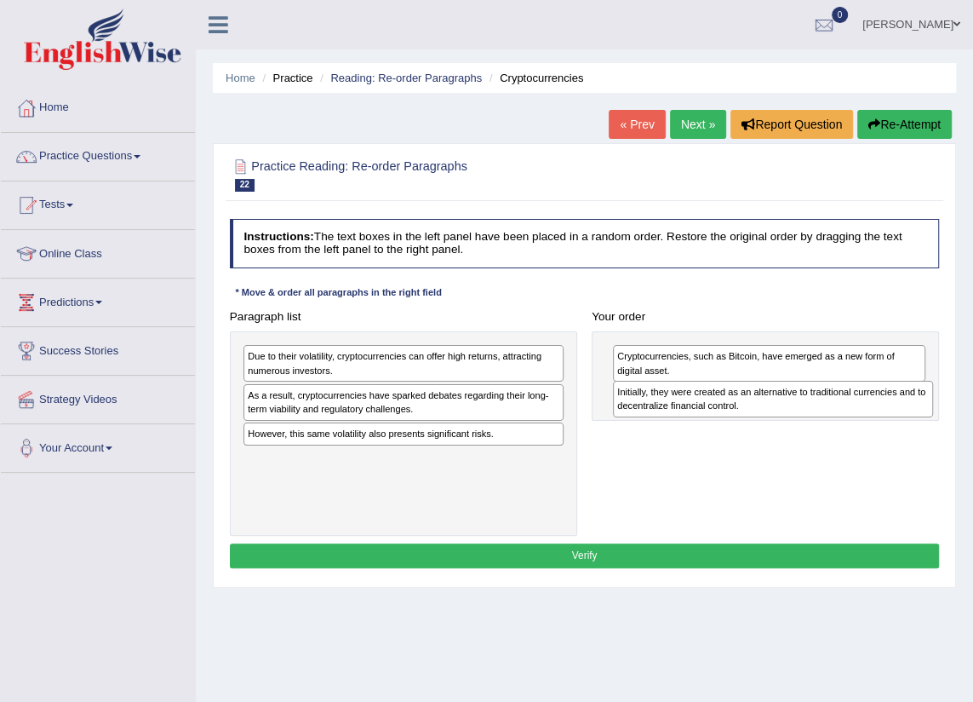
drag, startPoint x: 371, startPoint y: 468, endPoint x: 810, endPoint y: 415, distance: 441.6
click at [810, 415] on div "Initially, they were created as an alternative to traditional currencies and to…" at bounding box center [773, 399] width 320 height 37
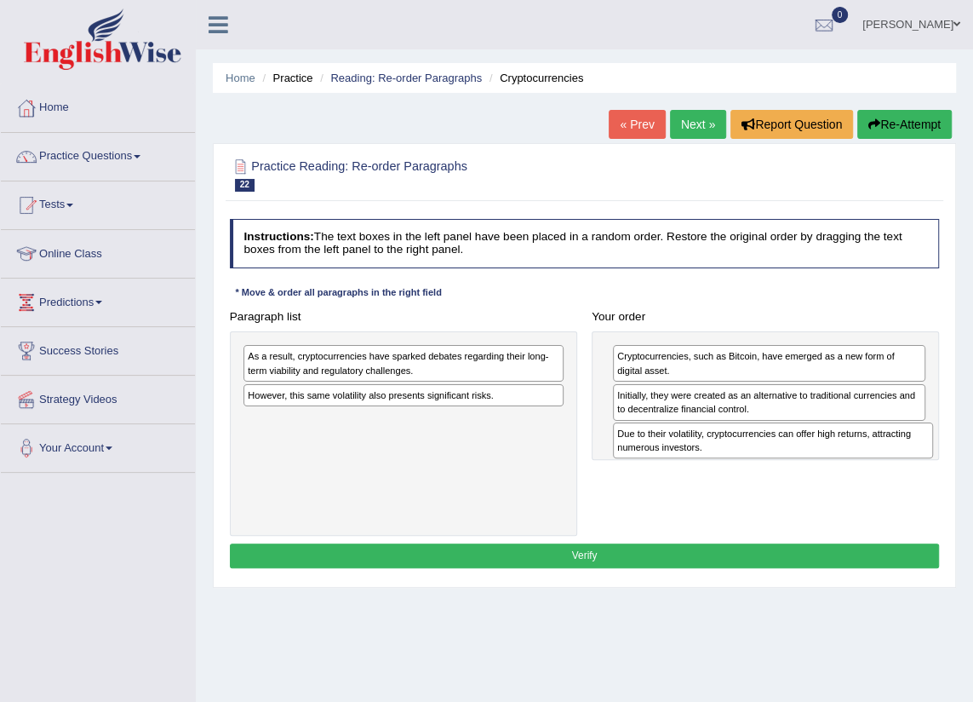
drag, startPoint x: 347, startPoint y: 367, endPoint x: 786, endPoint y: 465, distance: 449.3
click at [786, 465] on div "Paragraph list Due to their volatility, cryptocurrencies can offer high returns…" at bounding box center [584, 420] width 725 height 232
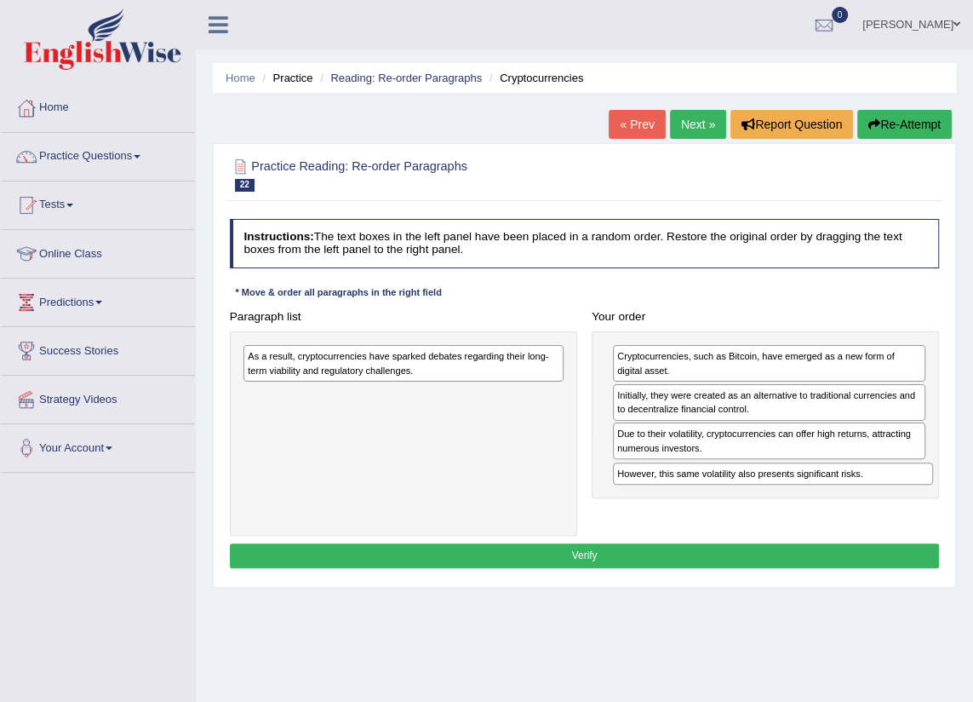
drag, startPoint x: 325, startPoint y: 399, endPoint x: 764, endPoint y: 506, distance: 451.2
click at [764, 506] on div "Paragraph list As a result, cryptocurrencies have sparked debates regarding the…" at bounding box center [584, 420] width 725 height 232
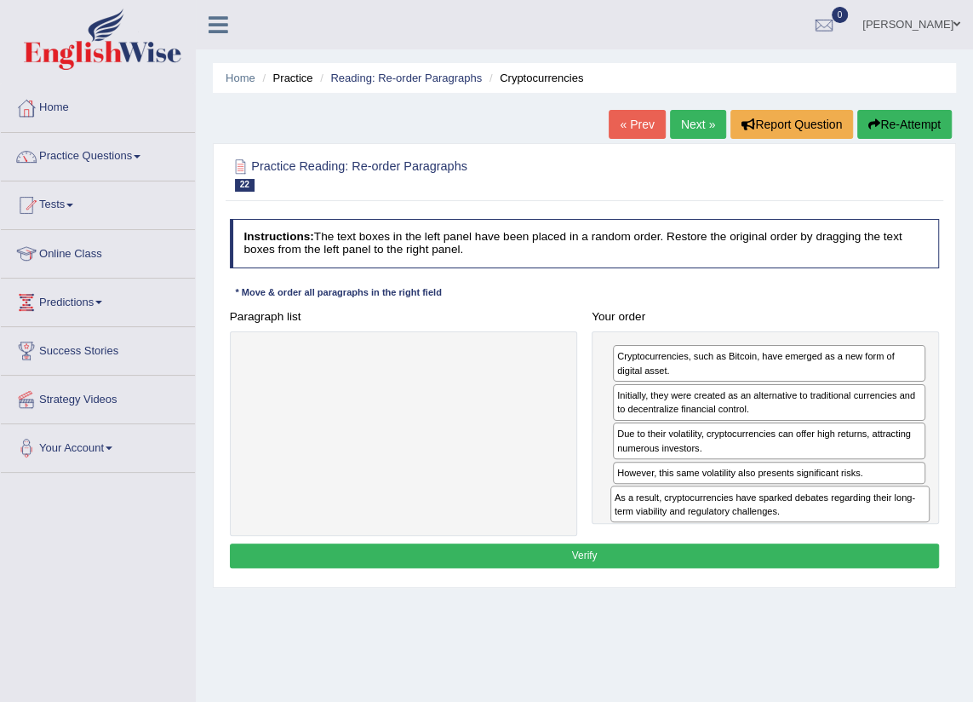
drag, startPoint x: 390, startPoint y: 369, endPoint x: 825, endPoint y: 542, distance: 468.1
click at [825, 542] on div "Instructions: The text boxes in the left panel have been placed in a random ord…" at bounding box center [584, 396] width 717 height 368
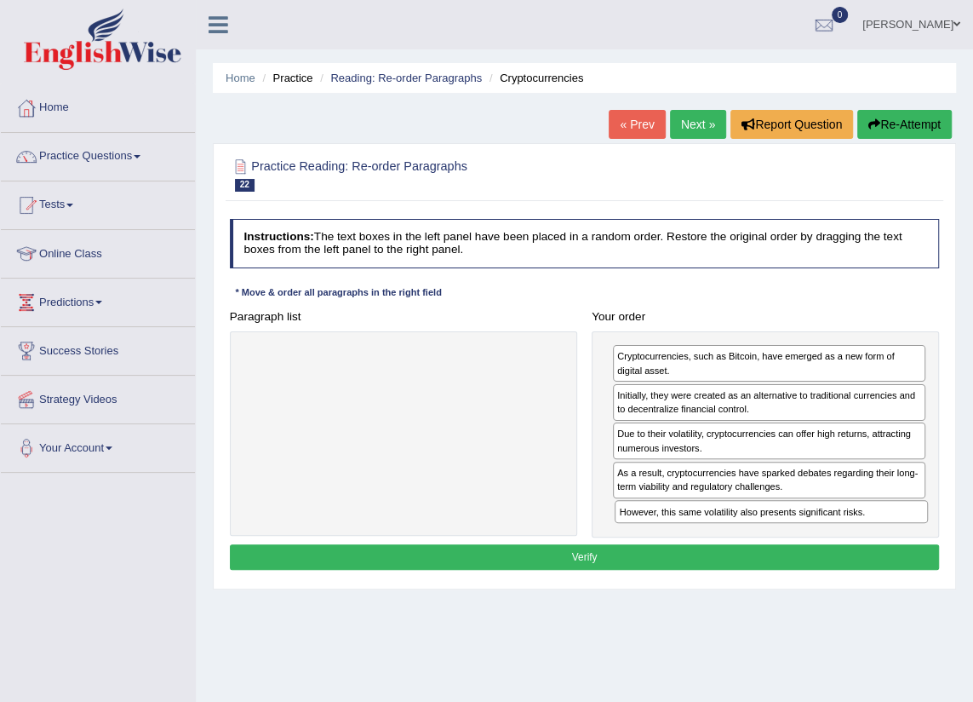
drag, startPoint x: 707, startPoint y: 474, endPoint x: 715, endPoint y: 538, distance: 64.3
click at [715, 543] on div "Instructions: The text boxes in the left panel have been placed in a random ord…" at bounding box center [584, 396] width 717 height 369
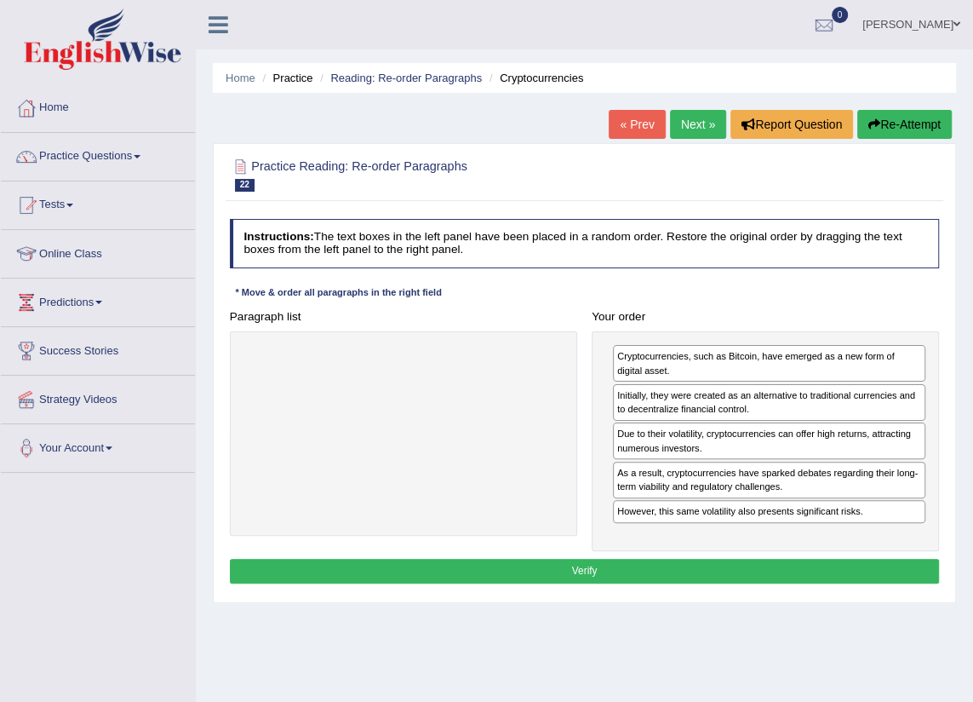
click at [667, 568] on button "Verify" at bounding box center [585, 571] width 710 height 25
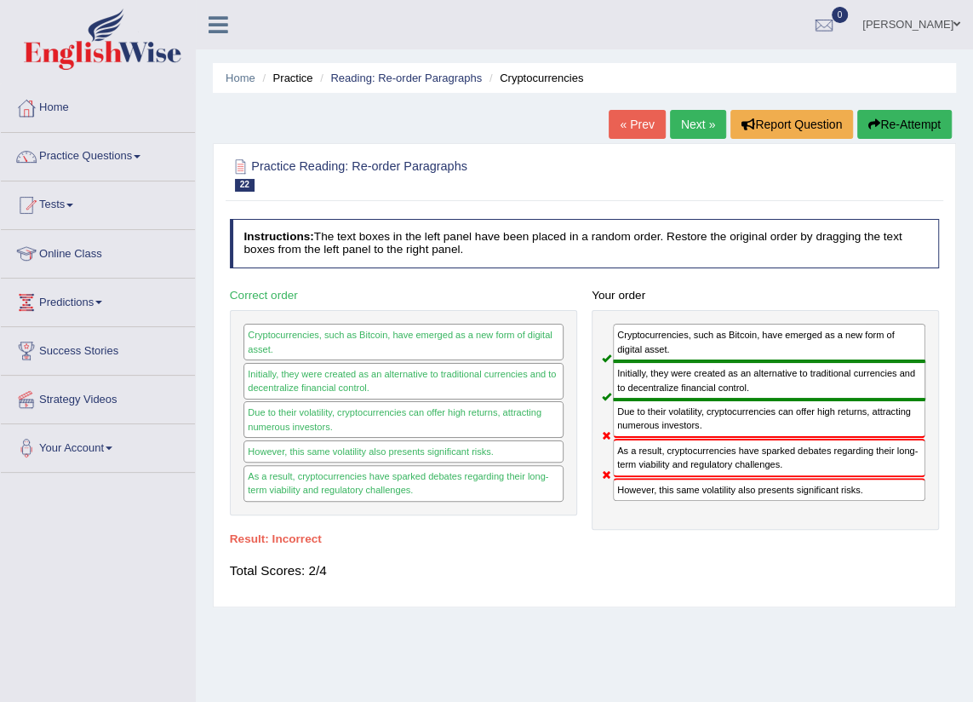
click at [678, 123] on link "Next »" at bounding box center [698, 124] width 56 height 29
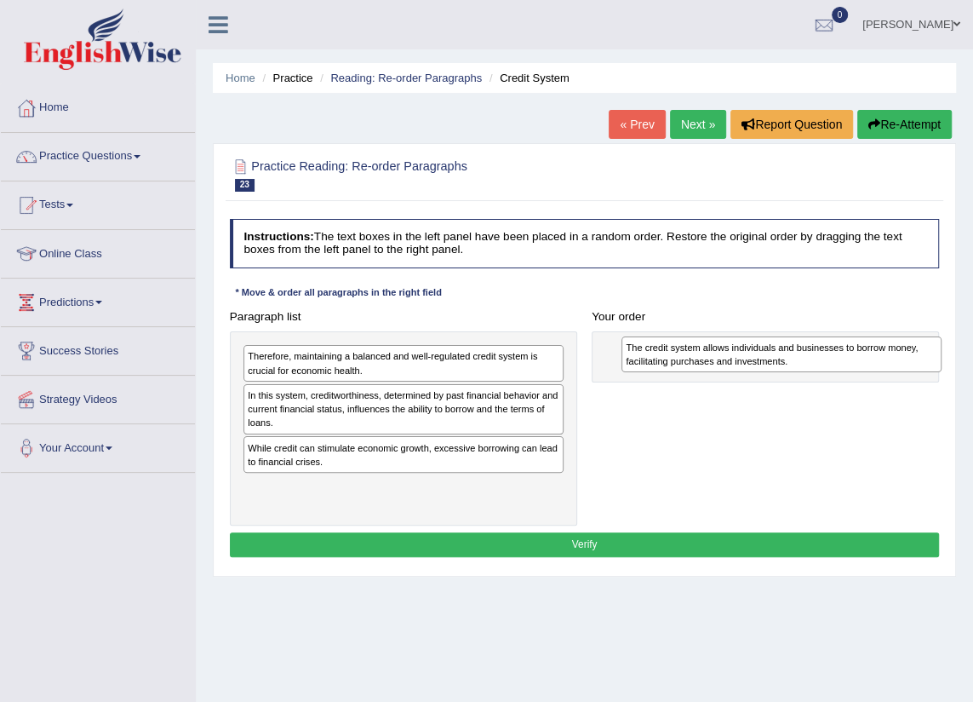
drag, startPoint x: 324, startPoint y: 405, endPoint x: 773, endPoint y: 364, distance: 450.6
click at [773, 364] on div "The credit system allows individuals and businesses to borrow money, facilitati…" at bounding box center [782, 354] width 320 height 37
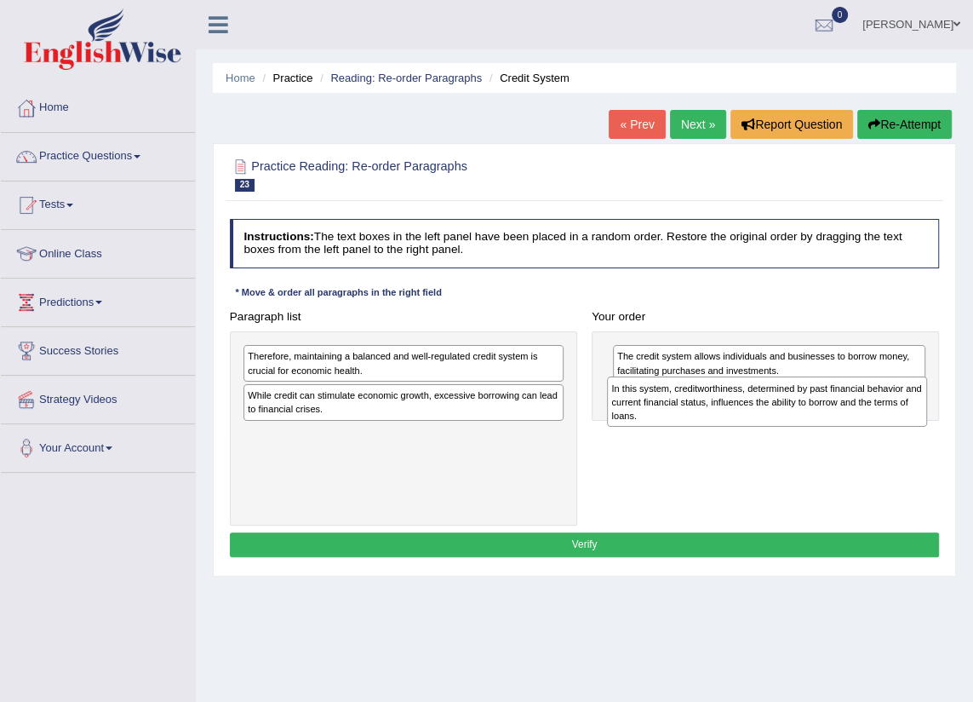
drag, startPoint x: 416, startPoint y: 427, endPoint x: 848, endPoint y: 433, distance: 431.7
click at [848, 433] on div "Paragraph list Therefore, maintaining a balanced and well-regulated credit syst…" at bounding box center [584, 414] width 725 height 221
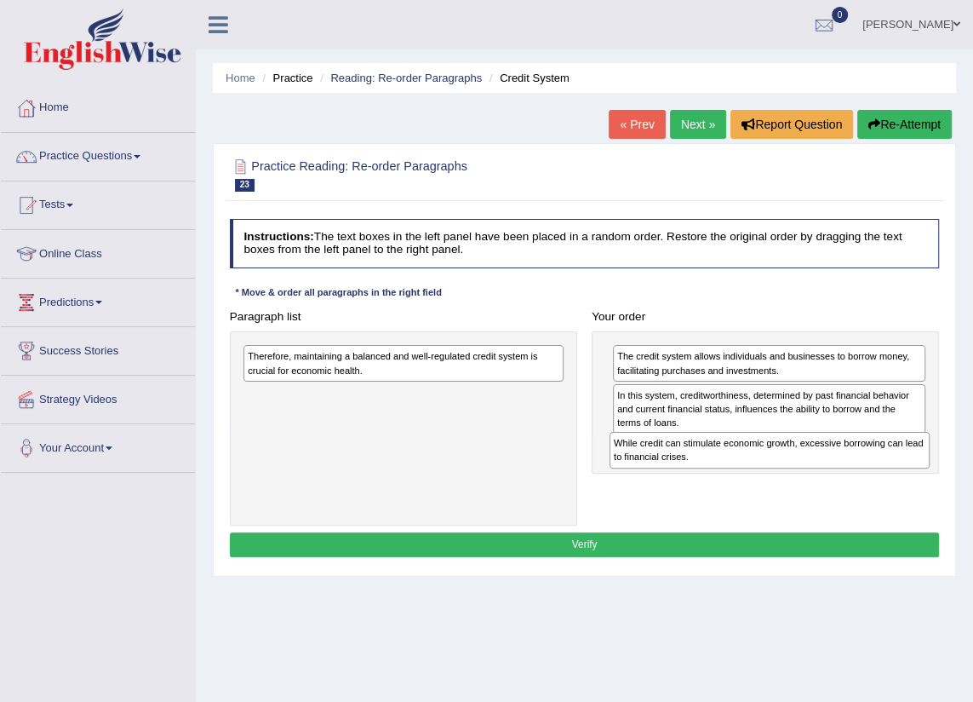
drag, startPoint x: 301, startPoint y: 403, endPoint x: 735, endPoint y: 473, distance: 439.9
click at [735, 473] on div "Paragraph list Therefore, maintaining a balanced and well-regulated credit syst…" at bounding box center [584, 414] width 725 height 221
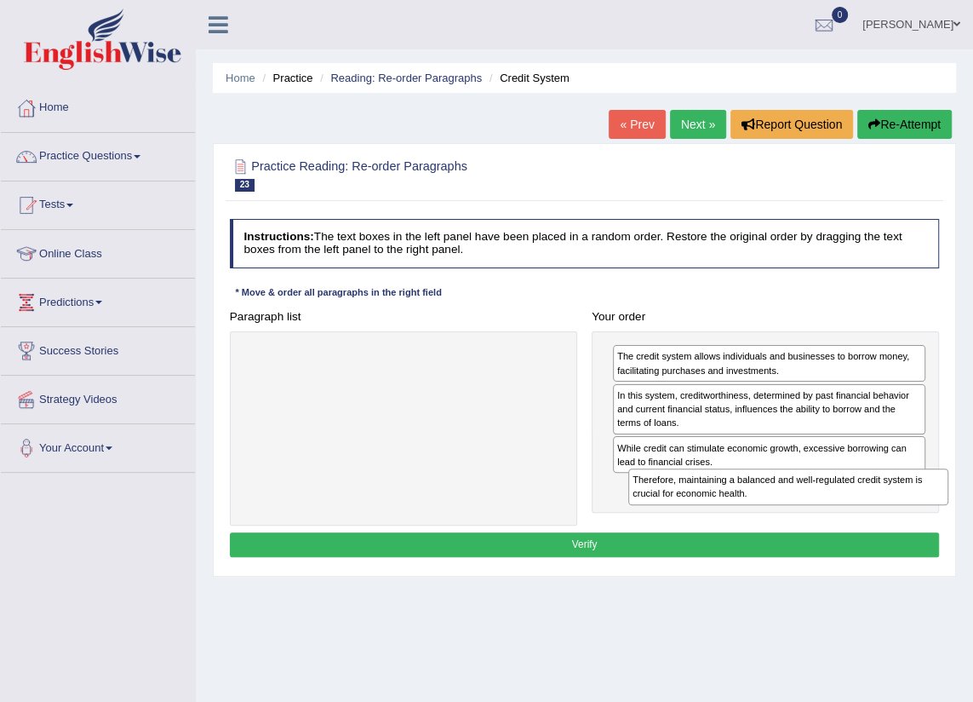
drag, startPoint x: 322, startPoint y: 358, endPoint x: 778, endPoint y: 511, distance: 481.1
click at [778, 511] on div "Paragraph list Therefore, maintaining a balanced and well-regulated credit syst…" at bounding box center [584, 414] width 725 height 221
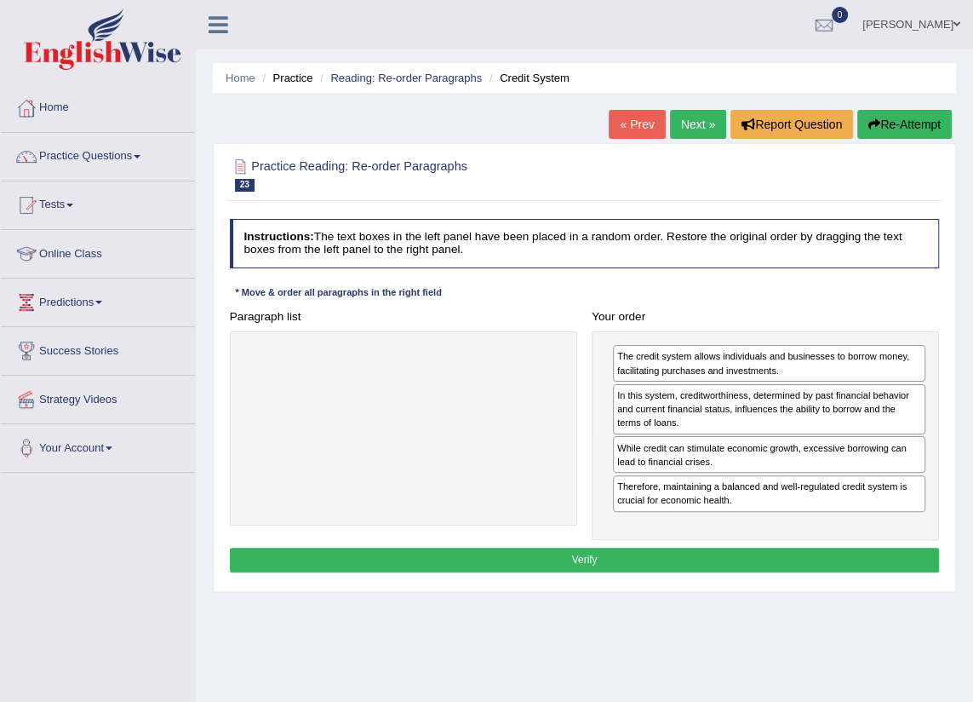
click at [717, 561] on button "Verify" at bounding box center [585, 559] width 710 height 25
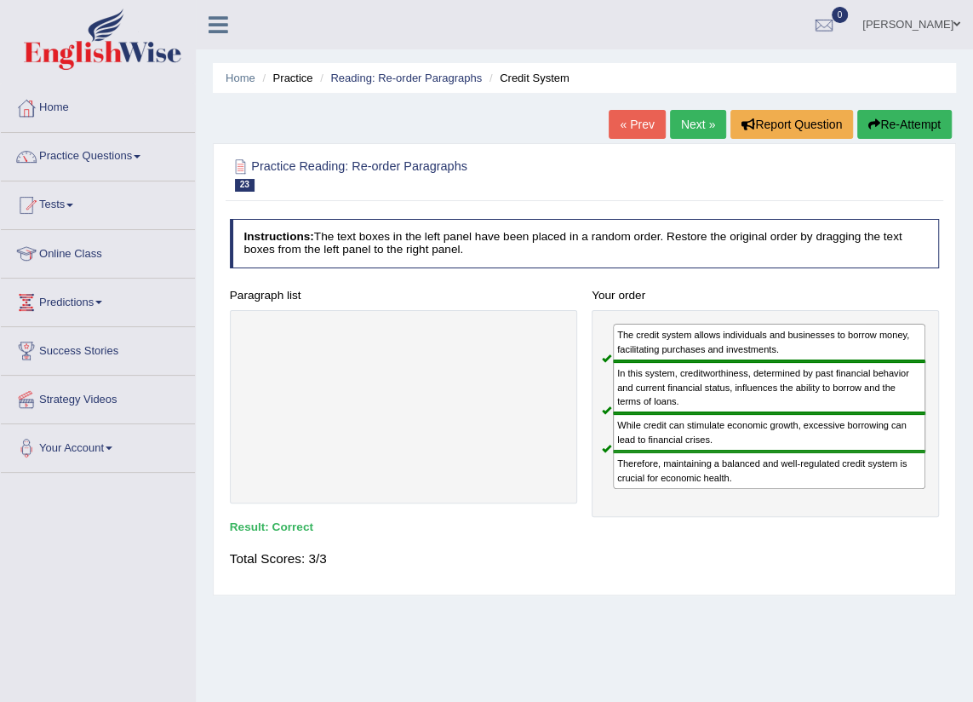
click at [687, 123] on link "Next »" at bounding box center [698, 124] width 56 height 29
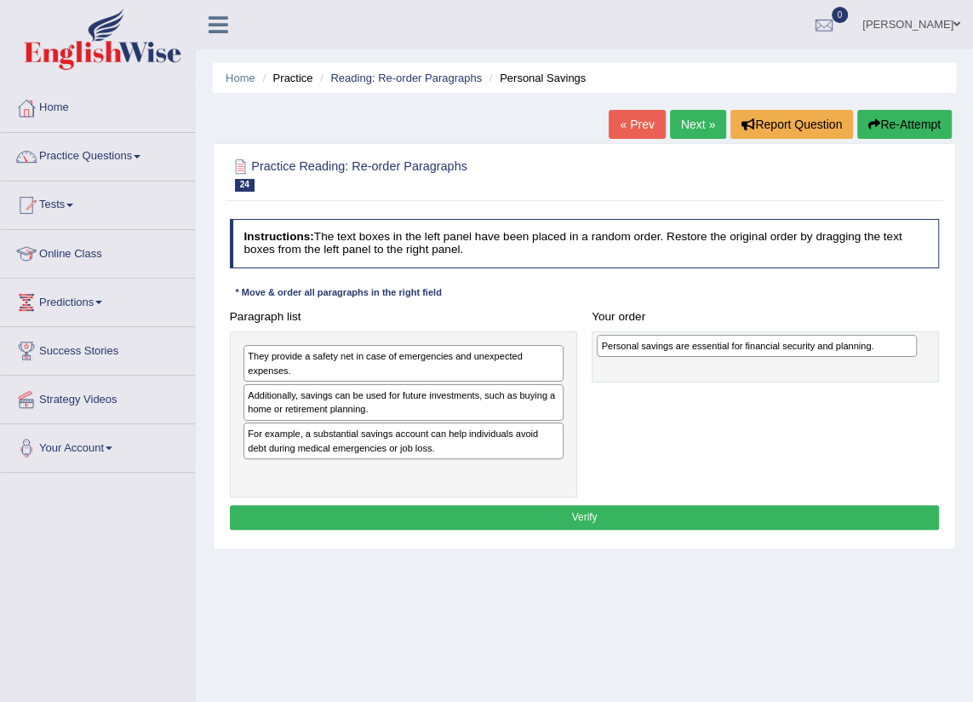
drag, startPoint x: 307, startPoint y: 480, endPoint x: 727, endPoint y: 359, distance: 436.8
click at [727, 359] on div "Paragraph list They provide a safety net in case of emergencies and unexpected …" at bounding box center [584, 400] width 725 height 193
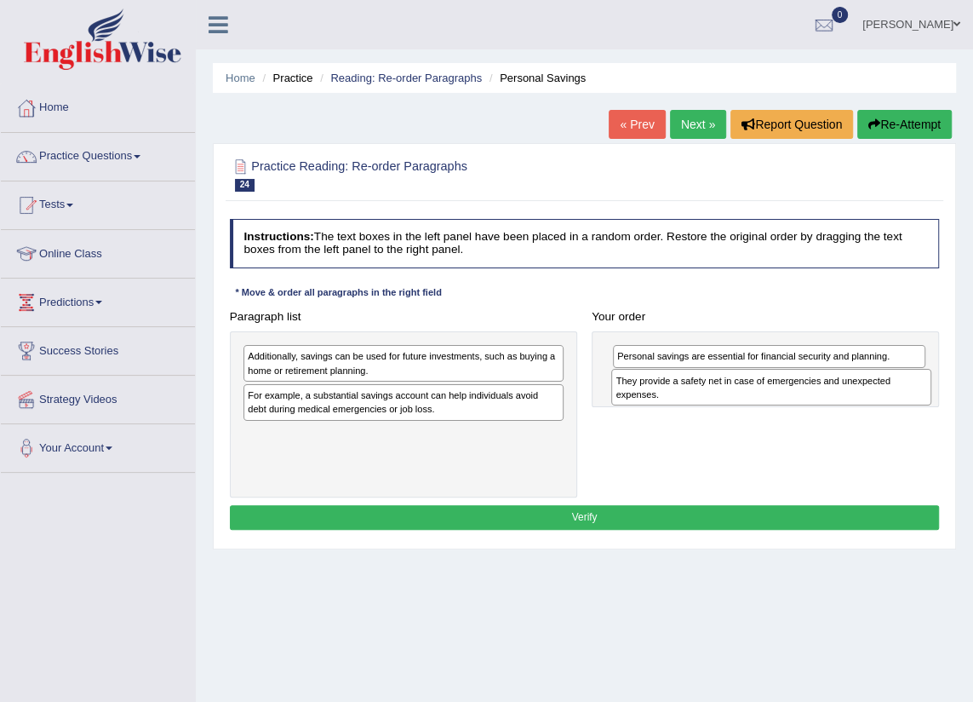
drag, startPoint x: 435, startPoint y: 365, endPoint x: 872, endPoint y: 401, distance: 438.2
click at [872, 401] on div "They provide a safety net in case of emergencies and unexpected expenses." at bounding box center [771, 387] width 320 height 37
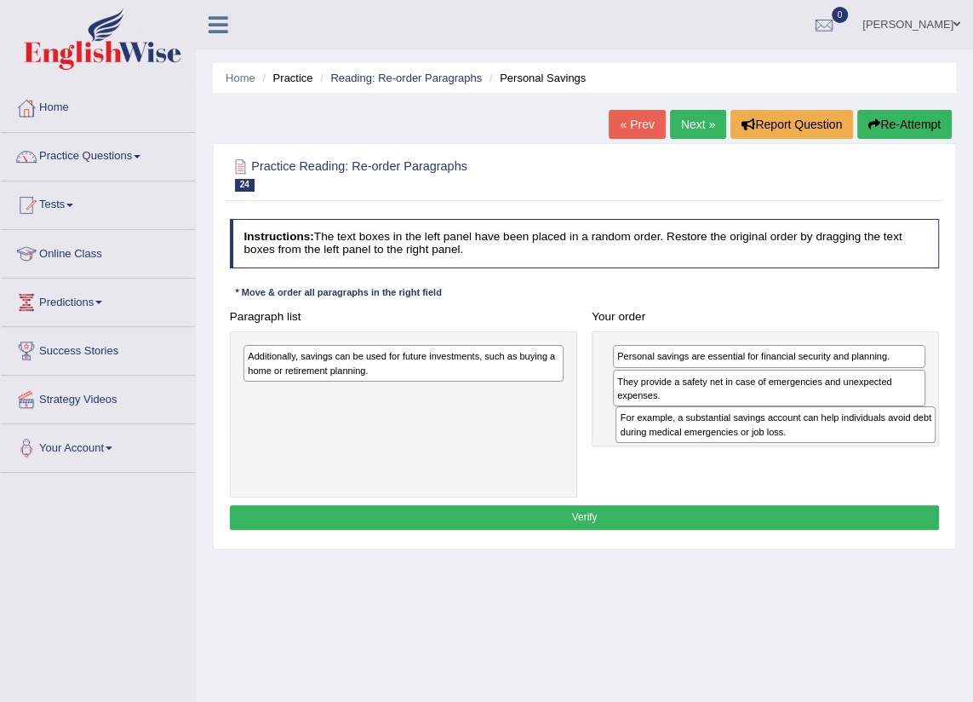
drag, startPoint x: 365, startPoint y: 406, endPoint x: 807, endPoint y: 447, distance: 443.8
click at [807, 447] on div "Paragraph list Additionally, savings can be used for future investments, such a…" at bounding box center [584, 400] width 725 height 193
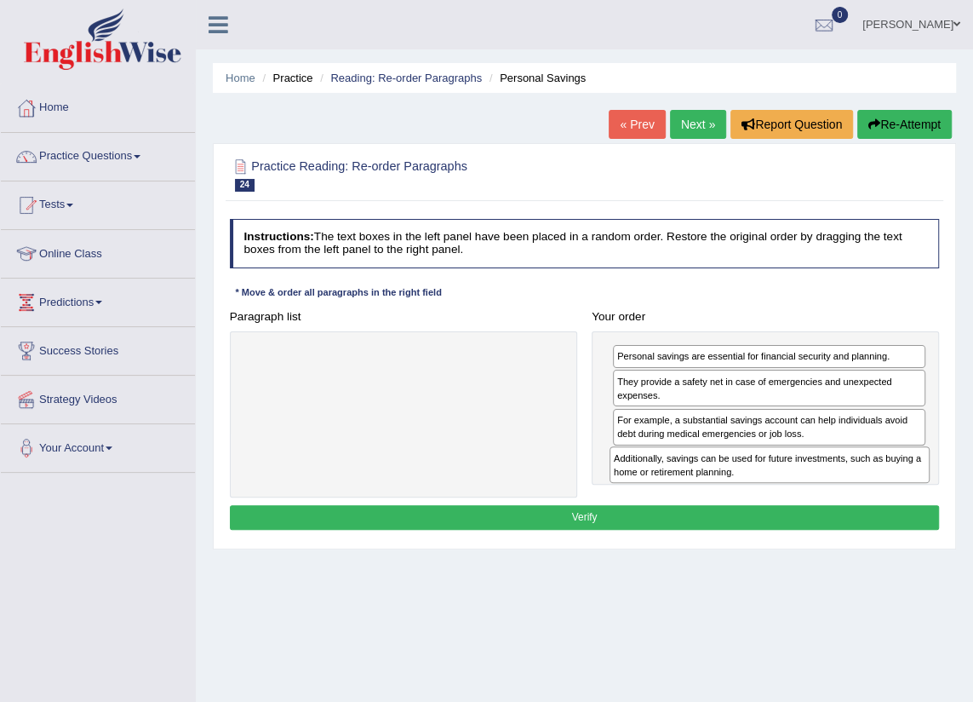
drag, startPoint x: 460, startPoint y: 363, endPoint x: 894, endPoint y: 490, distance: 452.4
click at [894, 490] on div "Paragraph list Additionally, savings can be used for future investments, such a…" at bounding box center [584, 400] width 725 height 193
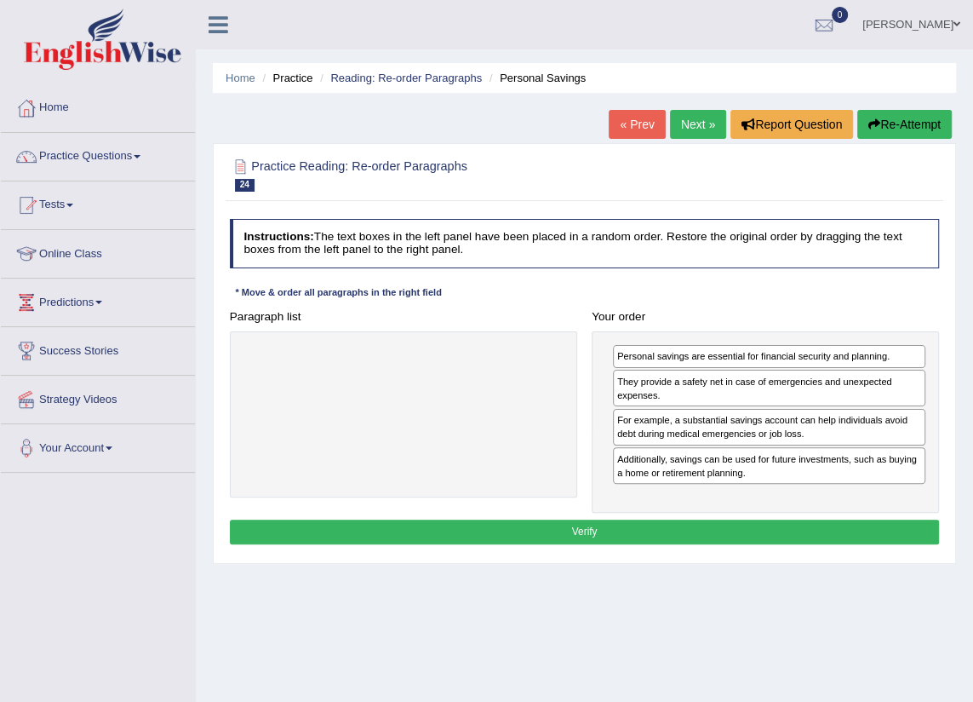
click at [630, 540] on button "Verify" at bounding box center [585, 531] width 710 height 25
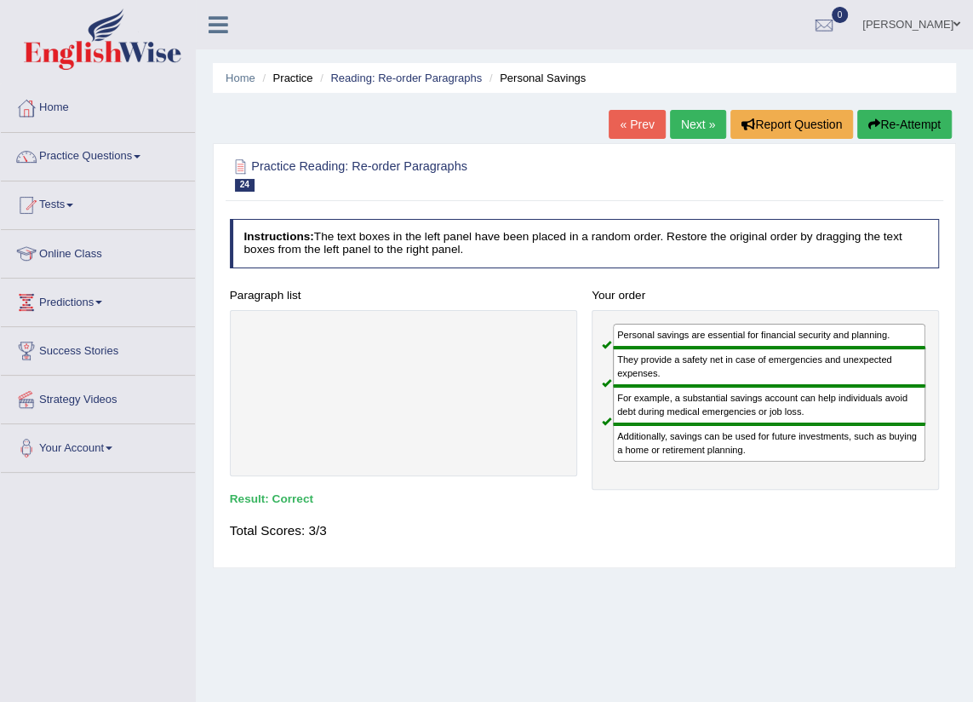
click at [679, 129] on link "Next »" at bounding box center [698, 124] width 56 height 29
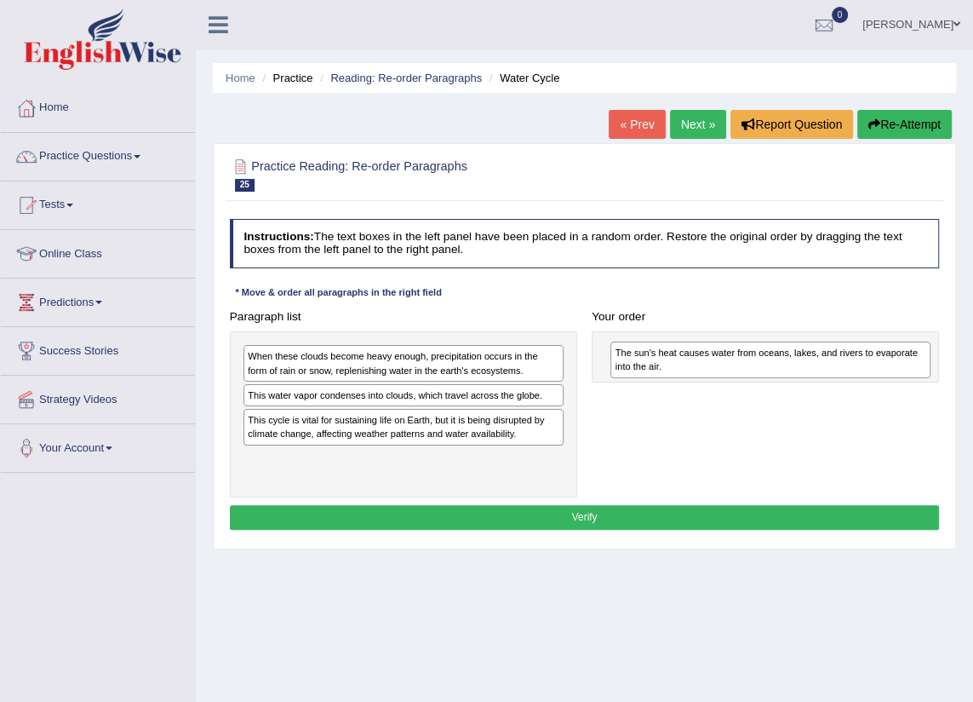
drag, startPoint x: 295, startPoint y: 475, endPoint x: 730, endPoint y: 376, distance: 447.0
click at [730, 376] on div "The sun's heat causes water from oceans, lakes, and rivers to evaporate into th…" at bounding box center [770, 359] width 320 height 37
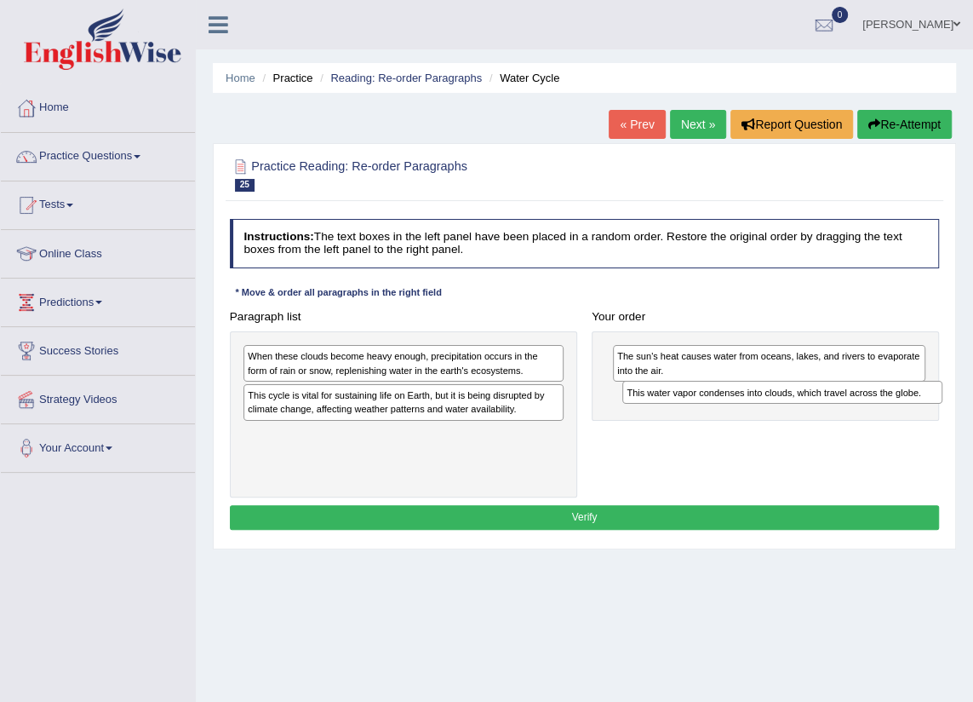
drag, startPoint x: 419, startPoint y: 397, endPoint x: 868, endPoint y: 408, distance: 449.7
click at [868, 408] on div "Paragraph list When these clouds become heavy enough, precipitation occurs in t…" at bounding box center [584, 400] width 725 height 193
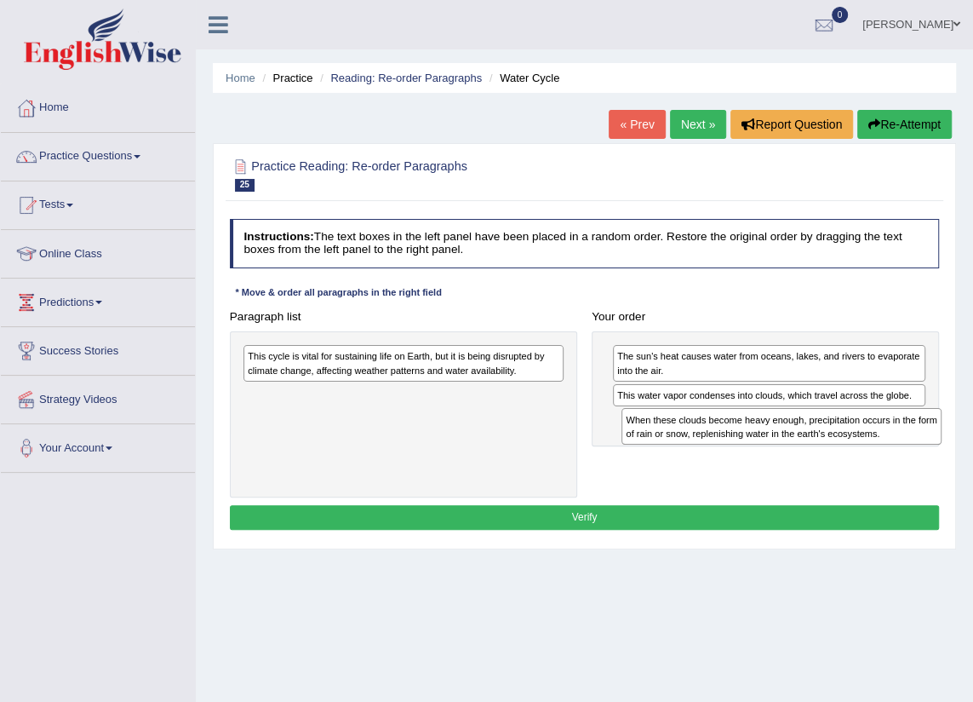
drag, startPoint x: 482, startPoint y: 370, endPoint x: 931, endPoint y: 452, distance: 456.1
click at [931, 452] on div "Paragraph list When these clouds become heavy enough, precipitation occurs in t…" at bounding box center [584, 400] width 725 height 193
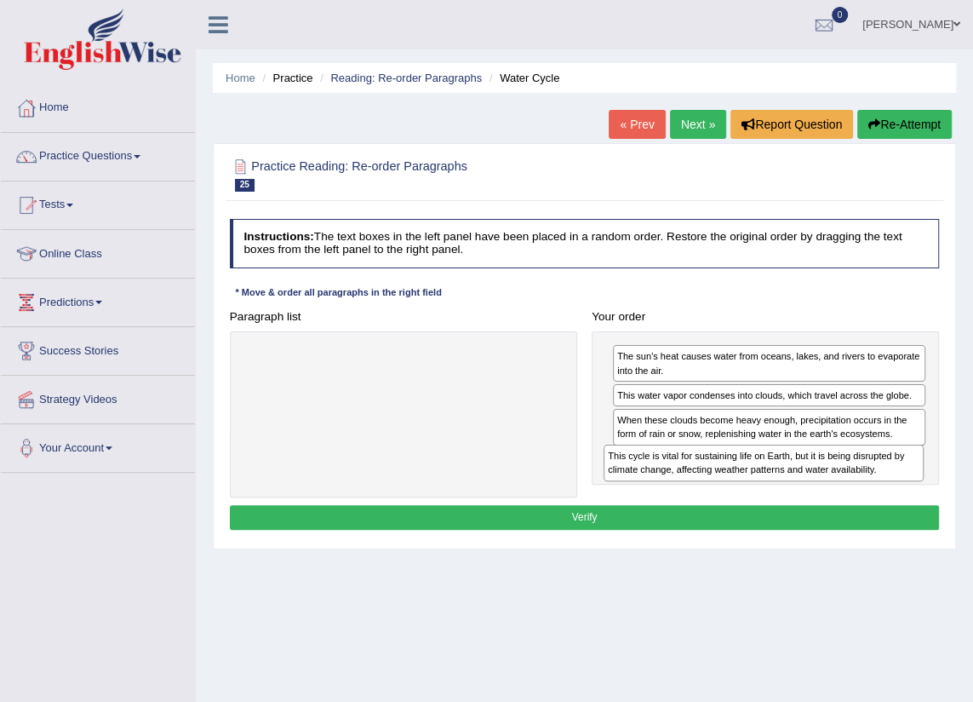
drag, startPoint x: 381, startPoint y: 369, endPoint x: 809, endPoint y: 493, distance: 445.1
click at [809, 493] on div "Paragraph list This cycle is vital for sustaining life on Earth, but it is bein…" at bounding box center [584, 400] width 725 height 193
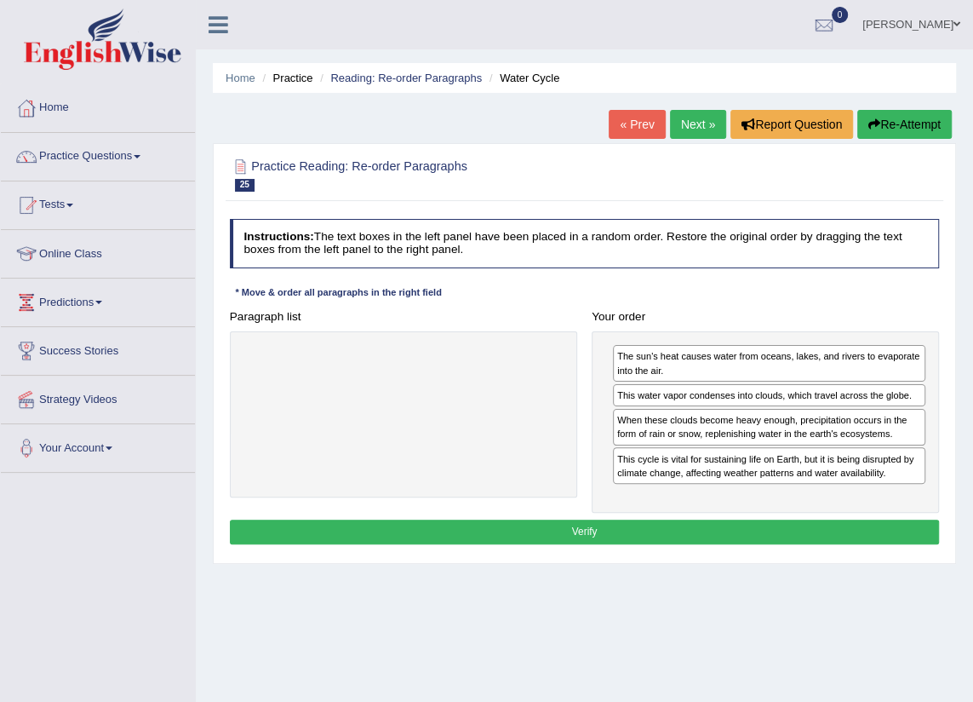
click at [790, 519] on button "Verify" at bounding box center [585, 531] width 710 height 25
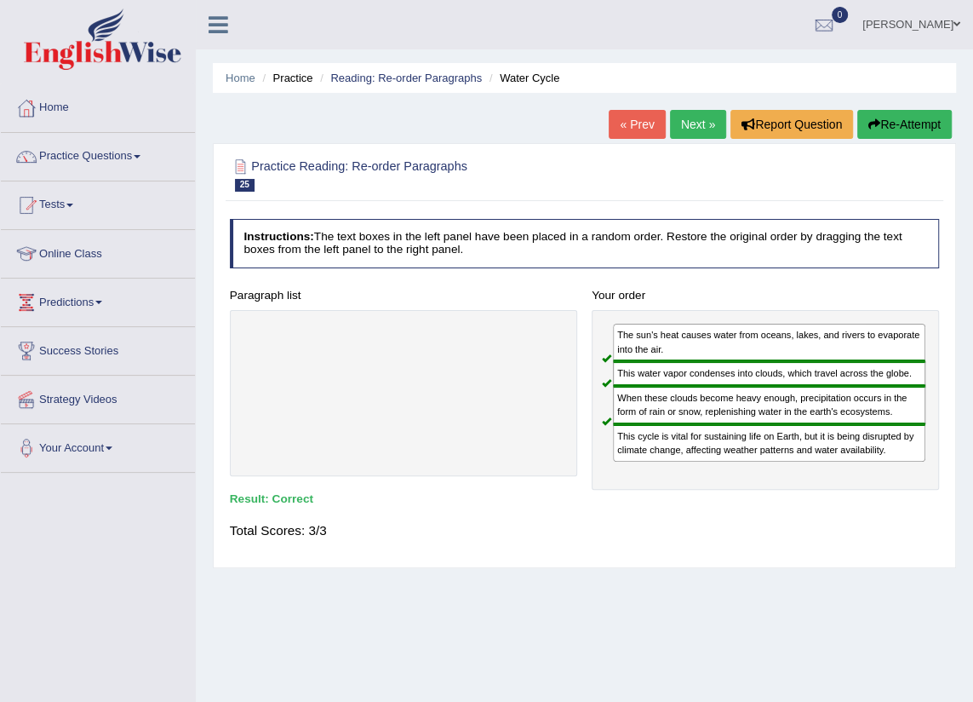
click at [693, 136] on link "Next »" at bounding box center [698, 124] width 56 height 29
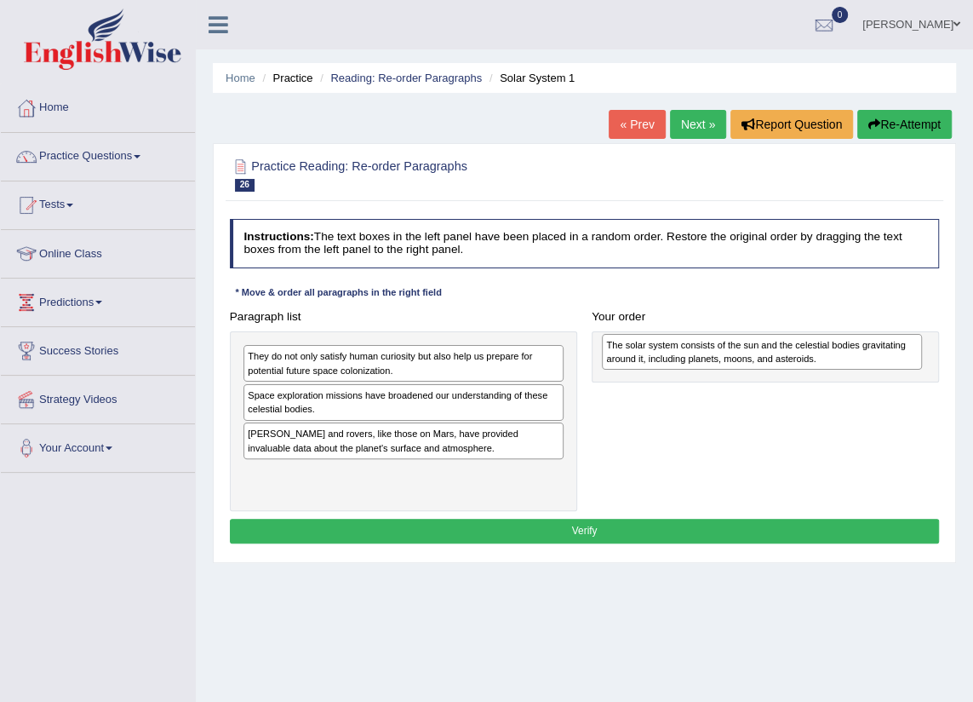
drag, startPoint x: 348, startPoint y: 450, endPoint x: 774, endPoint y: 367, distance: 433.8
click at [774, 367] on div "The solar system consists of the sun and the celestial bodies gravitating aroun…" at bounding box center [762, 352] width 320 height 37
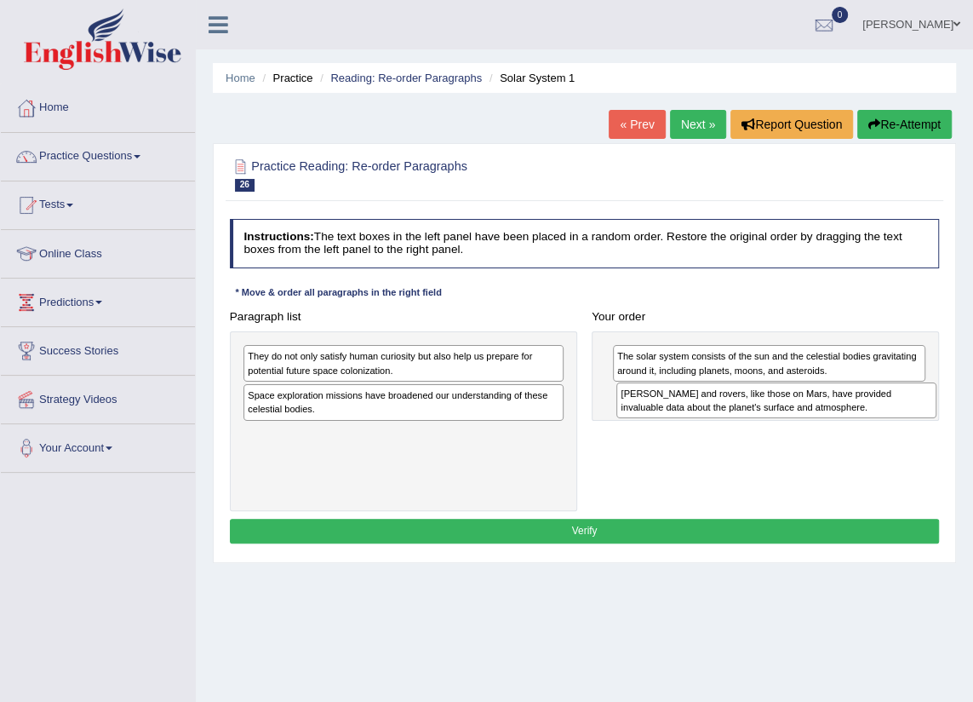
drag, startPoint x: 337, startPoint y: 452, endPoint x: 780, endPoint y: 426, distance: 443.5
click at [780, 426] on div "Paragraph list They do not only satisfy human curiosity but also help us prepar…" at bounding box center [584, 407] width 725 height 207
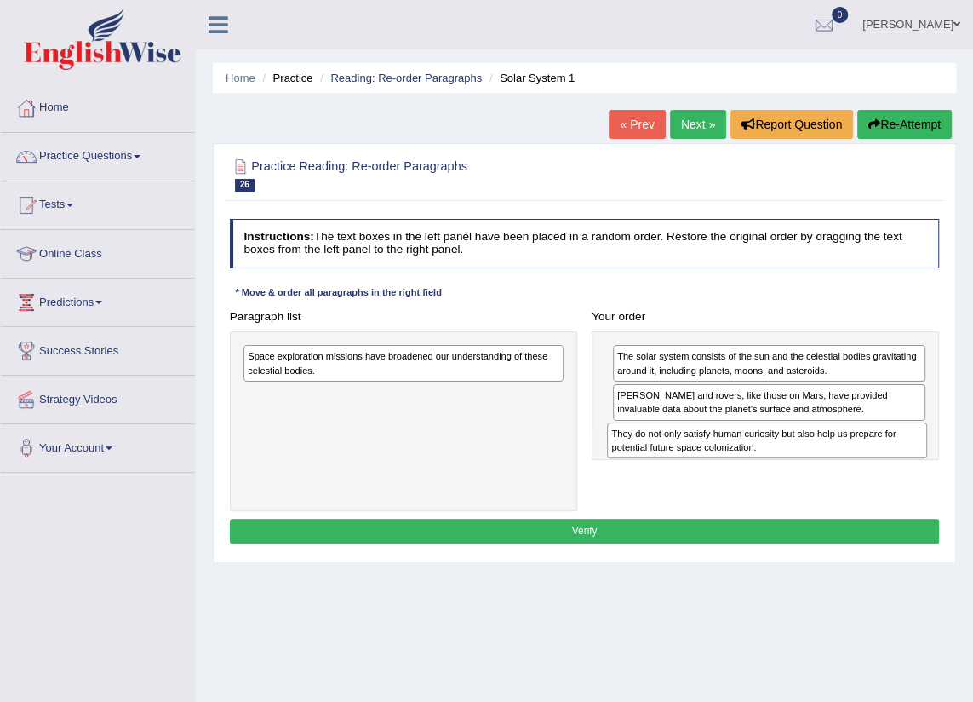
drag, startPoint x: 329, startPoint y: 370, endPoint x: 760, endPoint y: 468, distance: 442.6
click at [760, 468] on div "Paragraph list They do not only satisfy human curiosity but also help us prepar…" at bounding box center [584, 407] width 725 height 207
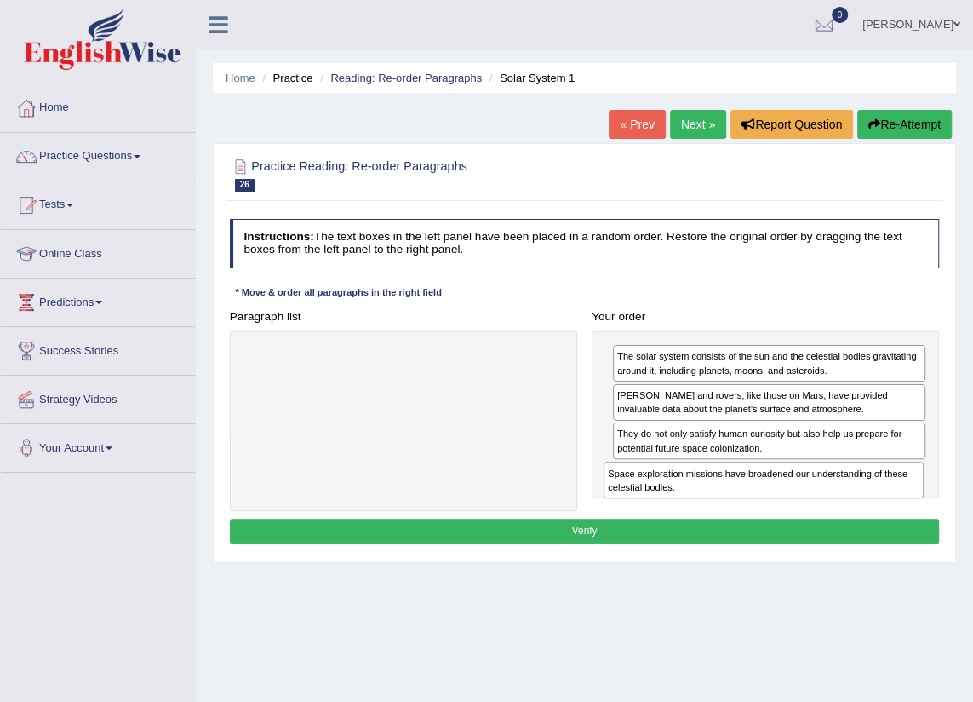
drag, startPoint x: 371, startPoint y: 355, endPoint x: 798, endPoint y: 500, distance: 450.4
click at [798, 500] on div "Paragraph list Space exploration missions have broadened our understanding of t…" at bounding box center [584, 407] width 725 height 207
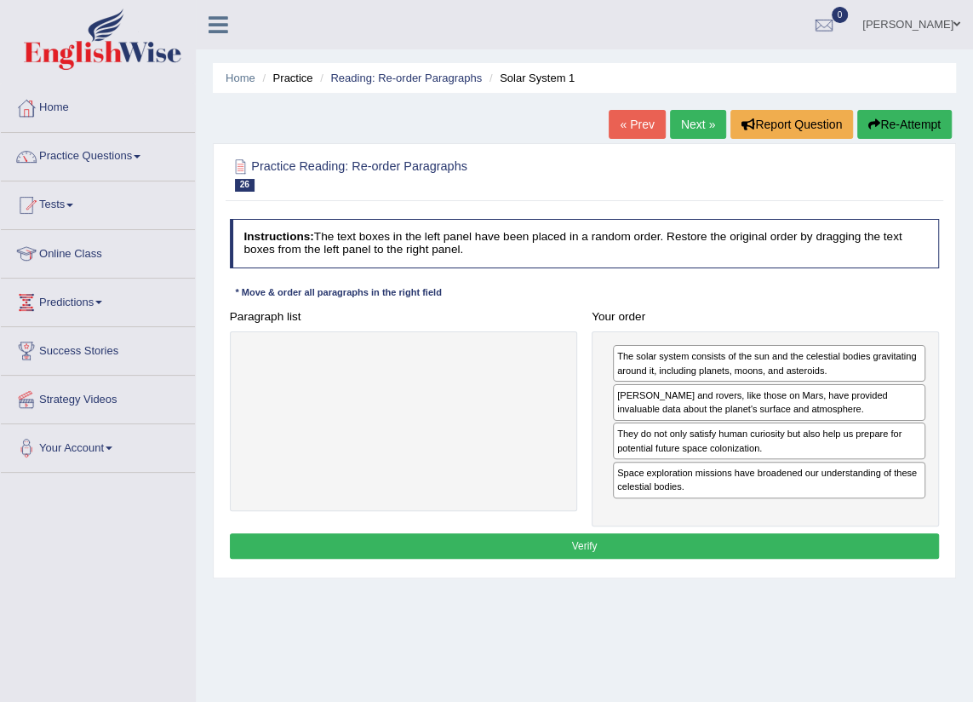
click at [517, 545] on button "Verify" at bounding box center [585, 545] width 710 height 25
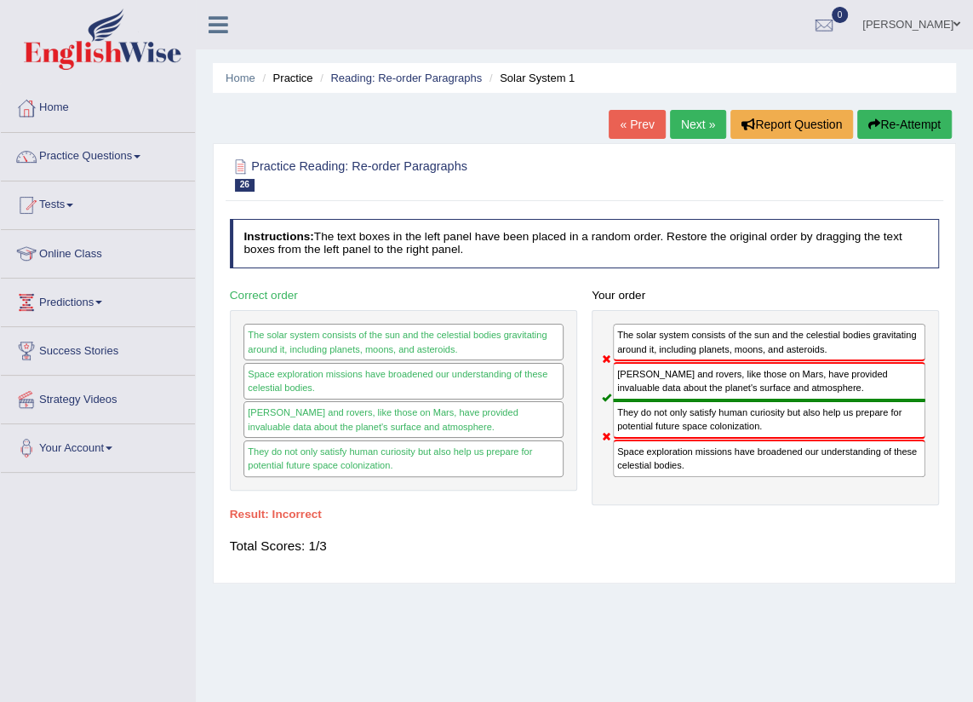
click at [690, 123] on link "Next »" at bounding box center [698, 124] width 56 height 29
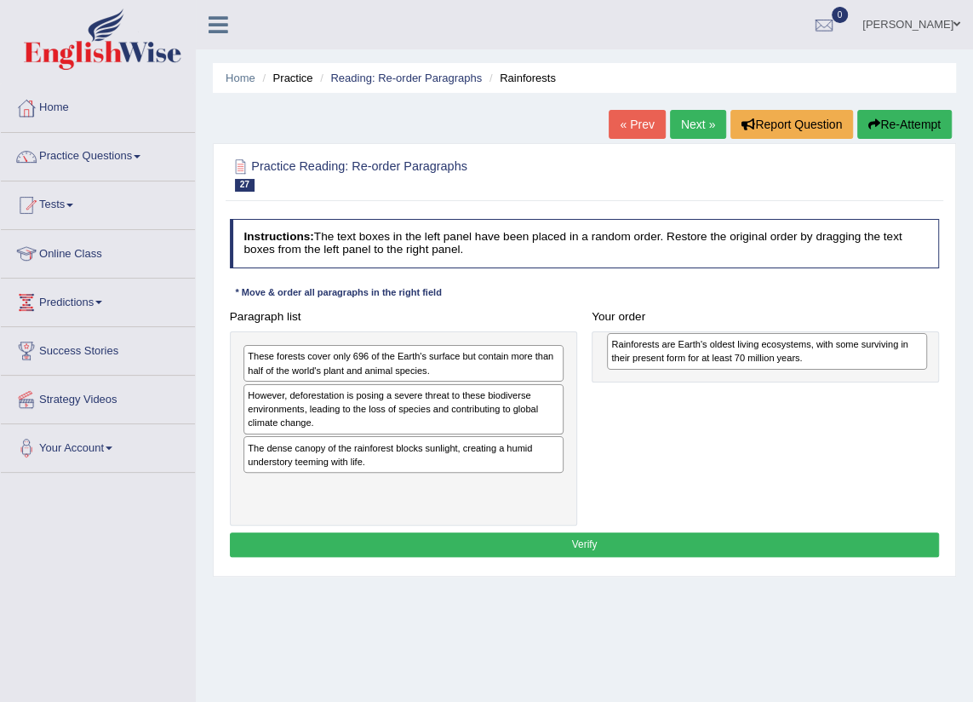
drag, startPoint x: 315, startPoint y: 462, endPoint x: 747, endPoint y: 364, distance: 442.6
click at [747, 364] on div "Rainforests are Earth's oldest living ecosystems, with some surviving in their …" at bounding box center [767, 351] width 320 height 37
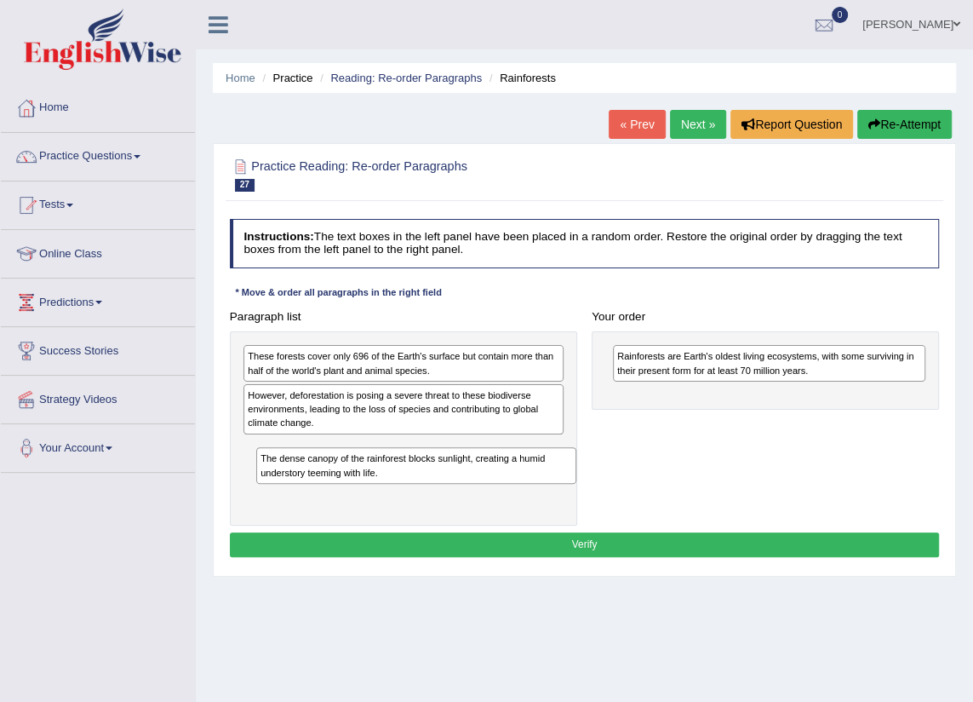
drag, startPoint x: 369, startPoint y: 457, endPoint x: 387, endPoint y: 494, distance: 40.4
click at [387, 494] on div "These forests cover only 696 of the Earth's surface but contain more than half …" at bounding box center [403, 428] width 347 height 194
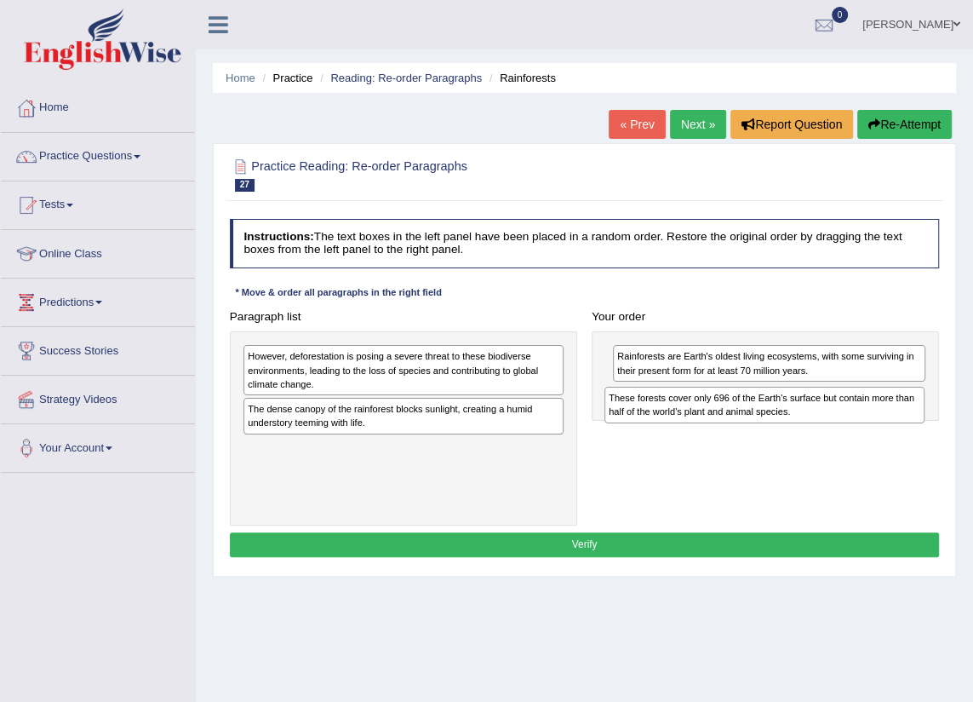
drag, startPoint x: 431, startPoint y: 369, endPoint x: 859, endPoint y: 425, distance: 431.9
click at [859, 425] on div "Paragraph list These forests cover only 696 of the Earth's surface but contain …" at bounding box center [584, 414] width 725 height 221
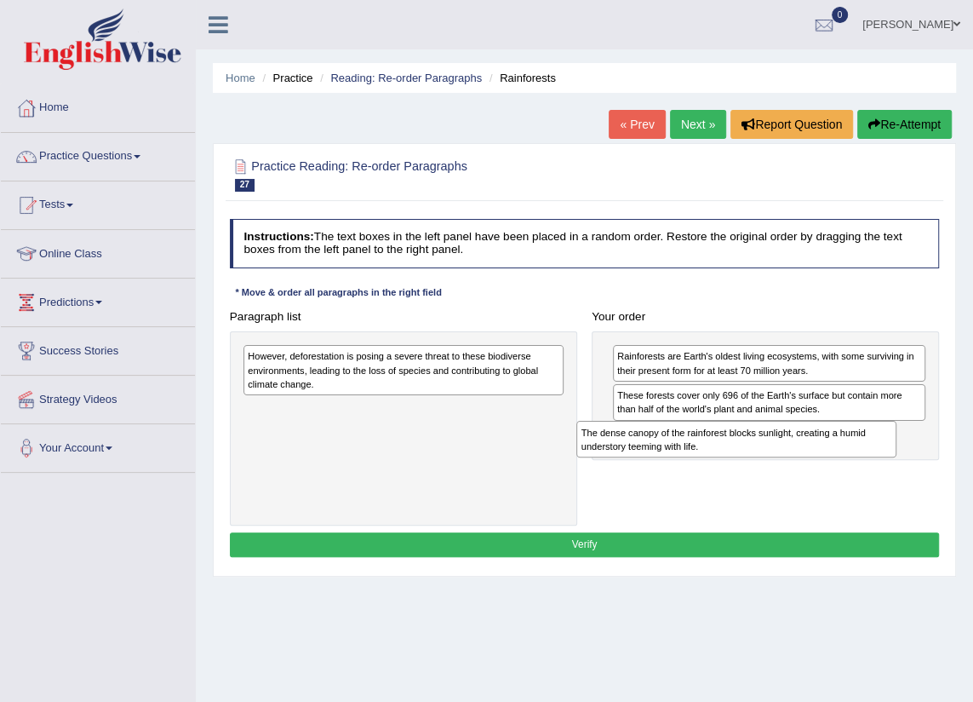
drag, startPoint x: 395, startPoint y: 425, endPoint x: 807, endPoint y: 466, distance: 414.1
click at [806, 467] on div "Paragraph list However, deforestation is posing a severe threat to these biodiv…" at bounding box center [584, 414] width 725 height 221
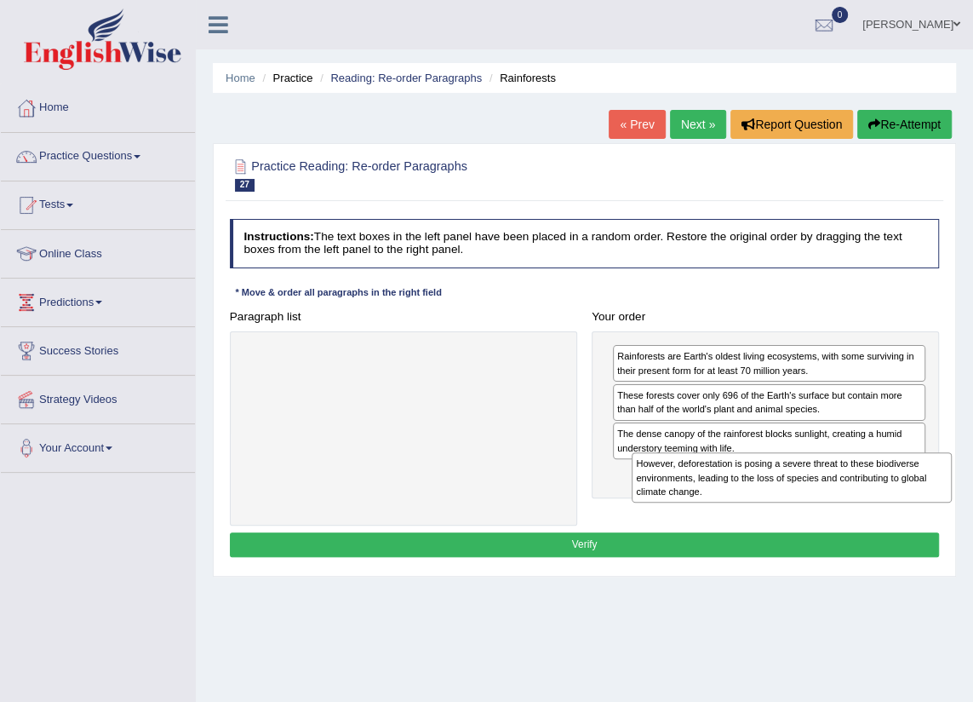
drag, startPoint x: 441, startPoint y: 368, endPoint x: 902, endPoint y: 501, distance: 479.6
click at [902, 501] on div "However, deforestation is posing a severe threat to these biodiverse environmen…" at bounding box center [792, 477] width 320 height 50
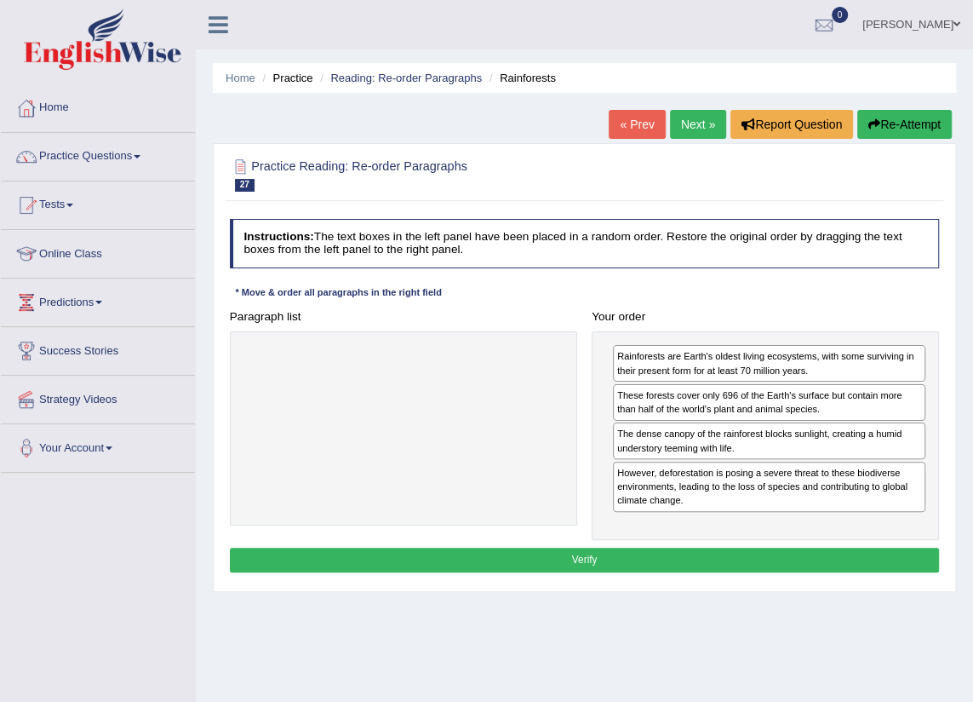
click at [837, 564] on button "Verify" at bounding box center [585, 559] width 710 height 25
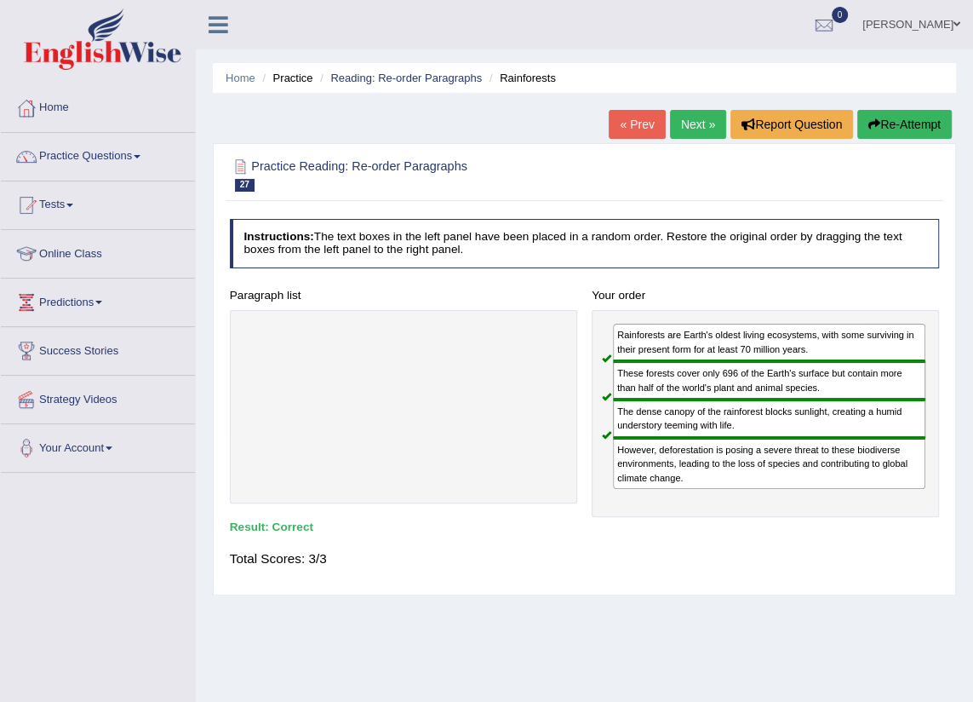
click at [692, 129] on link "Next »" at bounding box center [698, 124] width 56 height 29
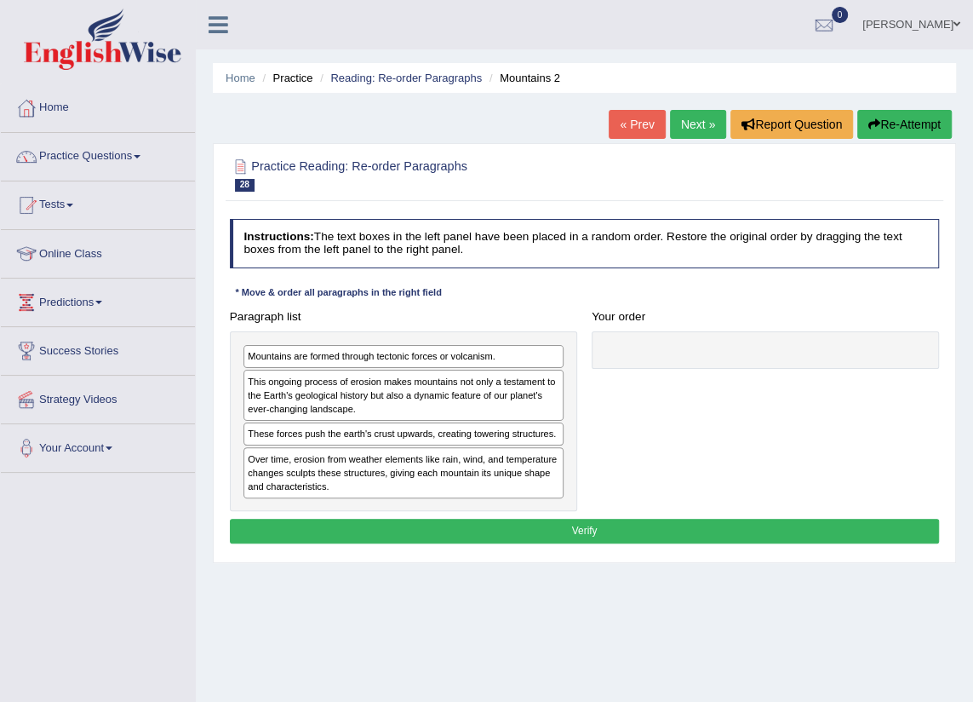
click at [60, 112] on link "Home" at bounding box center [98, 105] width 194 height 43
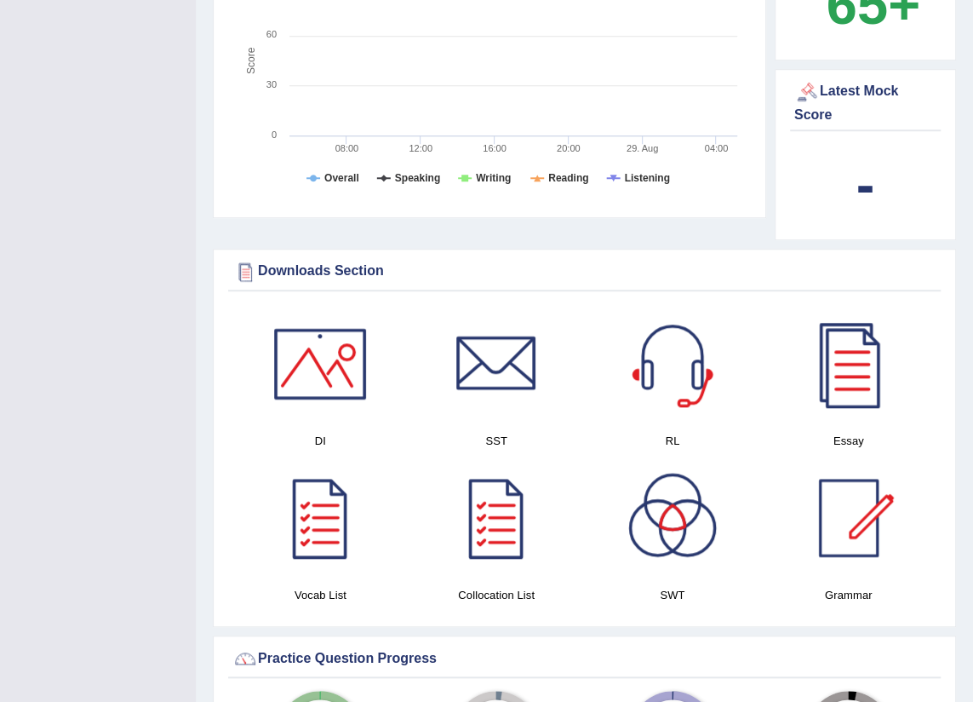
scroll to position [619, 0]
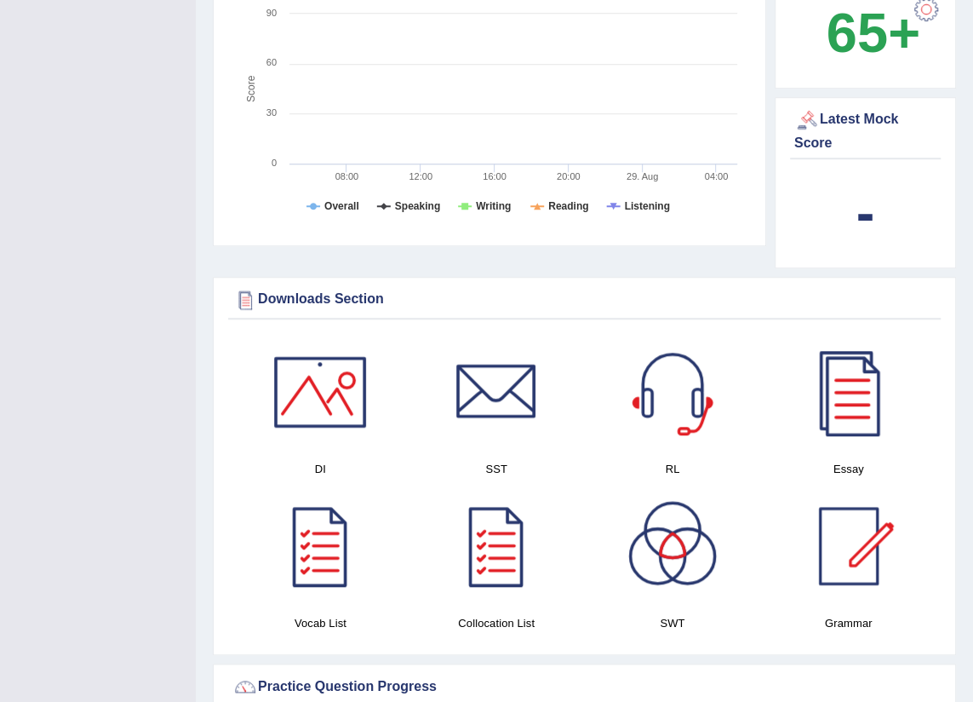
click at [324, 392] on div at bounding box center [320, 391] width 119 height 119
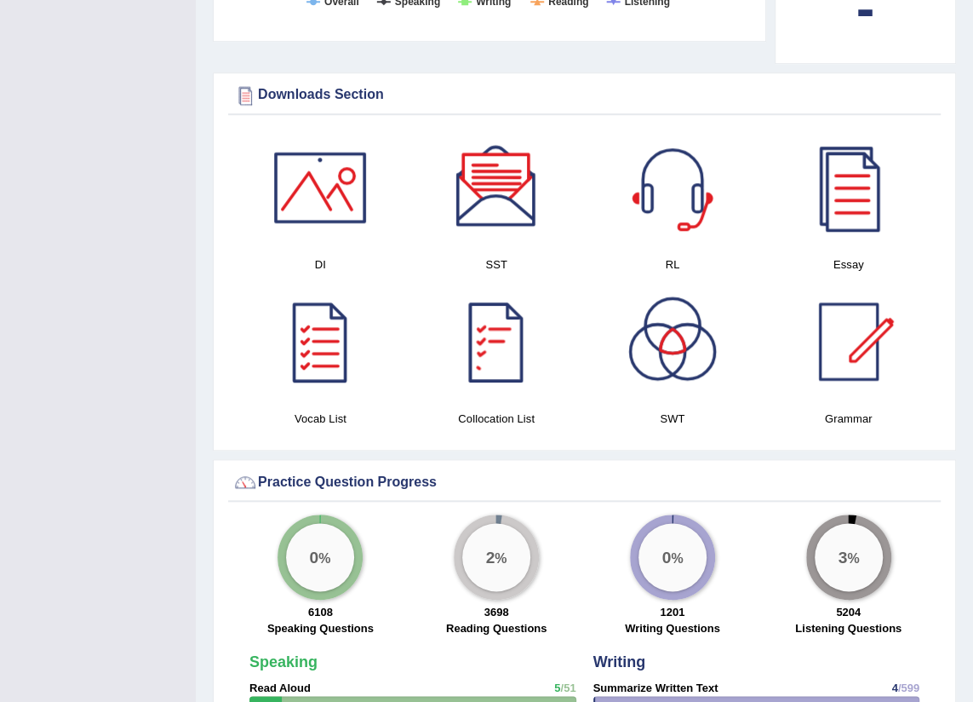
scroll to position [851, 0]
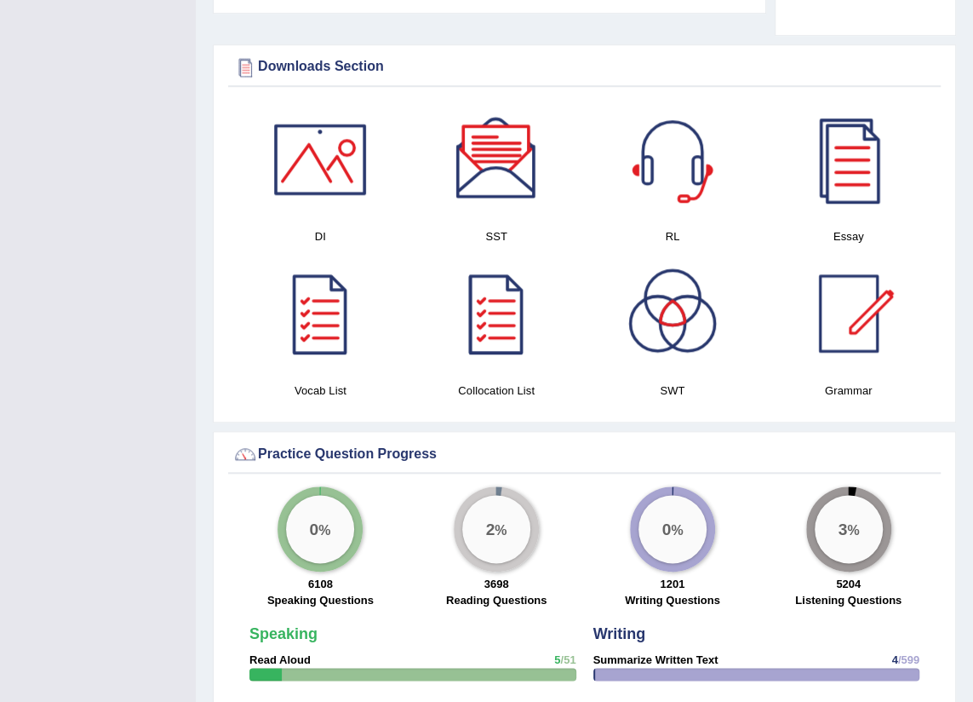
click at [491, 312] on div at bounding box center [496, 313] width 119 height 119
click at [687, 305] on div at bounding box center [672, 313] width 119 height 119
click at [844, 333] on div at bounding box center [848, 313] width 119 height 119
click at [341, 295] on div at bounding box center [320, 313] width 119 height 119
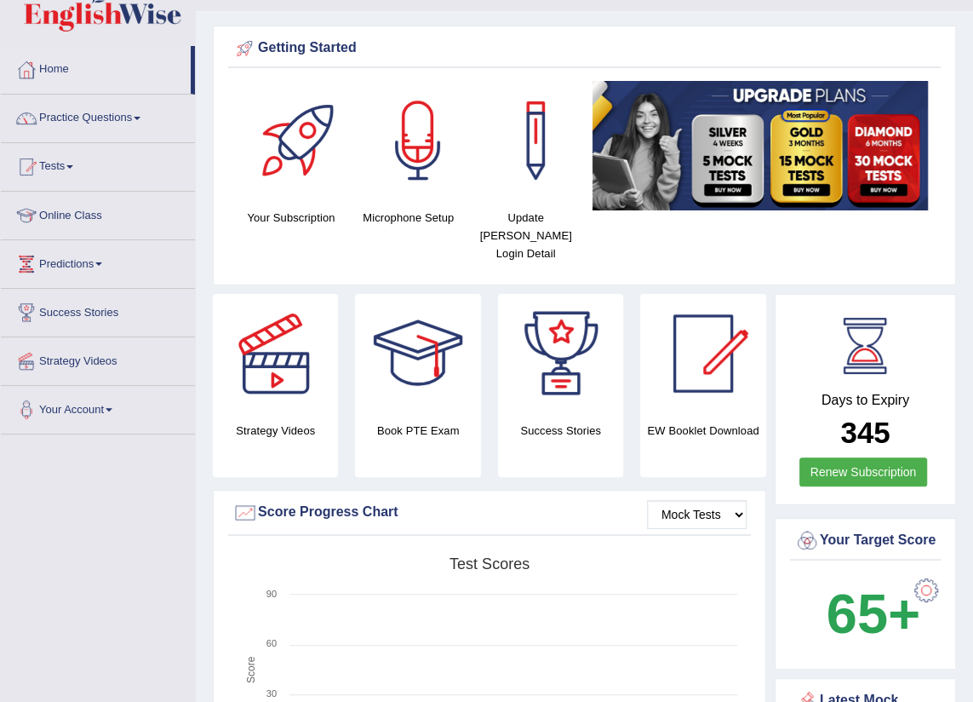
scroll to position [0, 0]
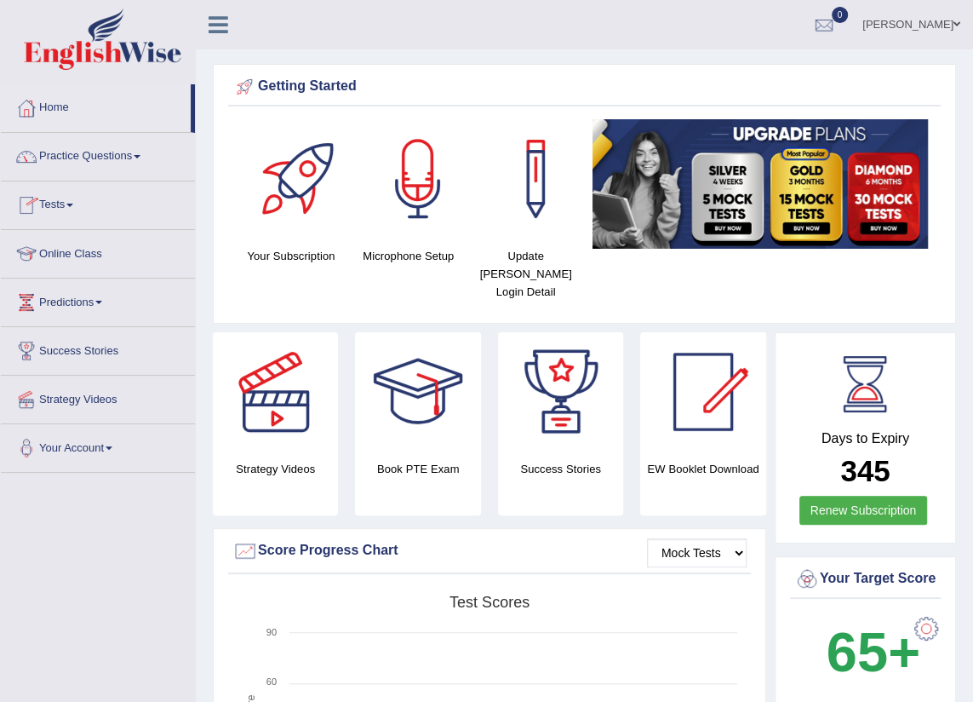
click at [140, 155] on span at bounding box center [137, 156] width 7 height 3
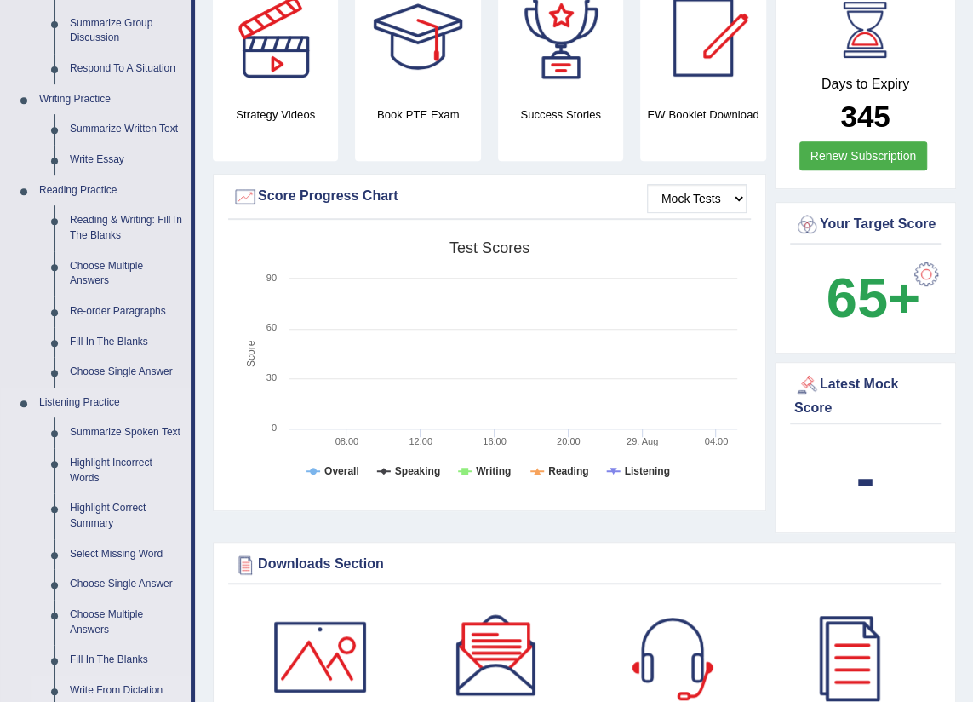
scroll to position [309, 0]
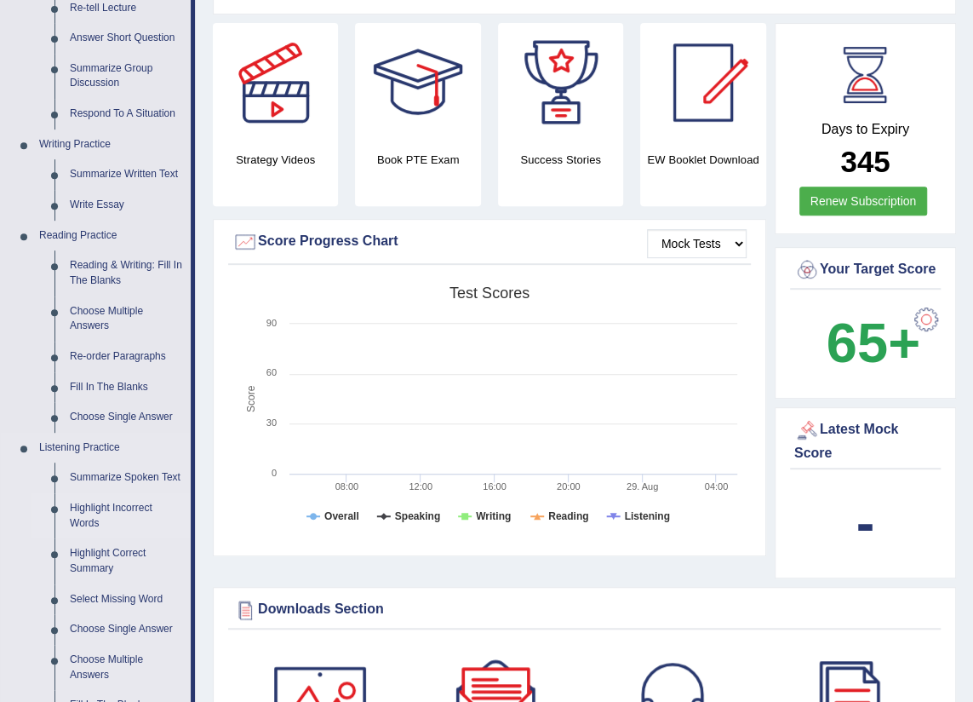
click at [116, 499] on link "Highlight Incorrect Words" at bounding box center [126, 515] width 129 height 45
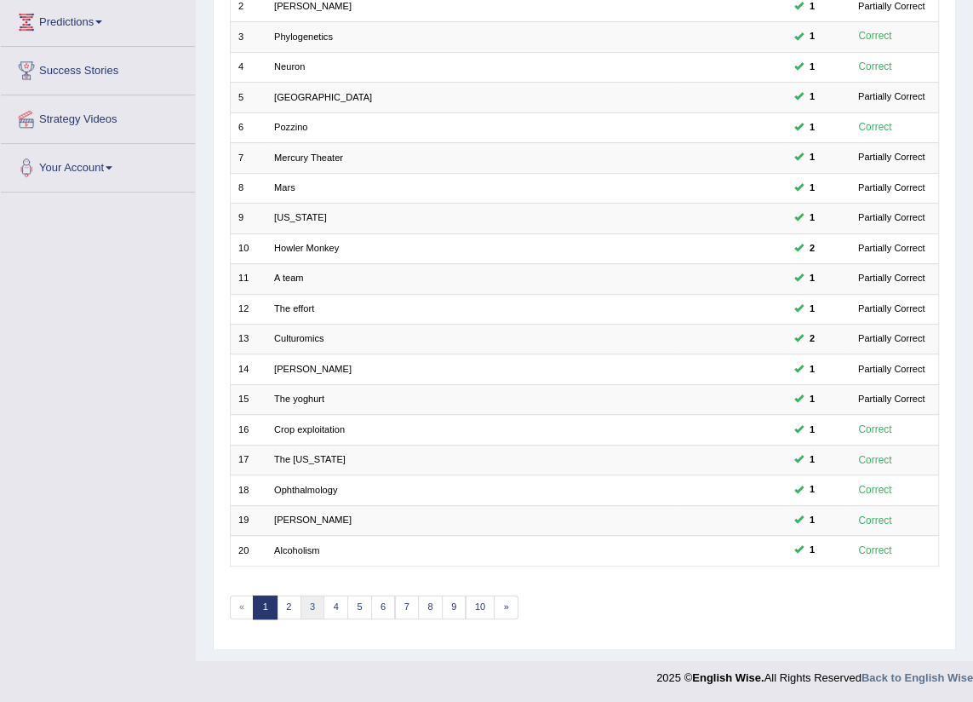
click at [309, 610] on link "3" at bounding box center [313, 607] width 25 height 24
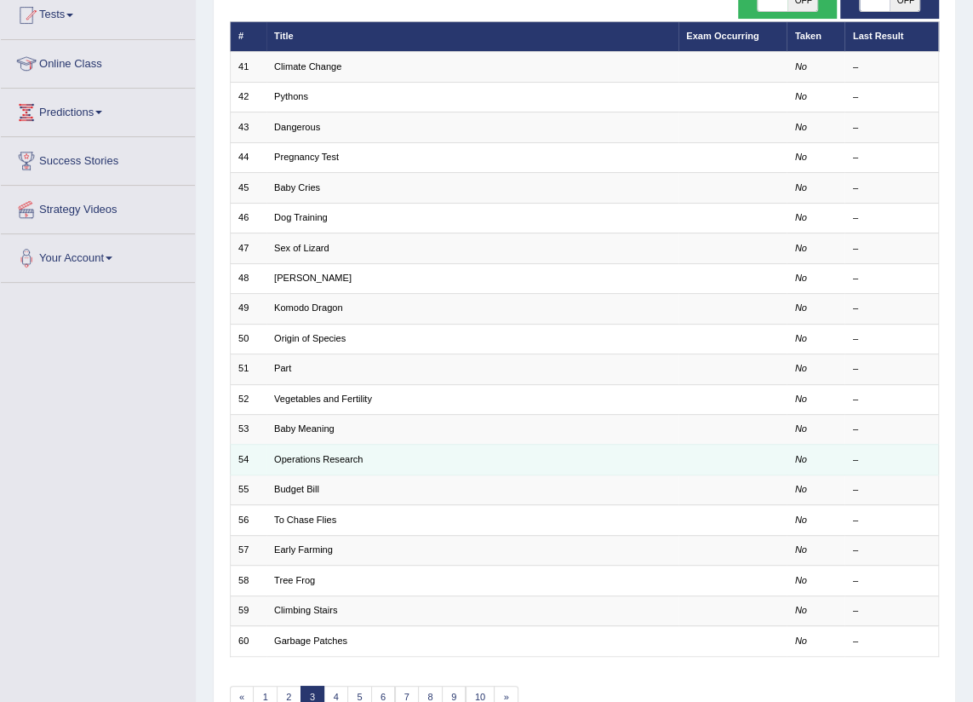
scroll to position [232, 0]
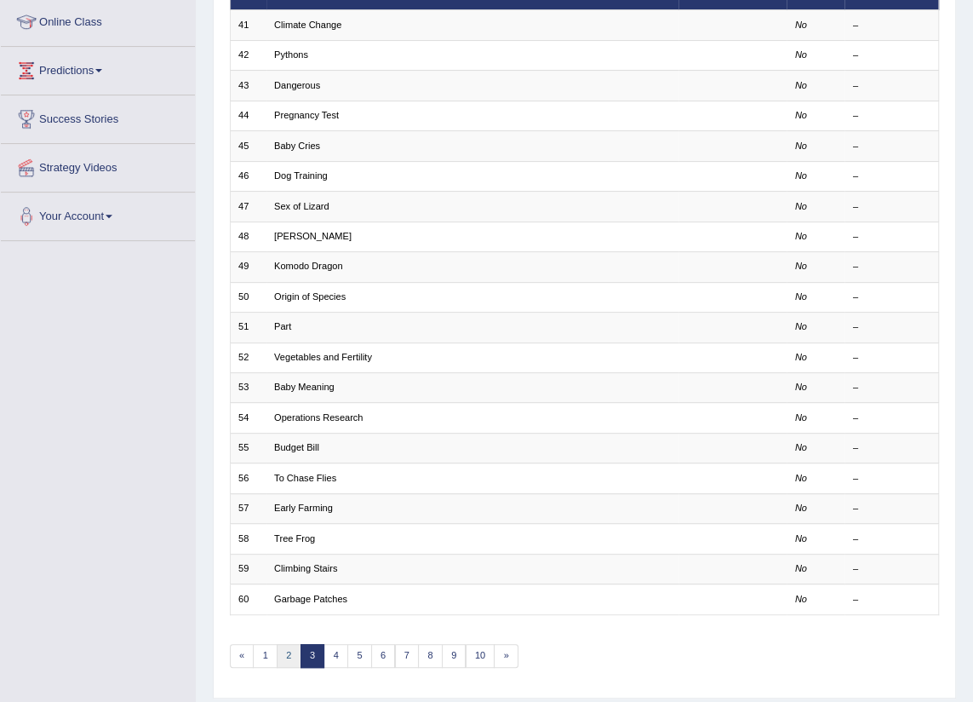
click at [281, 652] on link "2" at bounding box center [289, 656] width 25 height 24
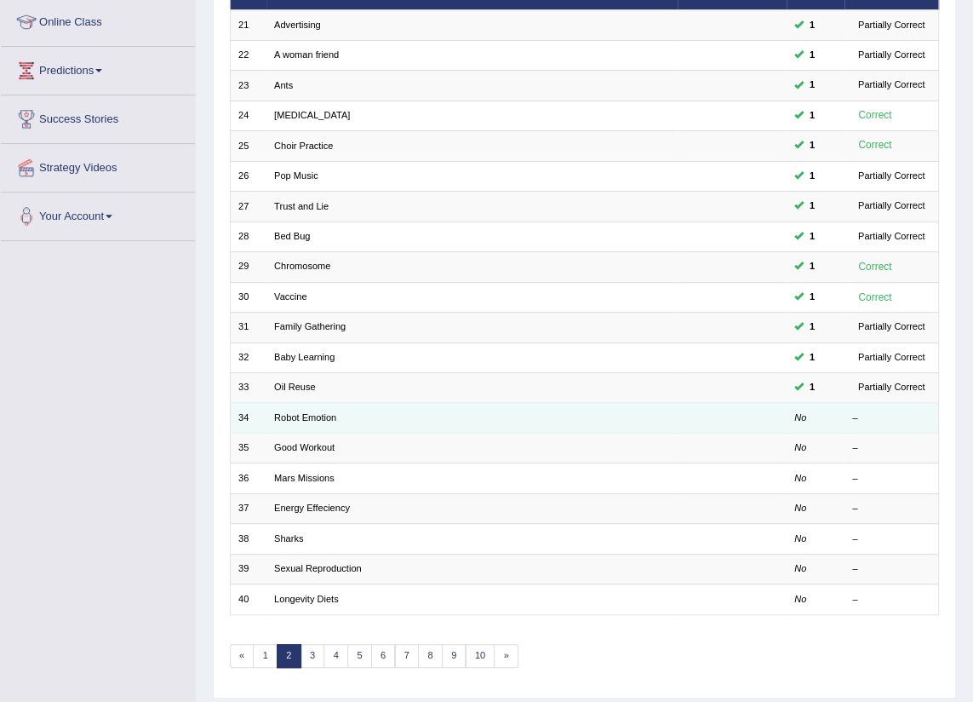
click at [289, 405] on td "Robot Emotion" at bounding box center [472, 418] width 412 height 30
click at [289, 412] on link "Robot Emotion" at bounding box center [305, 417] width 62 height 10
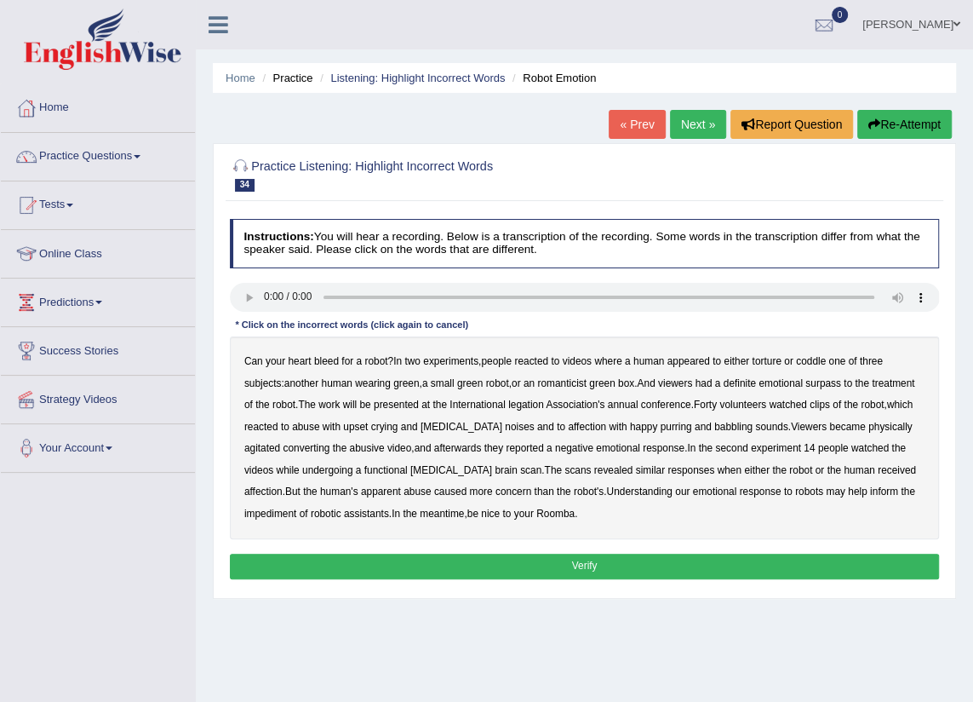
click at [576, 386] on b "romanticist" at bounding box center [561, 383] width 49 height 12
click at [524, 405] on b "legation" at bounding box center [526, 404] width 36 height 12
click at [284, 446] on b "converting" at bounding box center [306, 448] width 47 height 12
click at [296, 507] on b "impediment" at bounding box center [270, 513] width 52 height 12
click at [450, 564] on button "Verify" at bounding box center [585, 565] width 710 height 25
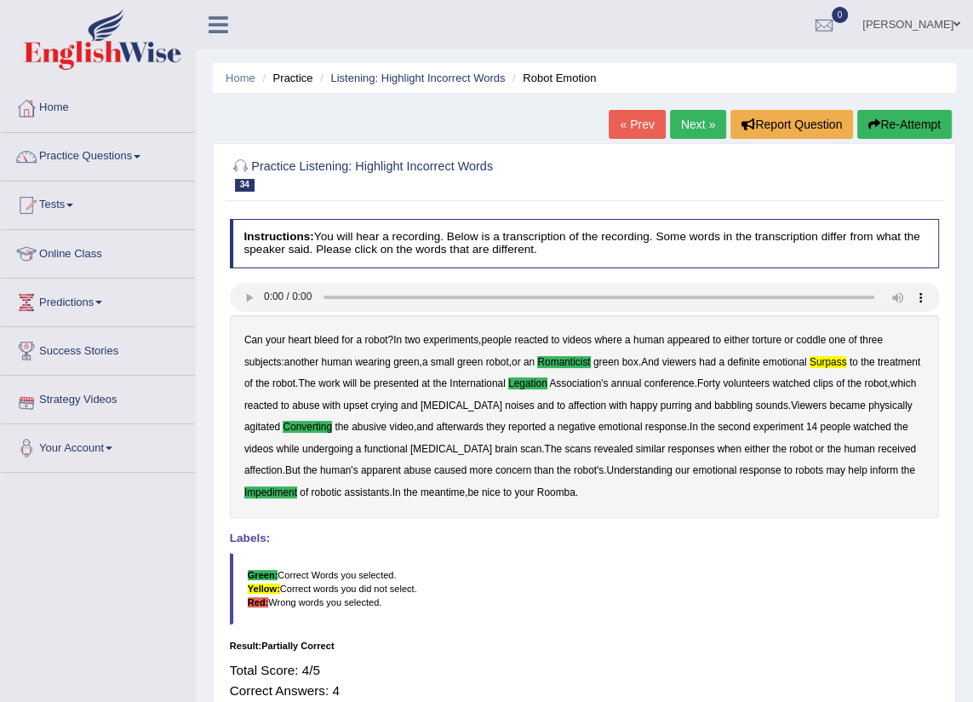
click at [712, 120] on link "Next »" at bounding box center [698, 124] width 56 height 29
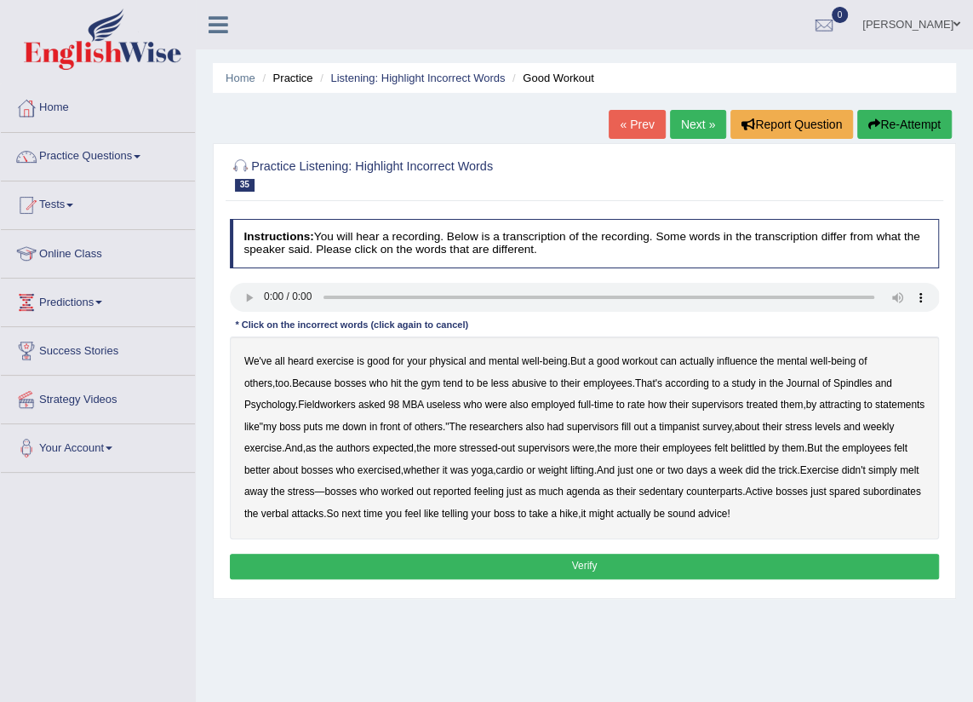
click at [833, 386] on b "Spindles" at bounding box center [852, 383] width 39 height 12
click at [298, 404] on b "Fieldworkers" at bounding box center [326, 404] width 57 height 12
click at [819, 409] on b "attracting" at bounding box center [840, 404] width 42 height 12
click at [659, 432] on b "timpanist" at bounding box center [679, 427] width 41 height 12
click at [587, 490] on b "agenda" at bounding box center [583, 491] width 34 height 12
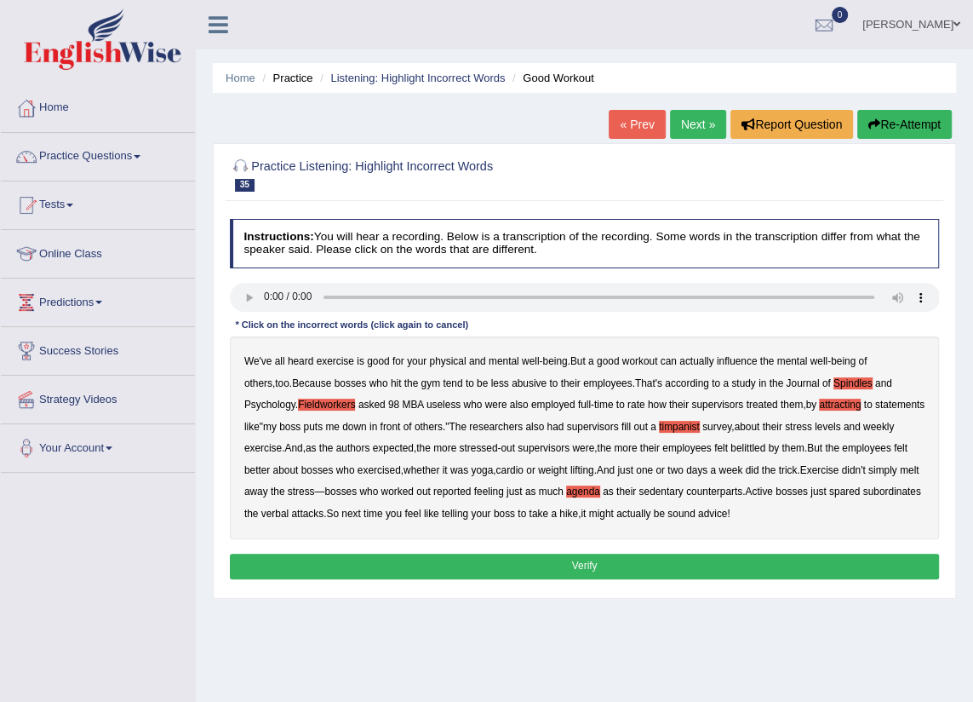
click at [601, 566] on button "Verify" at bounding box center [585, 565] width 710 height 25
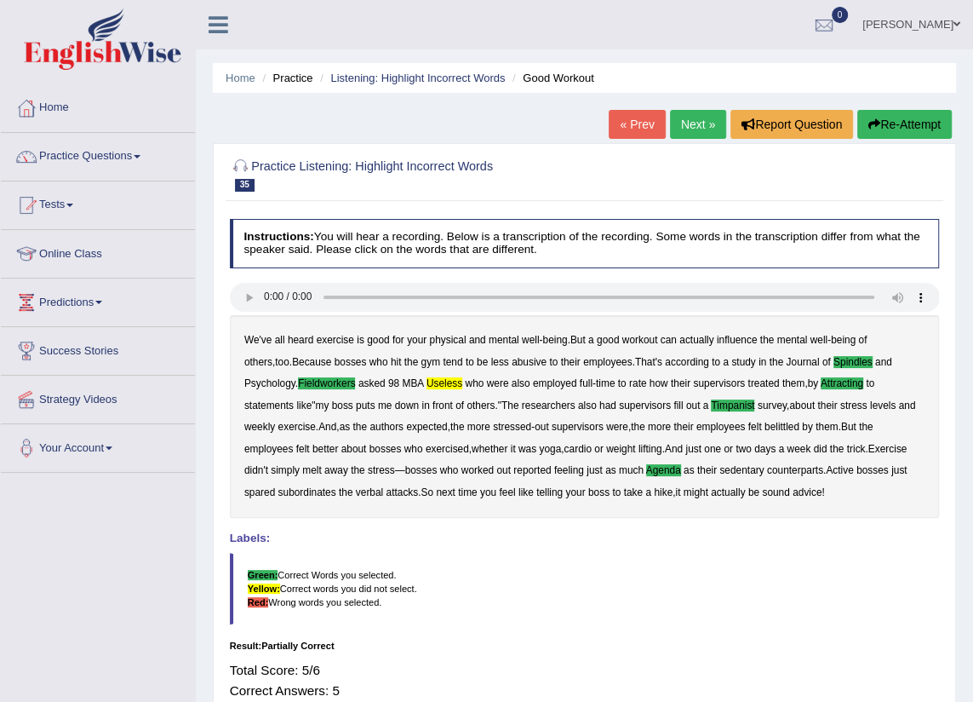
click at [684, 123] on link "Next »" at bounding box center [698, 124] width 56 height 29
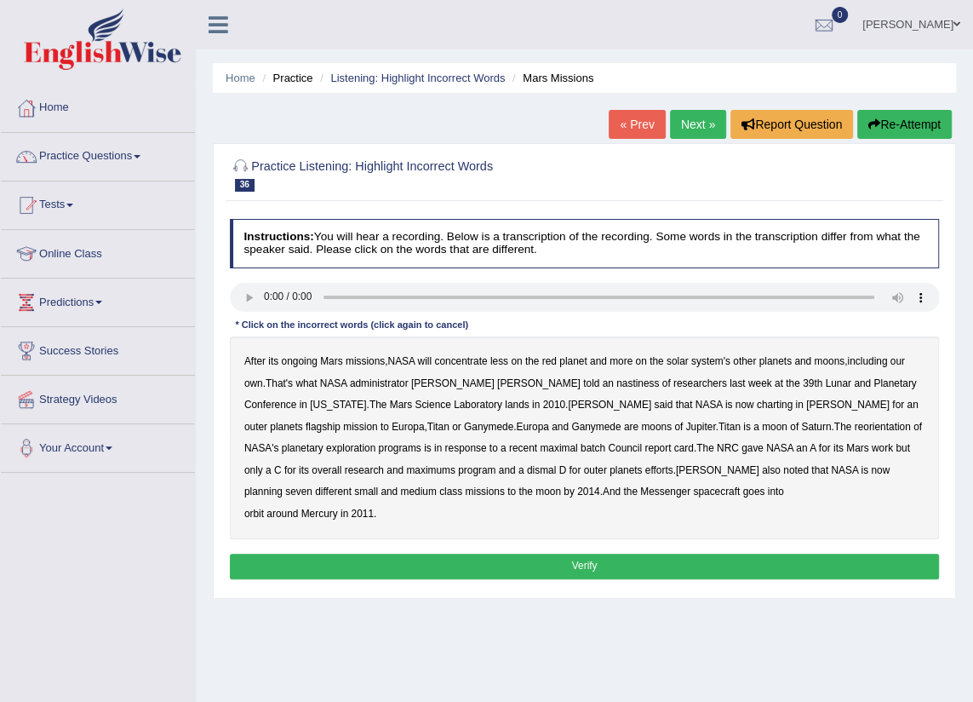
click at [616, 382] on b "nastiness" at bounding box center [637, 383] width 43 height 12
click at [757, 405] on b "charting" at bounding box center [775, 404] width 36 height 12
click at [318, 454] on div "After its ongoing Mars missions , NASA will concentrate less on the red planet …" at bounding box center [585, 437] width 710 height 203
click at [581, 450] on b "batch" at bounding box center [593, 448] width 25 height 12
click at [540, 449] on b "maximal" at bounding box center [558, 448] width 37 height 12
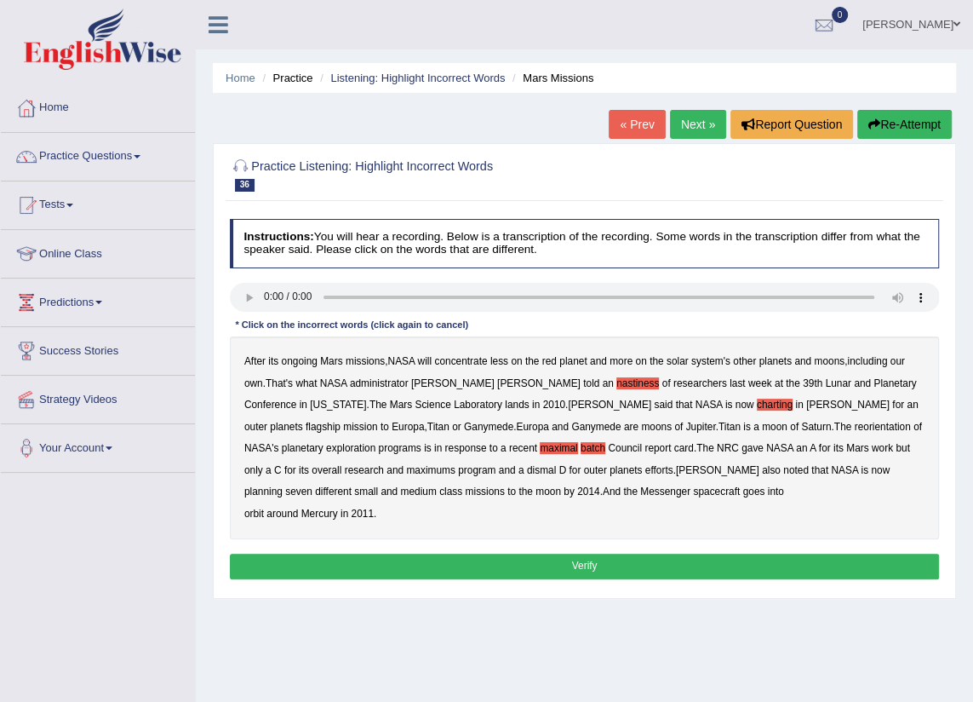
click at [455, 464] on b "maximums" at bounding box center [430, 470] width 49 height 12
click at [343, 570] on button "Verify" at bounding box center [585, 565] width 710 height 25
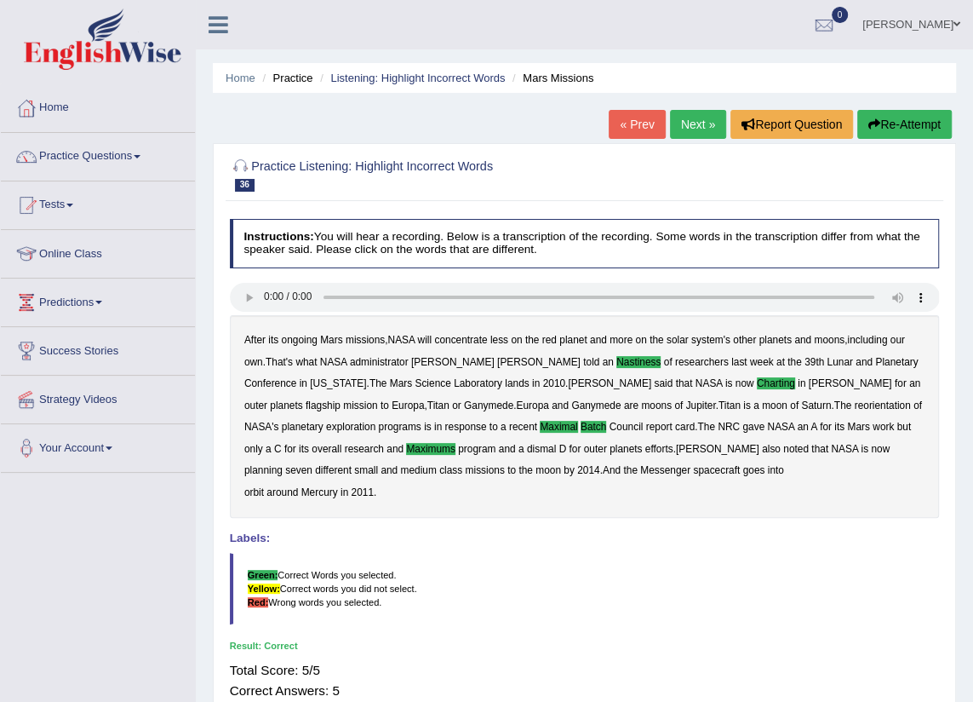
click at [665, 122] on div "« Prev Next » Report Question Re-Attempt" at bounding box center [782, 126] width 347 height 33
click at [678, 124] on link "Next »" at bounding box center [698, 124] width 56 height 29
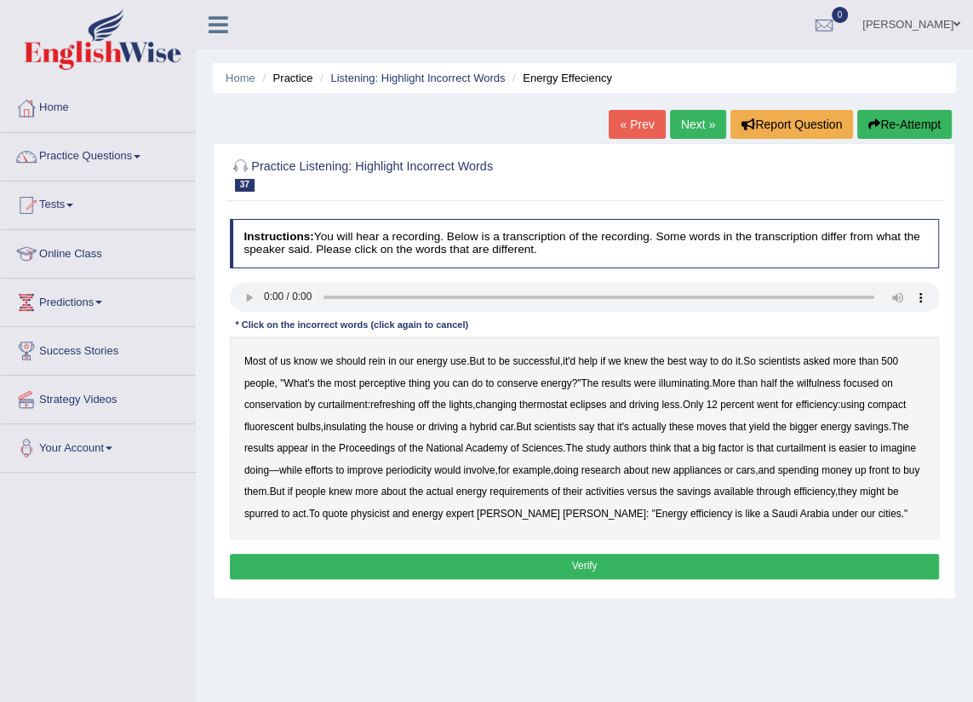
click at [391, 383] on b "perceptive" at bounding box center [382, 383] width 47 height 12
click at [826, 384] on b "wilfulness" at bounding box center [819, 383] width 44 height 12
click at [410, 408] on b "refreshing" at bounding box center [392, 404] width 45 height 12
click at [409, 473] on b "periodicity" at bounding box center [409, 470] width 46 height 12
click at [755, 564] on button "Verify" at bounding box center [585, 565] width 710 height 25
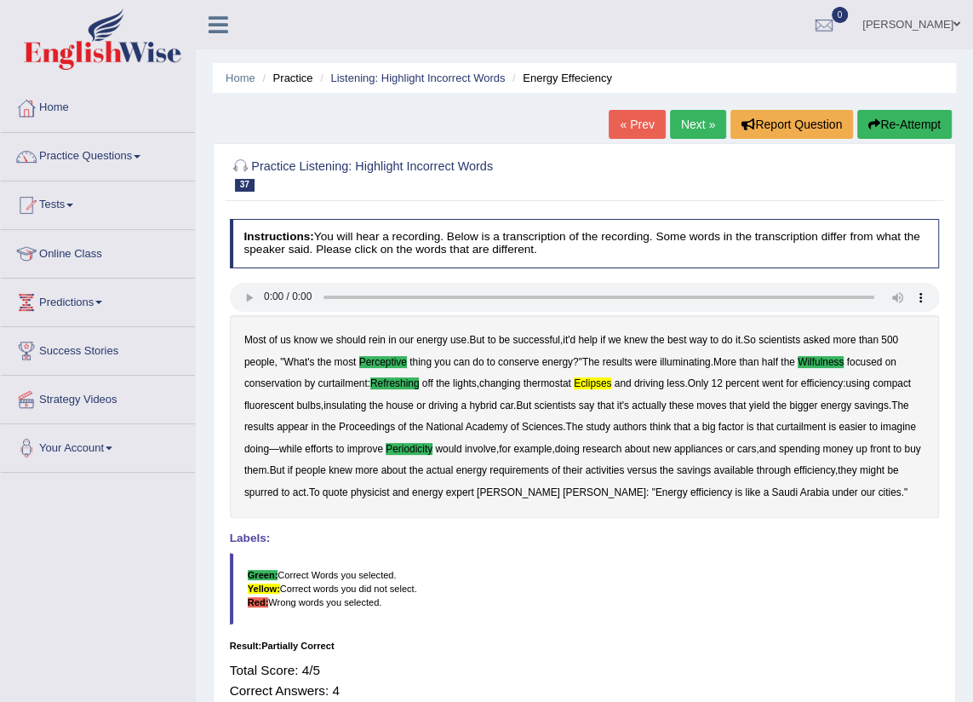
click at [688, 123] on link "Next »" at bounding box center [698, 124] width 56 height 29
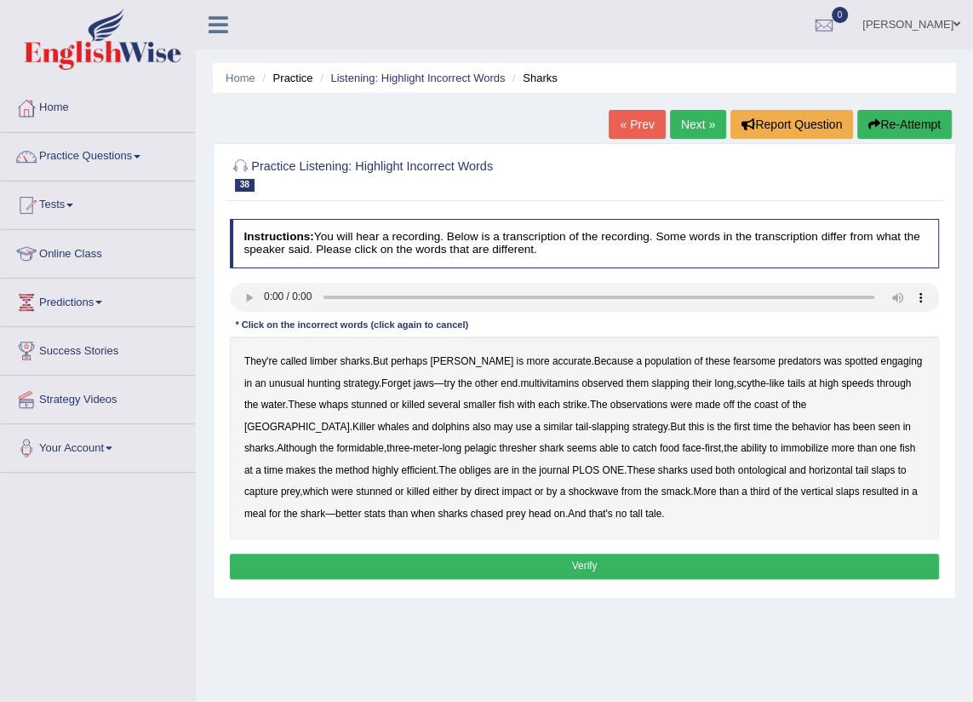
click at [326, 364] on b "limber" at bounding box center [323, 361] width 27 height 12
click at [530, 385] on b "multivitamins" at bounding box center [549, 383] width 59 height 12
click at [459, 473] on b "obliges" at bounding box center [475, 470] width 32 height 12
click at [738, 468] on b "ontological" at bounding box center [762, 470] width 49 height 12
click at [470, 547] on div "Instructions: You will hear a recording. Below is a transcription of the record…" at bounding box center [584, 401] width 717 height 378
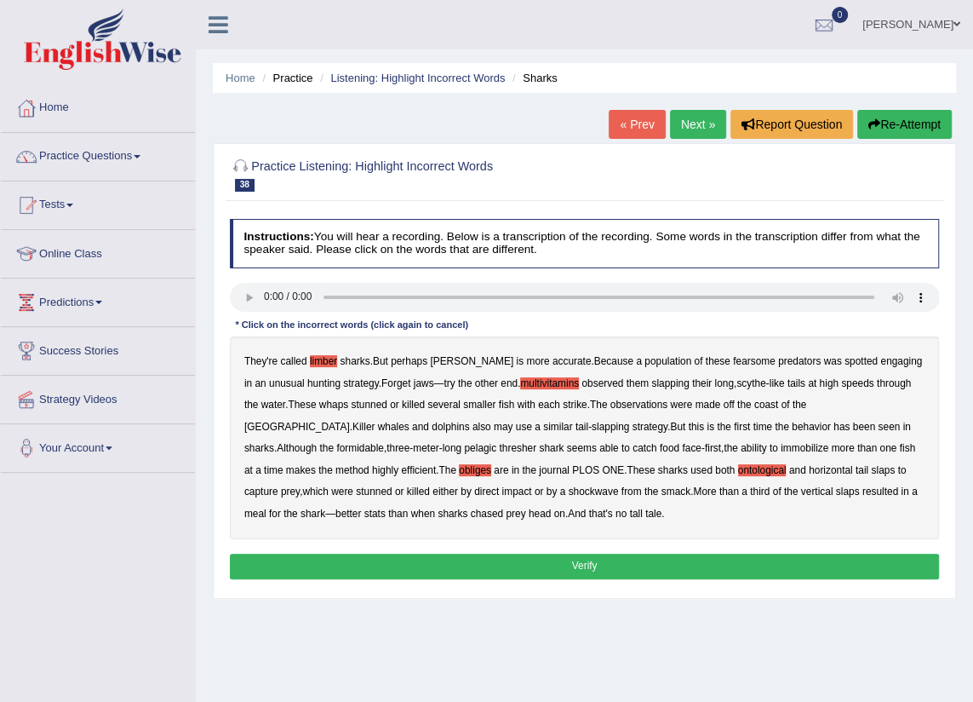
click at [470, 562] on button "Verify" at bounding box center [585, 565] width 710 height 25
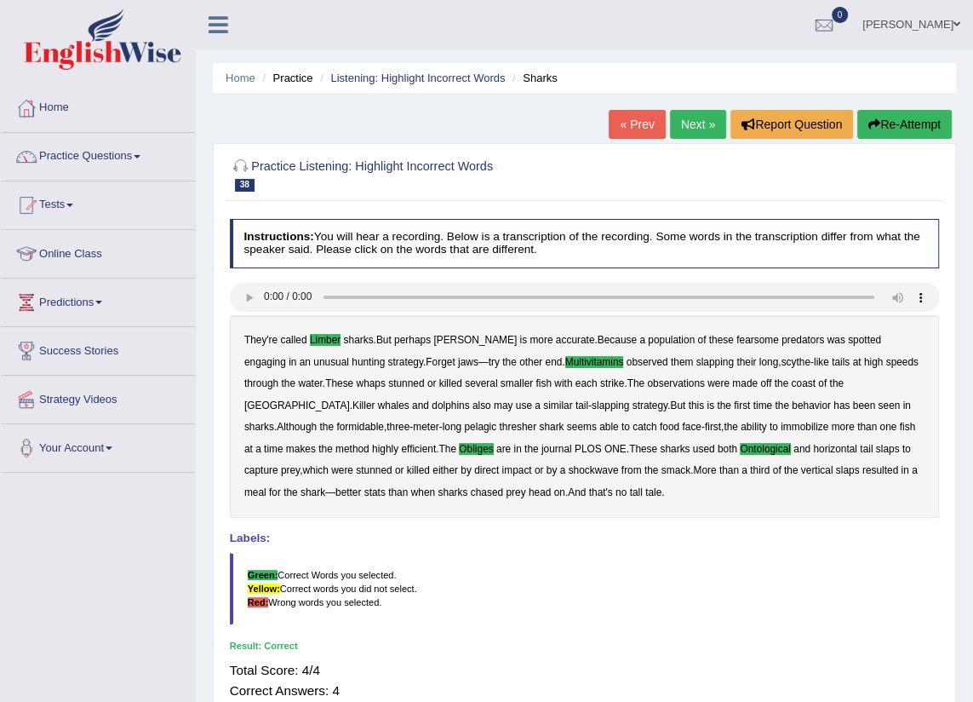
click at [690, 127] on link "Next »" at bounding box center [698, 124] width 56 height 29
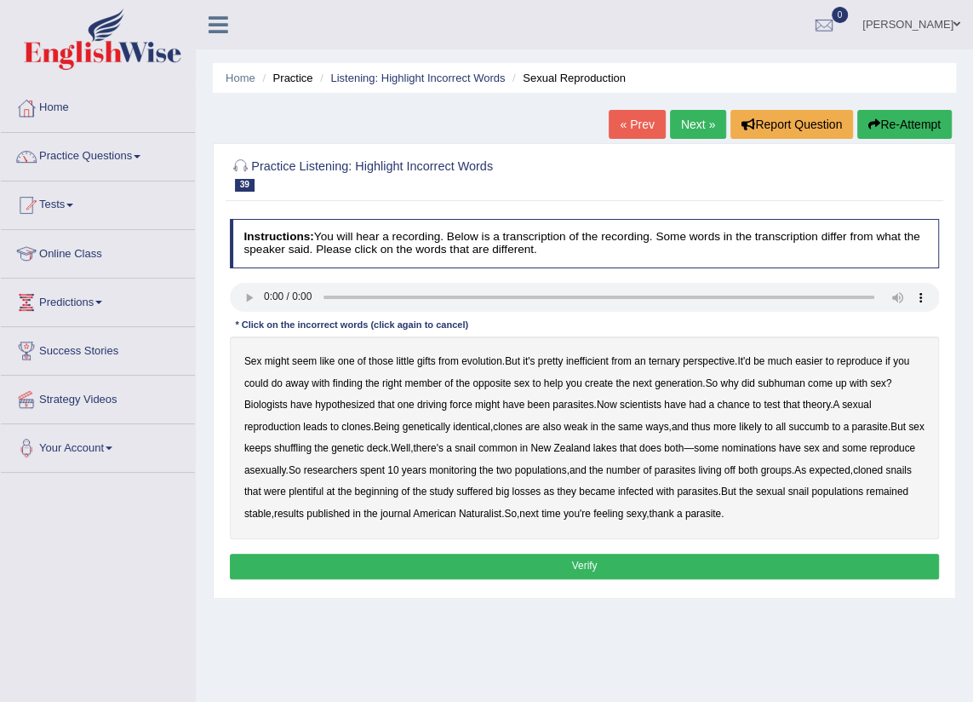
click at [679, 363] on b "ternary" at bounding box center [665, 361] width 32 height 12
click at [803, 382] on b "subhuman" at bounding box center [782, 383] width 48 height 12
click at [825, 424] on b "succumb" at bounding box center [808, 427] width 41 height 12
click at [825, 425] on b "succumb" at bounding box center [808, 427] width 41 height 12
click at [776, 448] on b "nominations" at bounding box center [748, 448] width 54 height 12
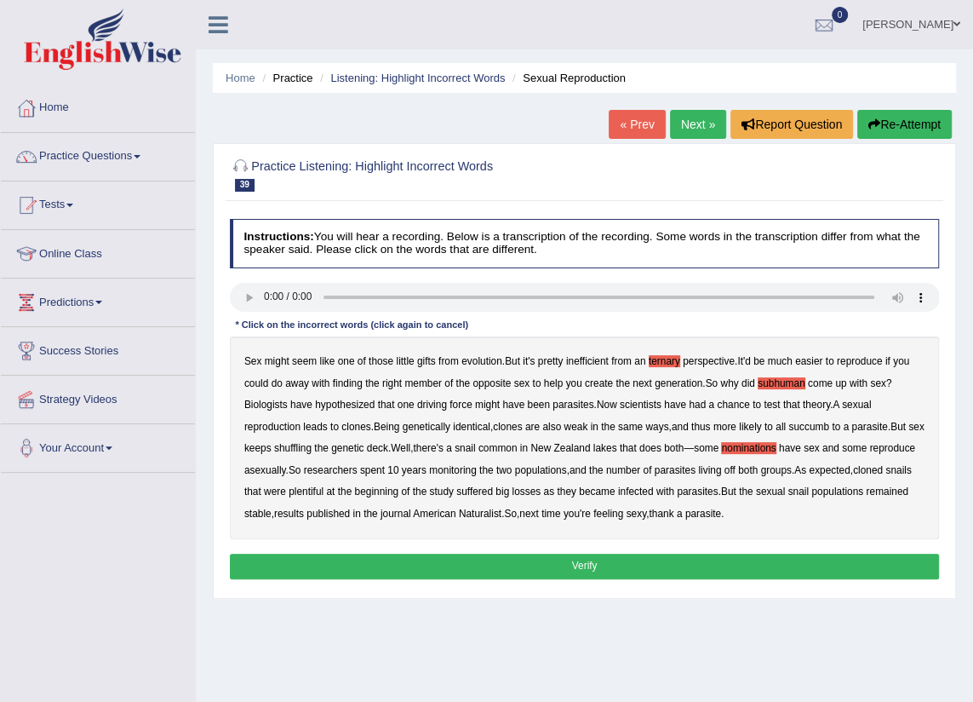
click at [737, 570] on button "Verify" at bounding box center [585, 565] width 710 height 25
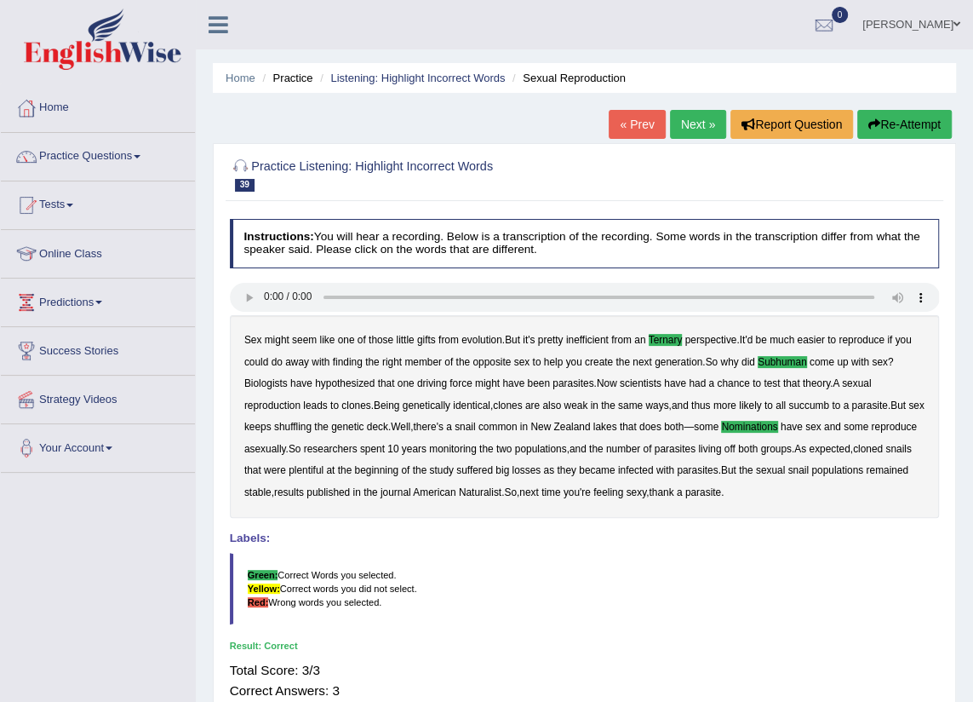
click at [701, 128] on link "Next »" at bounding box center [698, 124] width 56 height 29
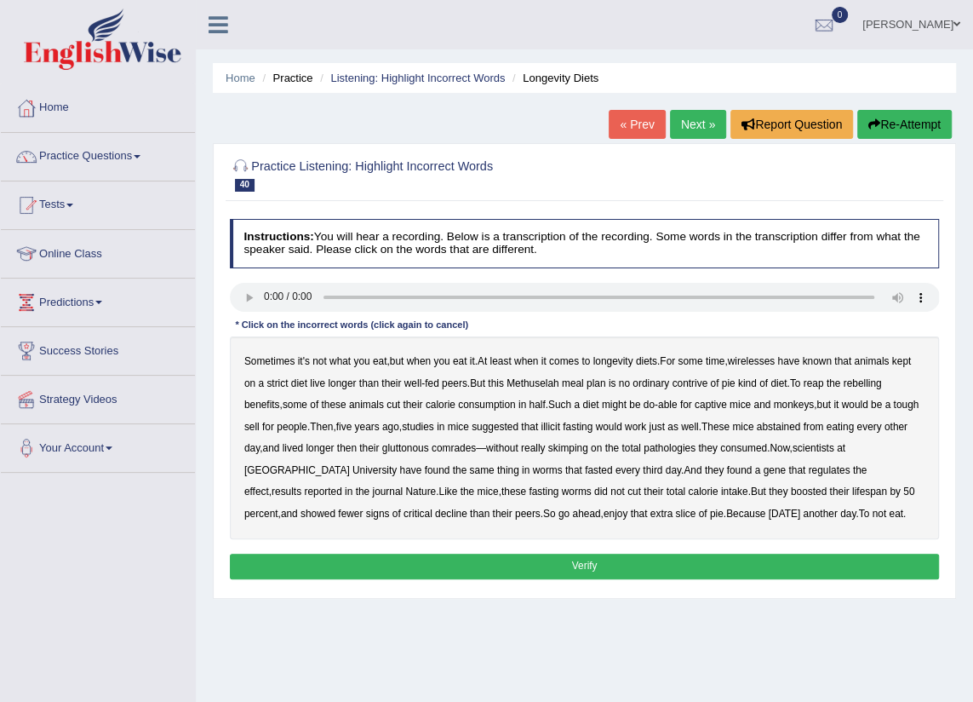
click at [776, 360] on b "wirelesses" at bounding box center [752, 361] width 48 height 12
click at [707, 382] on b "contrive" at bounding box center [690, 383] width 36 height 12
click at [559, 425] on b "illicit" at bounding box center [550, 427] width 19 height 12
click at [692, 447] on b "pathologies" at bounding box center [670, 448] width 52 height 12
click at [404, 514] on b "critical" at bounding box center [418, 513] width 29 height 12
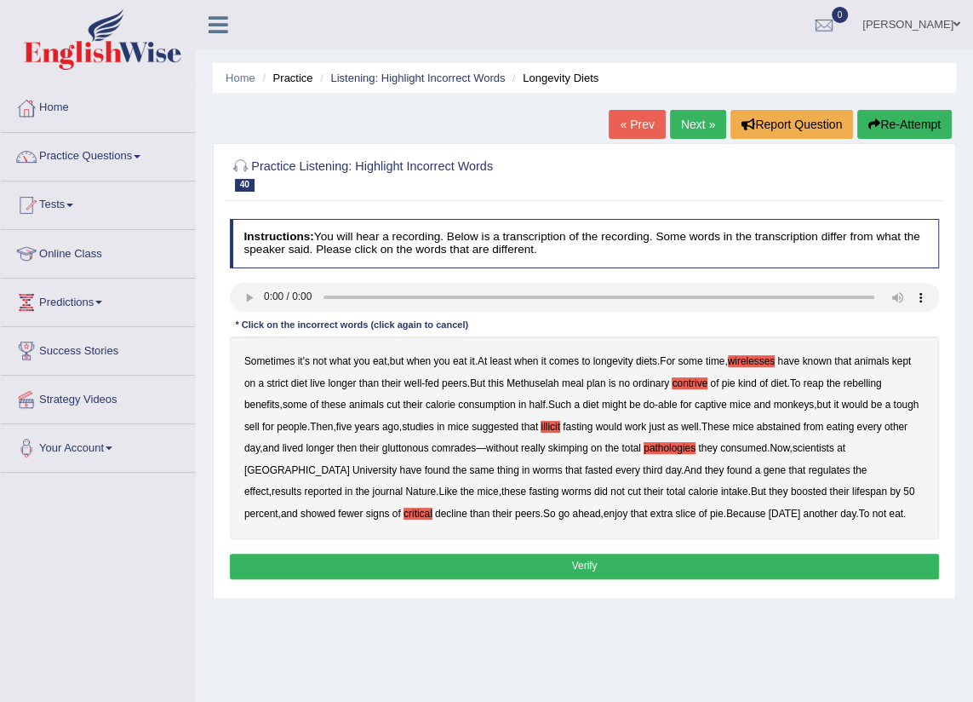
click at [757, 567] on button "Verify" at bounding box center [585, 565] width 710 height 25
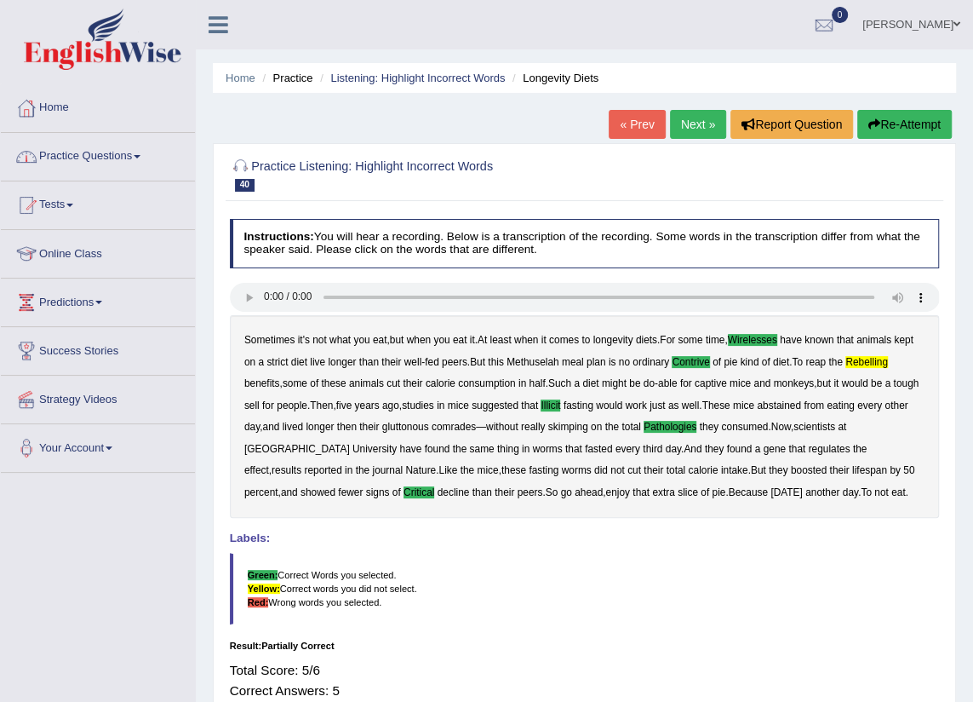
click at [97, 152] on link "Practice Questions" at bounding box center [98, 154] width 194 height 43
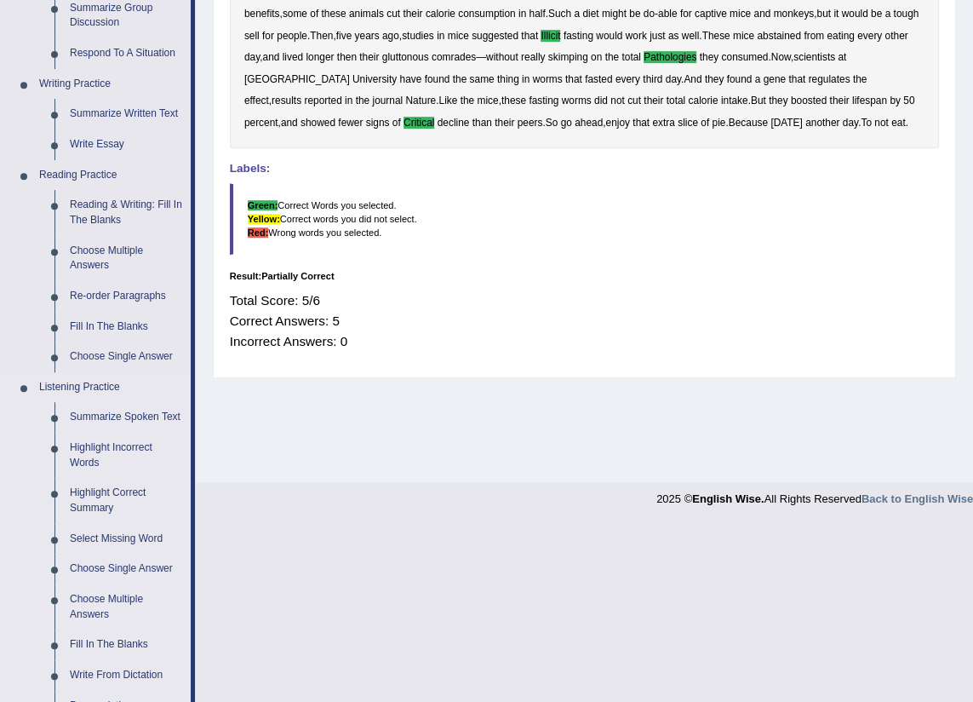
scroll to position [464, 0]
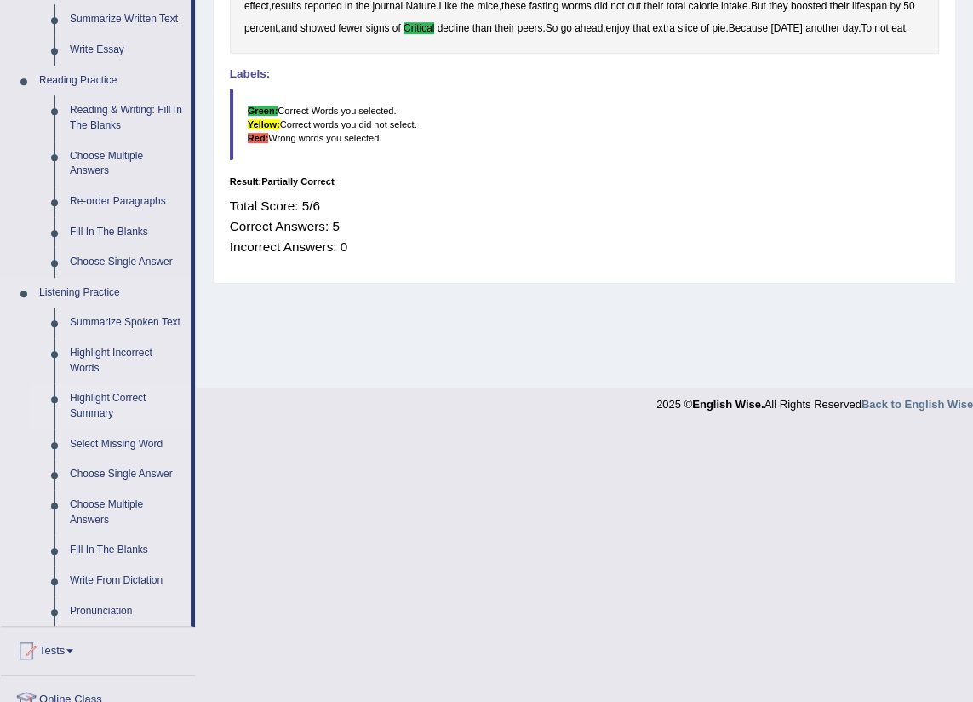
click at [85, 399] on link "Highlight Correct Summary" at bounding box center [126, 405] width 129 height 45
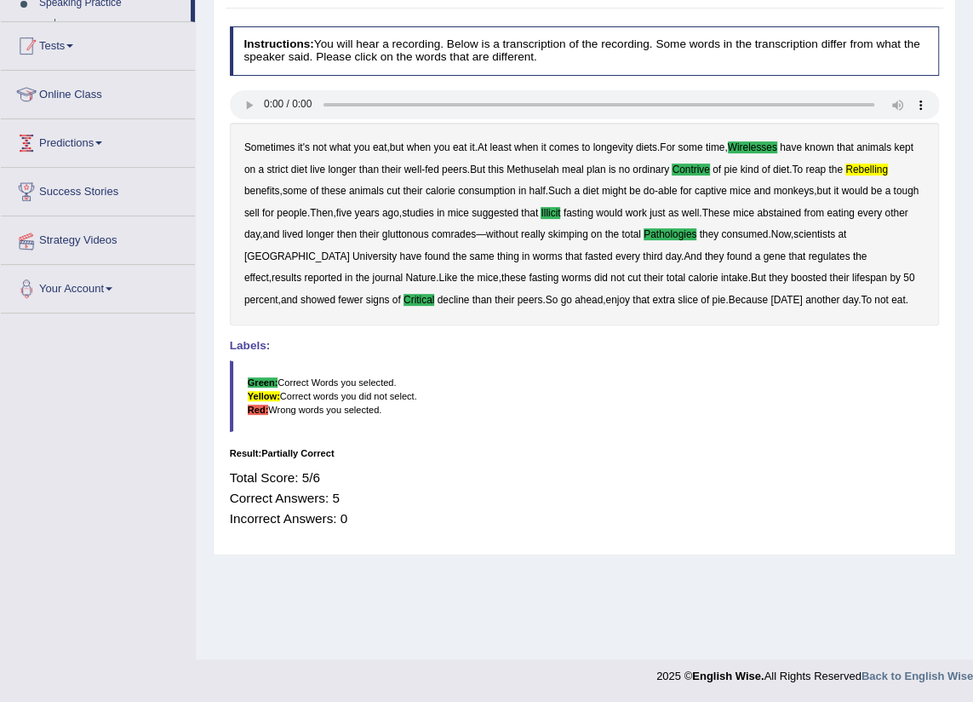
scroll to position [191, 0]
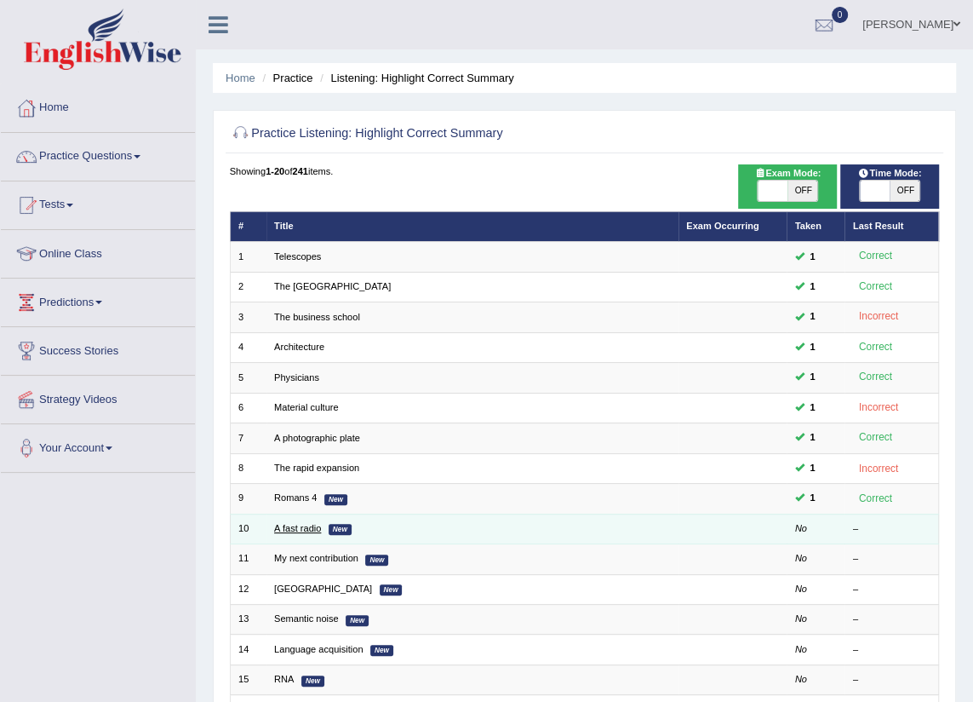
click at [296, 527] on link "A fast radio" at bounding box center [297, 528] width 47 height 10
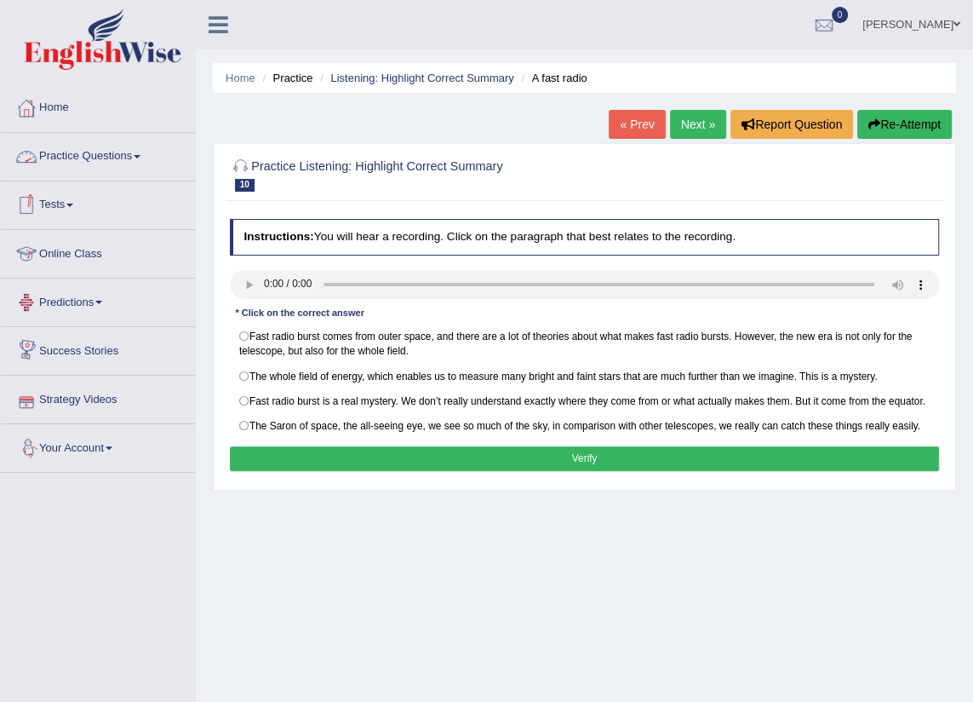
click at [126, 153] on link "Practice Questions" at bounding box center [98, 154] width 194 height 43
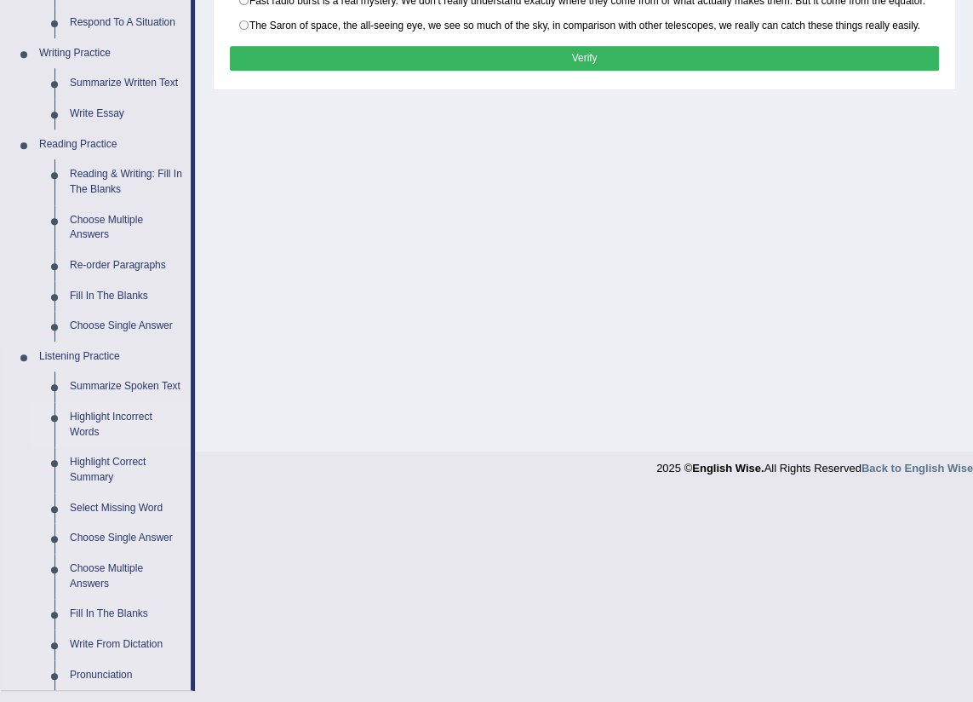
scroll to position [464, 0]
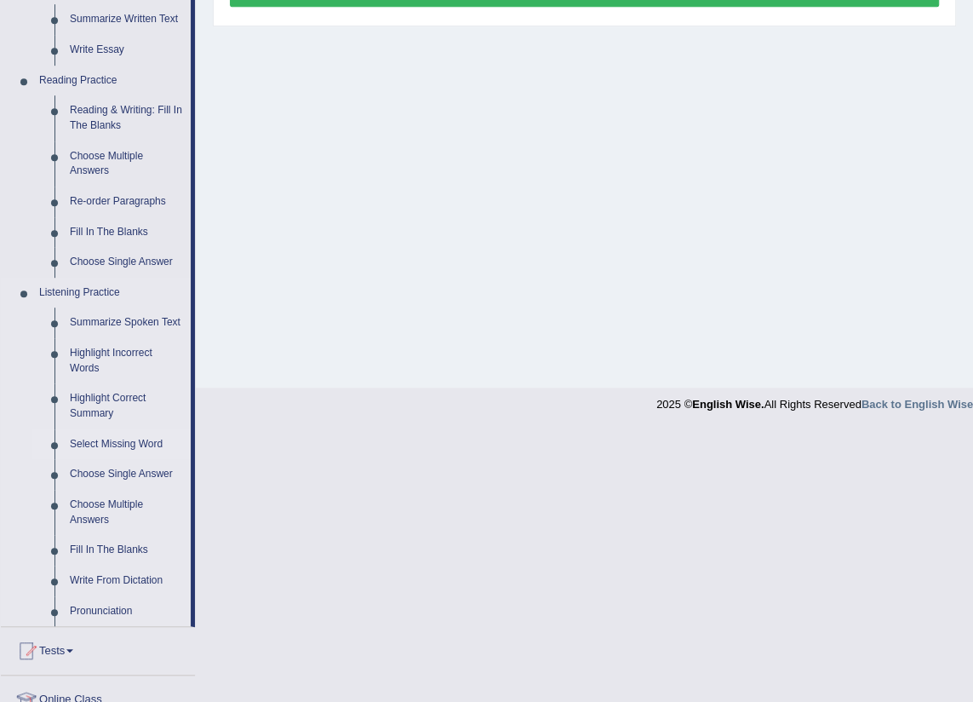
click at [102, 444] on link "Select Missing Word" at bounding box center [126, 444] width 129 height 31
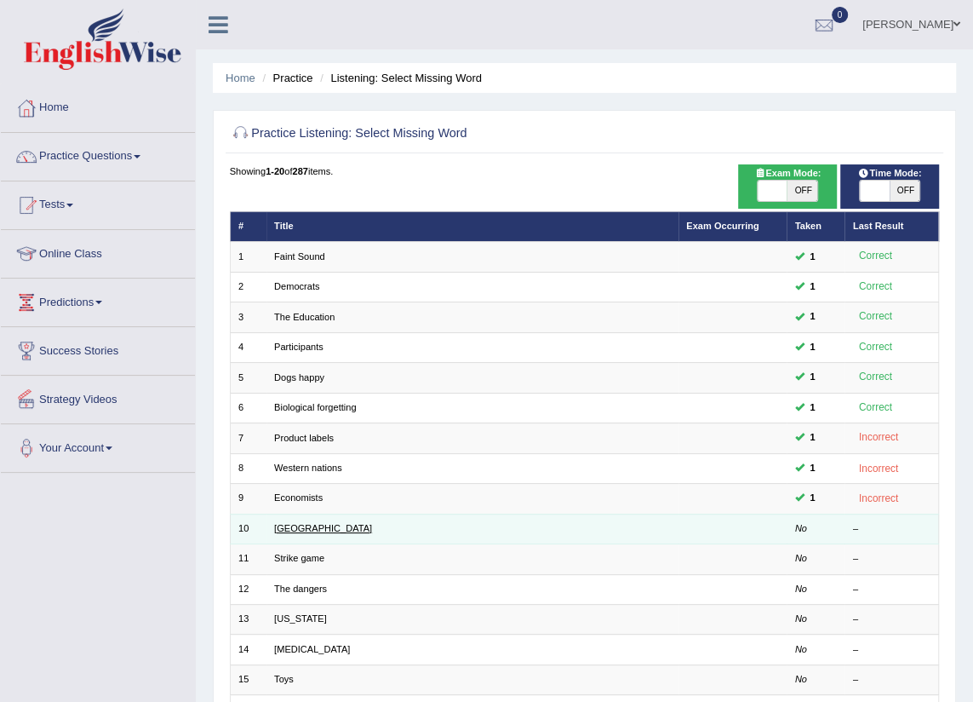
click at [306, 528] on link "South Korea" at bounding box center [323, 528] width 98 height 10
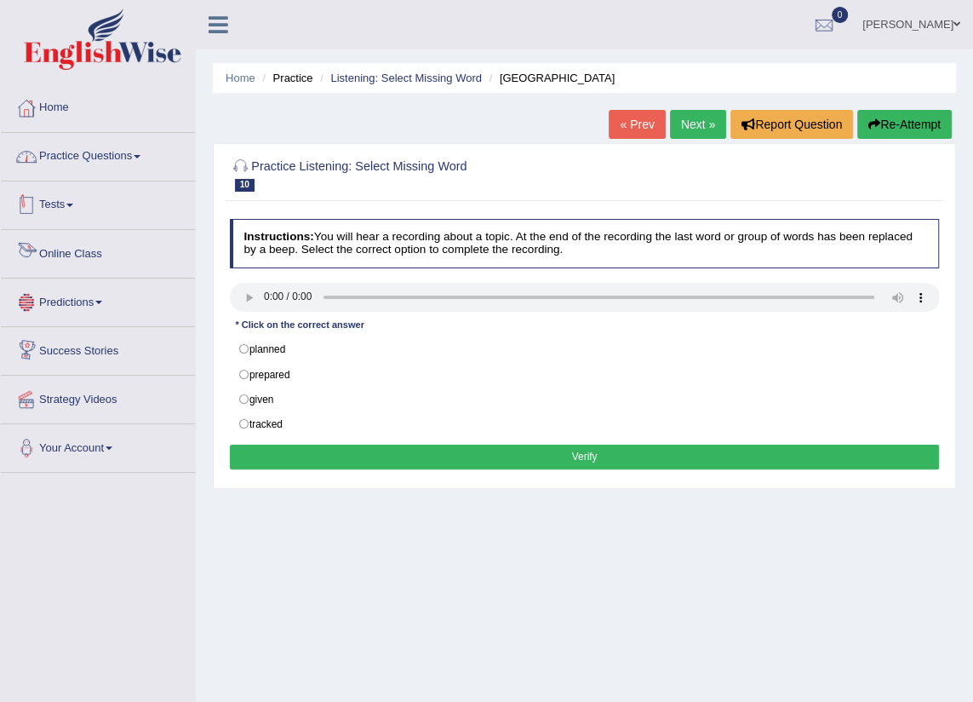
click at [141, 159] on link "Practice Questions" at bounding box center [98, 154] width 194 height 43
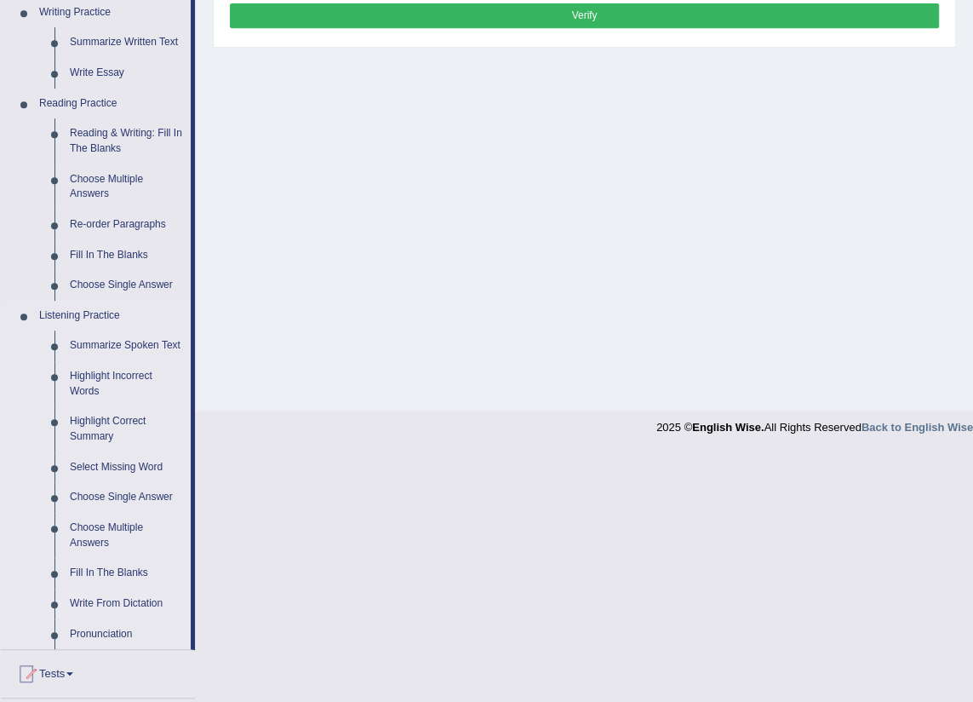
scroll to position [464, 0]
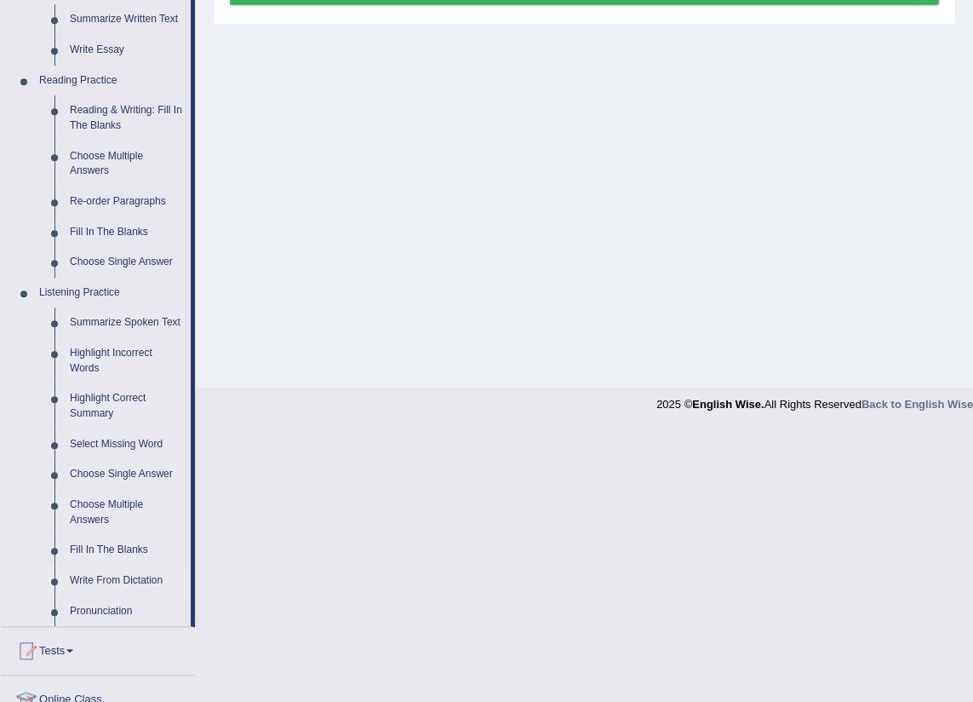
click at [127, 580] on link "Write From Dictation" at bounding box center [126, 580] width 129 height 31
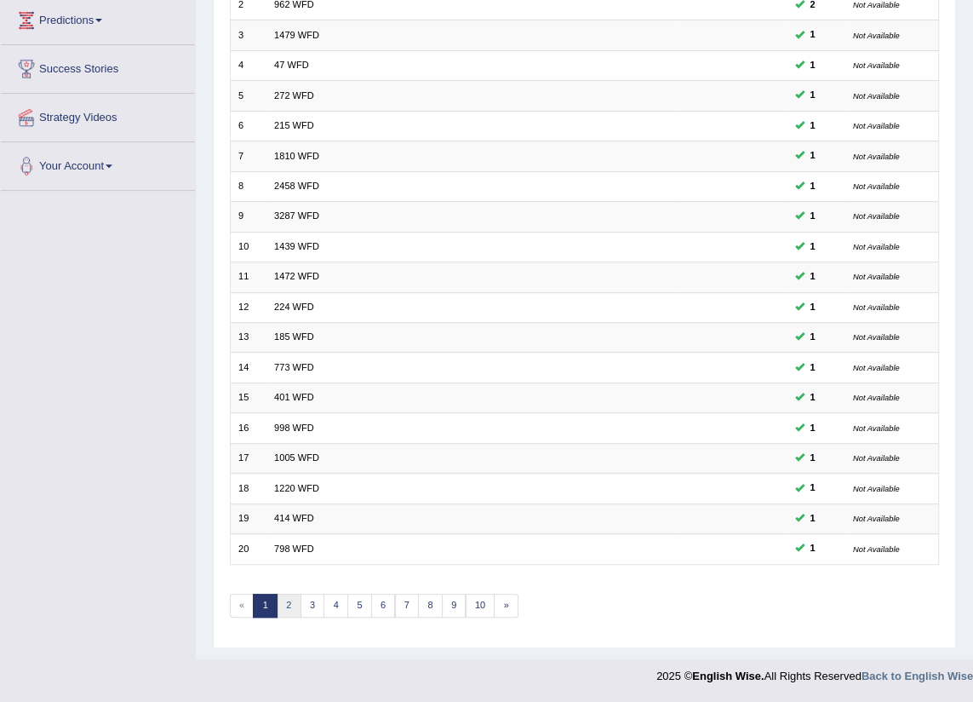
click at [289, 604] on link "2" at bounding box center [289, 605] width 25 height 24
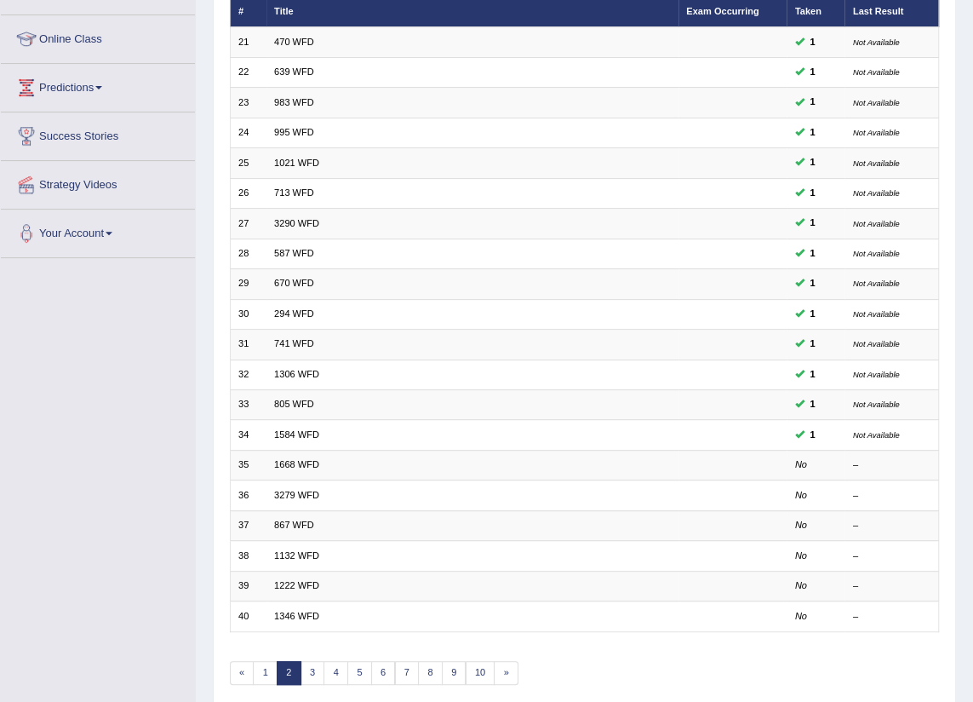
scroll to position [284, 0]
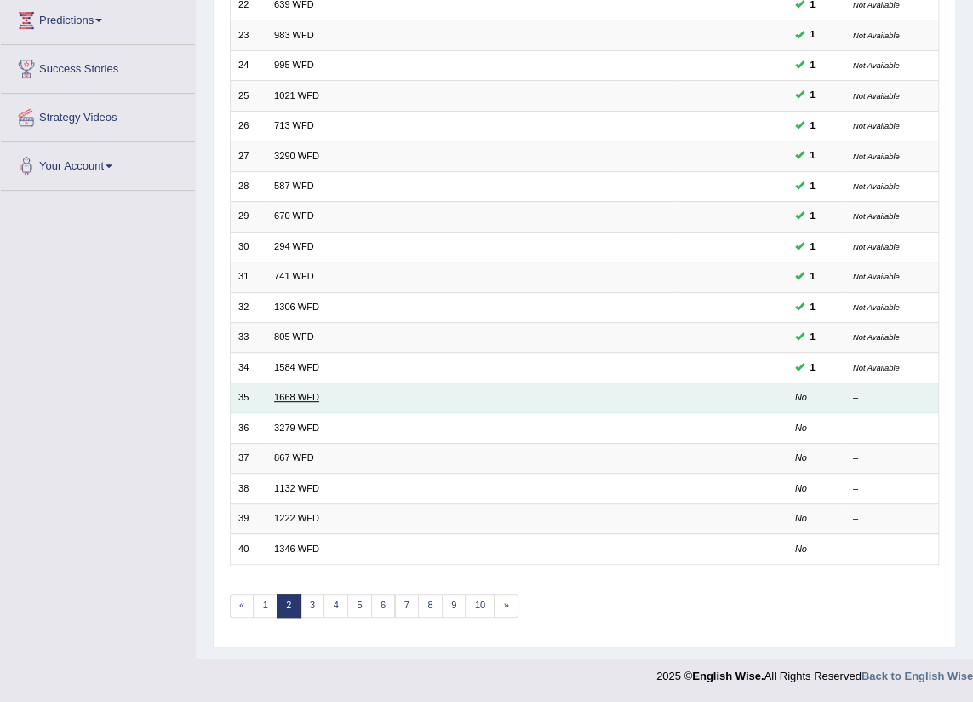
click at [289, 395] on link "1668 WFD" at bounding box center [296, 397] width 45 height 10
